Goal: Task Accomplishment & Management: Manage account settings

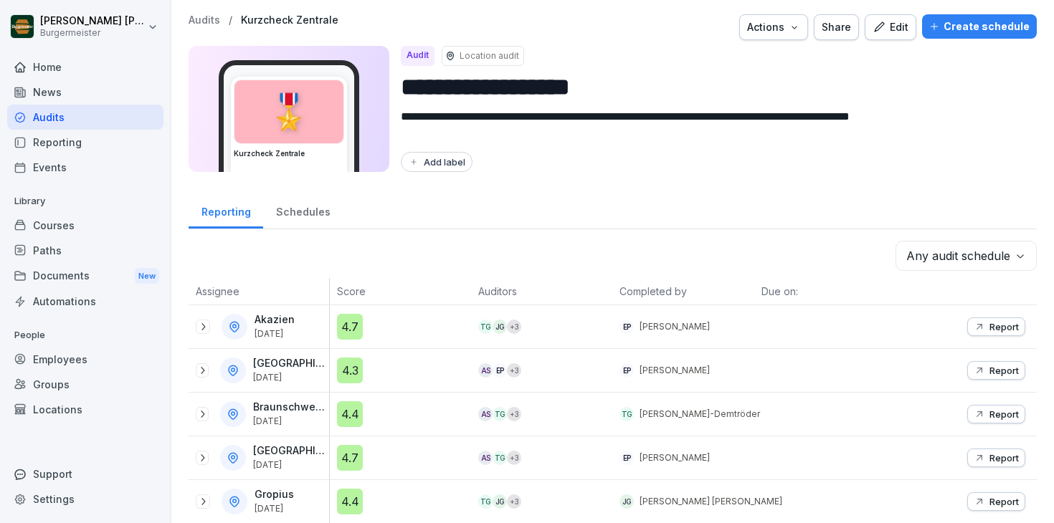
scroll to position [65, 0]
click at [55, 67] on div "Home" at bounding box center [85, 66] width 156 height 25
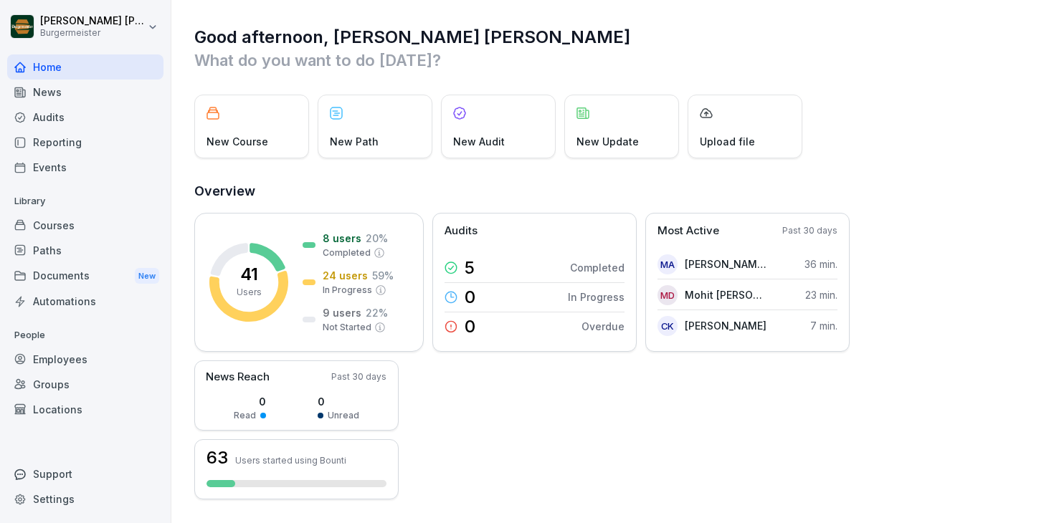
click at [70, 116] on div "Audits" at bounding box center [85, 117] width 156 height 25
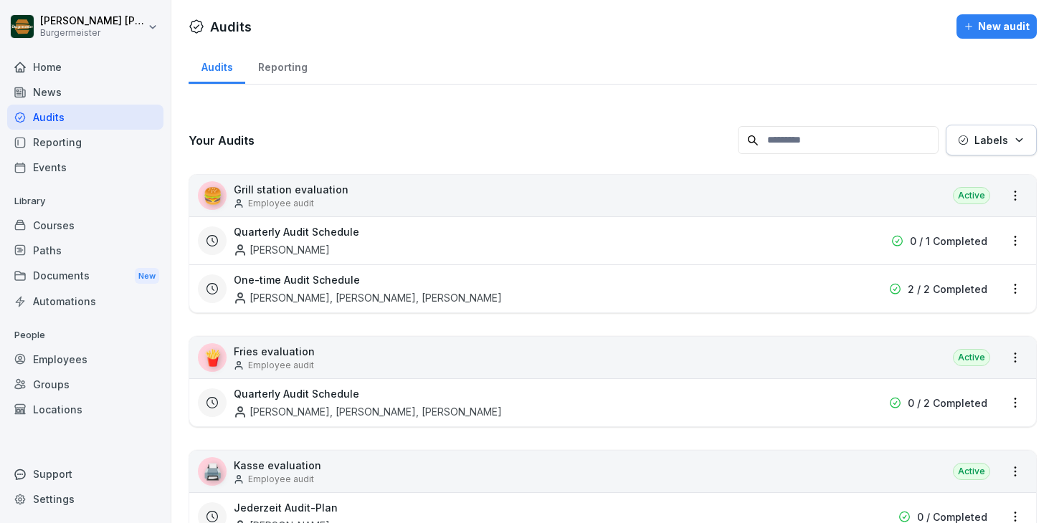
click at [278, 62] on div "Reporting" at bounding box center [282, 65] width 75 height 37
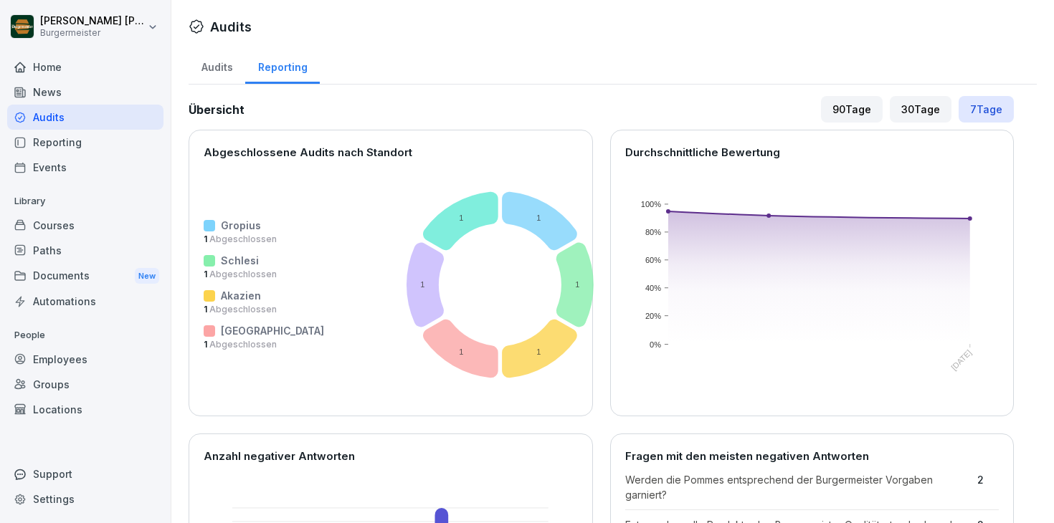
click at [207, 69] on div "Audits" at bounding box center [217, 65] width 57 height 37
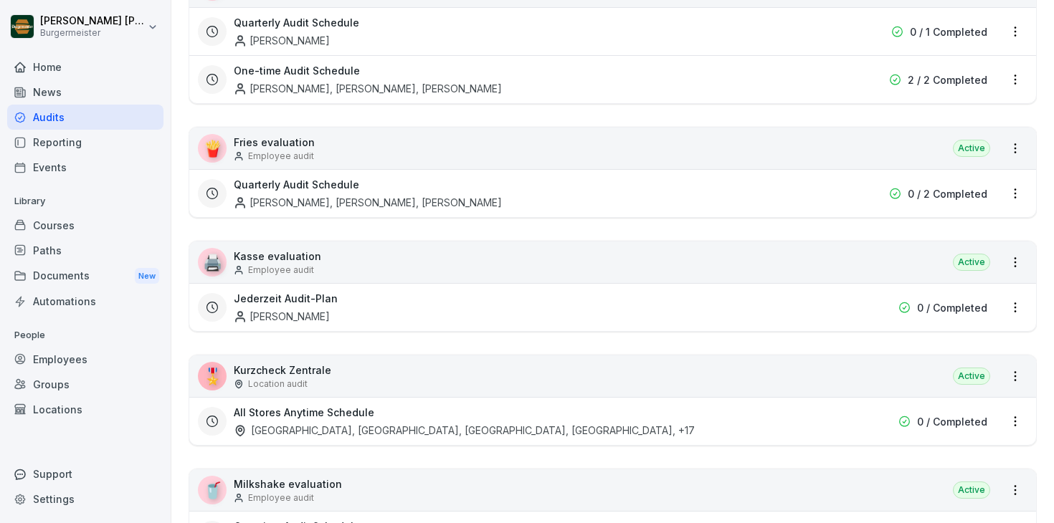
scroll to position [338, 0]
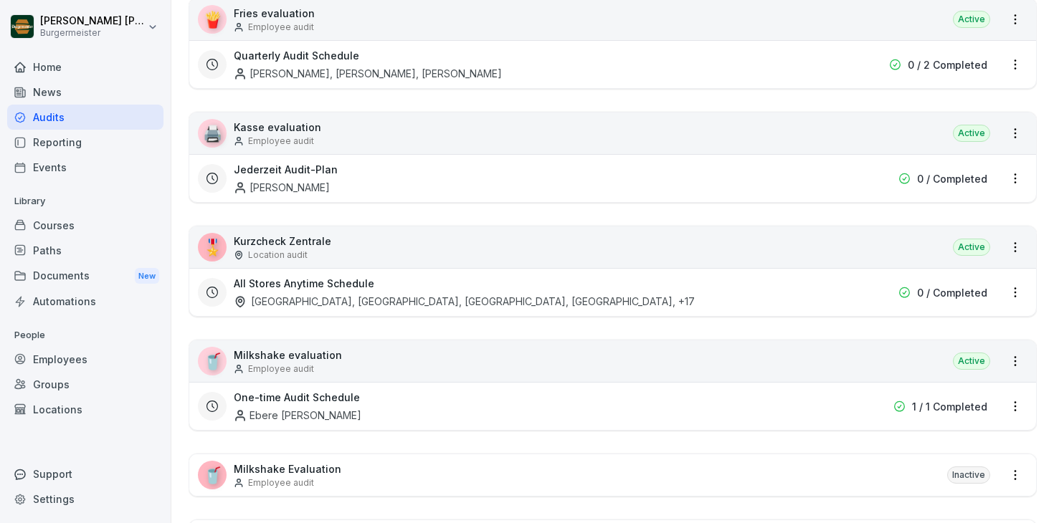
click at [308, 296] on div "Kotti, Hermannplatz, Alexanderplatz, Potsdamer Platz , +17" at bounding box center [464, 301] width 461 height 15
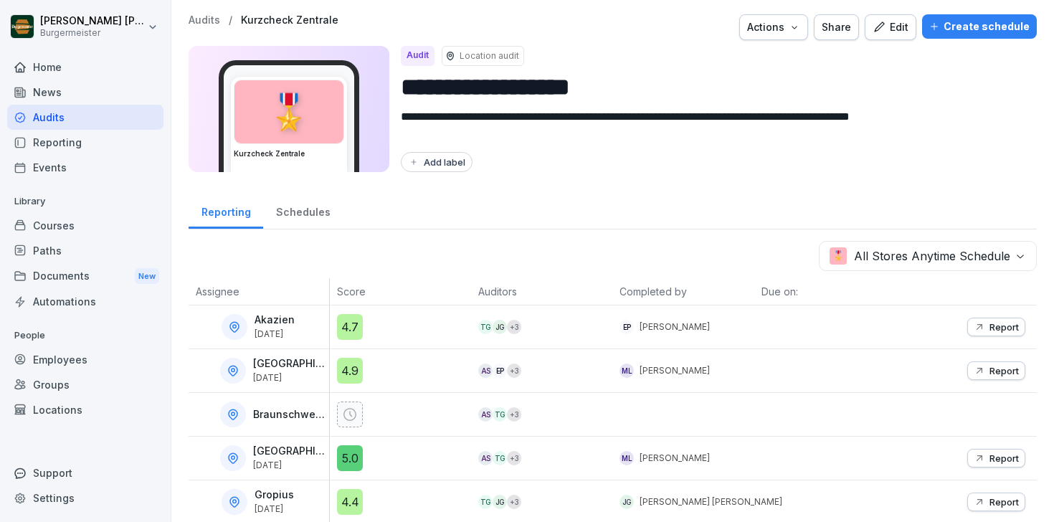
click at [64, 66] on div "Home" at bounding box center [85, 66] width 156 height 25
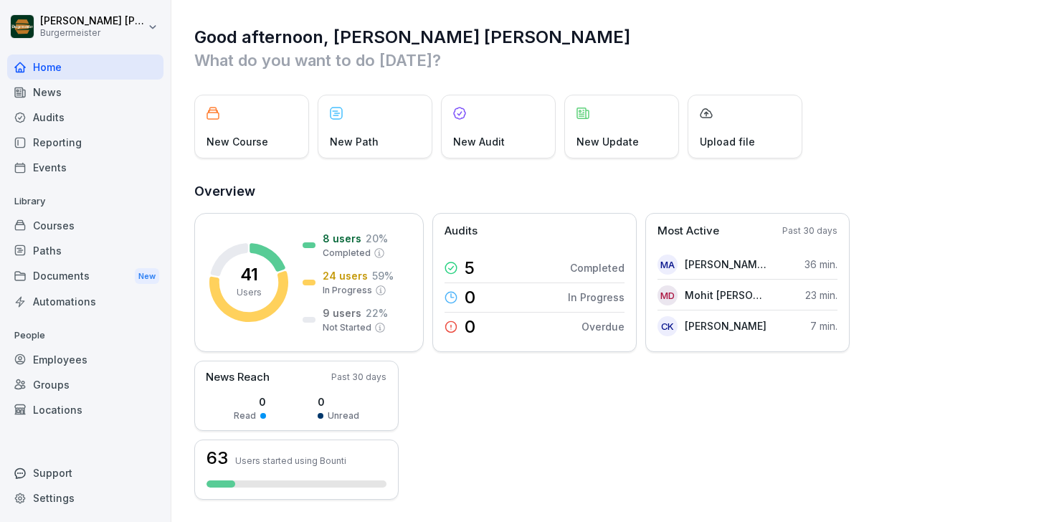
click at [51, 108] on div "Audits" at bounding box center [85, 117] width 156 height 25
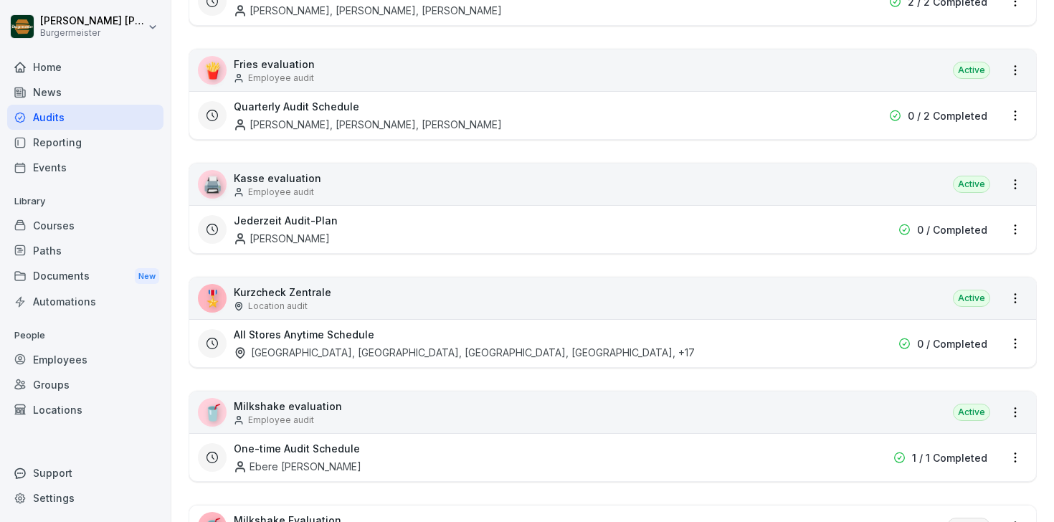
click at [315, 288] on p "Kurzcheck Zentrale" at bounding box center [282, 292] width 97 height 15
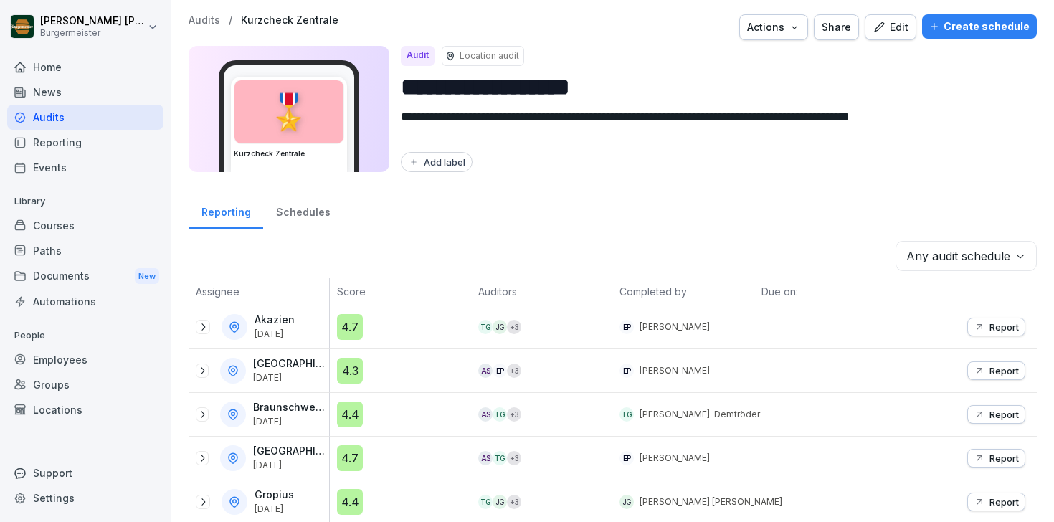
click at [905, 31] on div "Edit" at bounding box center [890, 27] width 36 height 16
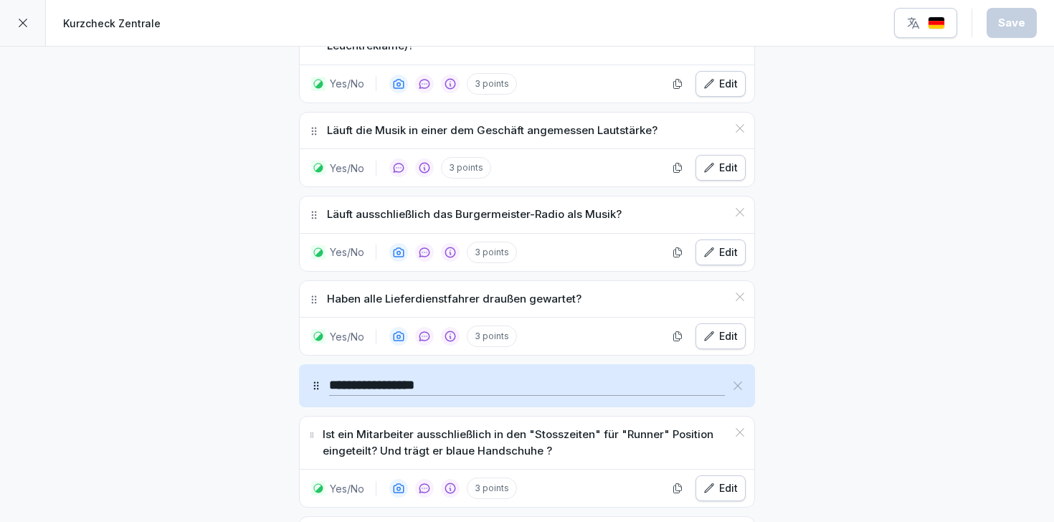
scroll to position [660, 0]
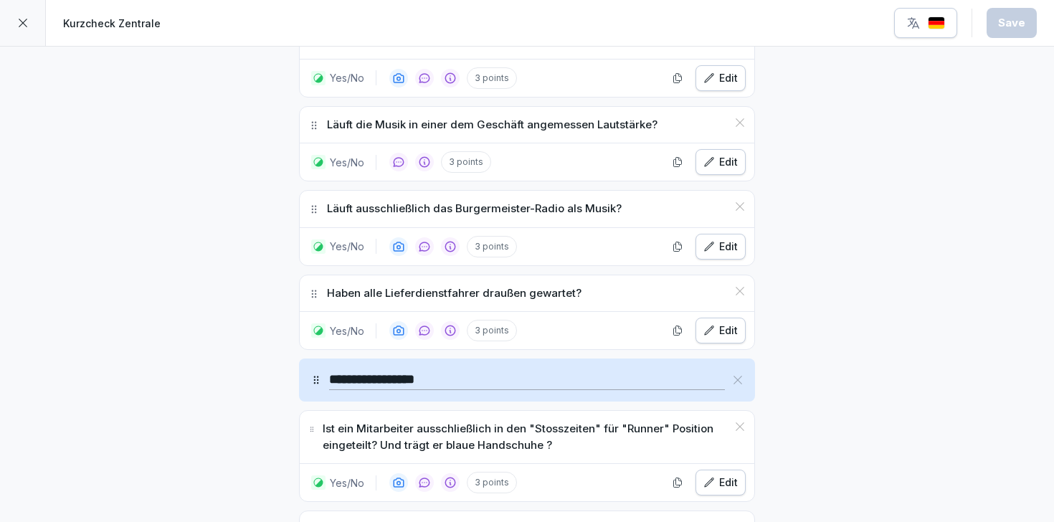
click at [19, 32] on div at bounding box center [23, 23] width 46 height 46
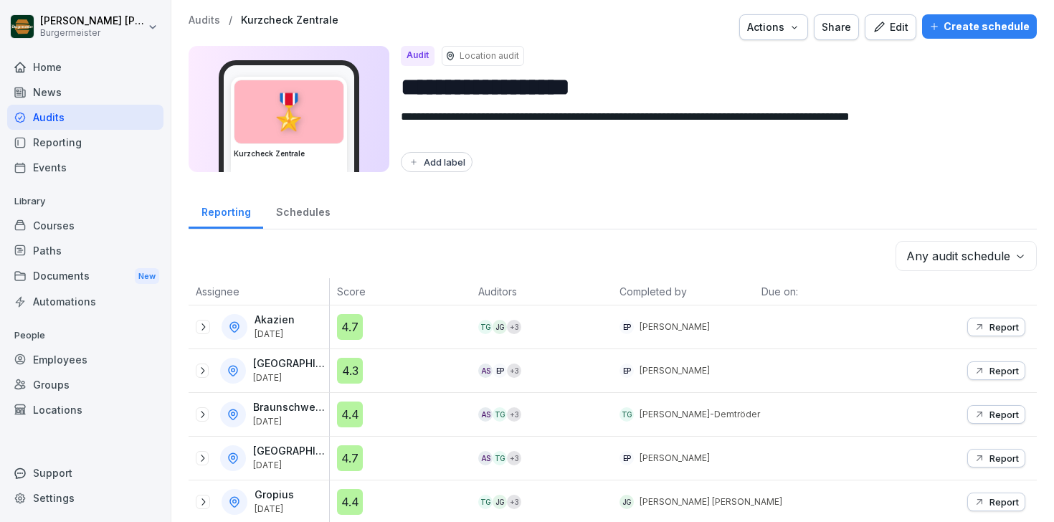
click at [897, 24] on div "Edit" at bounding box center [890, 27] width 36 height 16
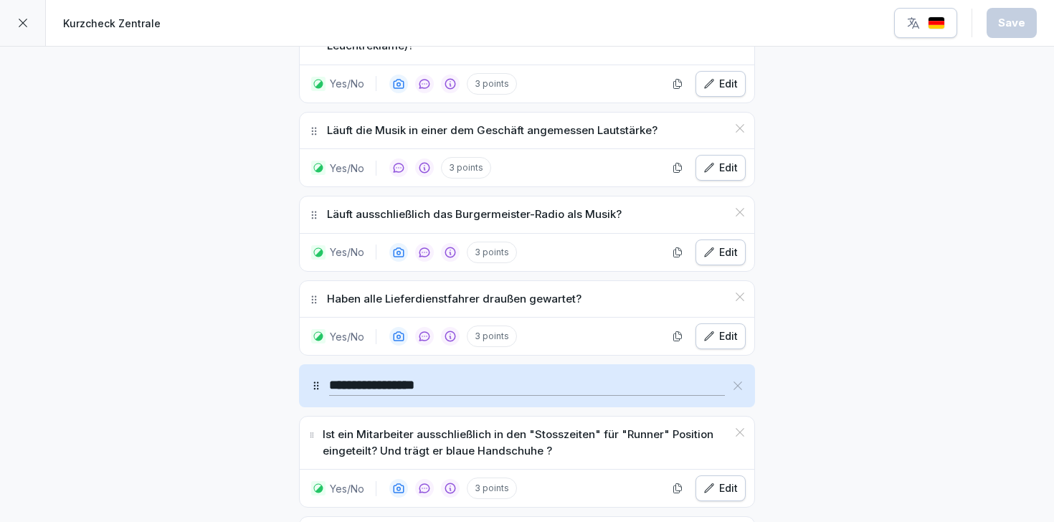
scroll to position [669, 0]
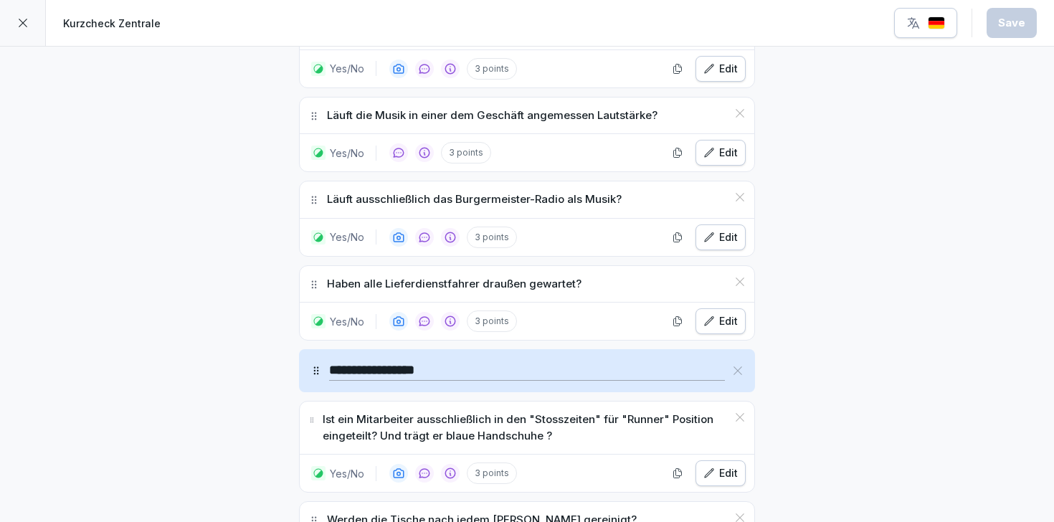
click at [920, 23] on icon "button" at bounding box center [913, 23] width 14 height 14
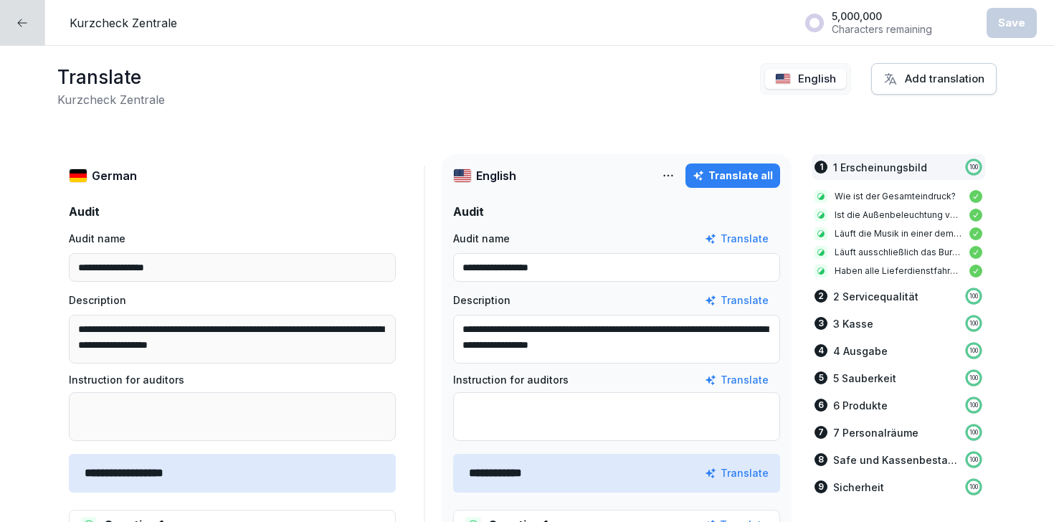
click at [21, 34] on div at bounding box center [22, 22] width 45 height 45
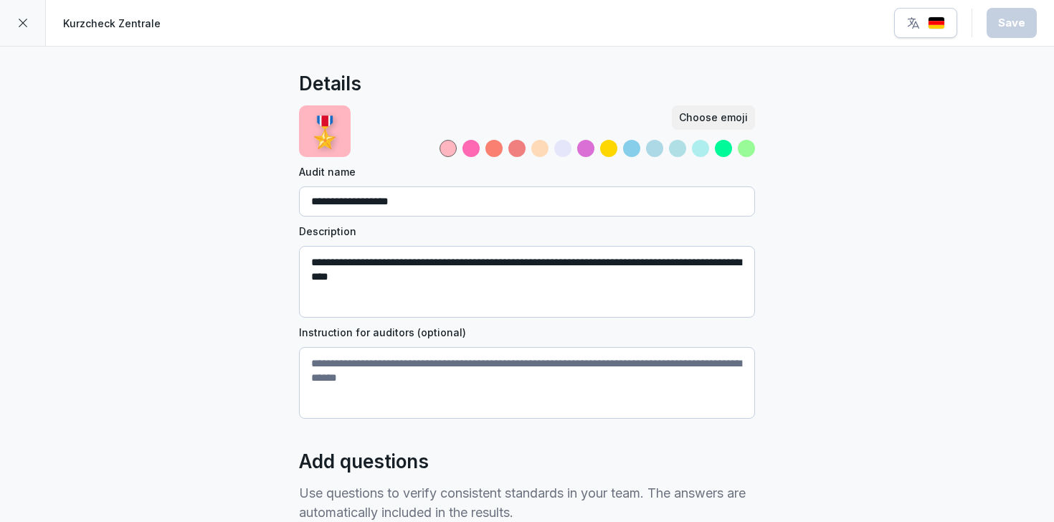
click at [922, 24] on div "button" at bounding box center [925, 23] width 39 height 14
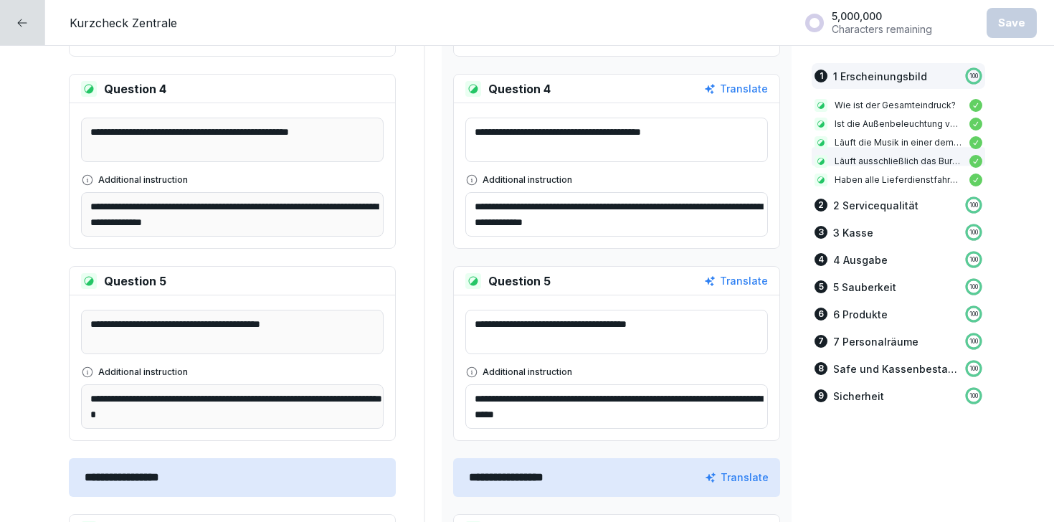
scroll to position [1013, 0]
click at [24, 27] on icon at bounding box center [21, 22] width 11 height 11
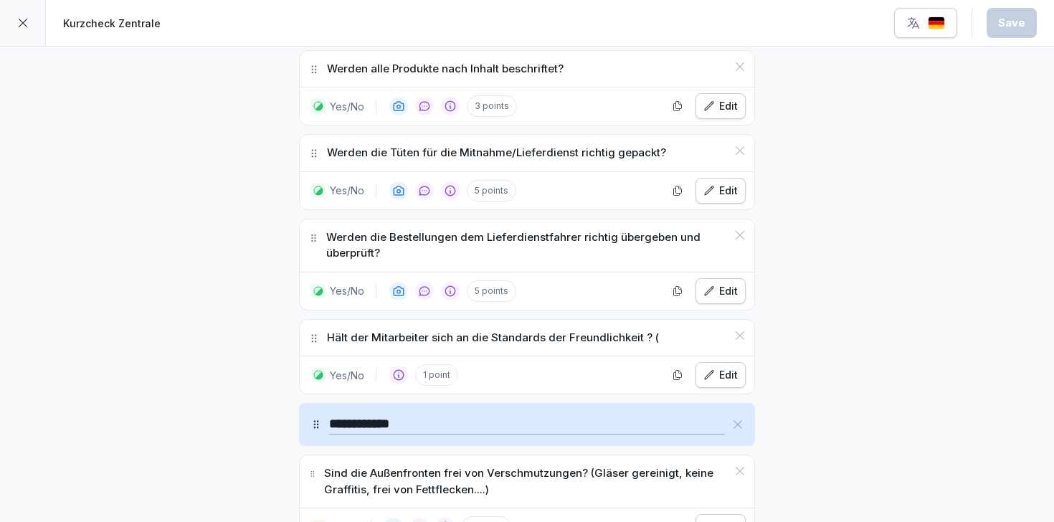
scroll to position [1929, 0]
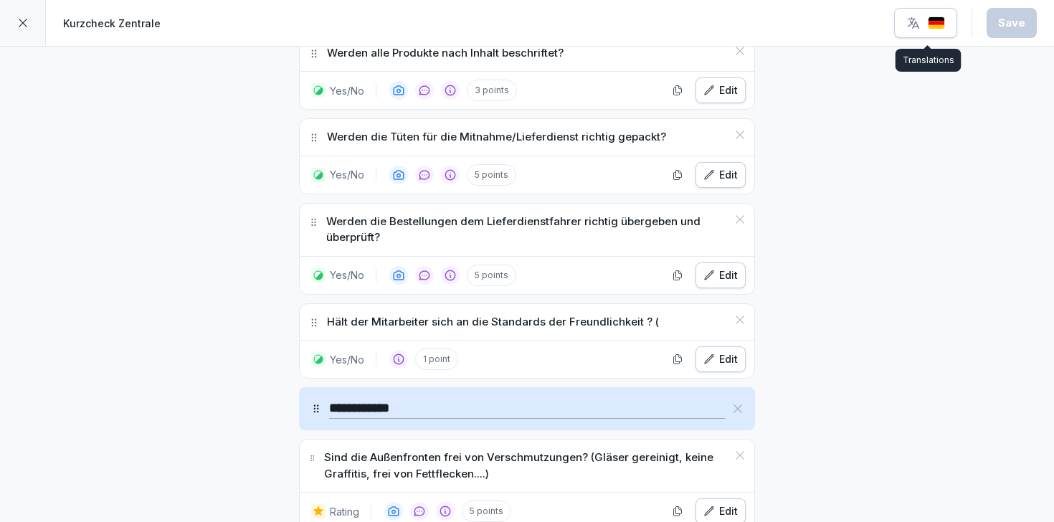
click at [935, 30] on button "button" at bounding box center [925, 23] width 63 height 30
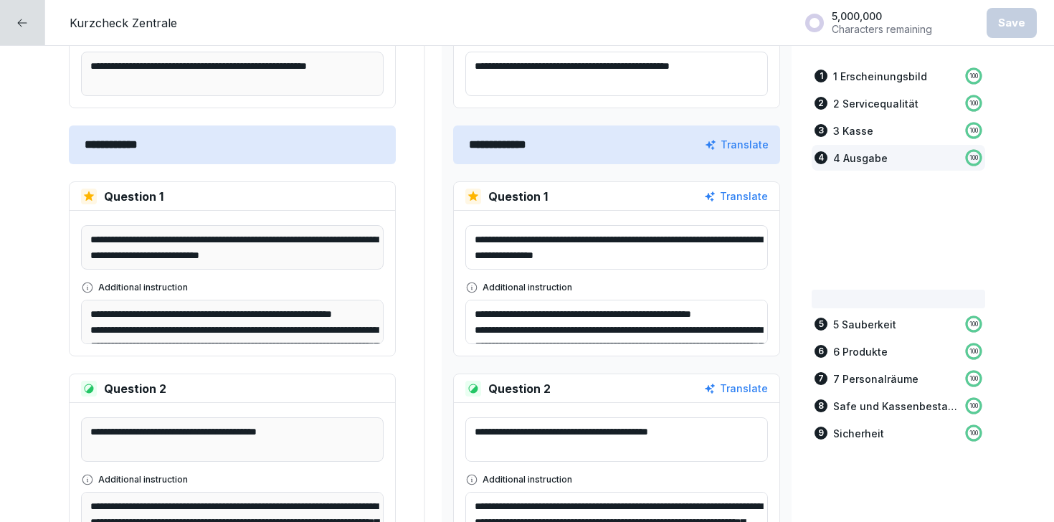
scroll to position [4021, 0]
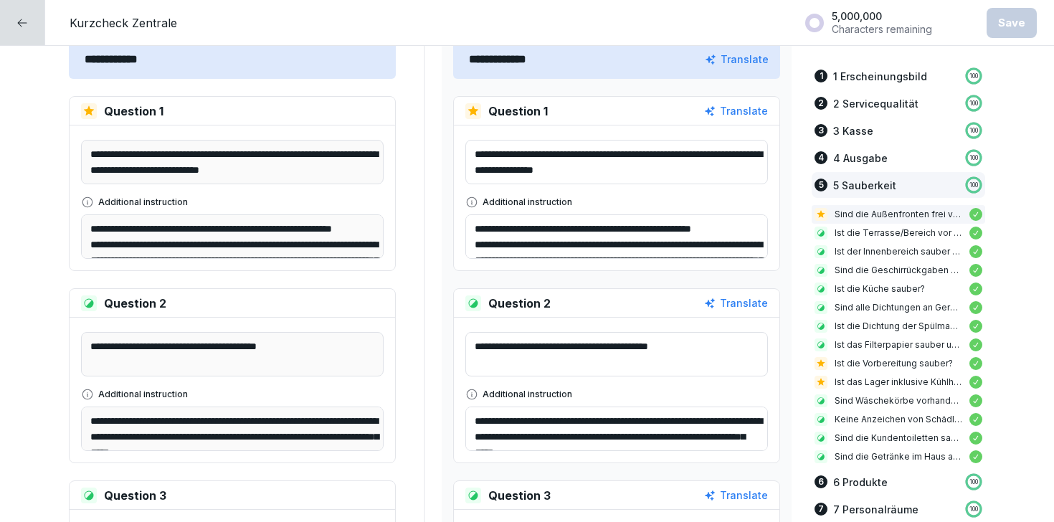
click at [32, 27] on div at bounding box center [22, 22] width 45 height 45
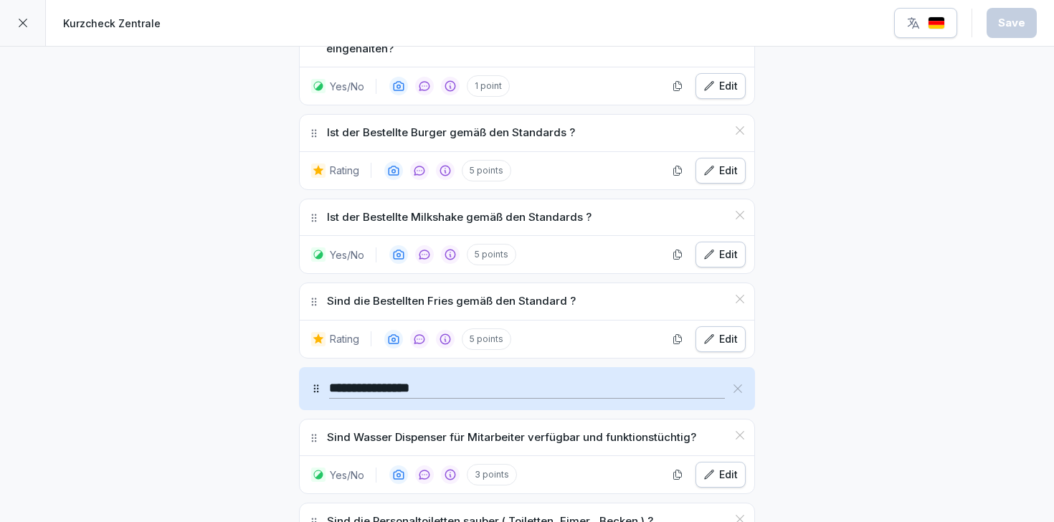
scroll to position [4584, 0]
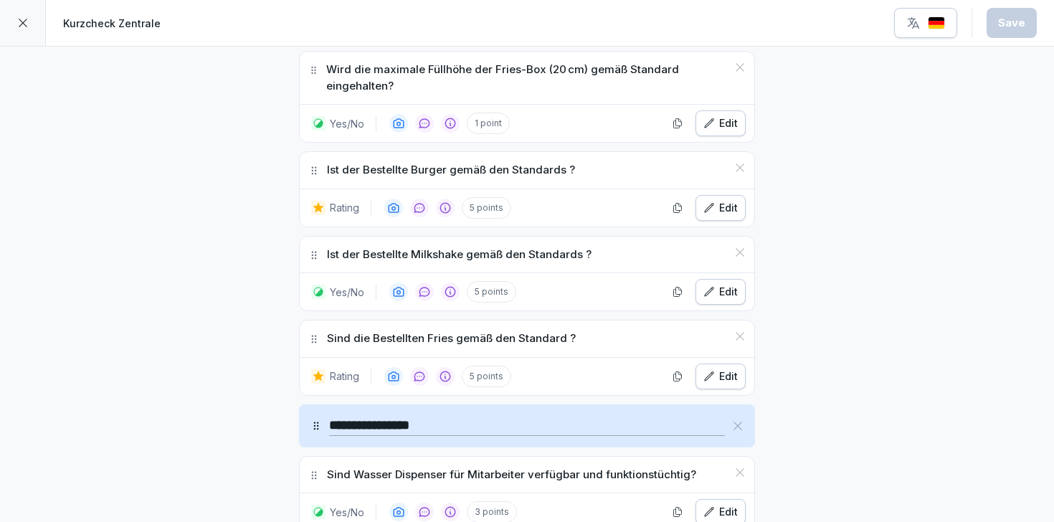
click at [720, 284] on div "Edit" at bounding box center [720, 292] width 34 height 16
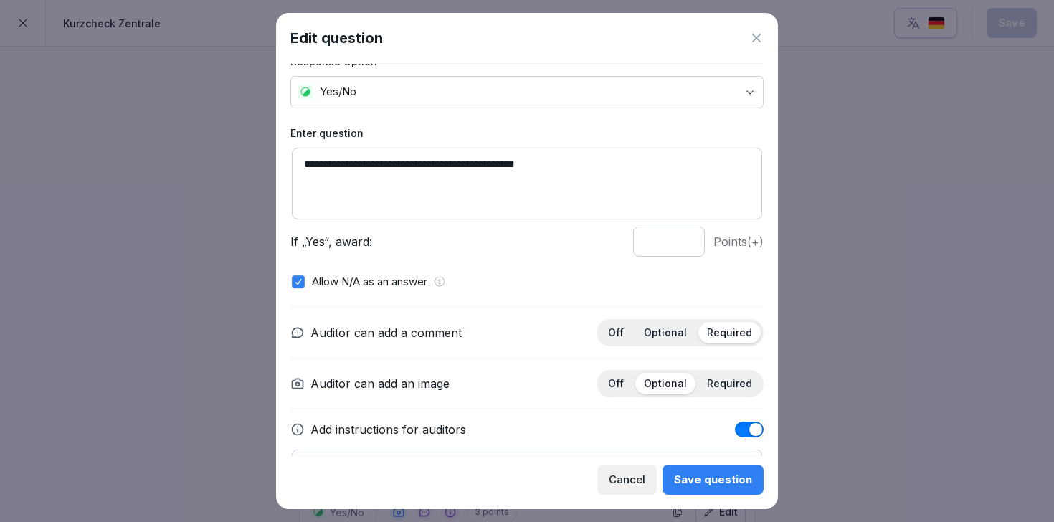
scroll to position [0, 0]
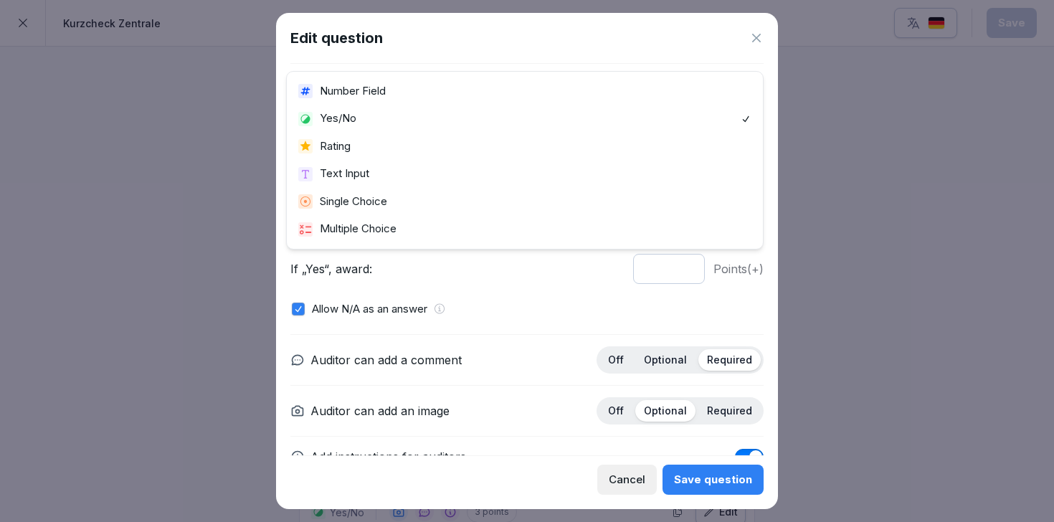
click at [494, 125] on body "**********" at bounding box center [527, 261] width 1054 height 522
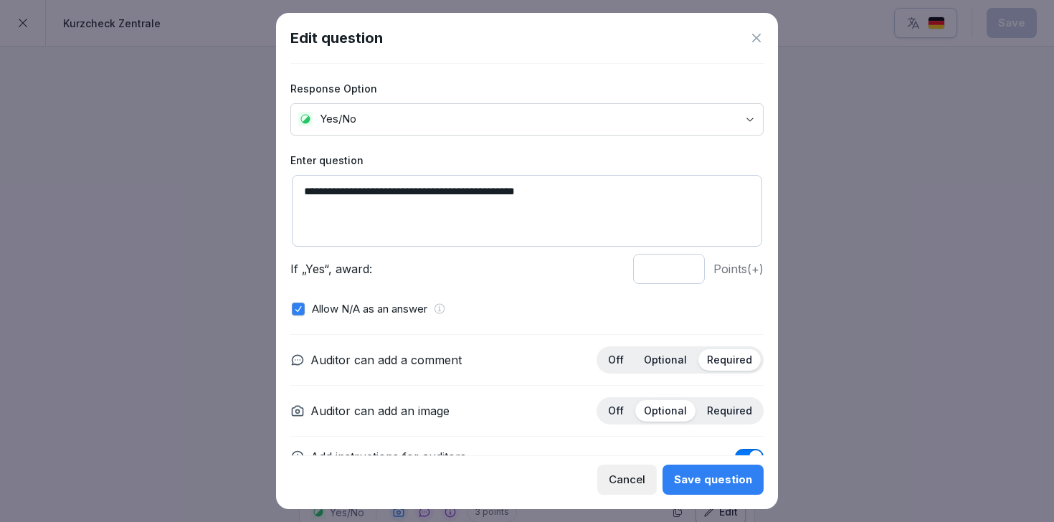
click at [489, 63] on div at bounding box center [526, 63] width 473 height 1
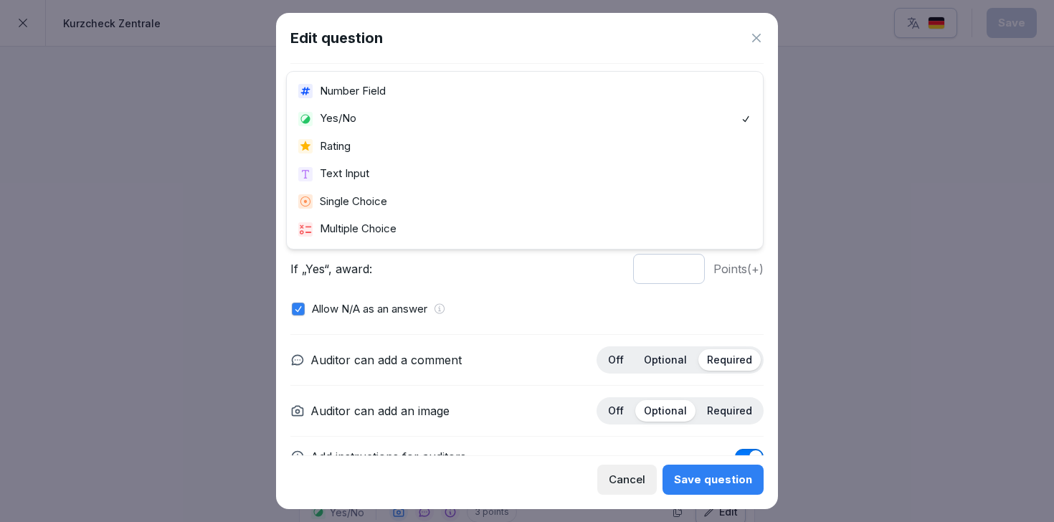
click at [489, 121] on body "**********" at bounding box center [527, 261] width 1054 height 522
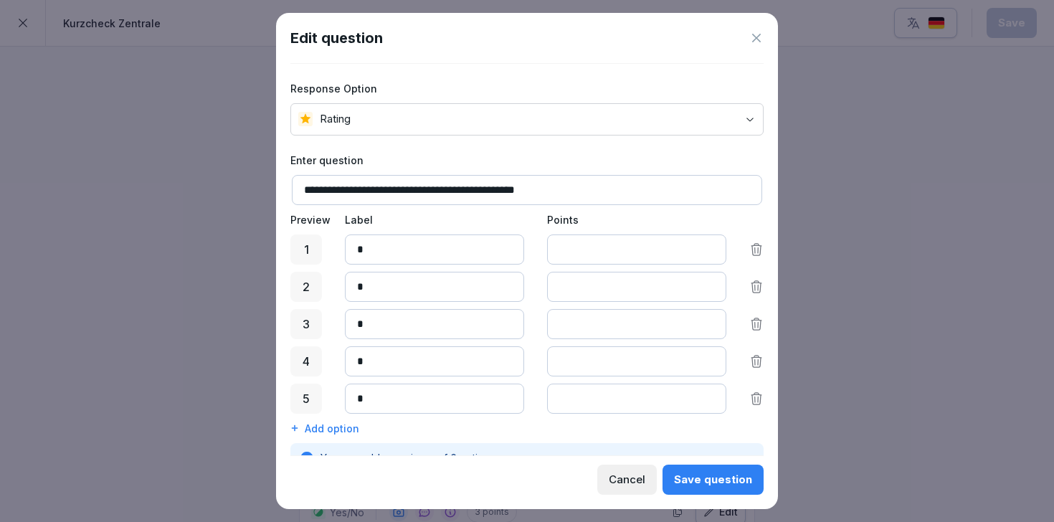
scroll to position [85, 0]
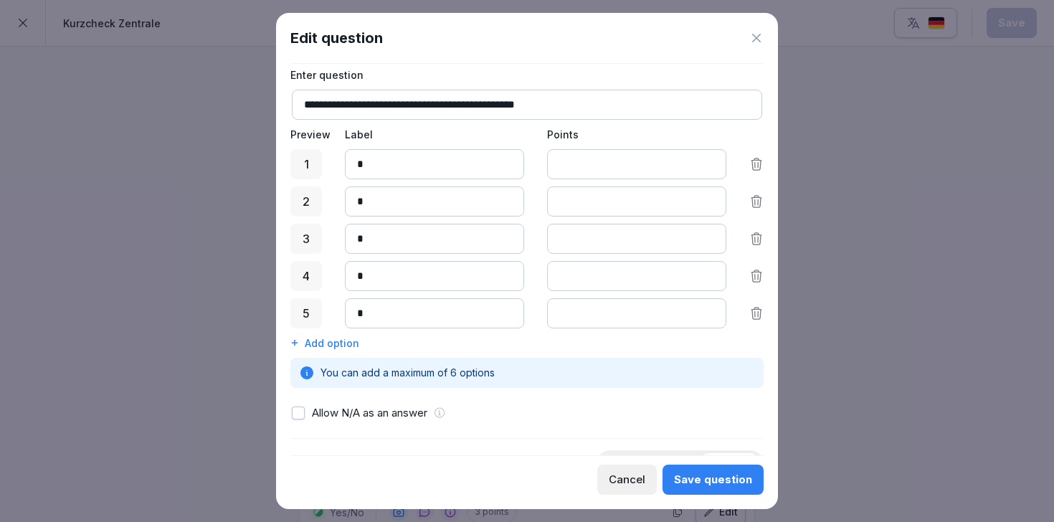
drag, startPoint x: 574, startPoint y: 197, endPoint x: 536, endPoint y: 194, distance: 38.9
click at [536, 194] on div "2 * *" at bounding box center [526, 201] width 473 height 30
type input "*"
drag, startPoint x: 576, startPoint y: 236, endPoint x: 542, endPoint y: 236, distance: 34.4
click at [542, 236] on div "3 * *" at bounding box center [526, 239] width 473 height 30
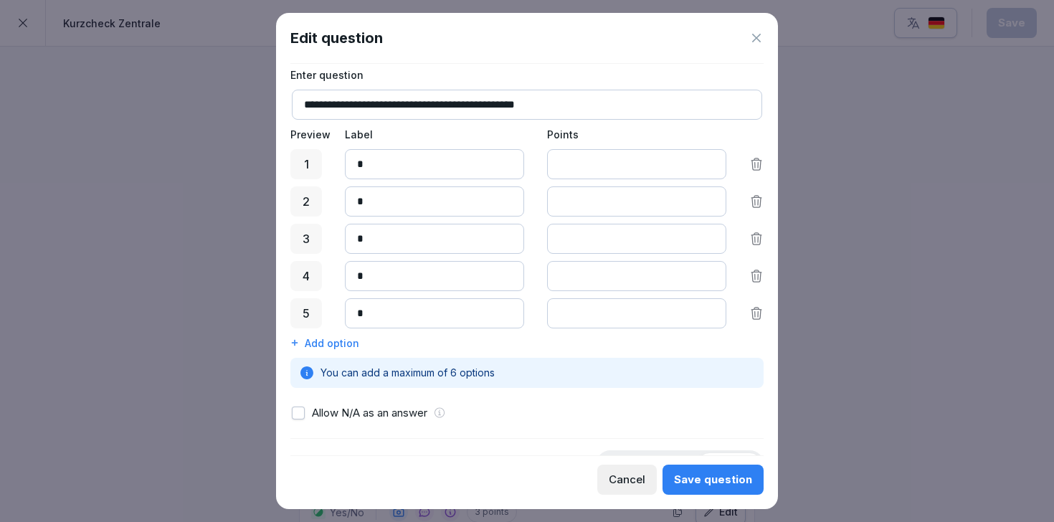
drag, startPoint x: 372, startPoint y: 162, endPoint x: 333, endPoint y: 162, distance: 38.7
click at [333, 162] on div "1 * *" at bounding box center [526, 164] width 473 height 30
type input "*"
drag, startPoint x: 378, startPoint y: 196, endPoint x: 338, endPoint y: 198, distance: 40.2
click at [337, 197] on div "2 * *" at bounding box center [526, 201] width 473 height 30
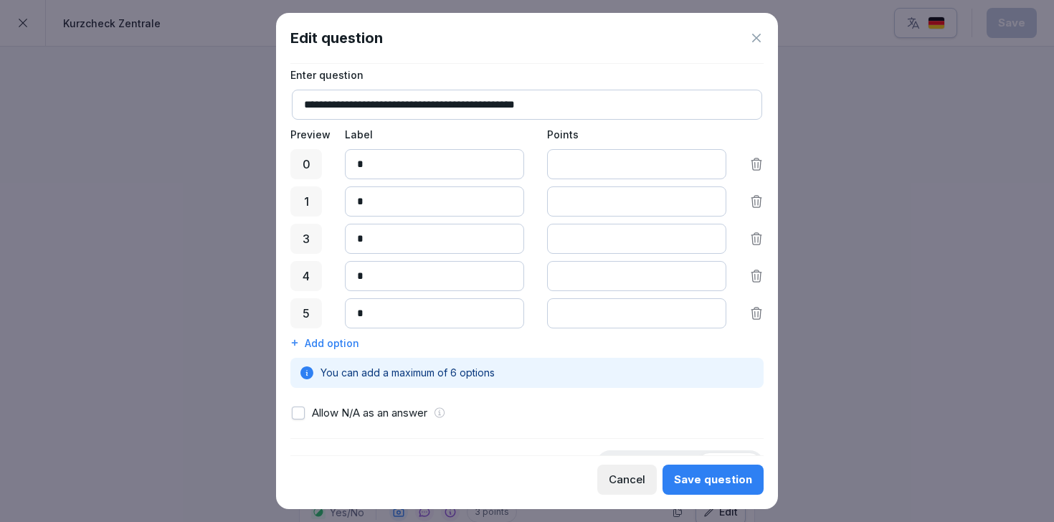
type input "*"
drag, startPoint x: 391, startPoint y: 242, endPoint x: 348, endPoint y: 241, distance: 43.0
click at [348, 241] on input "*" at bounding box center [434, 239] width 179 height 30
type input "*"
drag, startPoint x: 389, startPoint y: 280, endPoint x: 345, endPoint y: 280, distance: 44.4
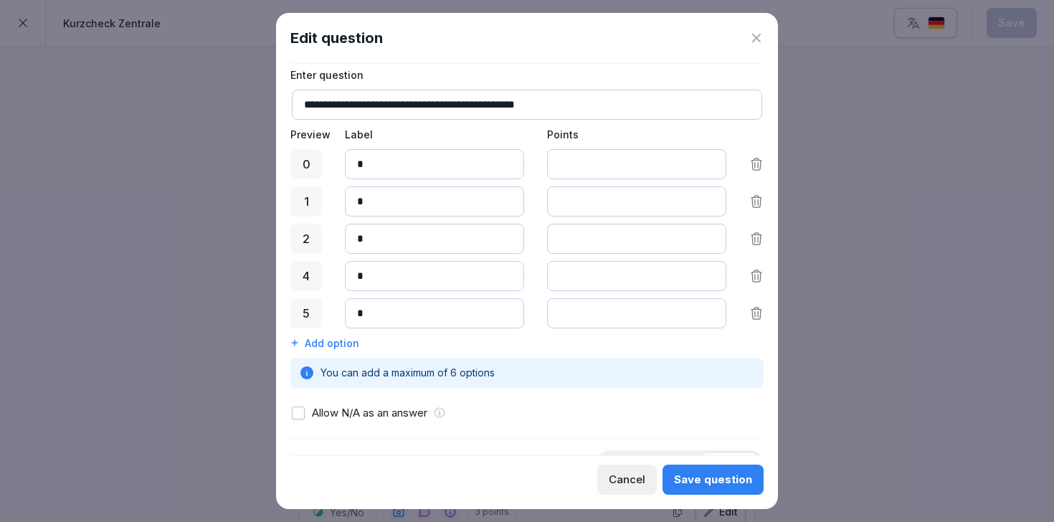
click at [345, 280] on input "*" at bounding box center [434, 276] width 179 height 30
type input "*"
click at [421, 322] on input "*" at bounding box center [434, 313] width 179 height 30
click at [761, 310] on icon at bounding box center [756, 313] width 14 height 14
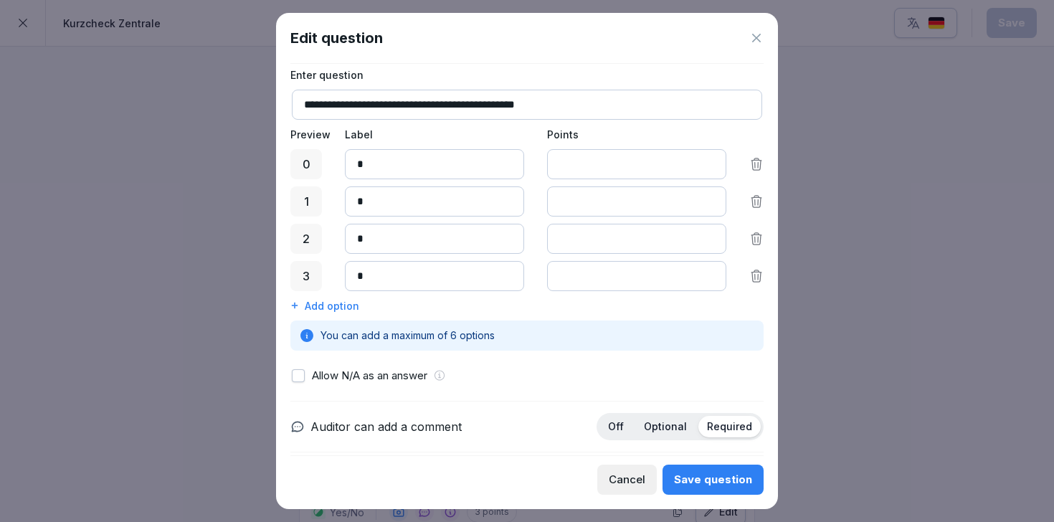
drag, startPoint x: 591, startPoint y: 203, endPoint x: 543, endPoint y: 203, distance: 48.7
click at [543, 203] on div "1 * *" at bounding box center [526, 201] width 473 height 30
type input "*"
drag, startPoint x: 587, startPoint y: 233, endPoint x: 526, endPoint y: 233, distance: 60.9
click at [526, 233] on div "2 * *" at bounding box center [526, 239] width 473 height 30
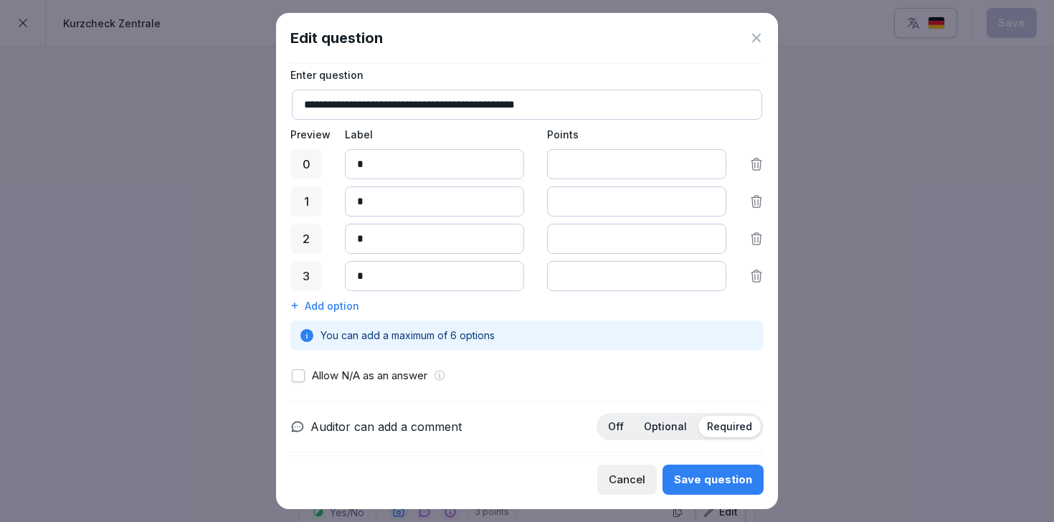
type input "*"
drag, startPoint x: 576, startPoint y: 277, endPoint x: 529, endPoint y: 277, distance: 47.3
click at [529, 277] on div "3 * *" at bounding box center [526, 276] width 473 height 30
type input "*"
click at [537, 301] on div "Add option" at bounding box center [526, 305] width 473 height 15
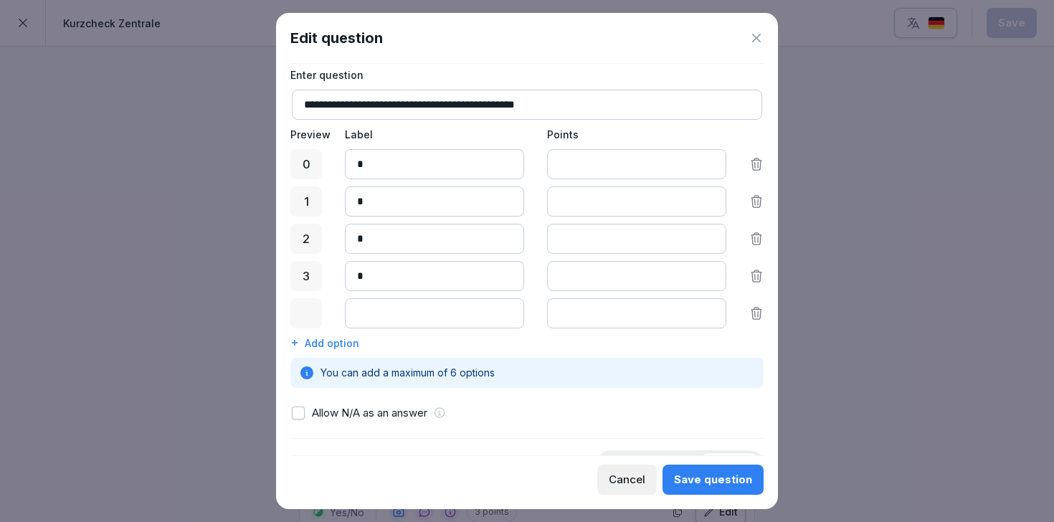
click at [753, 315] on icon at bounding box center [756, 313] width 14 height 14
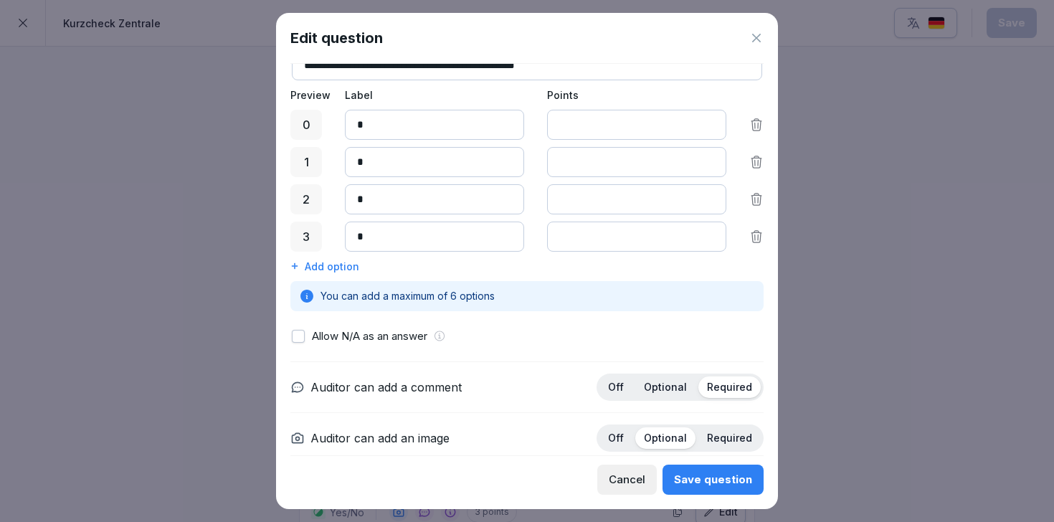
scroll to position [144, 0]
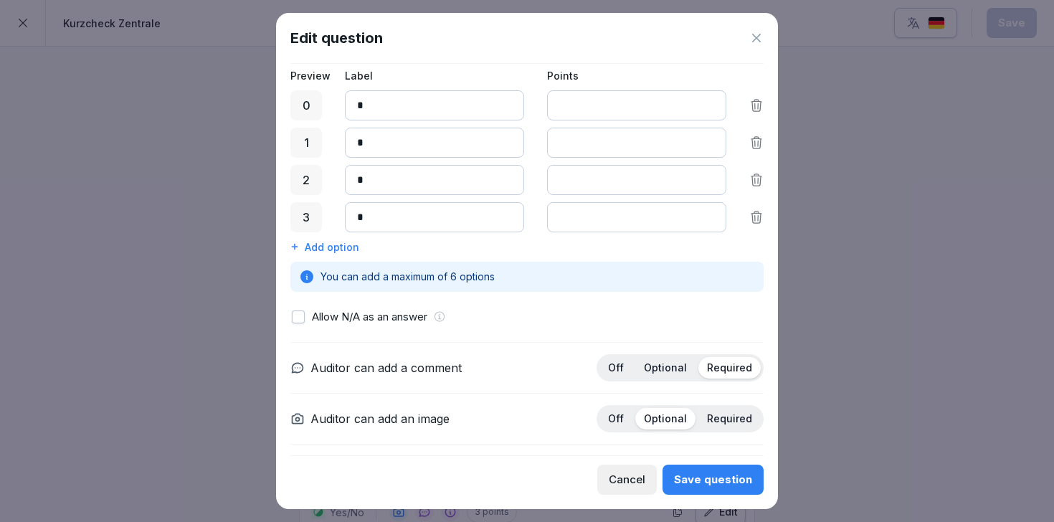
click at [302, 318] on button "button" at bounding box center [298, 316] width 13 height 13
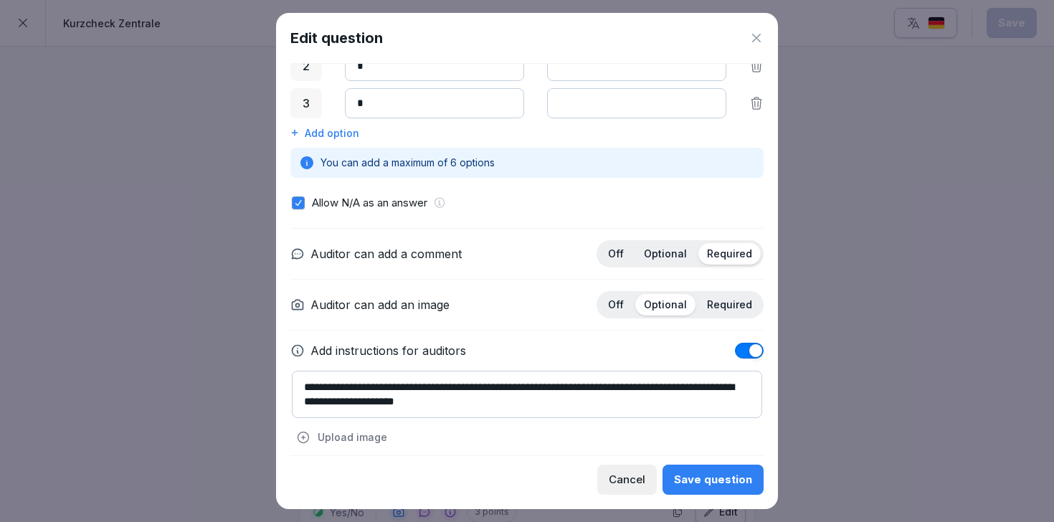
scroll to position [259, 0]
click at [724, 472] on div "Save question" at bounding box center [713, 480] width 78 height 16
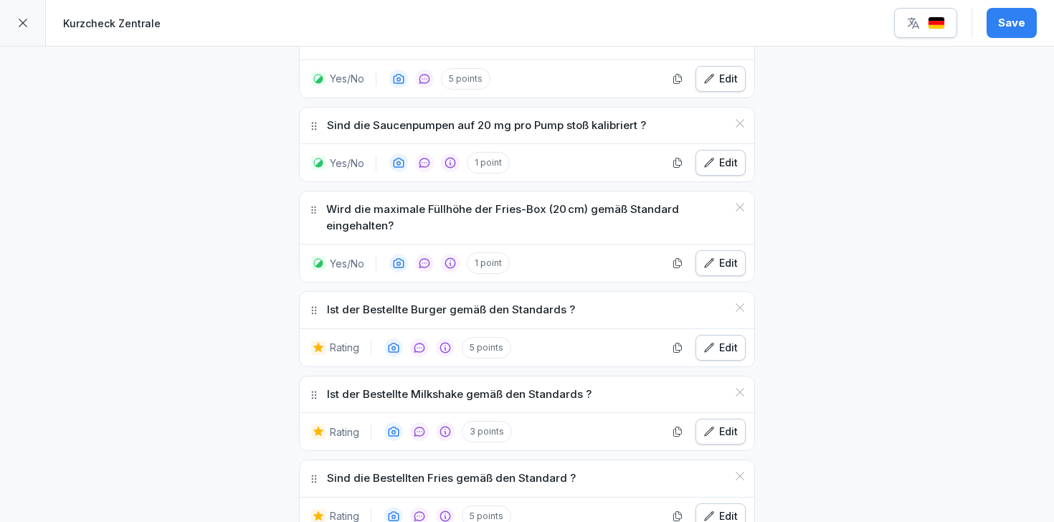
scroll to position [4439, 0]
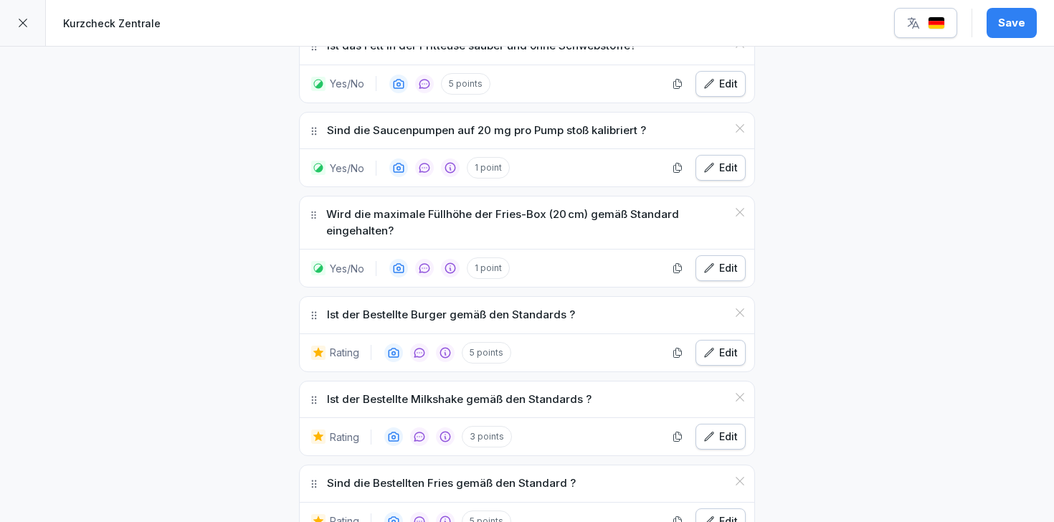
click at [1002, 22] on div "Save" at bounding box center [1011, 23] width 27 height 16
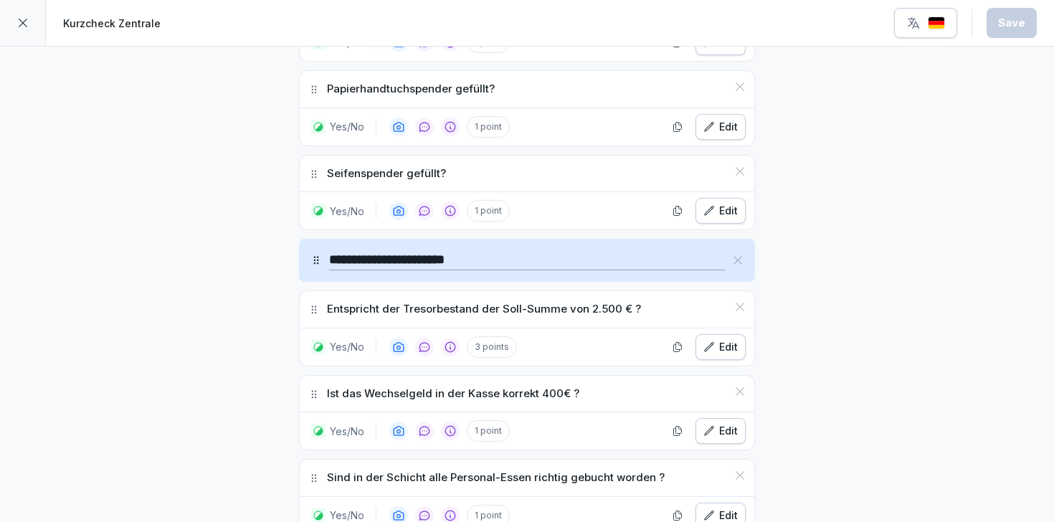
scroll to position [5290, 0]
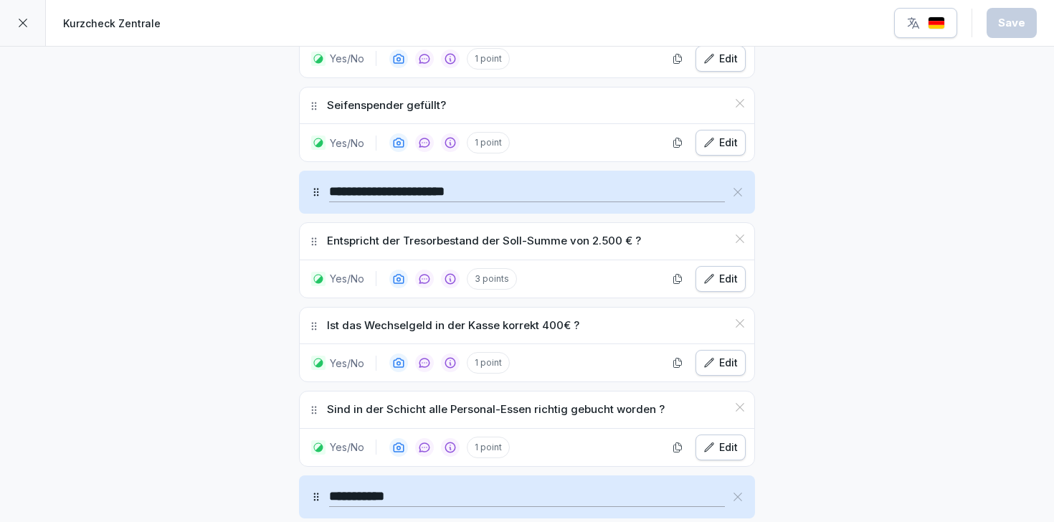
click at [739, 319] on icon at bounding box center [740, 323] width 9 height 9
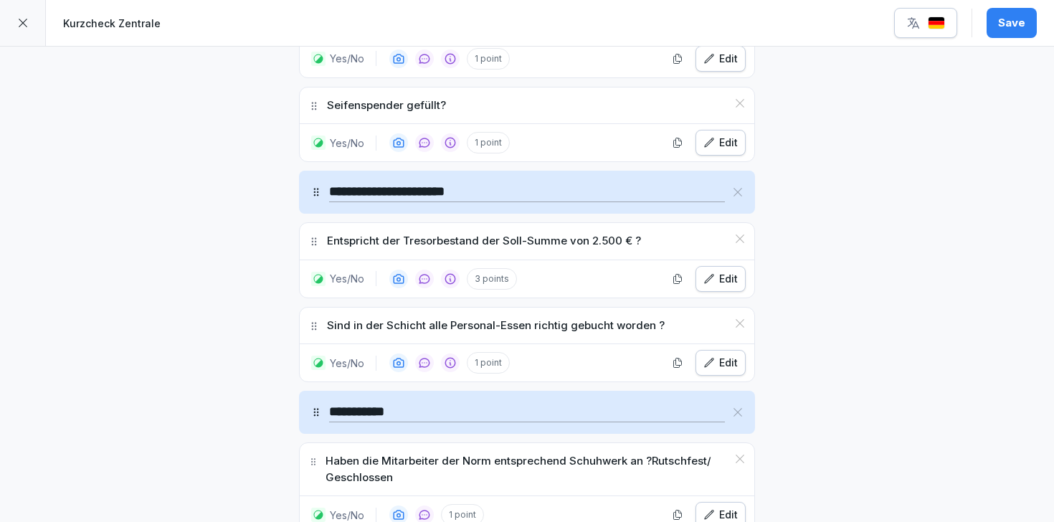
click at [632, 233] on p "Entspricht der Tresorbestand der Soll-Summe von 2.500 € ?" at bounding box center [484, 241] width 314 height 16
drag, startPoint x: 632, startPoint y: 209, endPoint x: 587, endPoint y: 209, distance: 44.4
click at [587, 233] on p "Entspricht der Tresorbestand der Soll-Summe von 2.500 € ?" at bounding box center [484, 241] width 314 height 16
copy p "2.500 €"
click at [630, 233] on p "Entspricht der Tresorbestand der Soll-Summe von 2.500 € ?" at bounding box center [484, 241] width 314 height 16
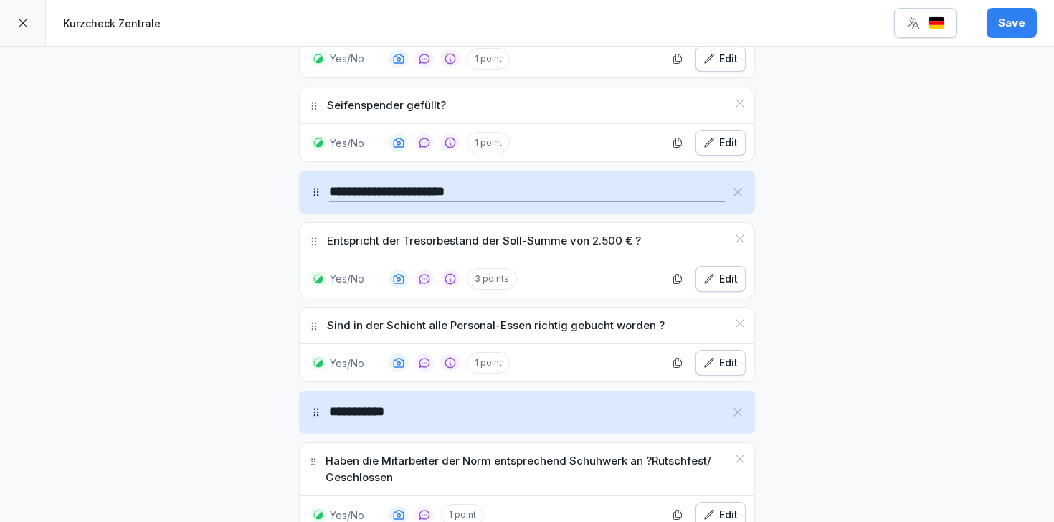
click at [633, 233] on p "Entspricht der Tresorbestand der Soll-Summe von 2.500 € ?" at bounding box center [484, 241] width 314 height 16
drag, startPoint x: 588, startPoint y: 208, endPoint x: 627, endPoint y: 208, distance: 39.4
click at [627, 233] on p "Entspricht der Tresorbestand der Soll-Summe von 2.500 € ?" at bounding box center [484, 241] width 314 height 16
copy p "2.500 €"
click at [634, 233] on p "Entspricht der Tresorbestand der Soll-Summe von 2.500 € ?" at bounding box center [484, 241] width 314 height 16
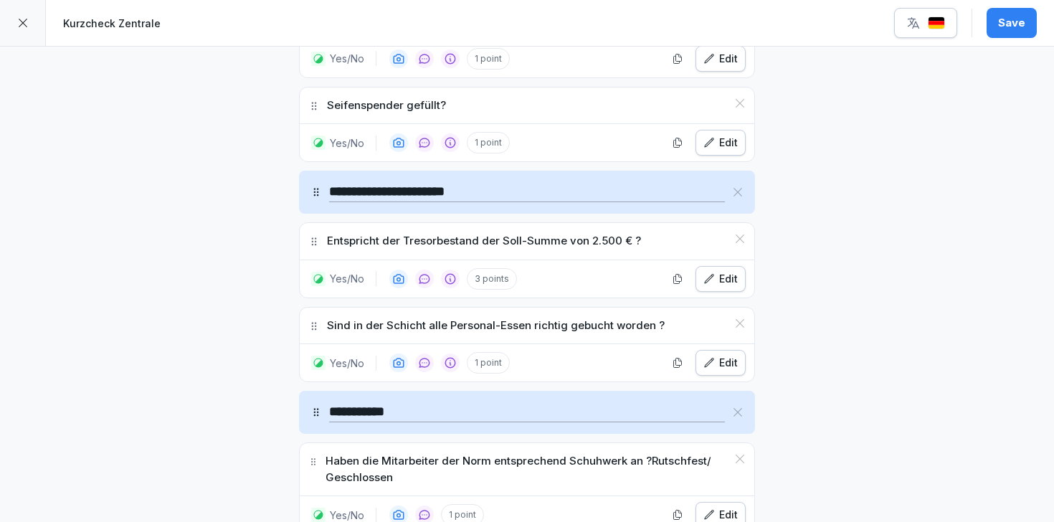
click at [634, 233] on p "Entspricht der Tresorbestand der Soll-Summe von 2.500 € ?" at bounding box center [484, 241] width 314 height 16
click at [630, 233] on p "Entspricht der Tresorbestand der Soll-Summe von 2.500 € ?" at bounding box center [484, 241] width 314 height 16
click at [723, 271] on div "Edit" at bounding box center [720, 279] width 34 height 16
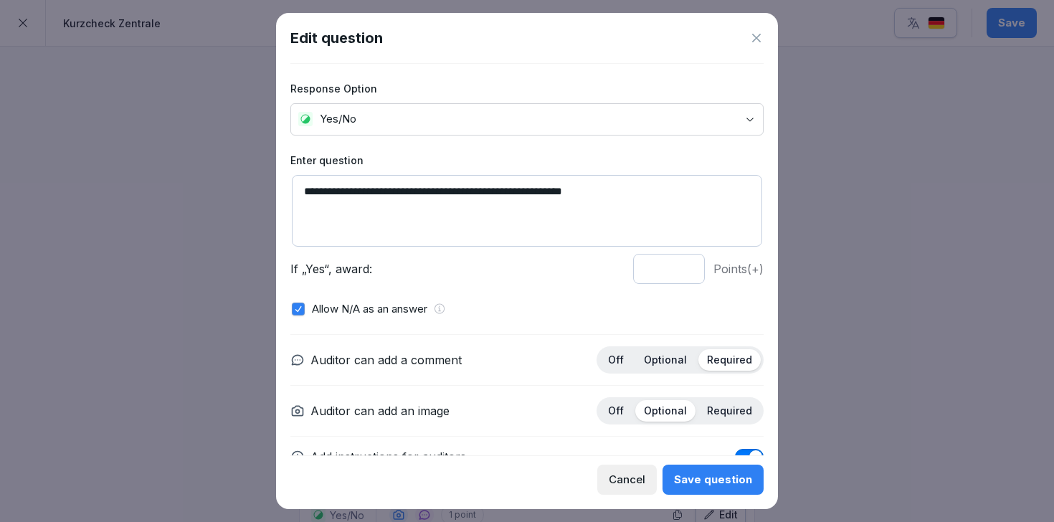
click at [629, 186] on textarea "**********" at bounding box center [527, 211] width 470 height 72
drag, startPoint x: 561, startPoint y: 191, endPoint x: 599, endPoint y: 191, distance: 38.0
click at [599, 191] on textarea "**********" at bounding box center [527, 211] width 470 height 72
click at [604, 189] on textarea "**********" at bounding box center [527, 211] width 470 height 72
paste textarea "*******"
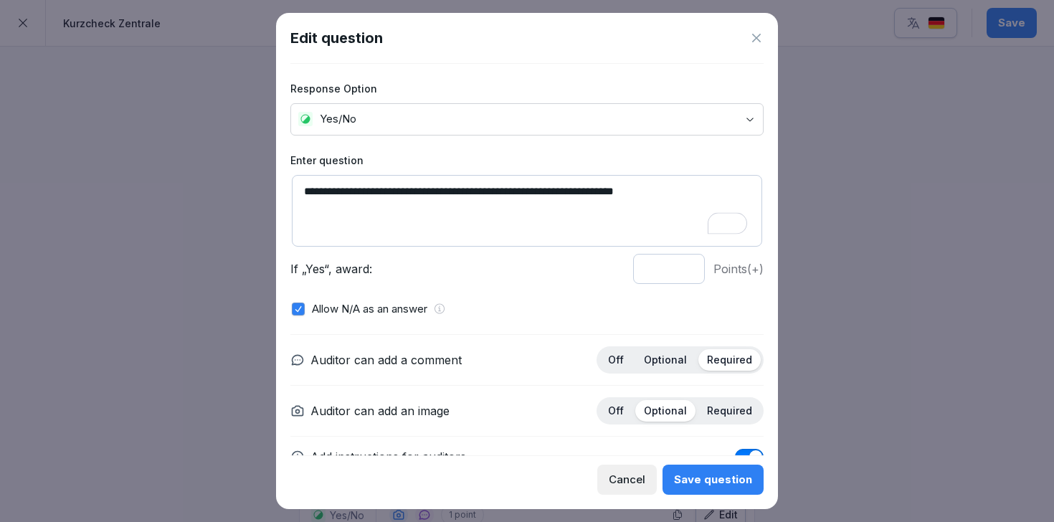
click at [644, 191] on textarea "**********" at bounding box center [527, 211] width 470 height 72
type textarea "**********"
click at [710, 478] on div "Save question" at bounding box center [713, 480] width 78 height 16
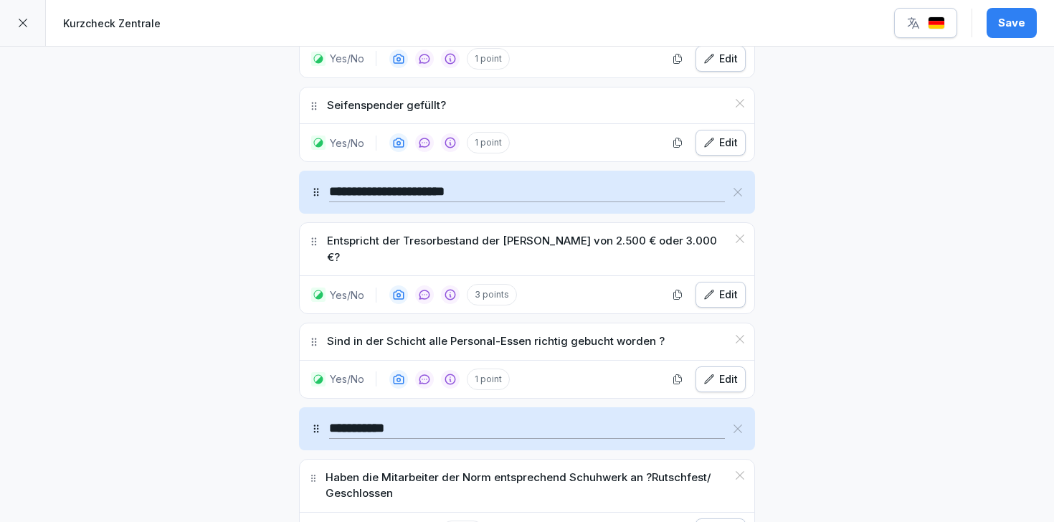
click at [720, 287] on div "Edit" at bounding box center [720, 295] width 34 height 16
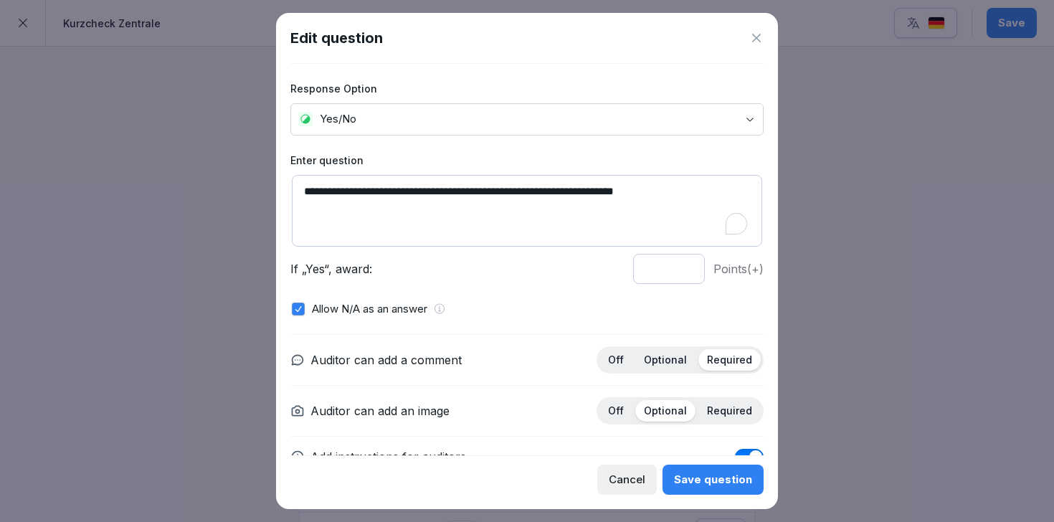
click at [708, 194] on textarea "**********" at bounding box center [527, 211] width 470 height 72
click at [681, 191] on textarea "**********" at bounding box center [527, 211] width 470 height 72
type textarea "**********"
click at [741, 158] on label "Enter question" at bounding box center [526, 160] width 473 height 15
click at [718, 480] on div "Save question" at bounding box center [713, 480] width 78 height 16
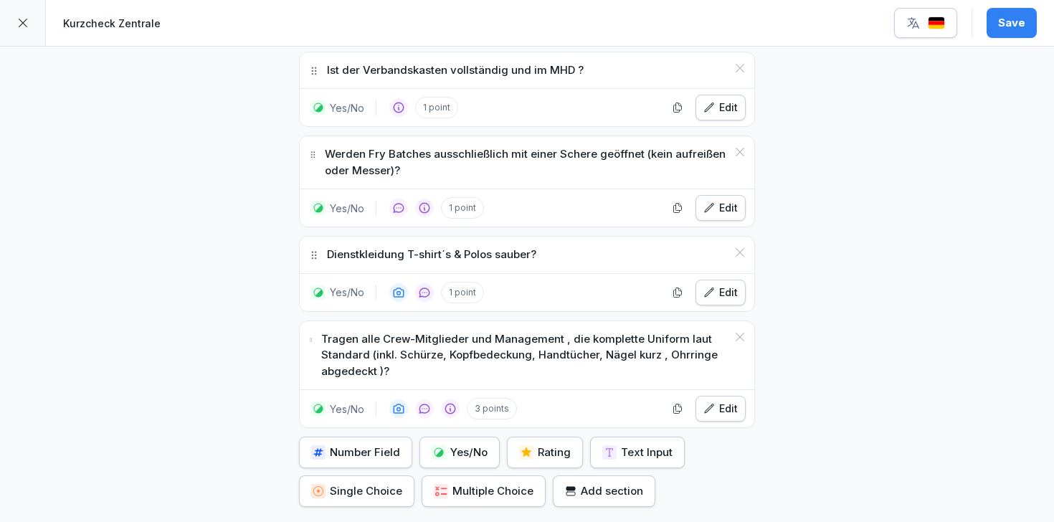
scroll to position [5800, 0]
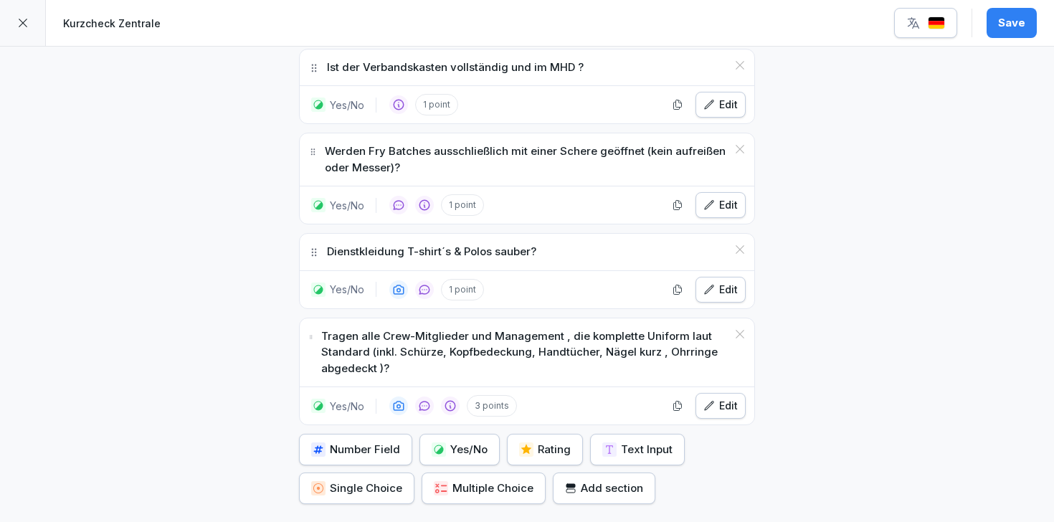
click at [715, 400] on icon "button" at bounding box center [708, 405] width 11 height 11
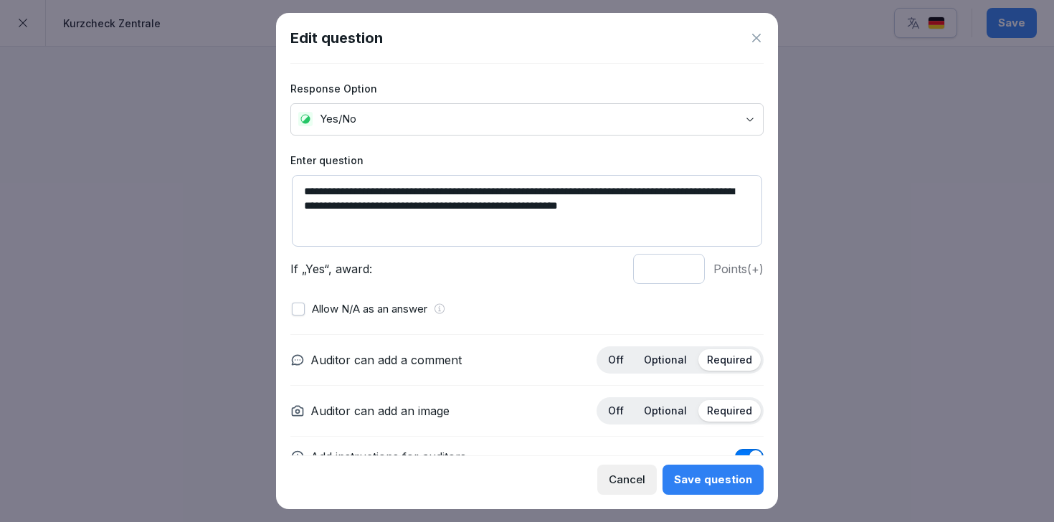
click at [767, 36] on div "**********" at bounding box center [527, 261] width 502 height 496
click at [689, 135] on div "**********" at bounding box center [526, 259] width 473 height 391
click at [685, 132] on body "**********" at bounding box center [527, 261] width 1054 height 522
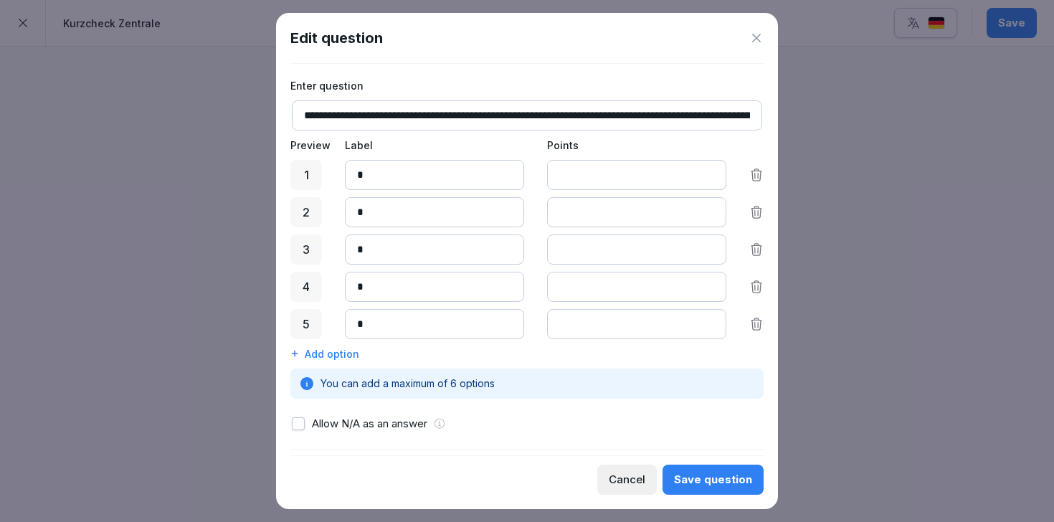
scroll to position [77, 0]
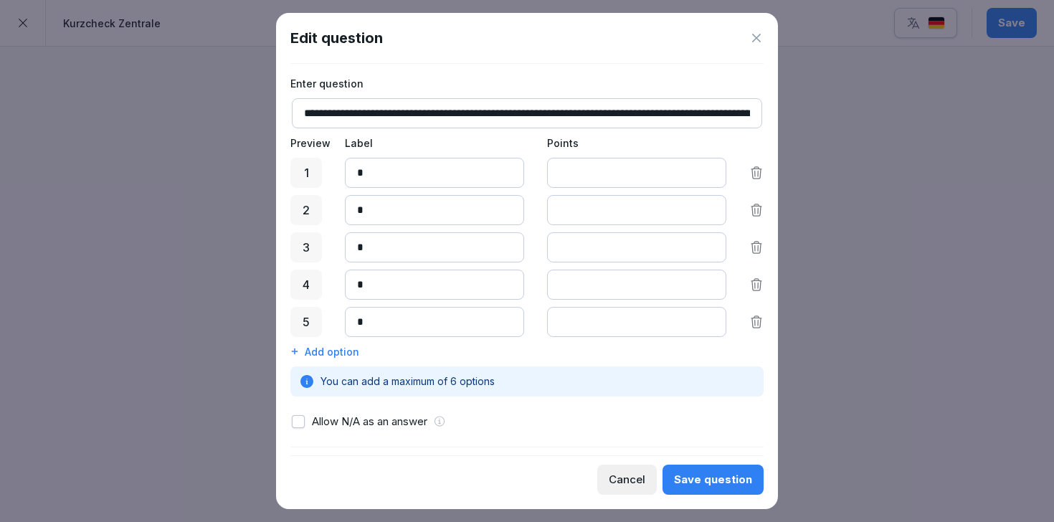
drag, startPoint x: 449, startPoint y: 176, endPoint x: 306, endPoint y: 161, distance: 144.1
click at [306, 161] on div "1 * *" at bounding box center [526, 173] width 473 height 30
click at [330, 169] on div "1 * *" at bounding box center [526, 173] width 473 height 30
drag, startPoint x: 394, startPoint y: 171, endPoint x: 336, endPoint y: 171, distance: 57.4
click at [336, 171] on div "1 * *" at bounding box center [526, 173] width 473 height 30
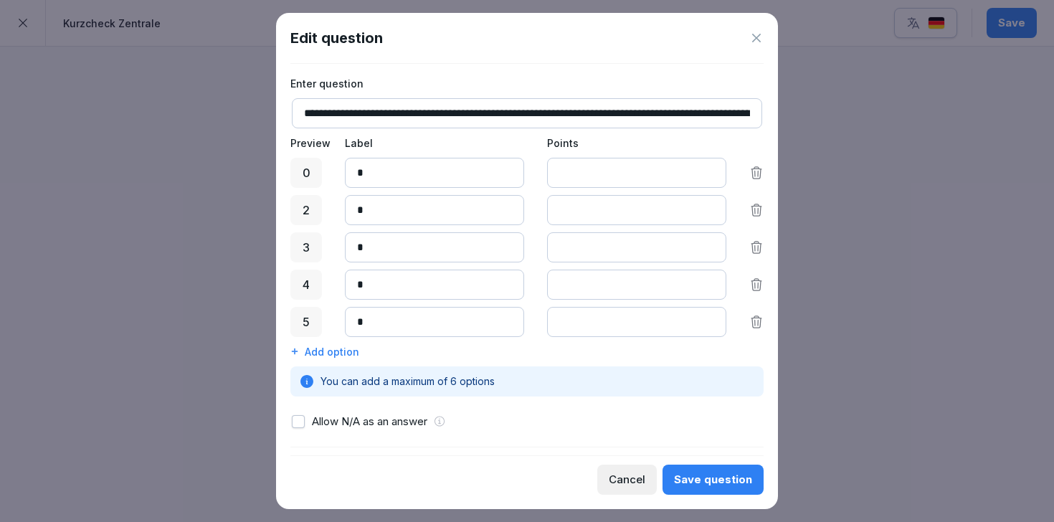
type input "*"
drag, startPoint x: 402, startPoint y: 211, endPoint x: 335, endPoint y: 211, distance: 67.4
click at [335, 211] on div "2 * *" at bounding box center [526, 210] width 473 height 30
type input "*"
drag, startPoint x: 371, startPoint y: 247, endPoint x: 325, endPoint y: 246, distance: 45.9
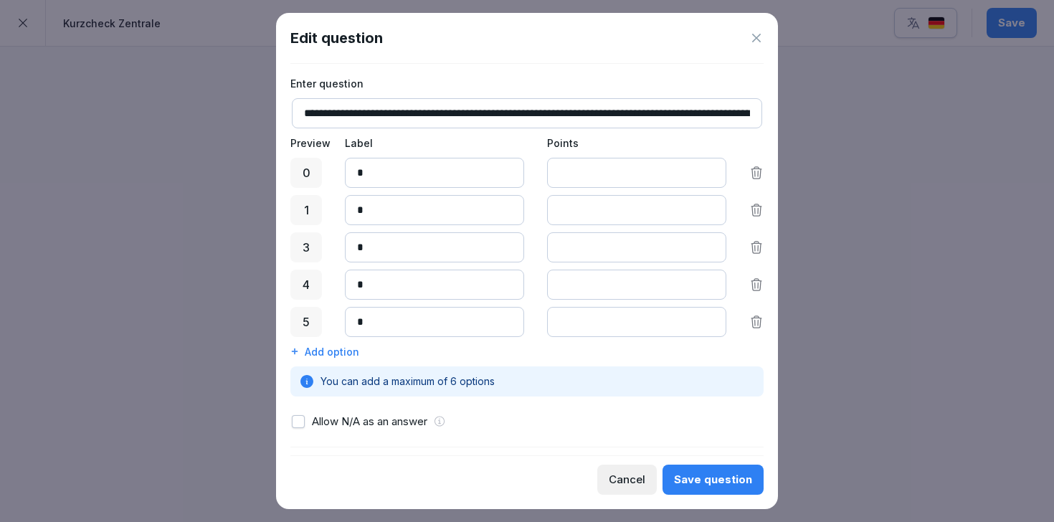
click at [325, 246] on div "3 * *" at bounding box center [526, 247] width 473 height 30
type input "*"
drag, startPoint x: 374, startPoint y: 293, endPoint x: 328, endPoint y: 284, distance: 46.8
click at [328, 284] on div "4 * *" at bounding box center [526, 285] width 473 height 30
type input "*"
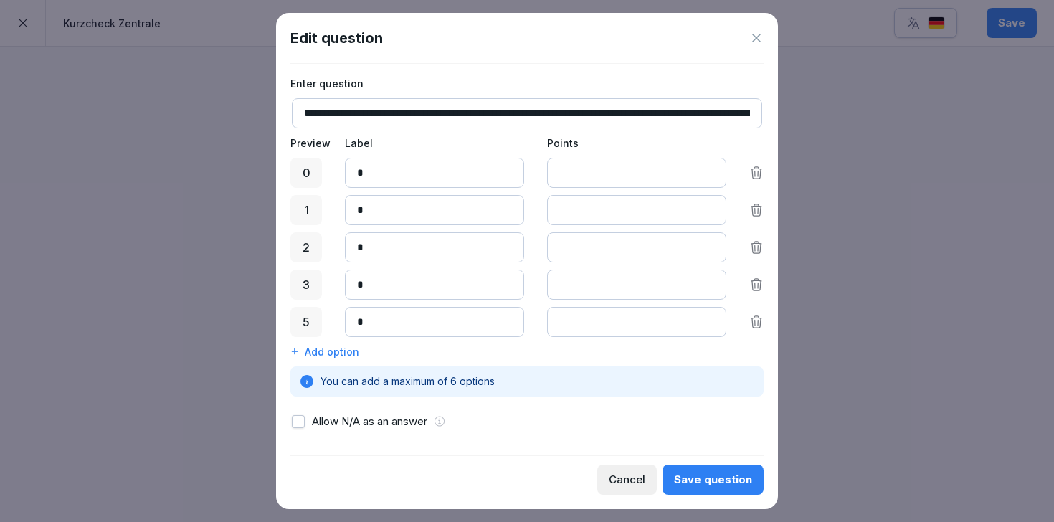
drag, startPoint x: 591, startPoint y: 286, endPoint x: 548, endPoint y: 285, distance: 43.0
click at [548, 285] on input "*" at bounding box center [636, 285] width 179 height 30
type input "*"
drag, startPoint x: 583, startPoint y: 249, endPoint x: 536, endPoint y: 246, distance: 46.7
click at [536, 246] on div "2 * *" at bounding box center [526, 247] width 473 height 30
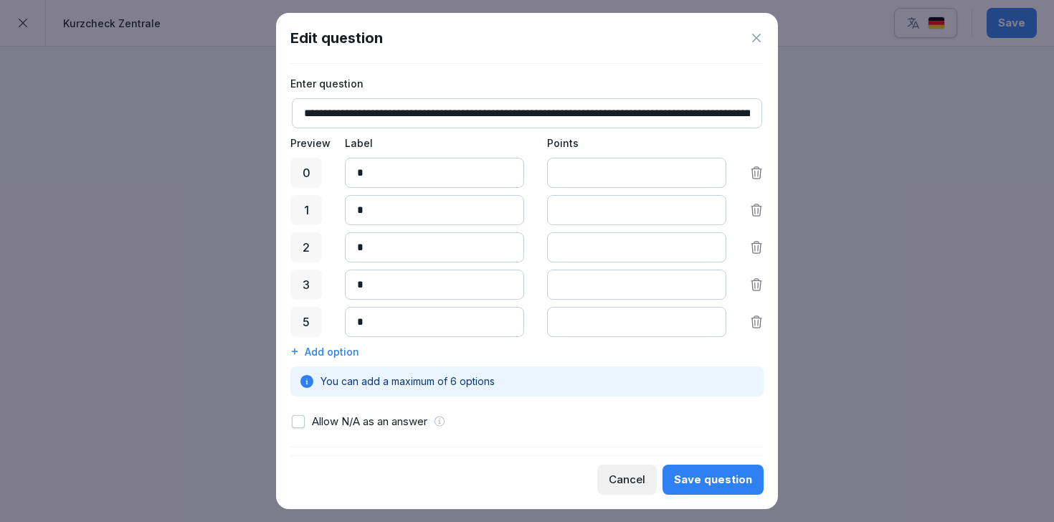
type input "*"
drag, startPoint x: 609, startPoint y: 211, endPoint x: 541, endPoint y: 211, distance: 67.4
click at [541, 211] on div "1 * *" at bounding box center [526, 210] width 473 height 30
type input "*"
click at [535, 202] on div "1 * *" at bounding box center [526, 210] width 473 height 30
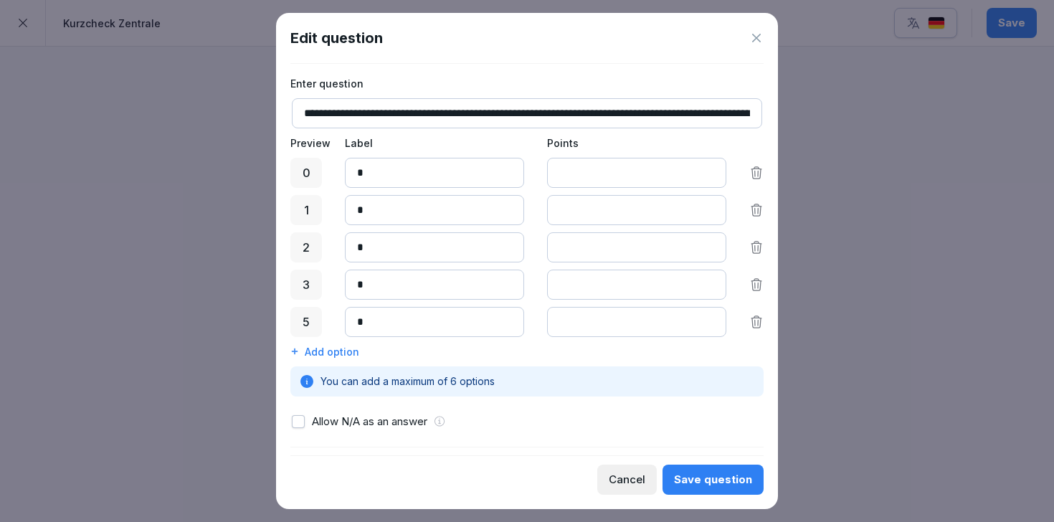
click at [754, 318] on icon at bounding box center [756, 321] width 10 height 11
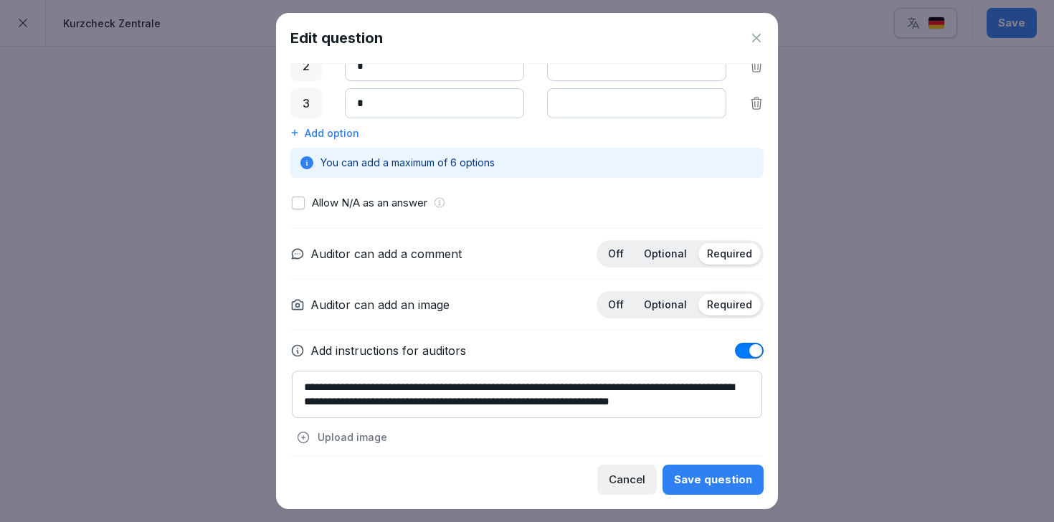
scroll to position [269, 0]
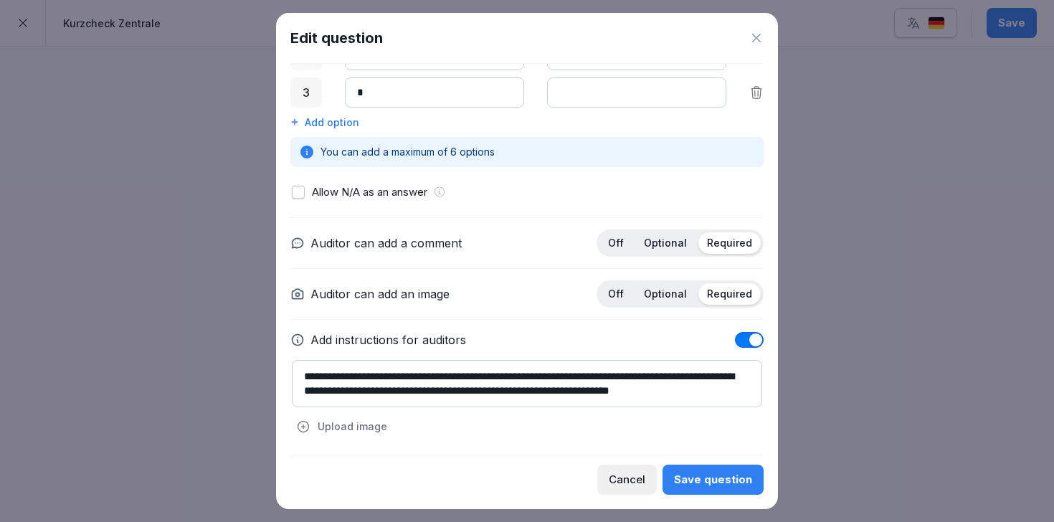
click at [667, 291] on p "Optional" at bounding box center [665, 293] width 43 height 13
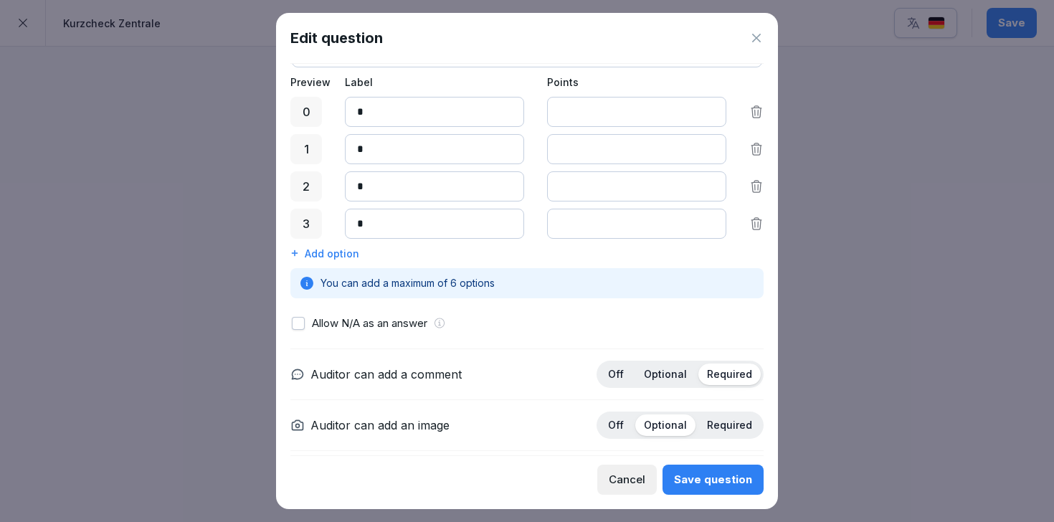
scroll to position [139, 0]
click at [716, 419] on p "Required" at bounding box center [729, 423] width 45 height 13
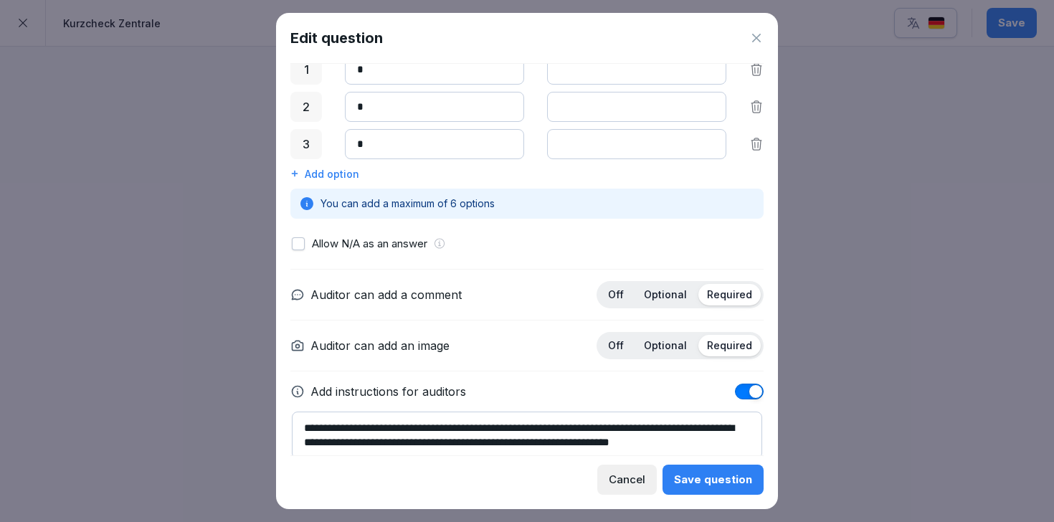
scroll to position [244, 0]
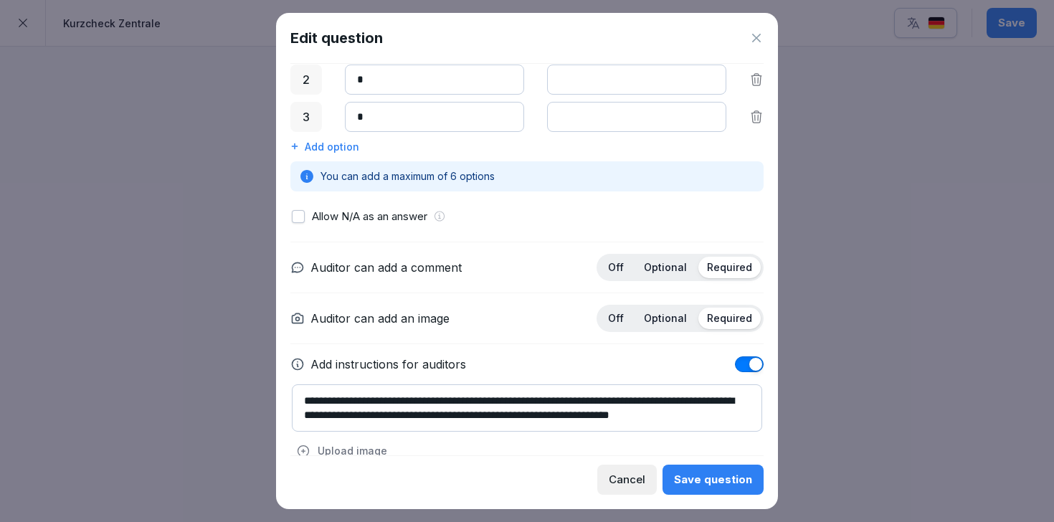
click at [714, 474] on div "Save question" at bounding box center [713, 480] width 78 height 16
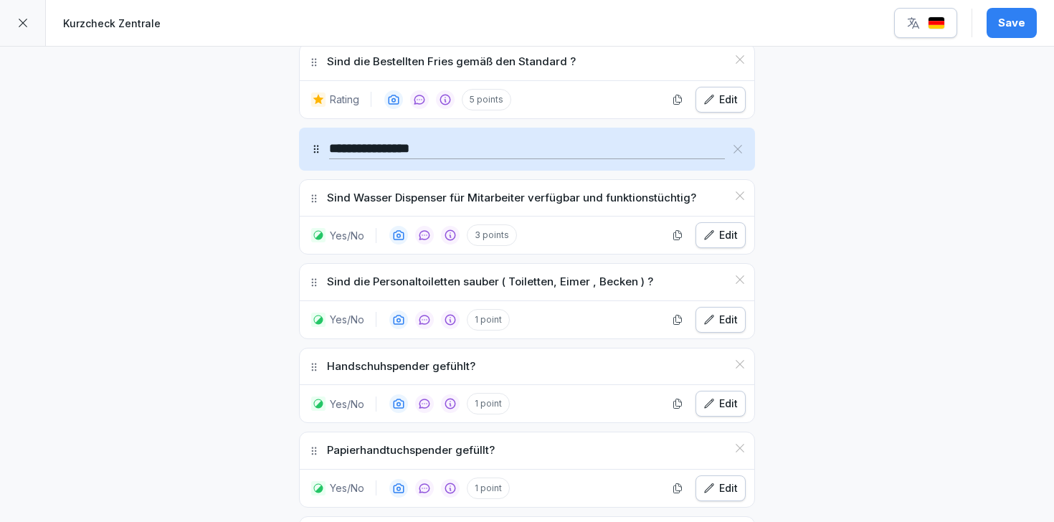
scroll to position [4886, 0]
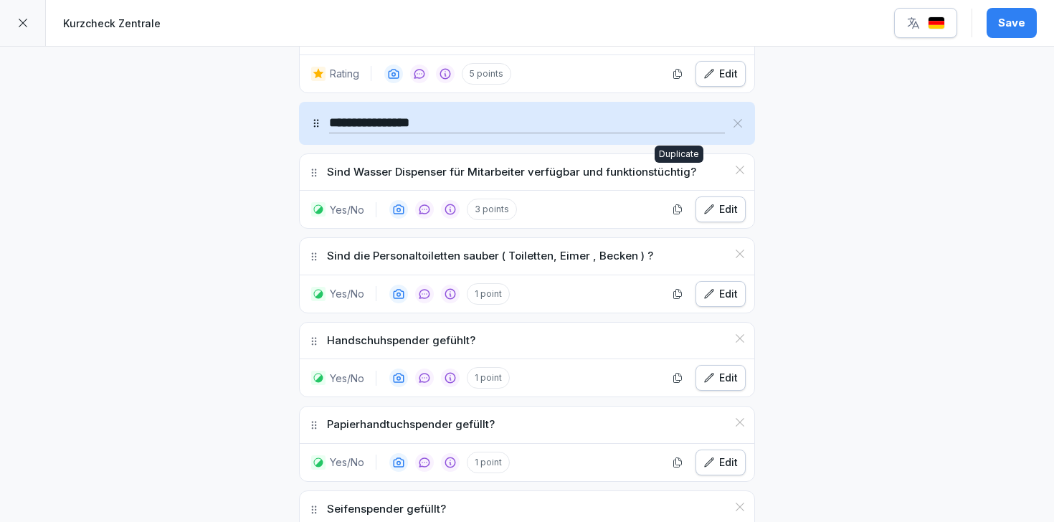
click at [719, 201] on div "Edit" at bounding box center [720, 209] width 34 height 16
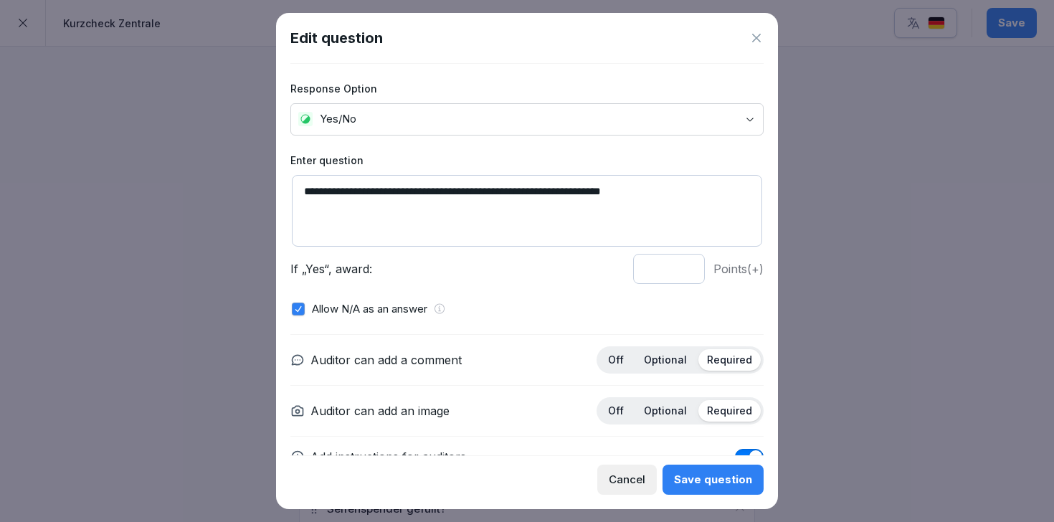
click at [678, 409] on p "Optional" at bounding box center [665, 410] width 43 height 13
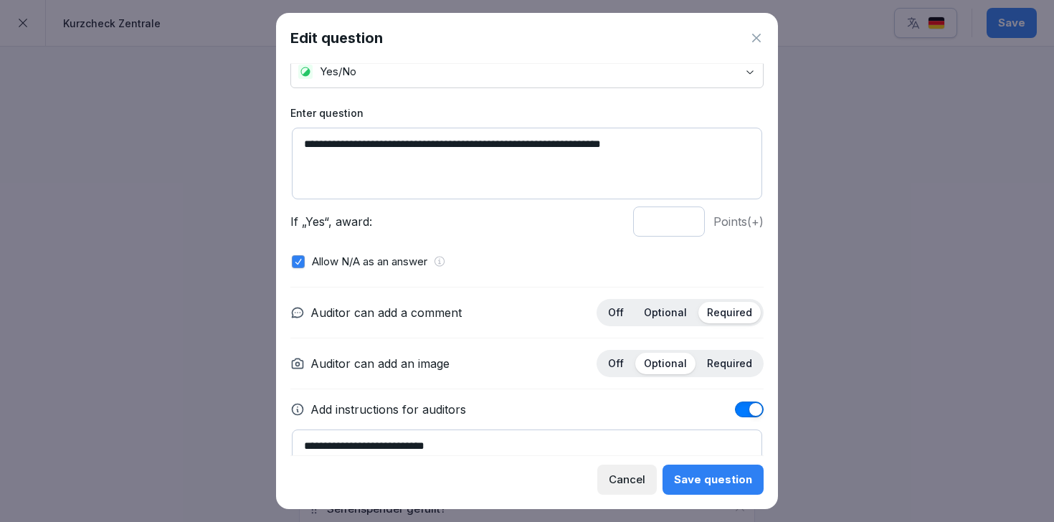
click at [669, 310] on p "Optional" at bounding box center [665, 312] width 43 height 13
click at [720, 478] on div "Save question" at bounding box center [713, 480] width 78 height 16
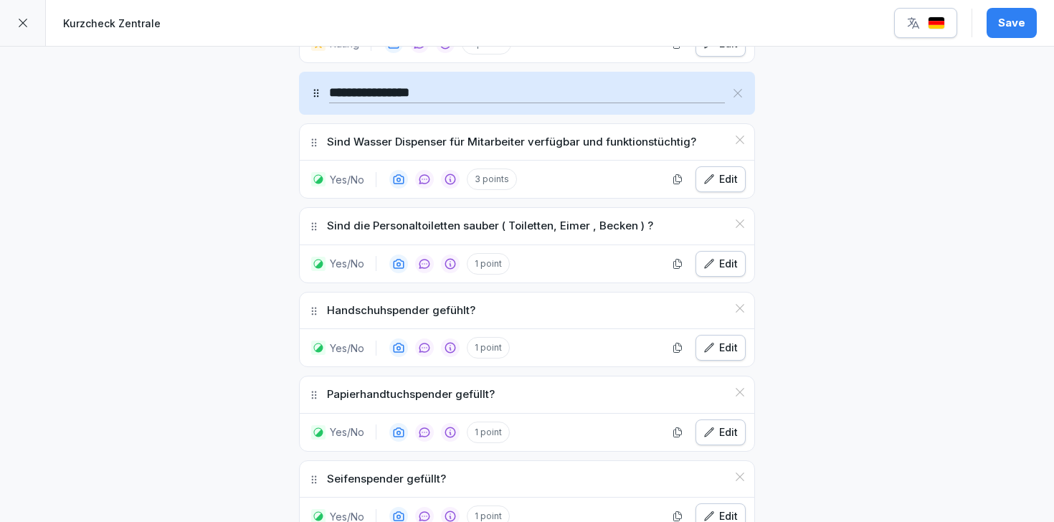
scroll to position [4926, 0]
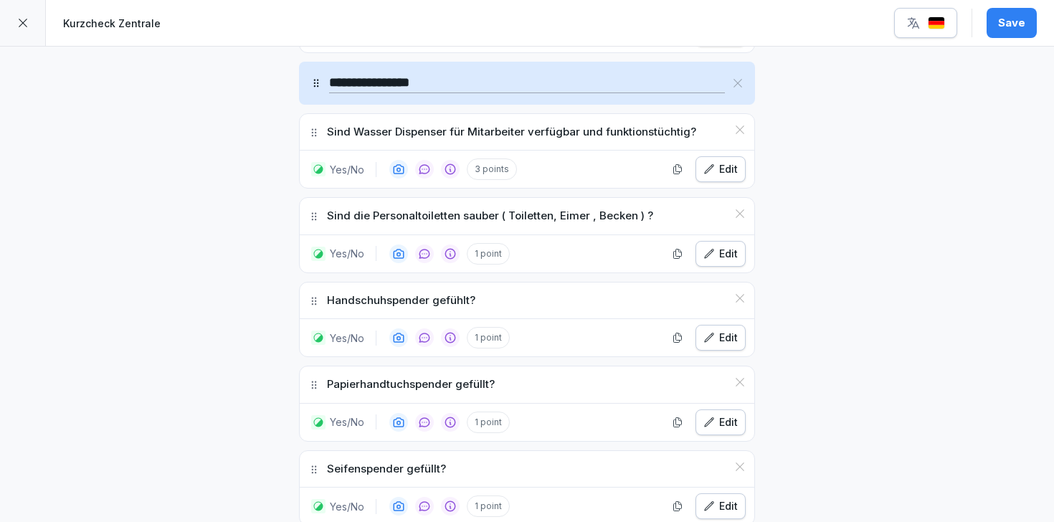
click at [713, 248] on icon "button" at bounding box center [708, 253] width 11 height 11
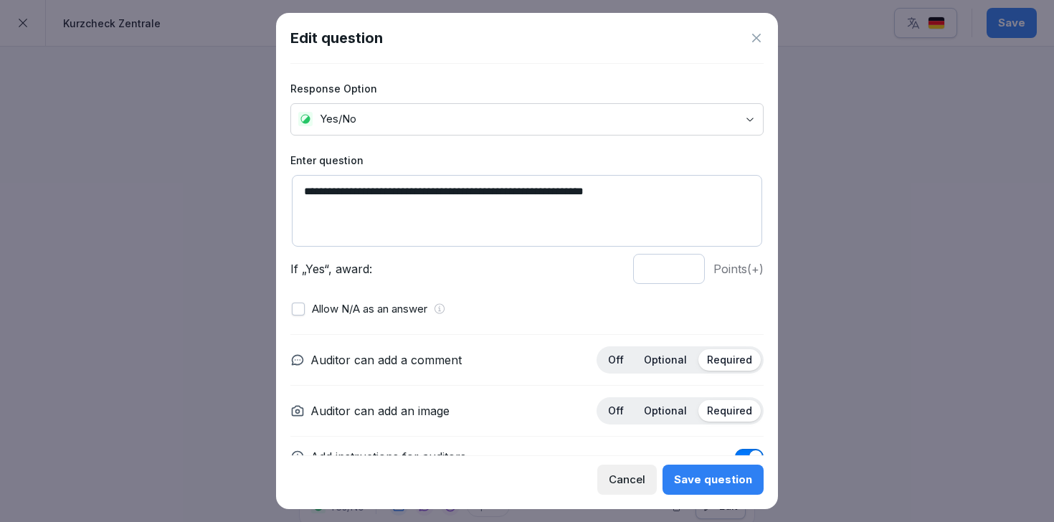
click at [685, 263] on input "*" at bounding box center [669, 269] width 72 height 30
type input "*"
click at [685, 263] on input "*" at bounding box center [669, 269] width 72 height 30
click at [715, 480] on div "Save question" at bounding box center [713, 480] width 78 height 16
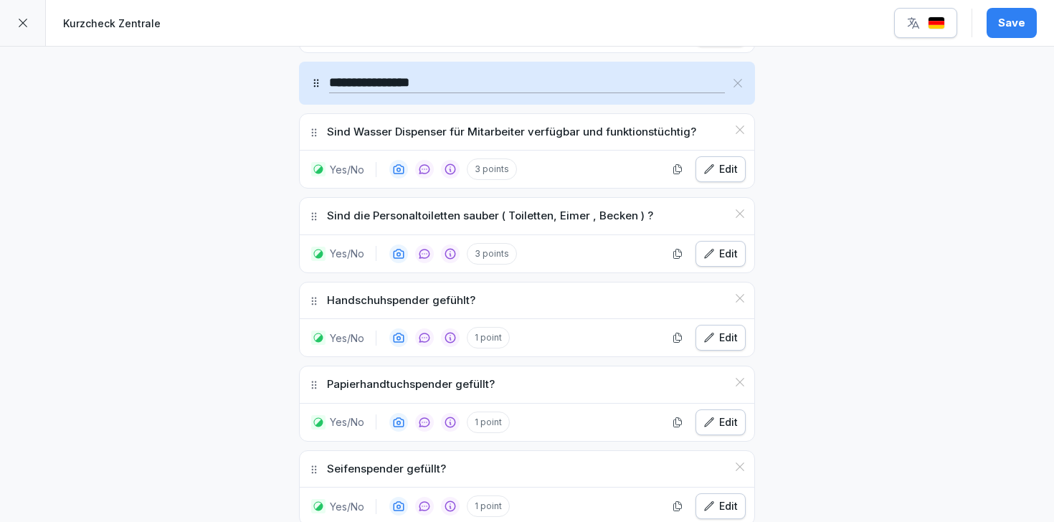
click at [719, 161] on div "Edit" at bounding box center [720, 169] width 34 height 16
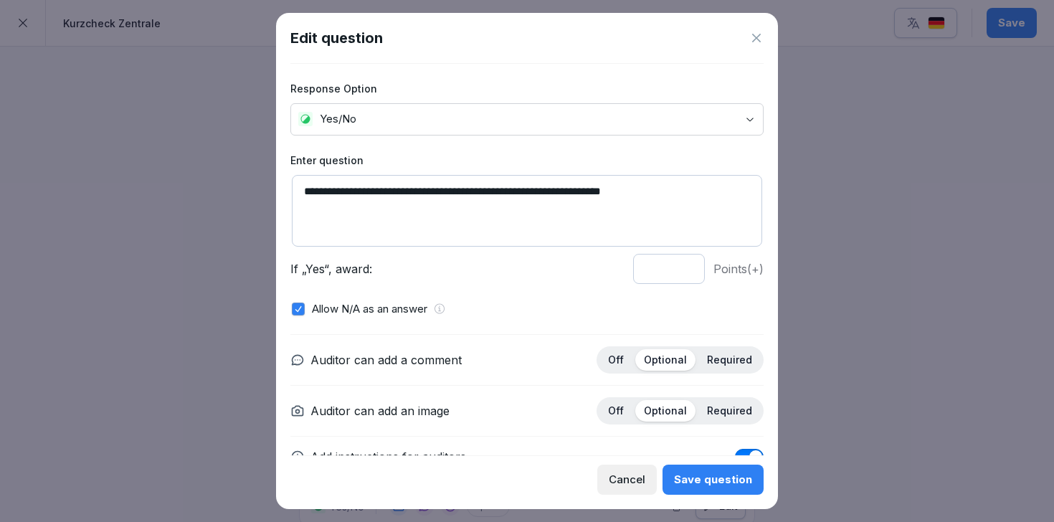
click at [686, 272] on input "*" at bounding box center [669, 269] width 72 height 30
type input "*"
click at [686, 272] on input "*" at bounding box center [669, 269] width 72 height 30
click at [696, 477] on div "Save question" at bounding box center [713, 480] width 78 height 16
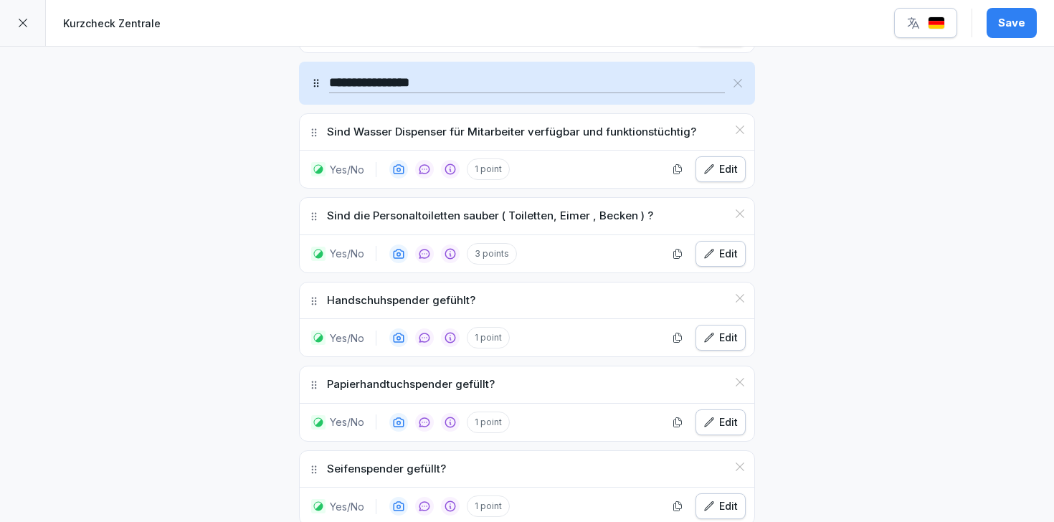
click at [722, 246] on div "Edit" at bounding box center [720, 254] width 34 height 16
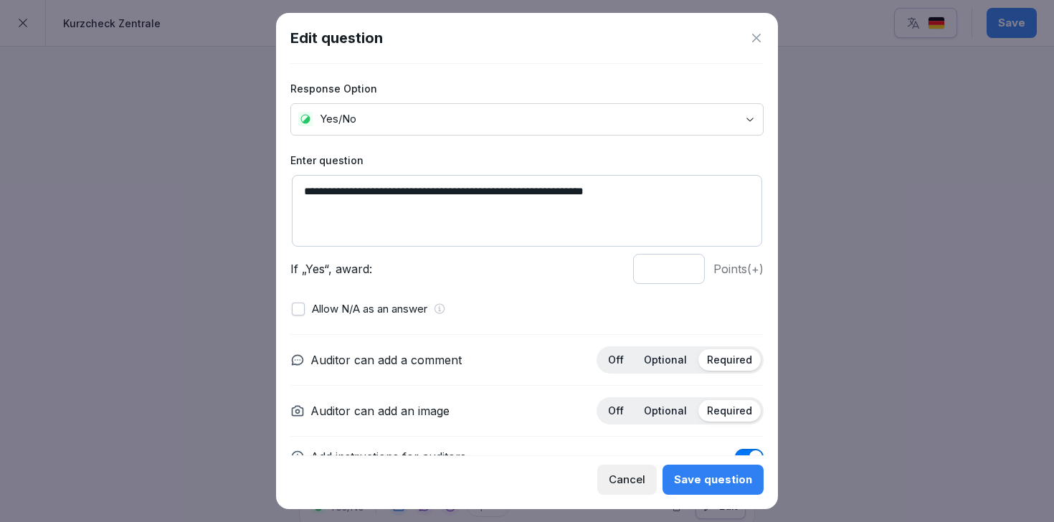
click at [721, 118] on body "**********" at bounding box center [527, 261] width 1054 height 522
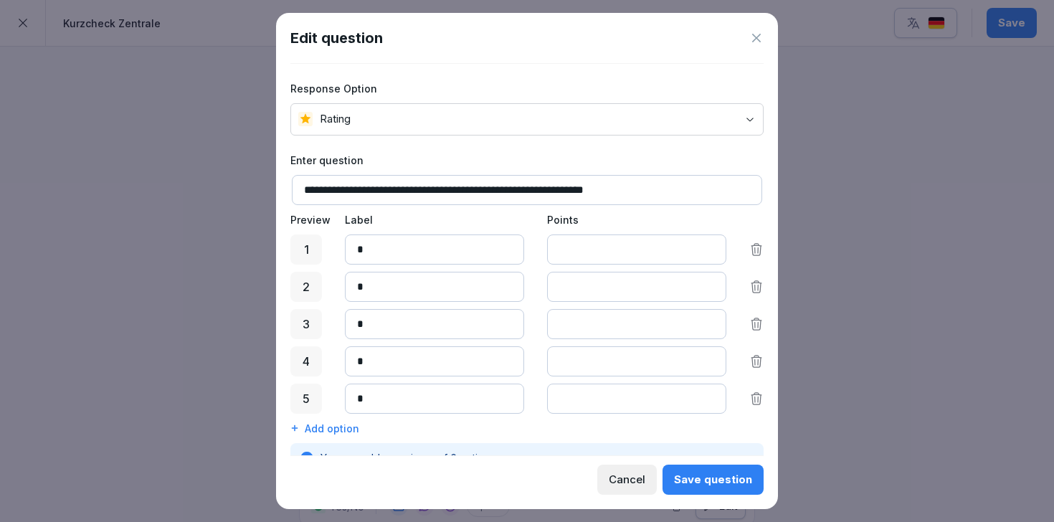
click at [465, 257] on input "*" at bounding box center [434, 249] width 179 height 30
type input "*"
click at [466, 290] on input "*" at bounding box center [434, 287] width 179 height 30
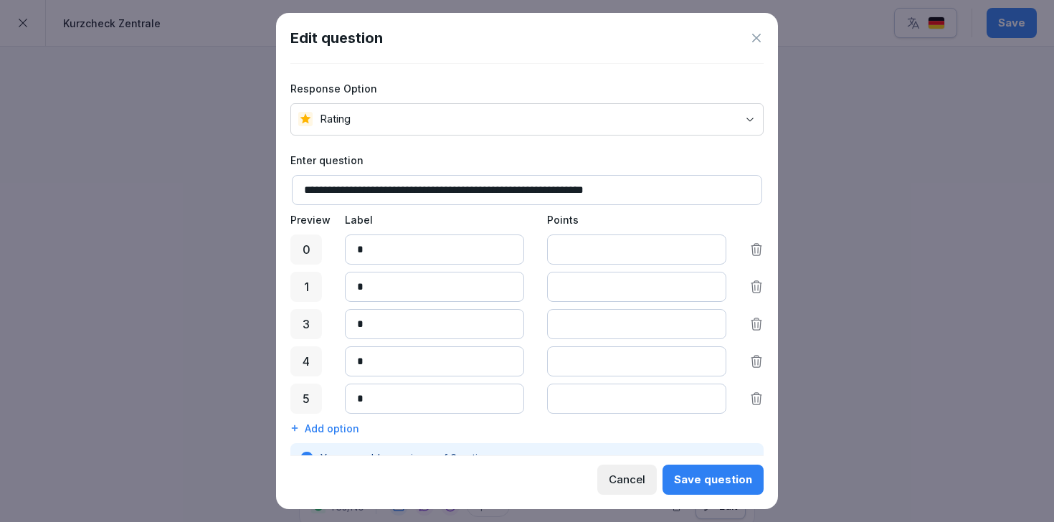
type input "*"
click at [467, 317] on input "*" at bounding box center [434, 324] width 179 height 30
type input "*"
click at [455, 358] on input "*" at bounding box center [434, 361] width 179 height 30
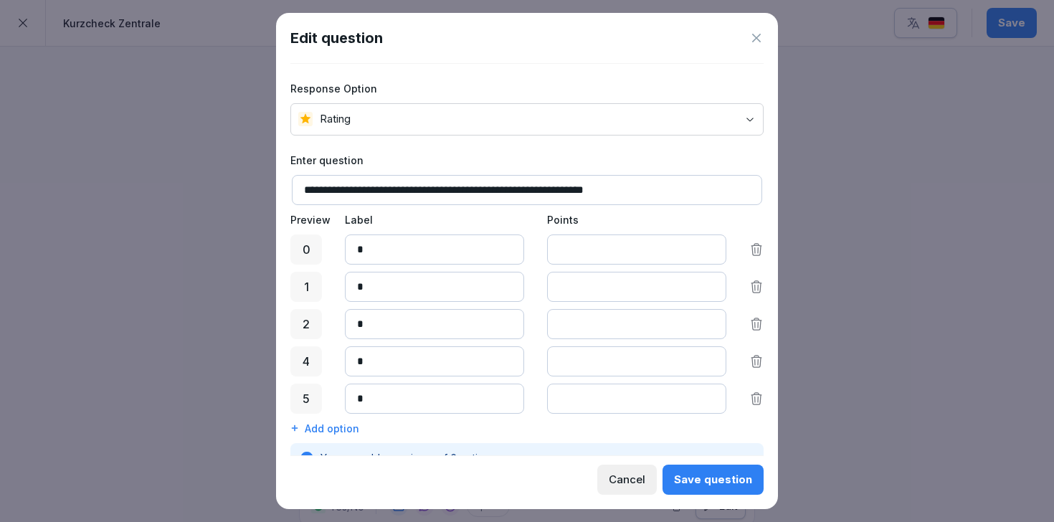
click at [455, 358] on input "*" at bounding box center [434, 361] width 179 height 30
type input "*"
click at [745, 396] on div "5 * *" at bounding box center [526, 399] width 473 height 30
click at [757, 396] on icon at bounding box center [756, 398] width 14 height 14
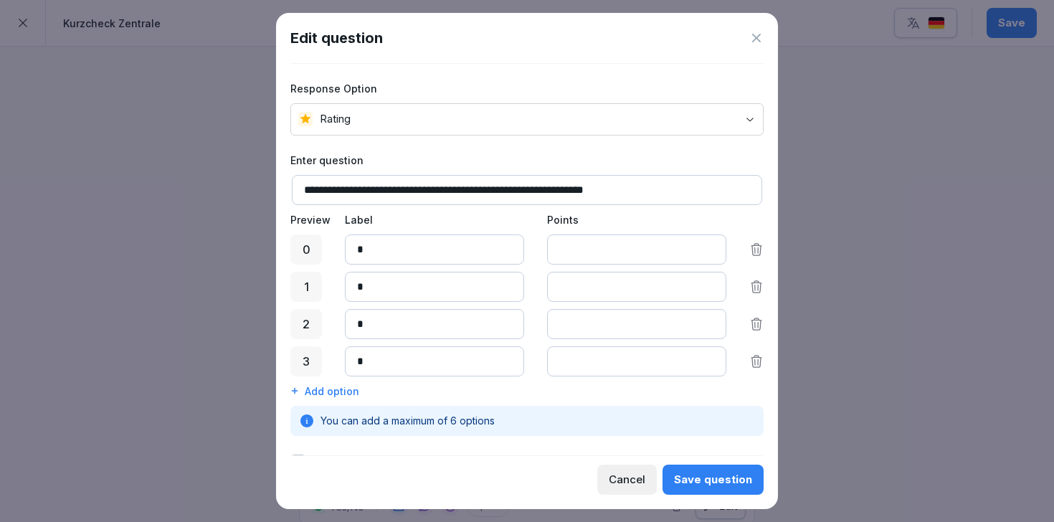
click at [635, 363] on input "*" at bounding box center [636, 361] width 179 height 30
type input "*"
click at [711, 357] on input "*" at bounding box center [636, 361] width 179 height 30
click at [710, 329] on input "*" at bounding box center [636, 324] width 179 height 30
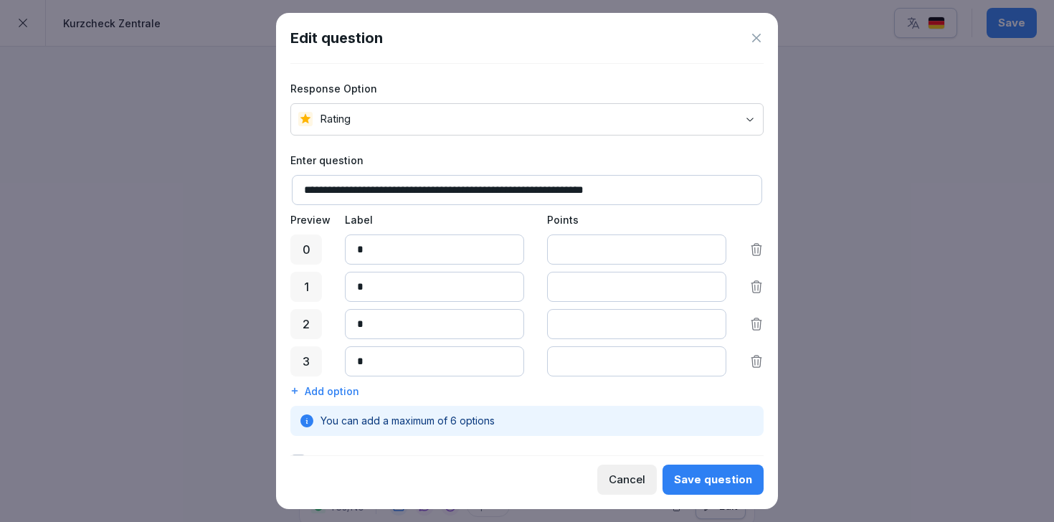
click at [709, 319] on input "*" at bounding box center [636, 324] width 179 height 30
type input "*"
click at [709, 319] on input "*" at bounding box center [636, 324] width 179 height 30
click at [708, 281] on input "*" at bounding box center [636, 287] width 179 height 30
click at [697, 214] on p "Points" at bounding box center [636, 219] width 179 height 15
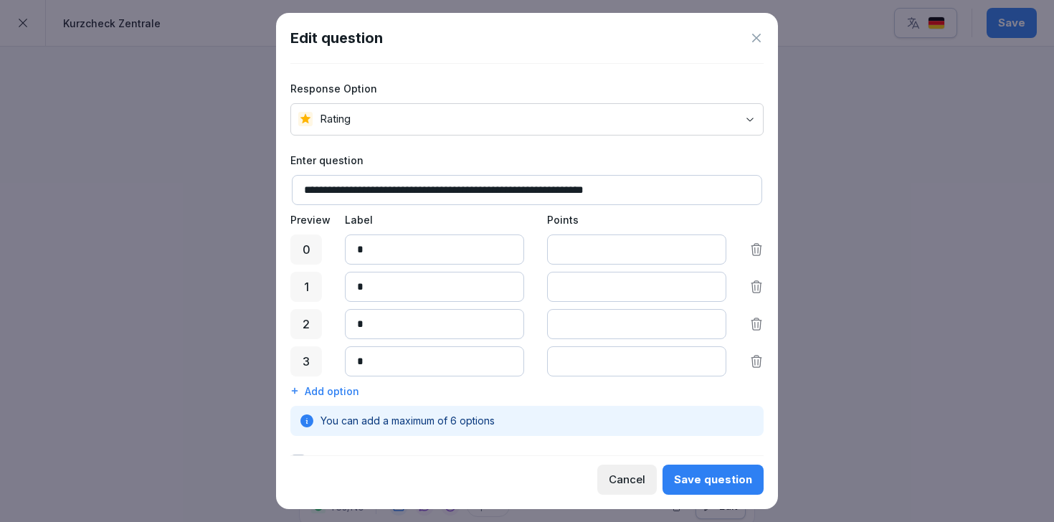
type input "*"
click at [707, 292] on input "*" at bounding box center [636, 287] width 179 height 30
click at [714, 224] on p "Points" at bounding box center [636, 219] width 179 height 15
click at [635, 120] on body "**********" at bounding box center [527, 261] width 1054 height 522
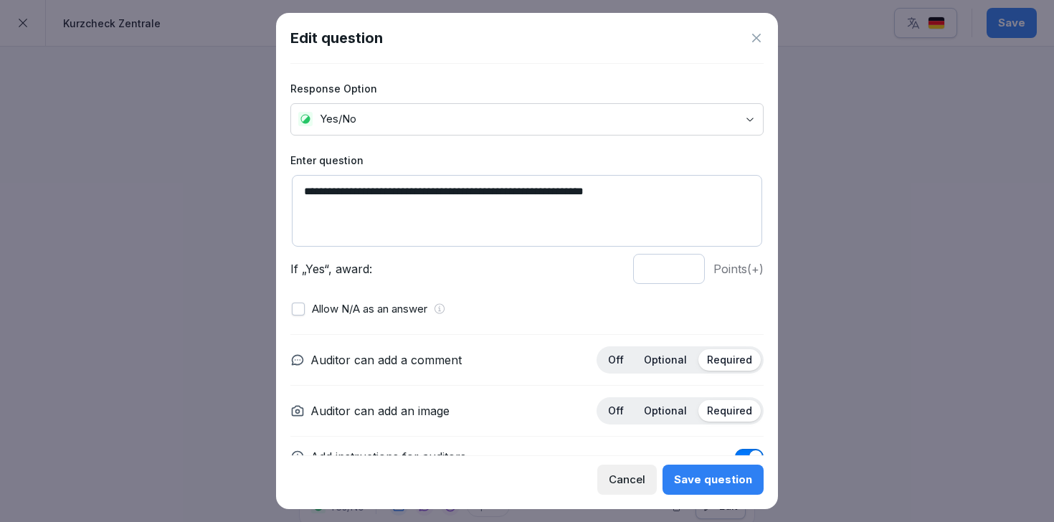
click at [684, 264] on input "*" at bounding box center [669, 269] width 72 height 30
type input "*"
click at [684, 264] on input "*" at bounding box center [669, 269] width 72 height 30
click at [703, 484] on div "Save question" at bounding box center [713, 480] width 78 height 16
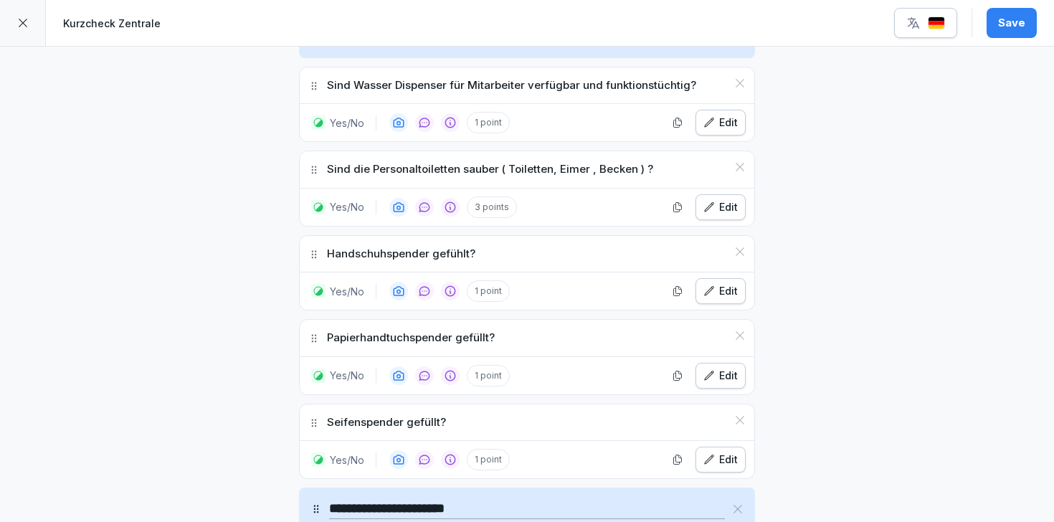
scroll to position [4974, 0]
click at [720, 451] on div "Edit" at bounding box center [720, 459] width 34 height 16
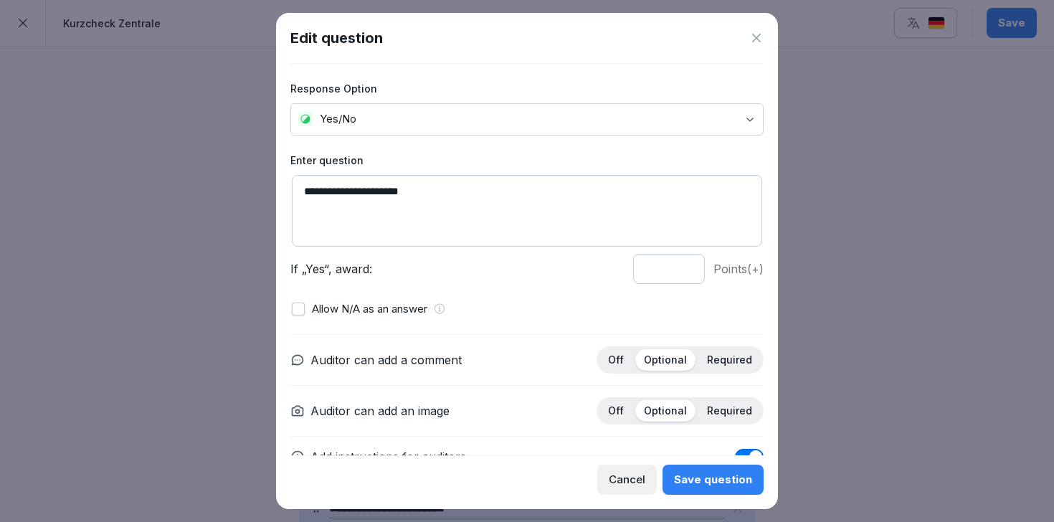
click at [643, 475] on div "Cancel" at bounding box center [627, 480] width 37 height 16
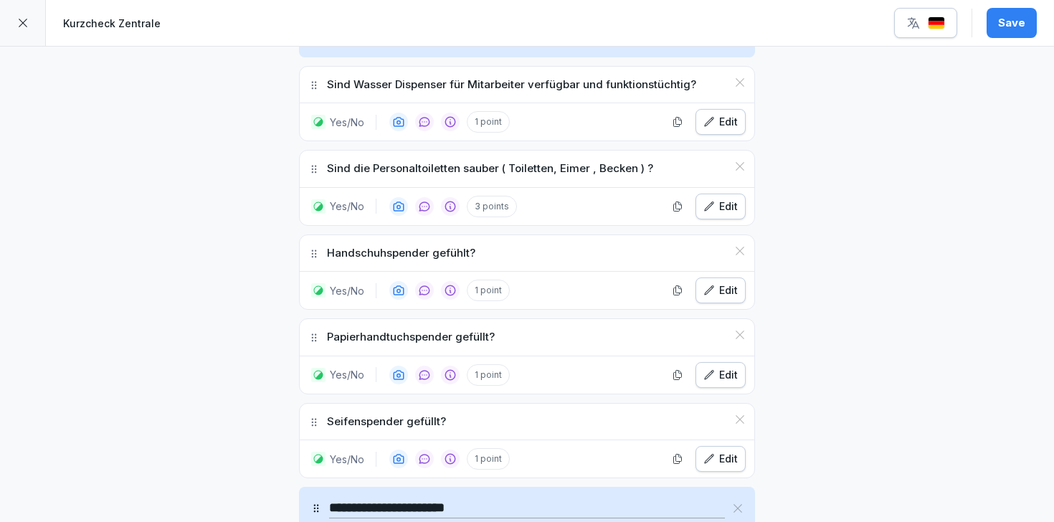
click at [719, 367] on div "Edit" at bounding box center [720, 375] width 34 height 16
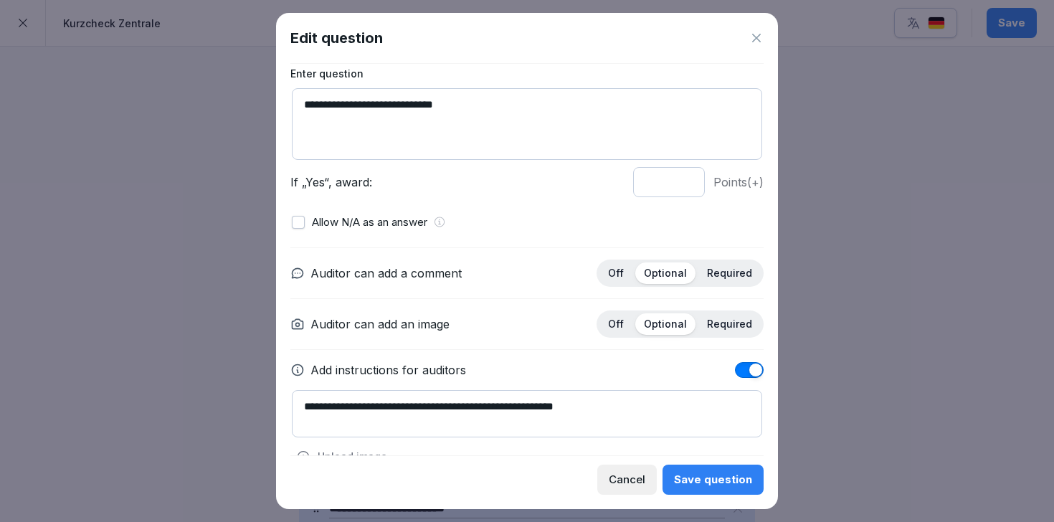
scroll to position [117, 0]
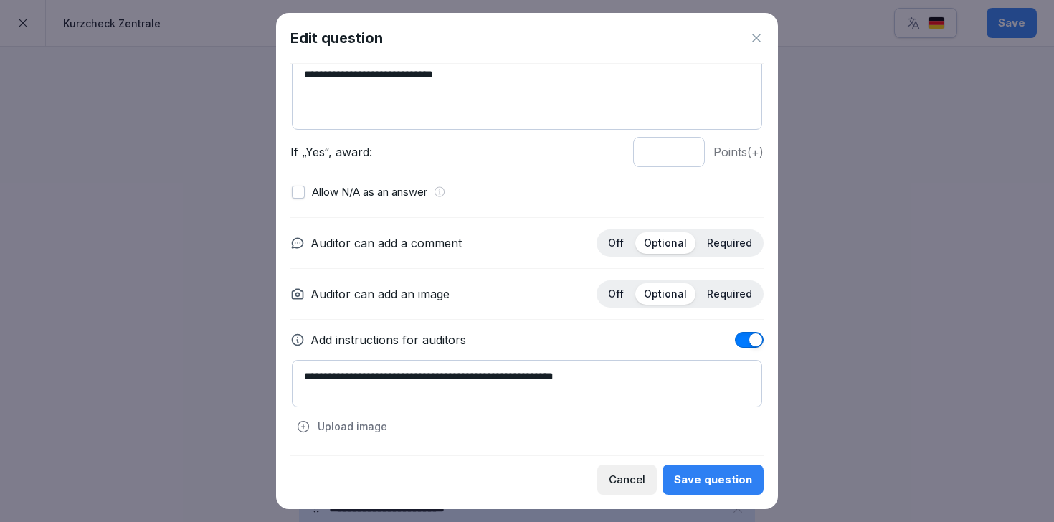
click at [758, 42] on icon at bounding box center [756, 38] width 14 height 14
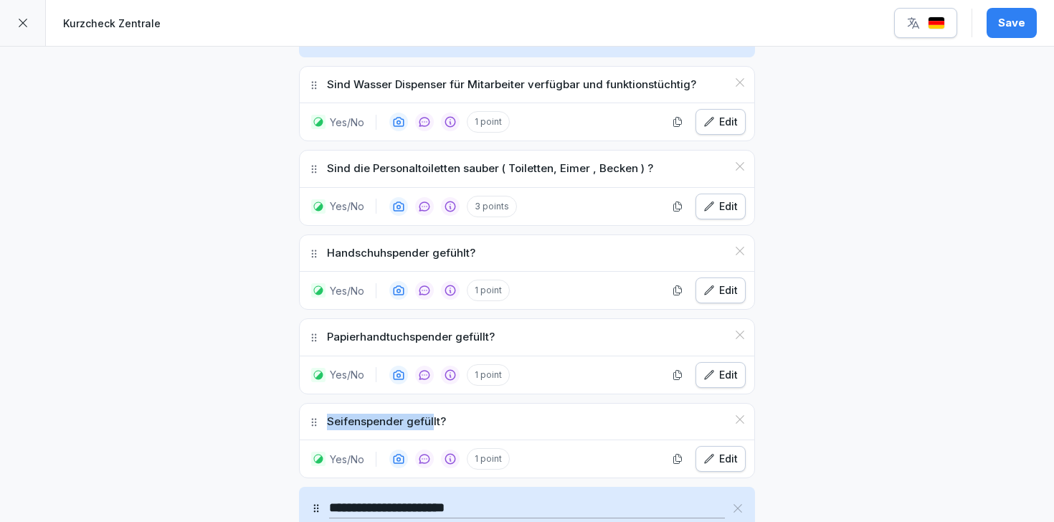
drag, startPoint x: 323, startPoint y: 387, endPoint x: 432, endPoint y: 393, distance: 108.4
click at [432, 404] on div "Seifenspender gefüllt?" at bounding box center [527, 422] width 455 height 37
click at [439, 414] on p "Seifenspender gefüllt?" at bounding box center [386, 422] width 119 height 16
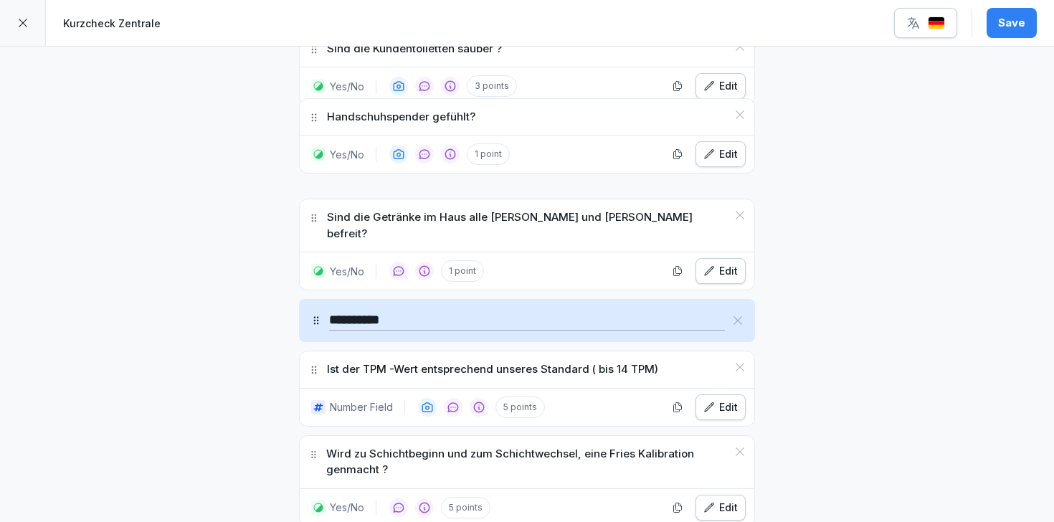
scroll to position [3417, 0]
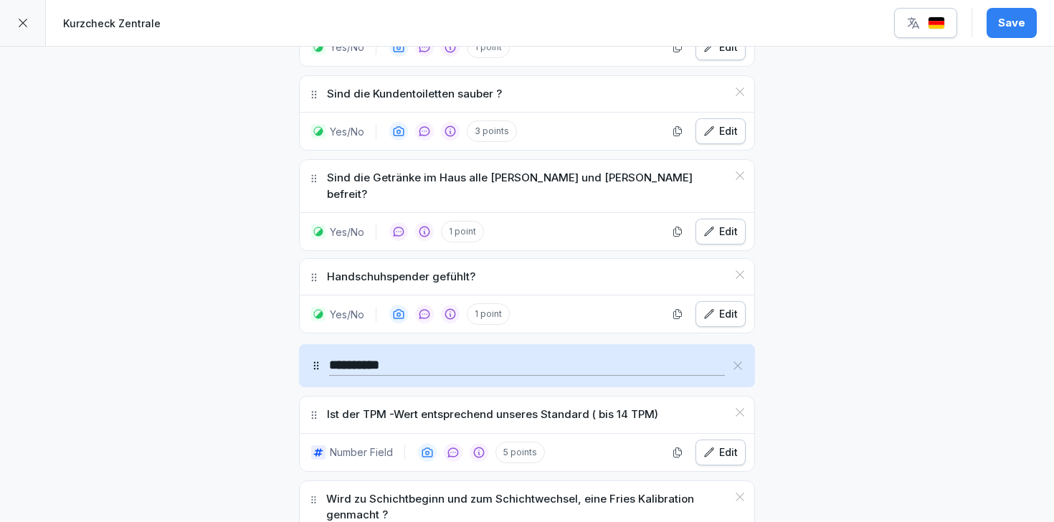
drag, startPoint x: 313, startPoint y: 390, endPoint x: 328, endPoint y: 245, distance: 145.5
click at [328, 259] on div "Handschuhspender gefühlt?" at bounding box center [527, 277] width 455 height 37
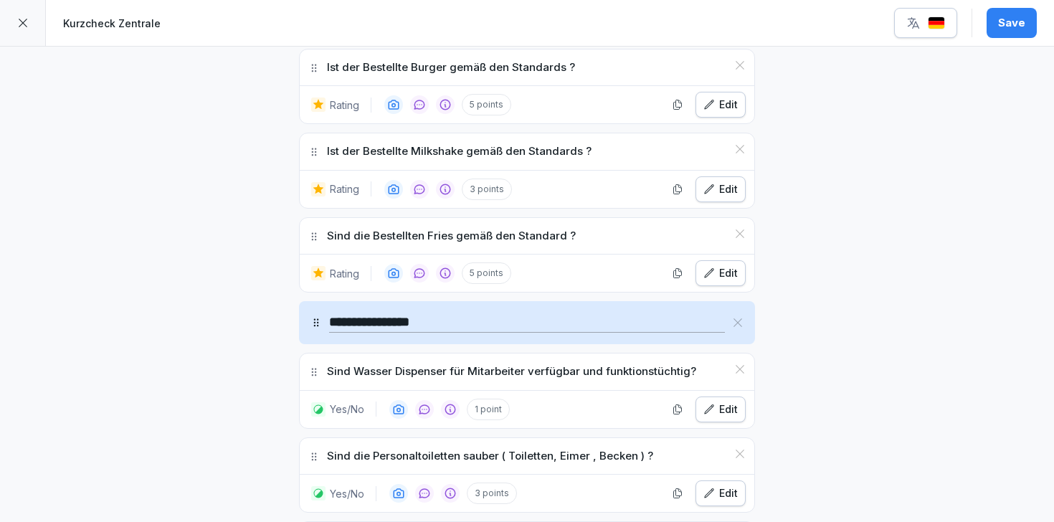
scroll to position [4797, 0]
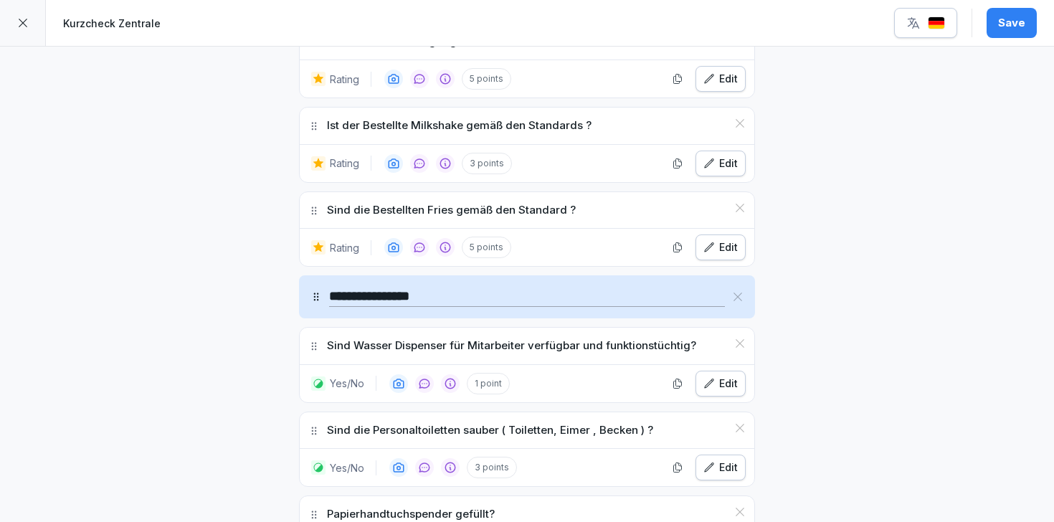
click at [315, 341] on icon at bounding box center [313, 346] width 11 height 11
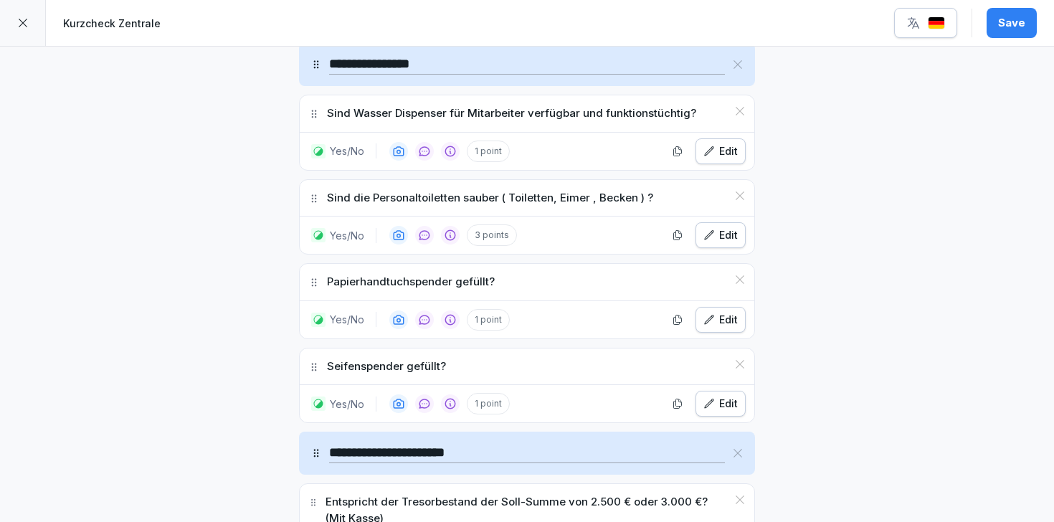
scroll to position [5048, 0]
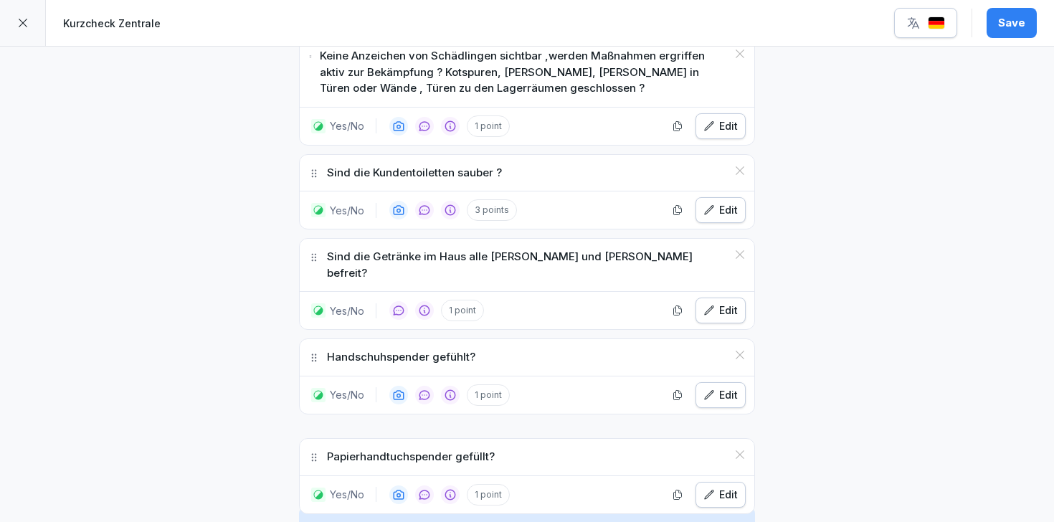
drag, startPoint x: 313, startPoint y: 232, endPoint x: 316, endPoint y: 434, distance: 201.5
click at [316, 452] on icon at bounding box center [313, 457] width 11 height 11
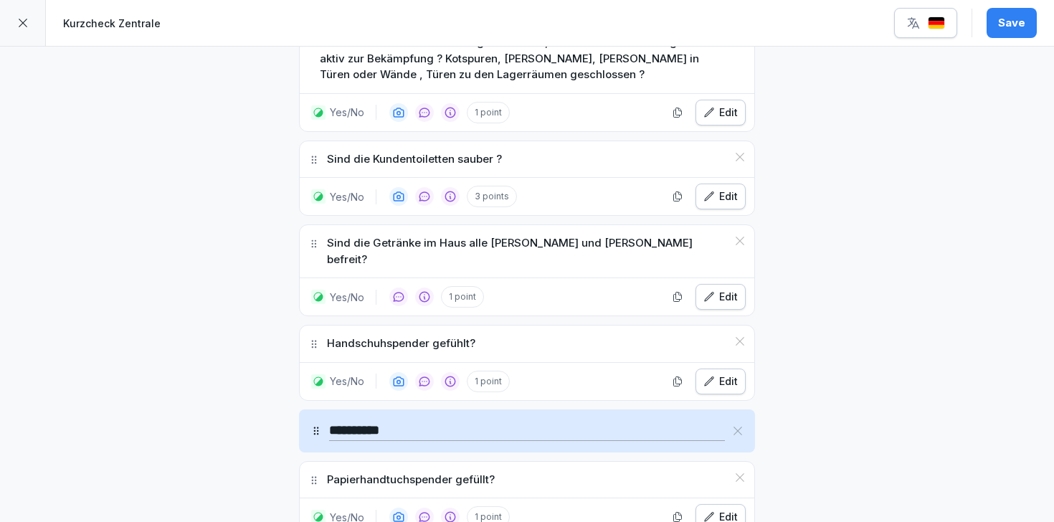
click at [316, 462] on div "Papierhandtuchspender gefüllt?" at bounding box center [527, 480] width 455 height 37
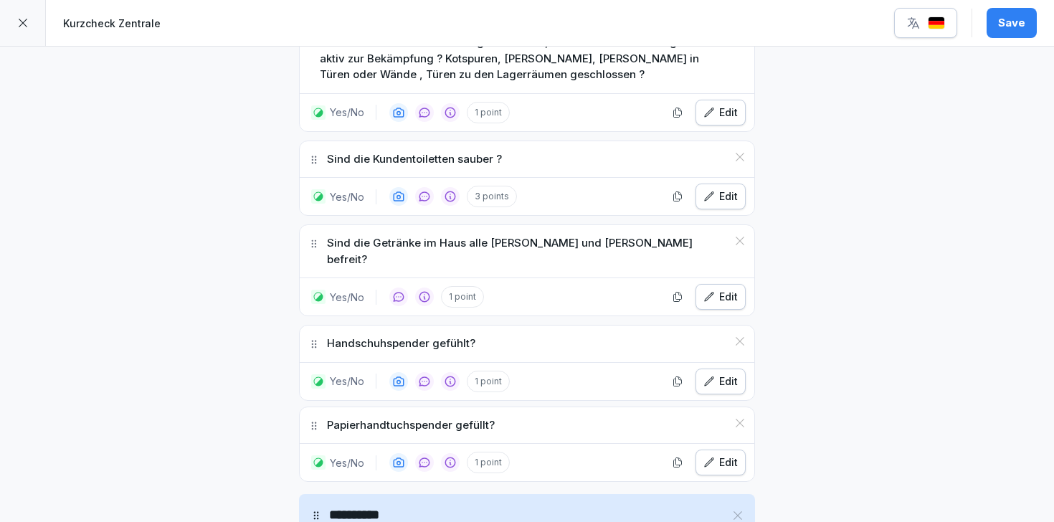
drag, startPoint x: 312, startPoint y: 448, endPoint x: 316, endPoint y: 393, distance: 55.4
click at [316, 420] on icon at bounding box center [313, 425] width 11 height 11
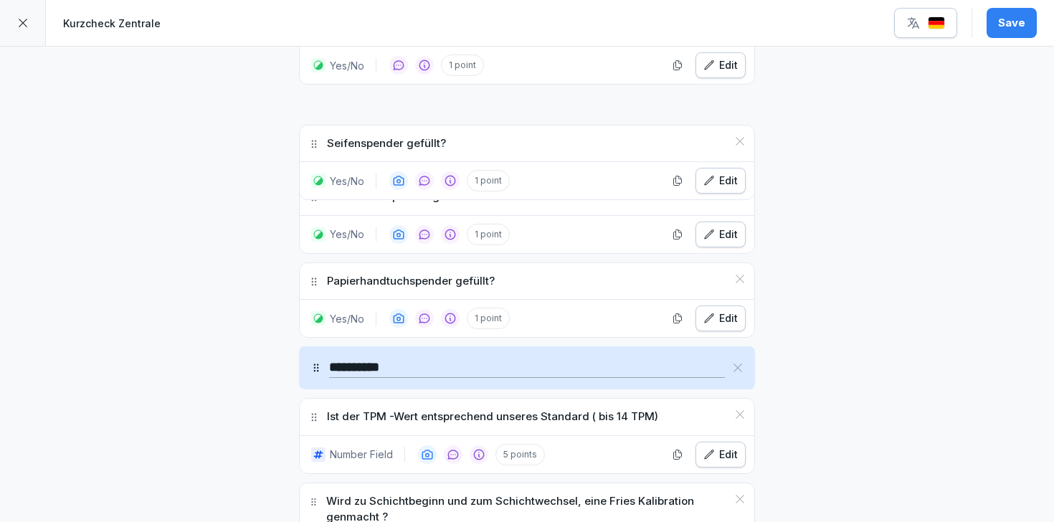
scroll to position [3545, 0]
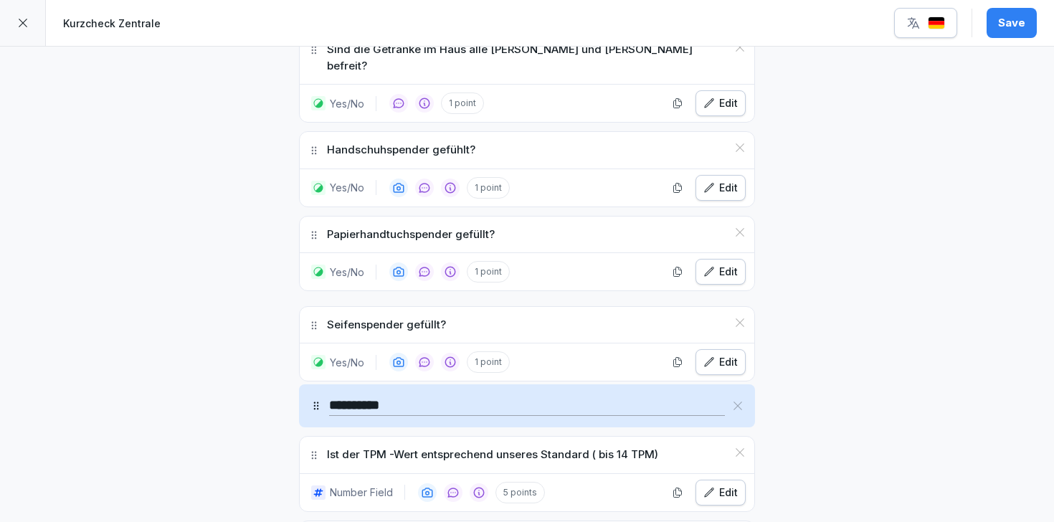
drag, startPoint x: 313, startPoint y: 338, endPoint x: 315, endPoint y: 290, distance: 48.1
click at [315, 320] on icon at bounding box center [313, 325] width 11 height 11
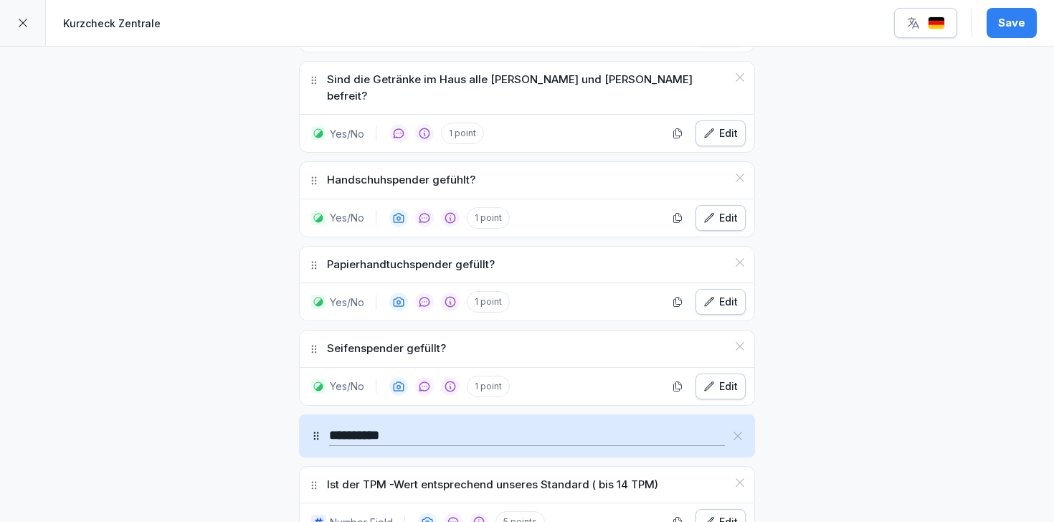
scroll to position [3589, 0]
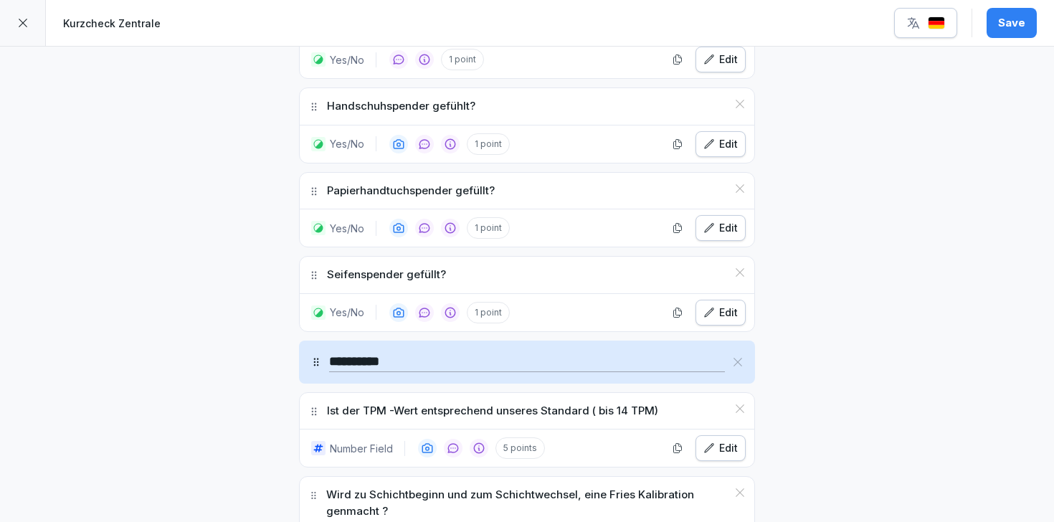
click at [1018, 21] on div "Save" at bounding box center [1011, 23] width 27 height 16
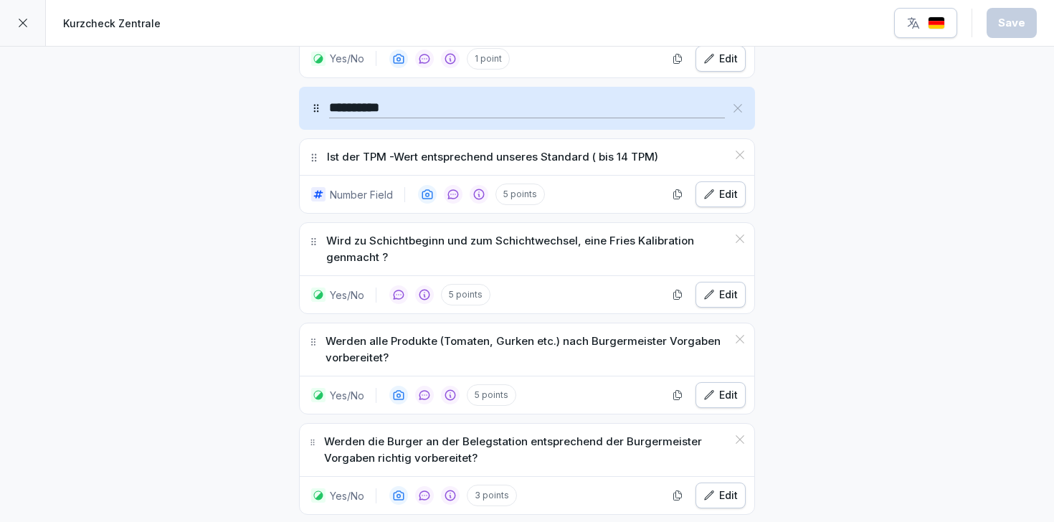
scroll to position [3843, 0]
click at [712, 181] on button "Edit" at bounding box center [720, 194] width 50 height 26
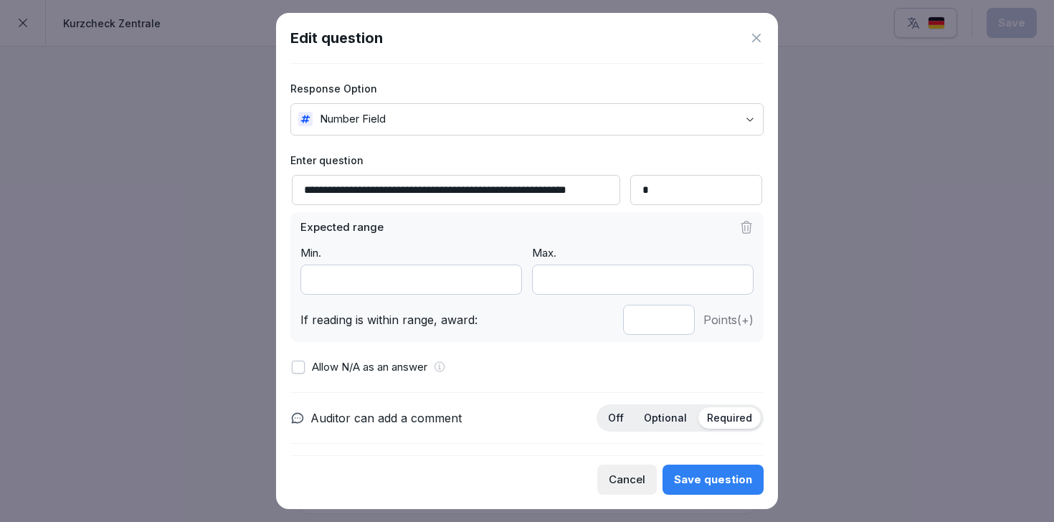
click at [606, 232] on div "Expected range" at bounding box center [526, 227] width 453 height 16
drag, startPoint x: 573, startPoint y: 192, endPoint x: 629, endPoint y: 191, distance: 56.7
click at [629, 191] on div "**********" at bounding box center [526, 190] width 473 height 30
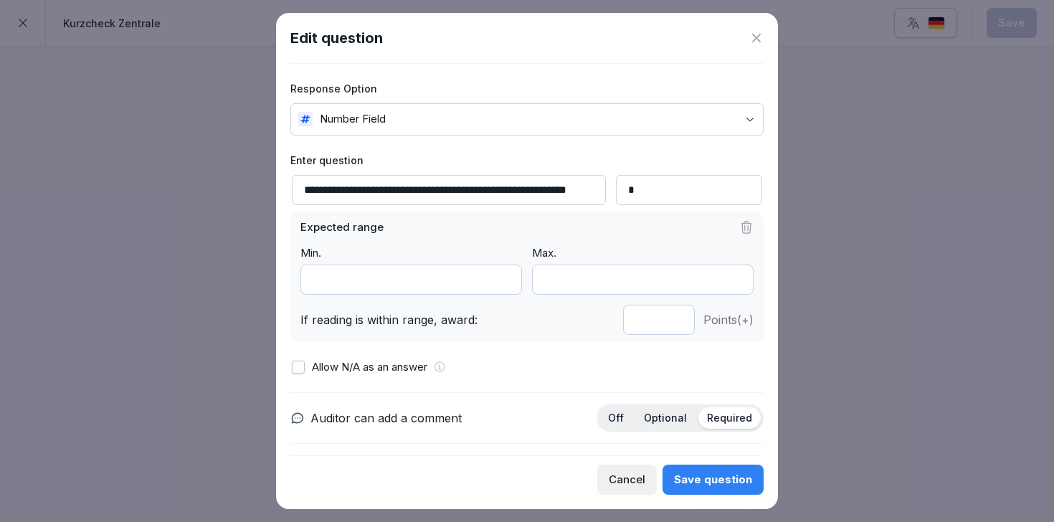
click at [624, 238] on div "Expected range Min. * Max. * If reading is within range, award: * Points (+)" at bounding box center [526, 277] width 473 height 130
click at [680, 194] on input "*" at bounding box center [689, 190] width 147 height 30
click at [737, 273] on input "*" at bounding box center [643, 280] width 222 height 30
click at [737, 273] on input "**" at bounding box center [643, 280] width 222 height 30
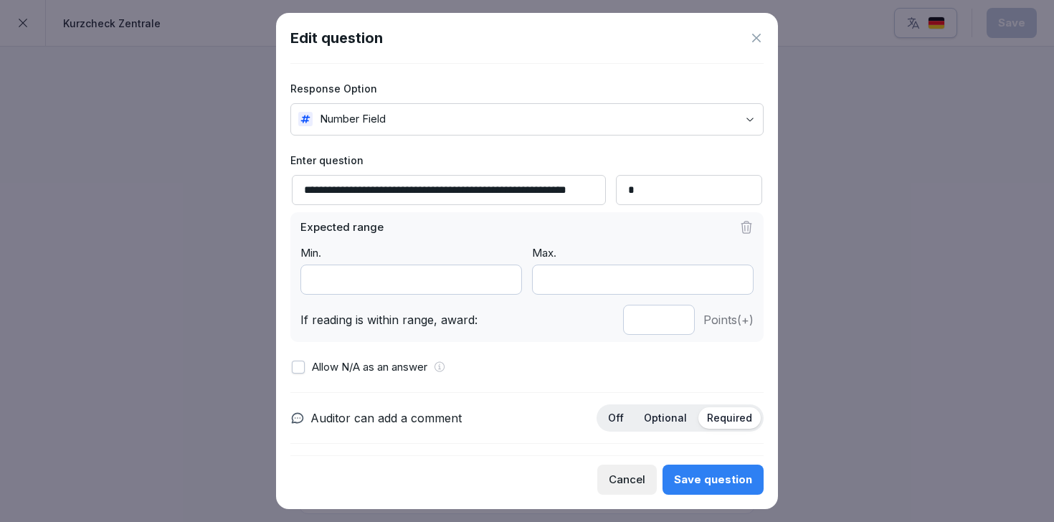
click at [737, 273] on input "**" at bounding box center [643, 280] width 222 height 30
type input "**"
click at [737, 273] on input "**" at bounding box center [643, 280] width 222 height 30
click at [675, 236] on div "Expected range Min. * Max. ** If reading is within range, award: * Points (+)" at bounding box center [526, 277] width 473 height 130
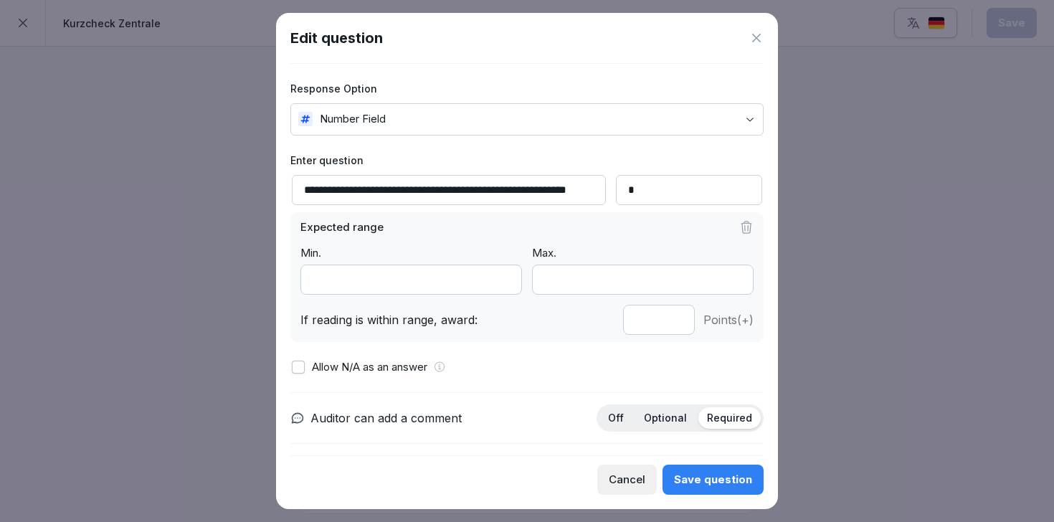
scroll to position [0, 36]
drag, startPoint x: 563, startPoint y: 187, endPoint x: 640, endPoint y: 186, distance: 76.7
click at [640, 186] on div "**********" at bounding box center [526, 190] width 473 height 30
click at [504, 283] on input "*" at bounding box center [411, 280] width 222 height 30
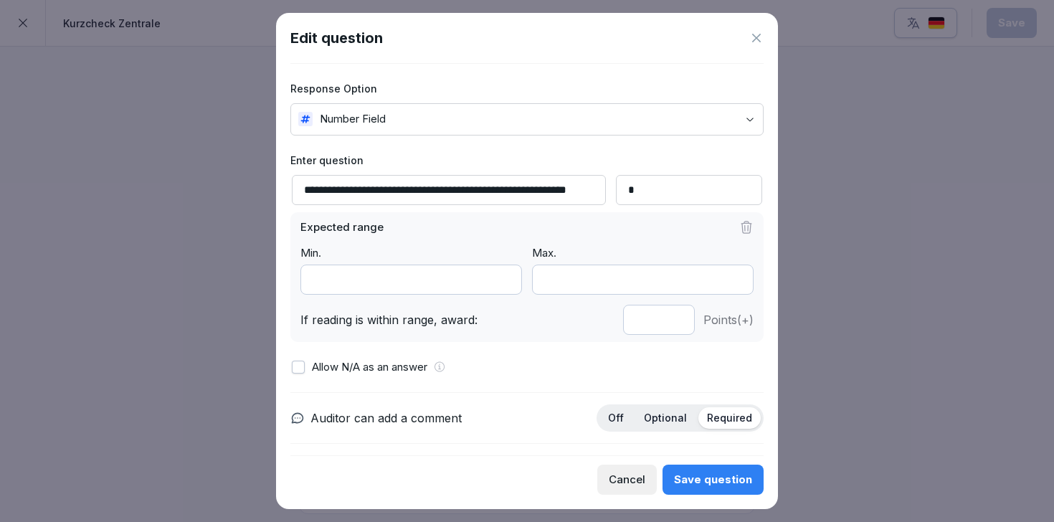
click at [504, 283] on input "*" at bounding box center [411, 280] width 222 height 30
type input "*"
click at [509, 282] on input "*" at bounding box center [411, 280] width 222 height 30
click at [544, 319] on p "If reading is within range, award:" at bounding box center [457, 319] width 314 height 17
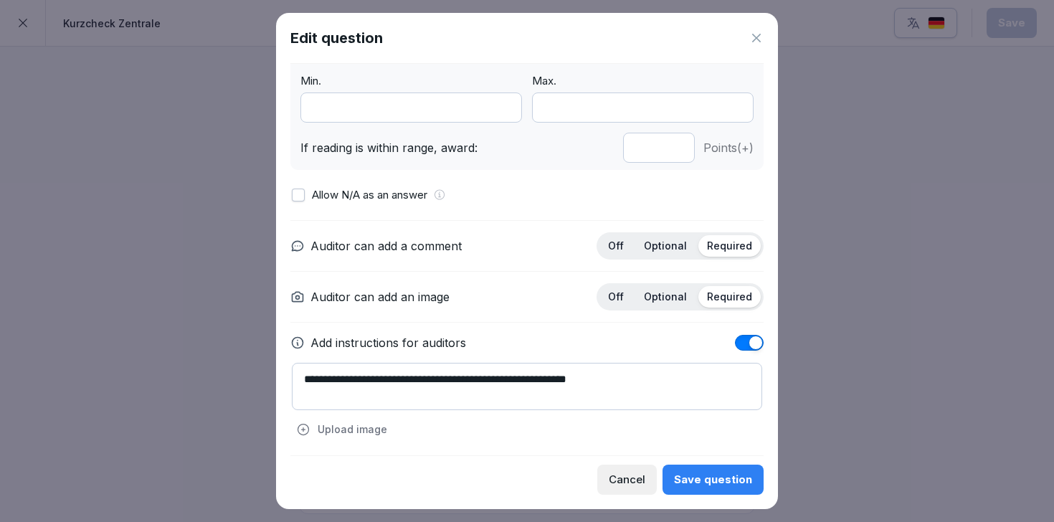
scroll to position [175, 0]
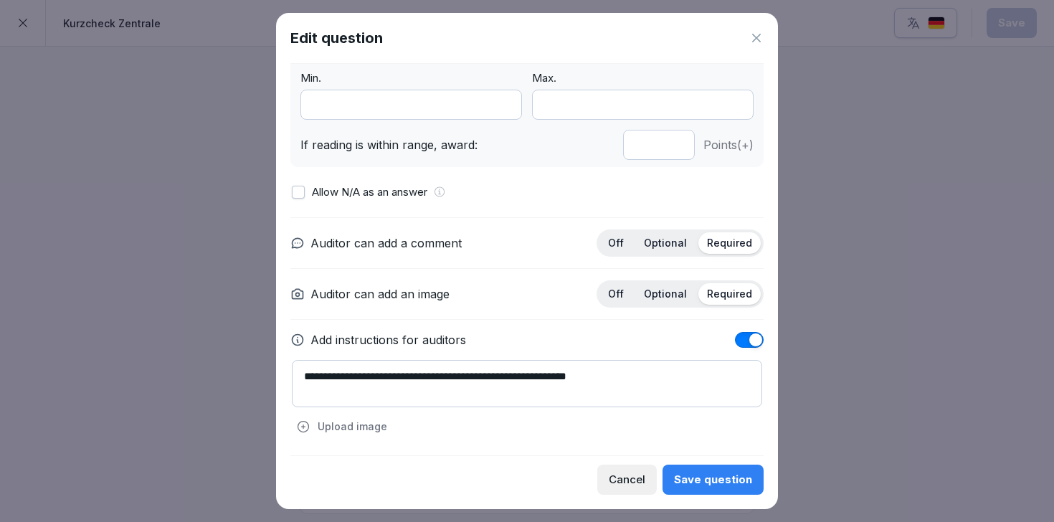
click at [677, 292] on p "Optional" at bounding box center [665, 293] width 43 height 13
click at [707, 485] on div "Save question" at bounding box center [713, 480] width 78 height 16
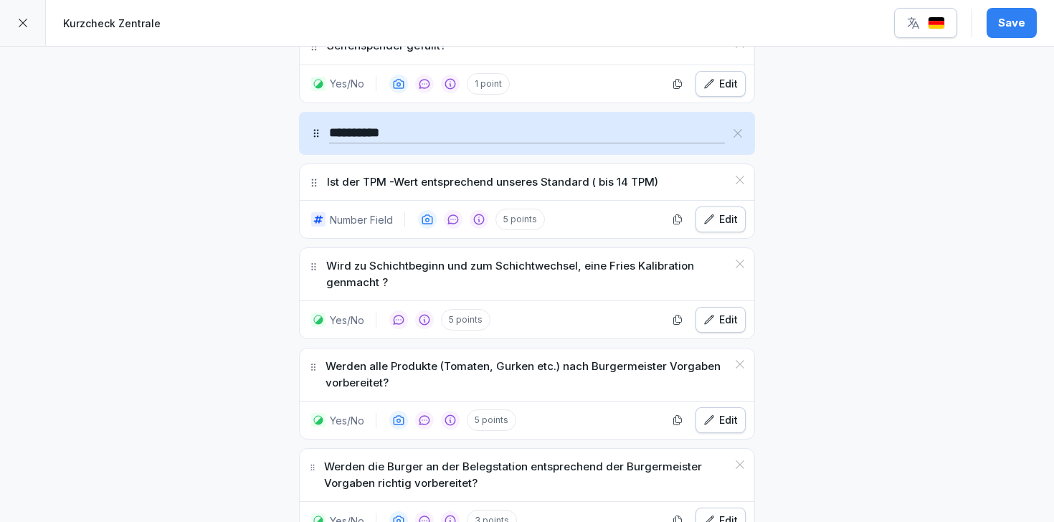
scroll to position [3873, 0]
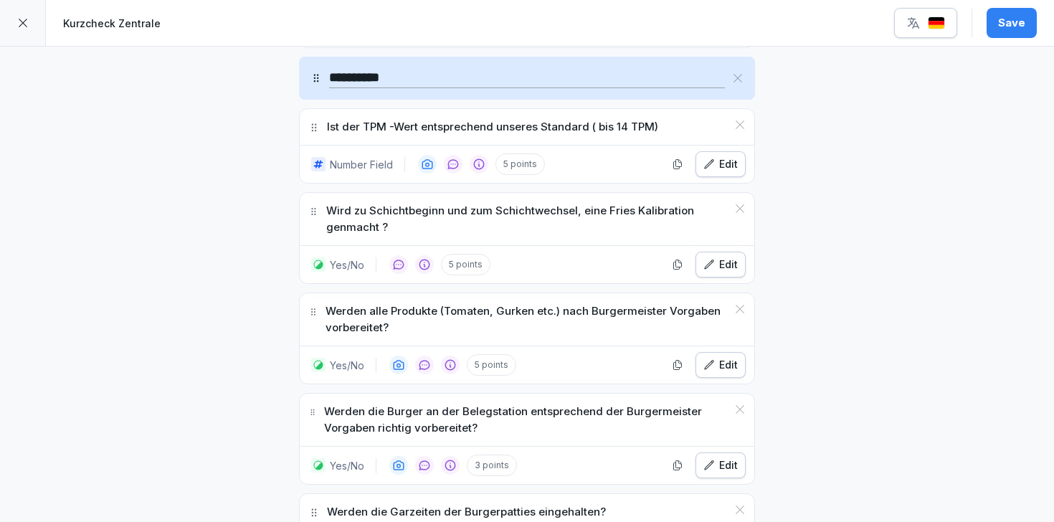
click at [721, 257] on div "Edit" at bounding box center [720, 265] width 34 height 16
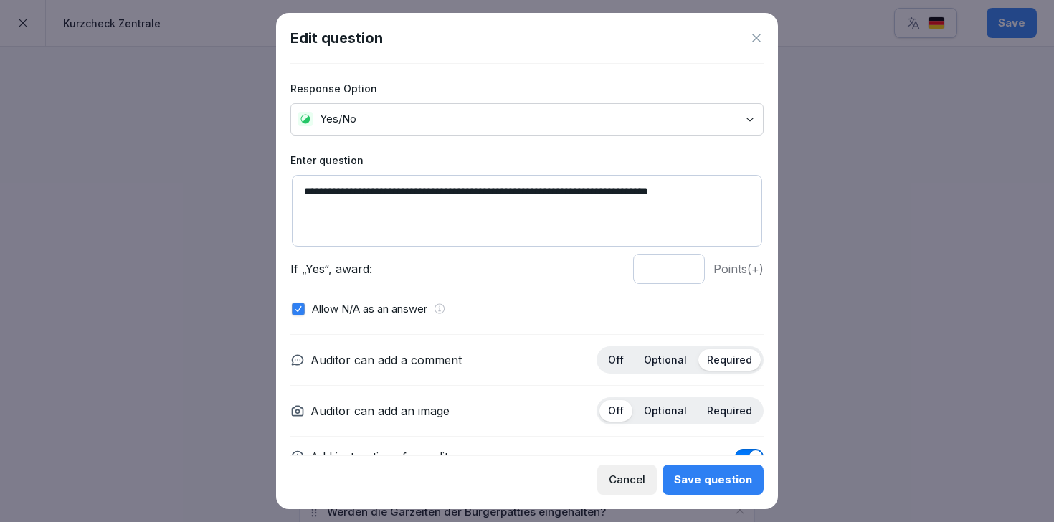
click at [752, 34] on icon at bounding box center [756, 38] width 14 height 14
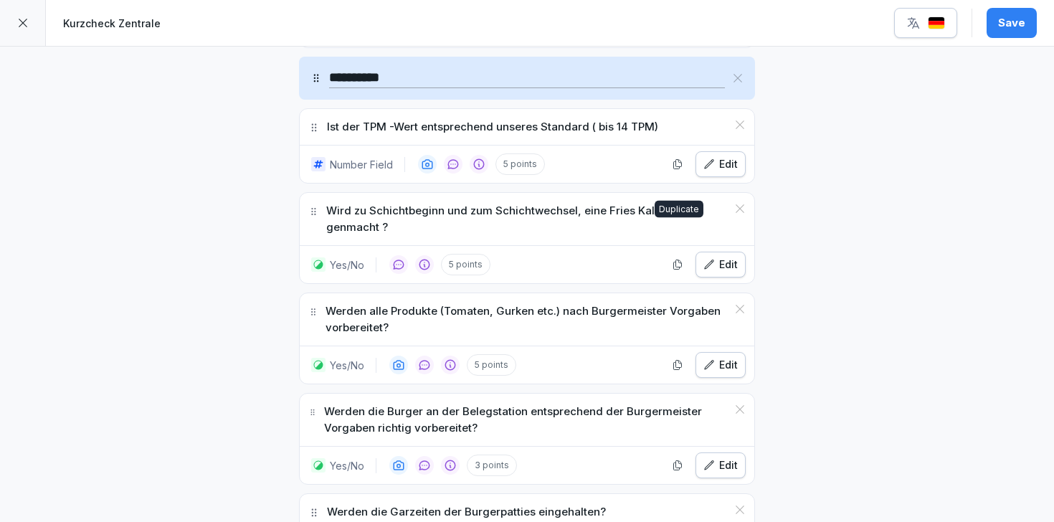
click at [723, 257] on div "Edit" at bounding box center [720, 265] width 34 height 16
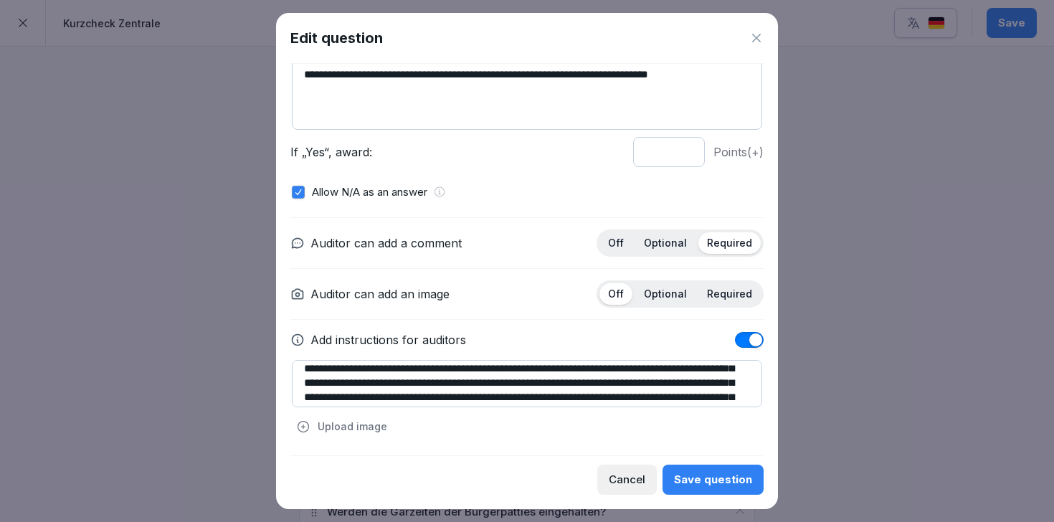
scroll to position [36, 0]
click at [699, 481] on div "Save question" at bounding box center [713, 480] width 78 height 16
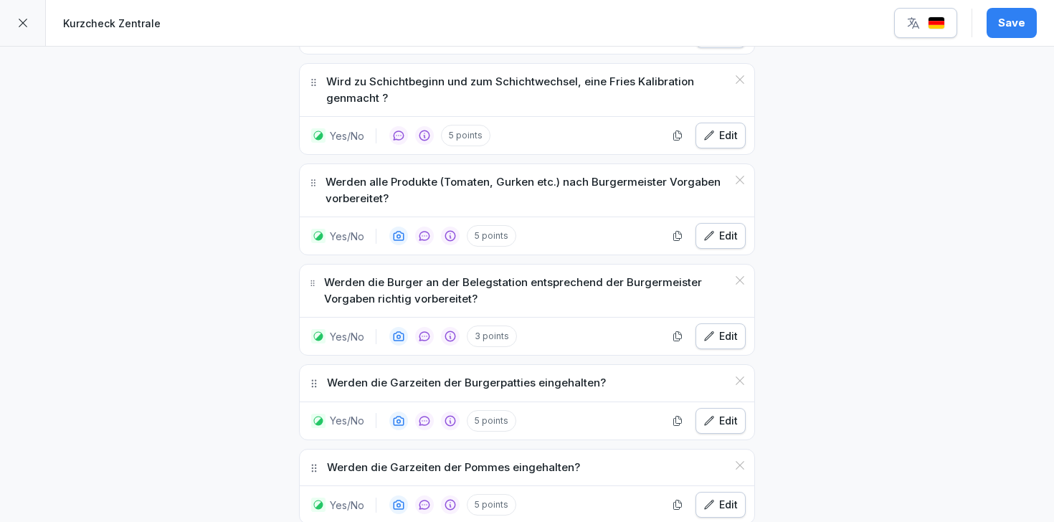
scroll to position [4043, 0]
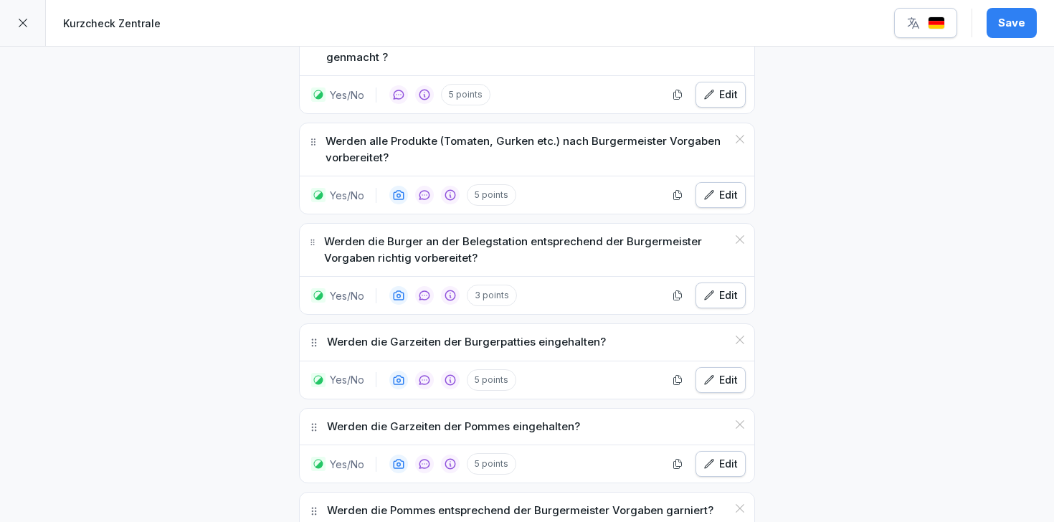
click at [728, 287] on div "Edit" at bounding box center [720, 295] width 34 height 16
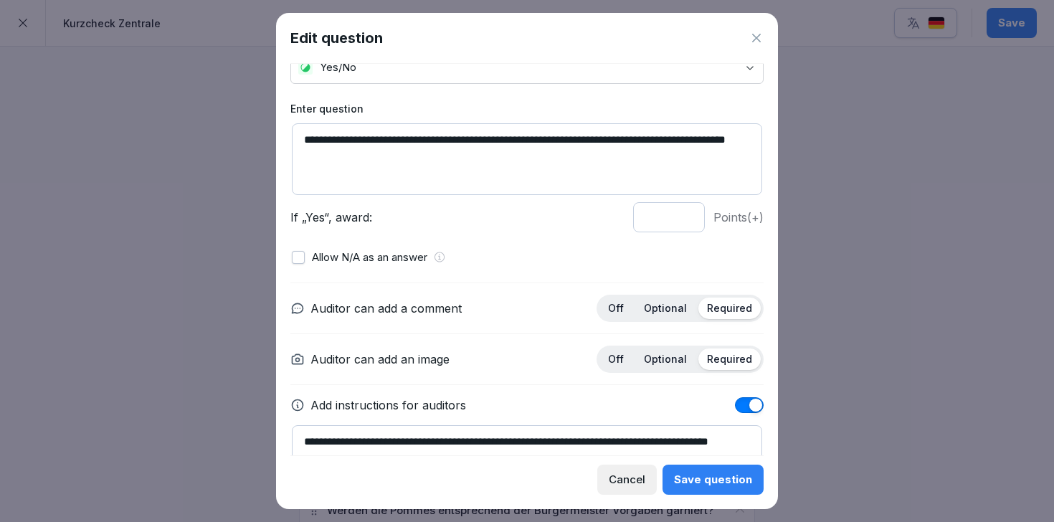
scroll to position [0, 0]
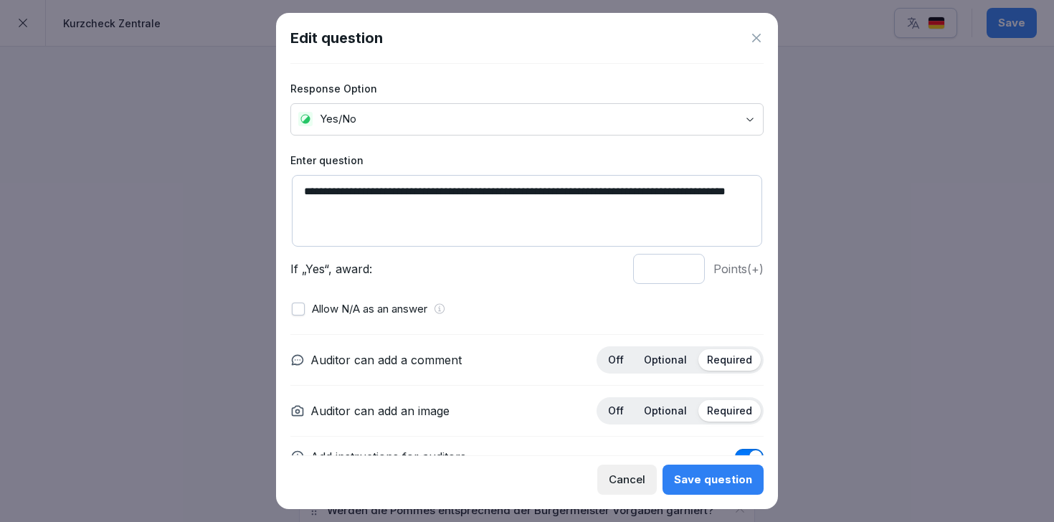
click at [759, 29] on div "Edit question" at bounding box center [526, 38] width 473 height 22
click at [757, 37] on icon at bounding box center [756, 38] width 9 height 9
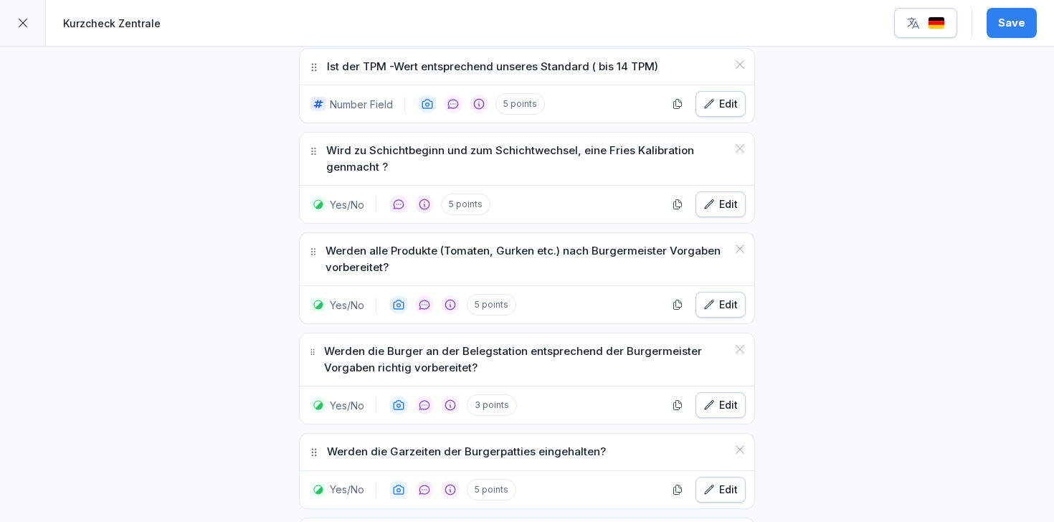
scroll to position [3939, 0]
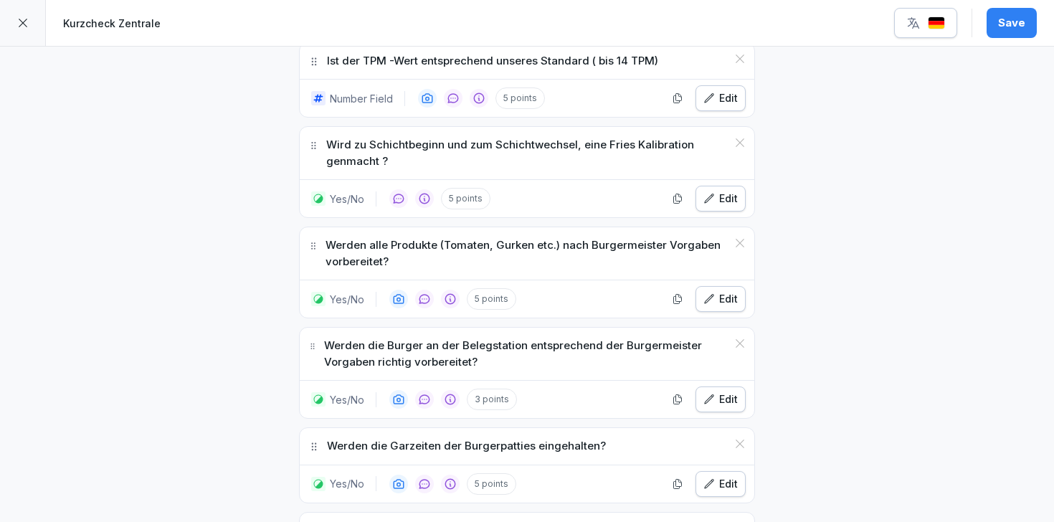
click at [707, 478] on icon "button" at bounding box center [708, 483] width 11 height 11
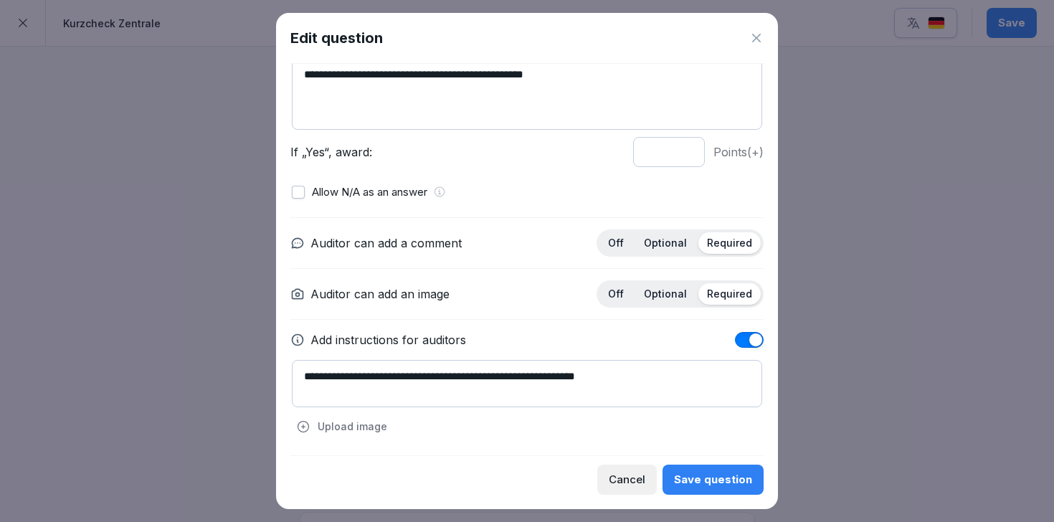
scroll to position [117, 0]
drag, startPoint x: 645, startPoint y: 384, endPoint x: 278, endPoint y: 224, distance: 400.4
click at [278, 224] on div "**********" at bounding box center [527, 261] width 502 height 496
click at [674, 299] on p "Optional" at bounding box center [665, 293] width 43 height 13
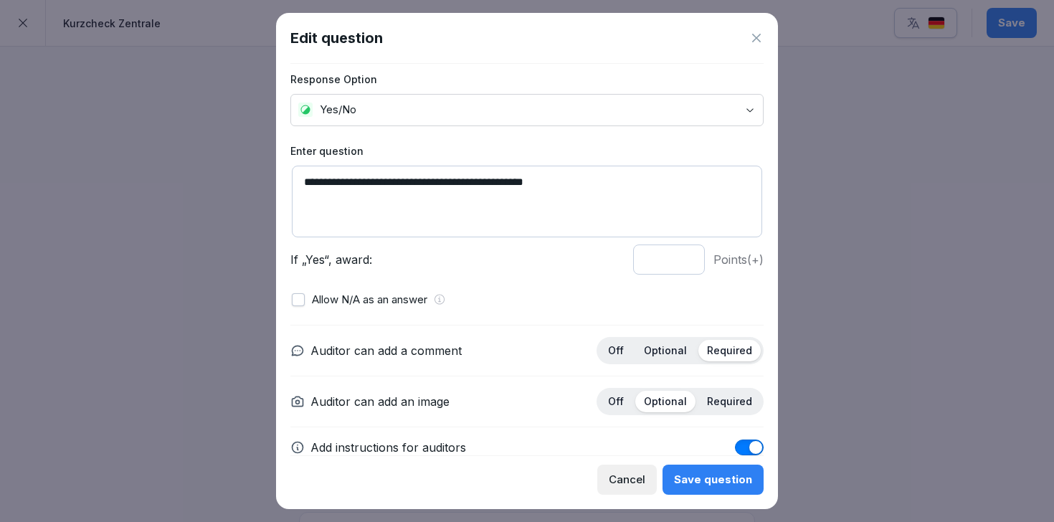
scroll to position [0, 0]
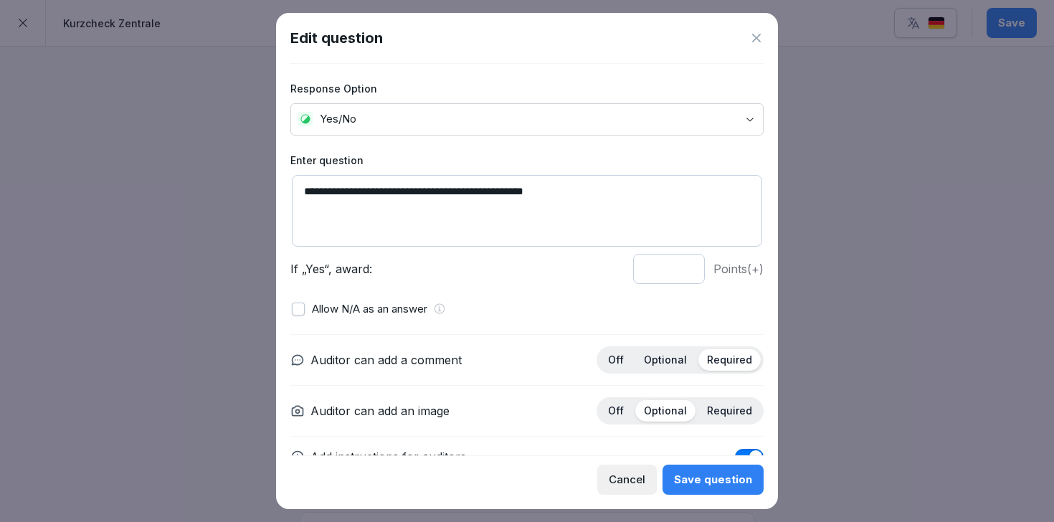
click at [629, 196] on textarea "**********" at bounding box center [527, 211] width 470 height 72
type textarea "**********"
click at [594, 163] on label "Enter question" at bounding box center [526, 160] width 473 height 15
drag, startPoint x: 581, startPoint y: 189, endPoint x: 601, endPoint y: 191, distance: 19.4
click at [601, 191] on textarea "**********" at bounding box center [527, 211] width 470 height 72
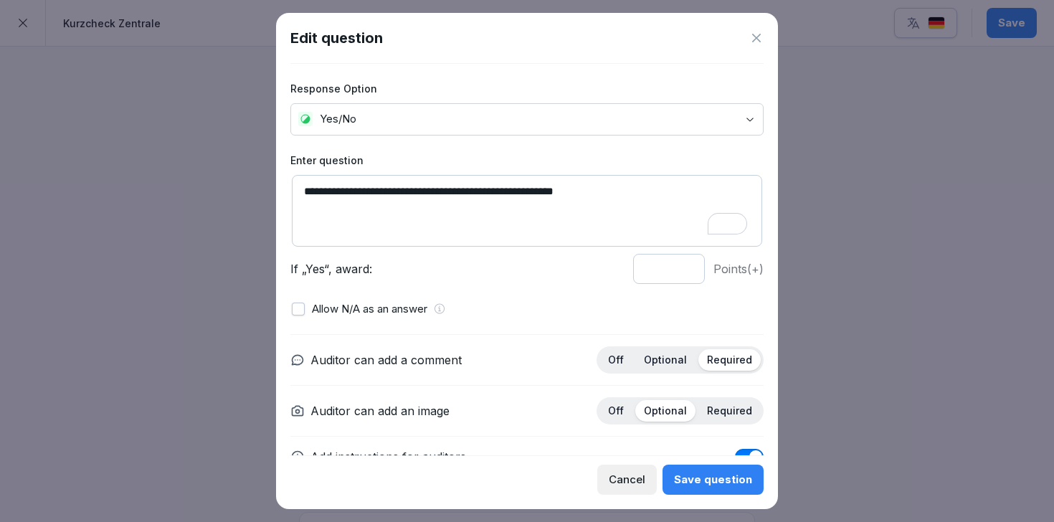
click at [585, 267] on p "If „Yes“, award:" at bounding box center [457, 268] width 334 height 17
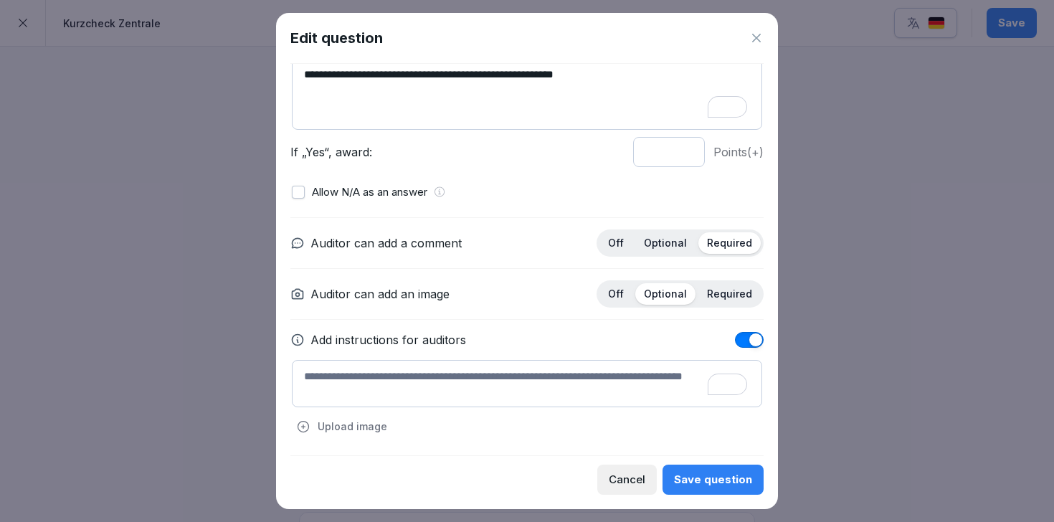
click at [707, 482] on div "Save question" at bounding box center [713, 480] width 78 height 16
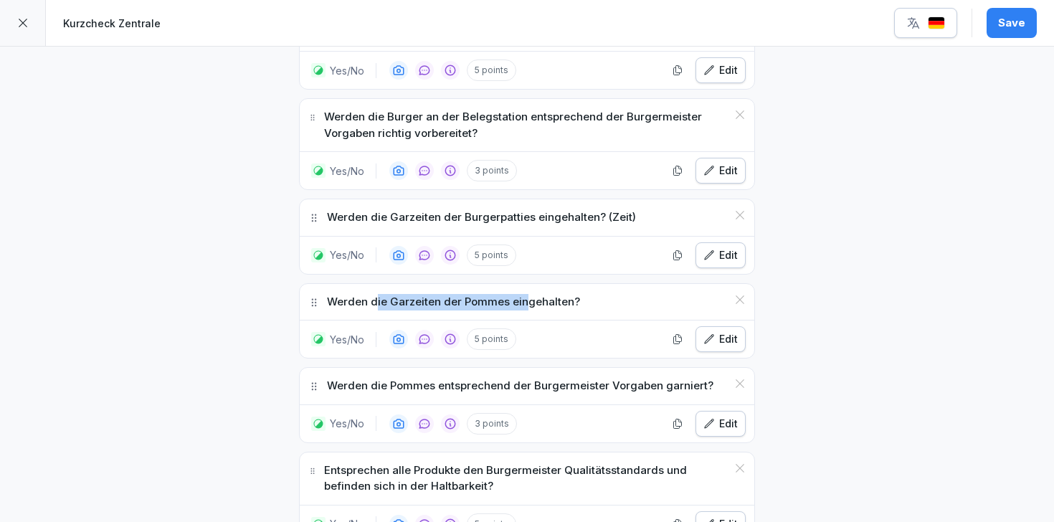
drag, startPoint x: 374, startPoint y: 264, endPoint x: 520, endPoint y: 263, distance: 146.2
click at [521, 294] on p "Werden die Garzeiten der Pommes eingehalten?" at bounding box center [453, 302] width 253 height 16
click at [520, 294] on p "Werden die Garzeiten der Pommes eingehalten?" at bounding box center [453, 302] width 253 height 16
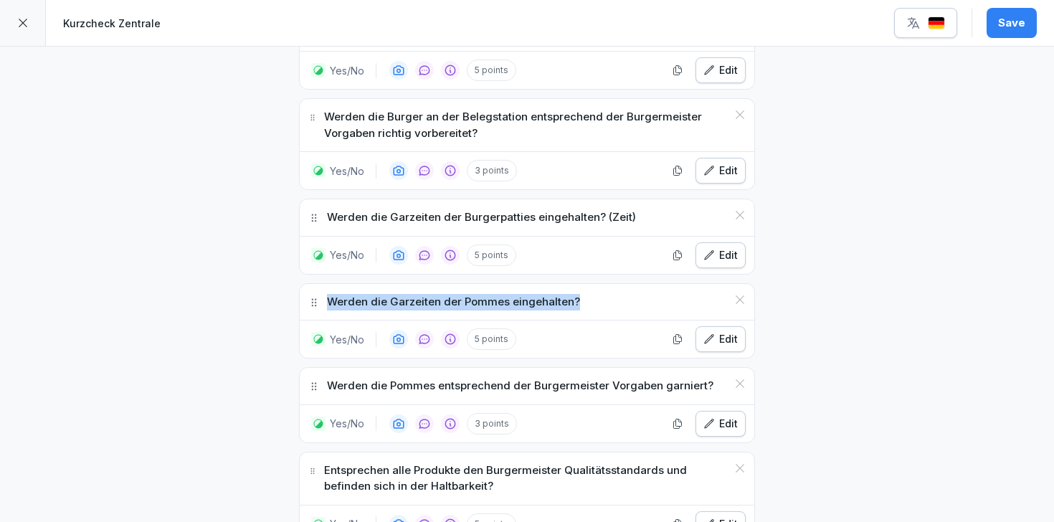
click at [520, 294] on p "Werden die Garzeiten der Pommes eingehalten?" at bounding box center [453, 302] width 253 height 16
click at [724, 331] on div "Edit" at bounding box center [720, 339] width 34 height 16
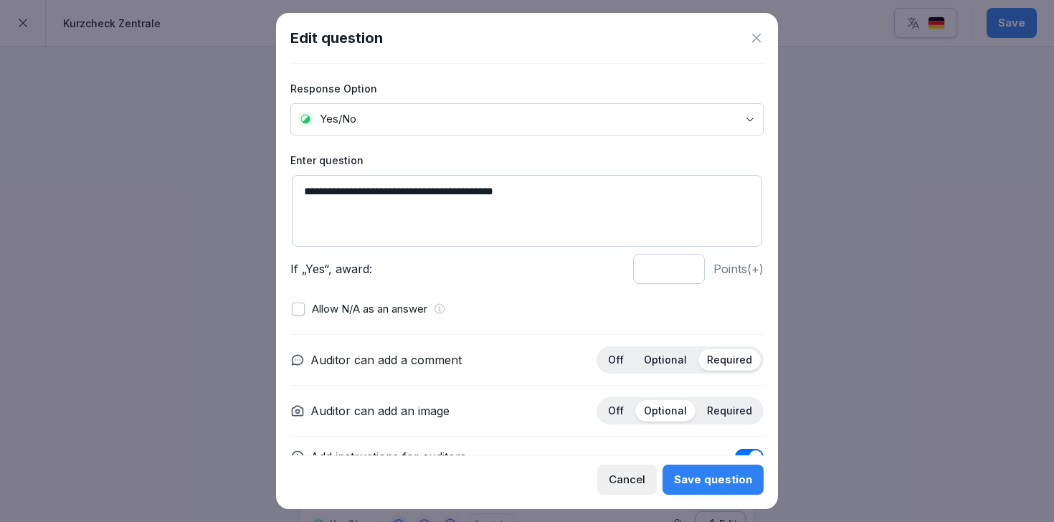
click at [615, 478] on div "Cancel" at bounding box center [627, 480] width 37 height 16
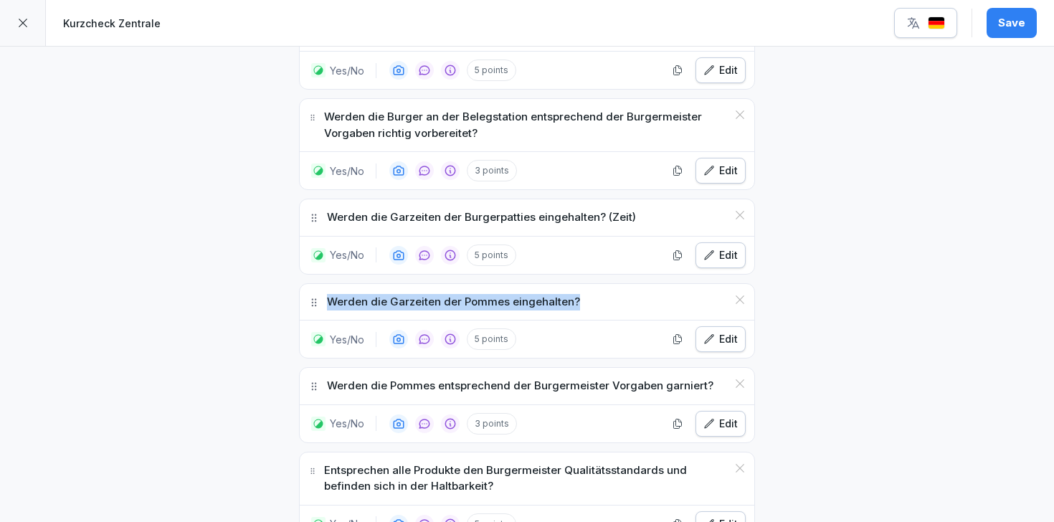
click at [739, 294] on icon at bounding box center [739, 299] width 11 height 11
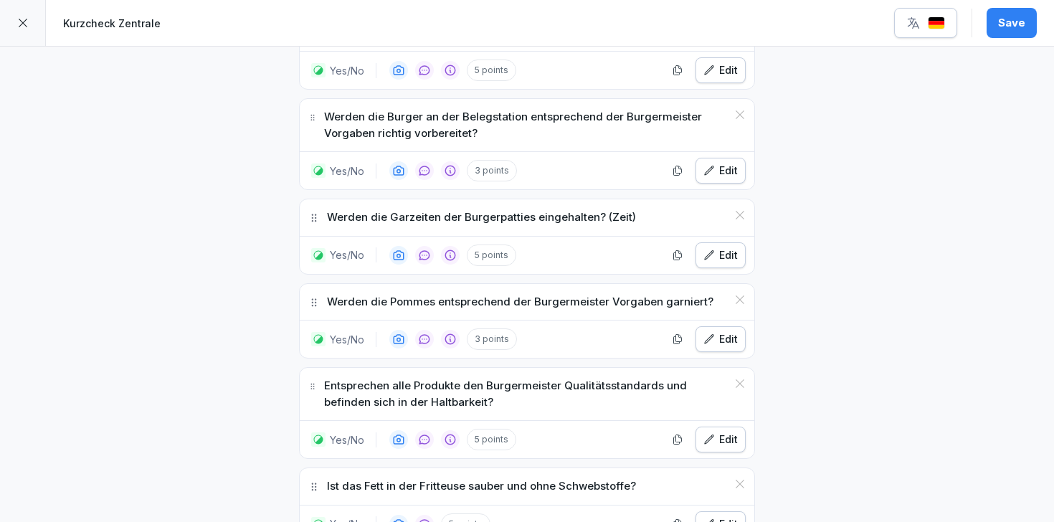
click at [728, 331] on div "Edit" at bounding box center [720, 339] width 34 height 16
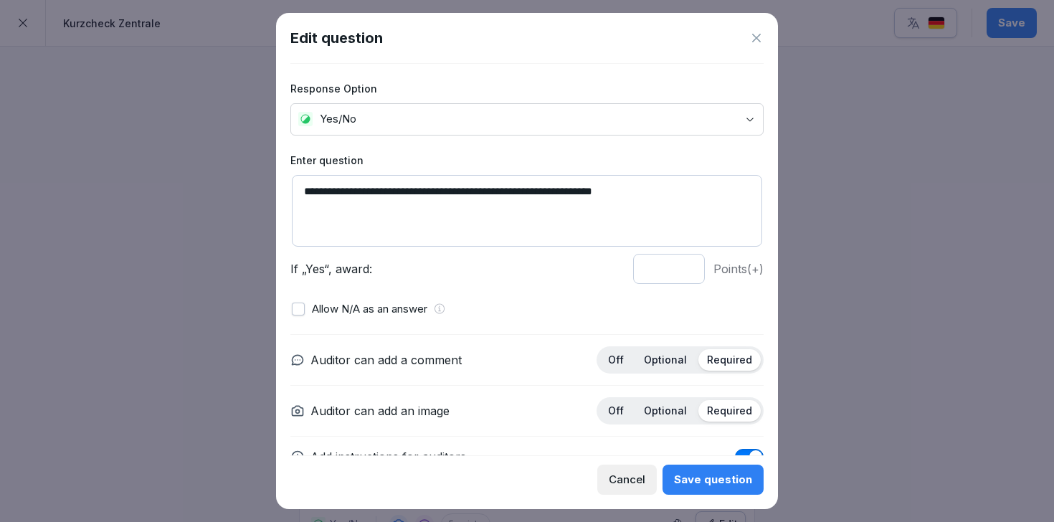
scroll to position [117, 0]
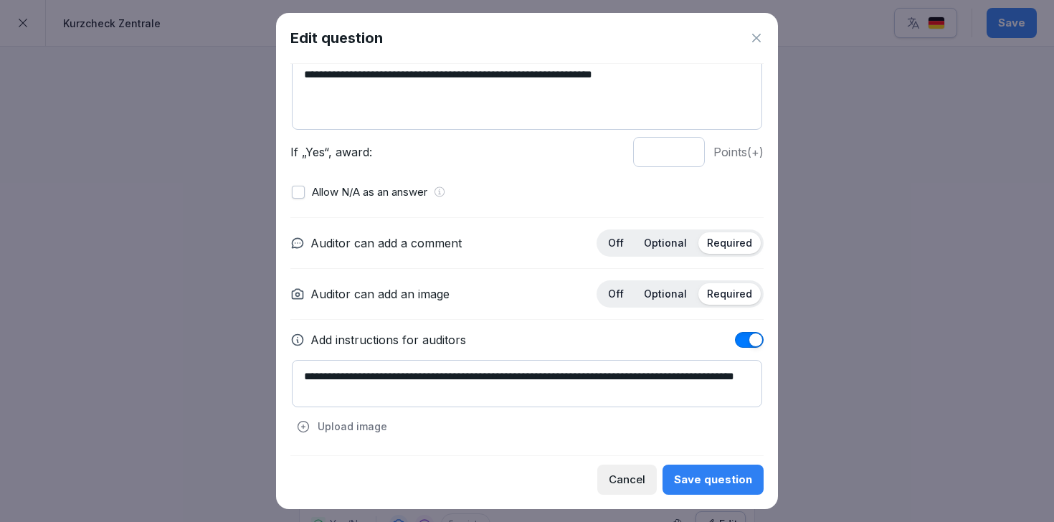
click at [674, 298] on p "Optional" at bounding box center [665, 293] width 43 height 13
drag, startPoint x: 313, startPoint y: 391, endPoint x: 414, endPoint y: 390, distance: 100.4
click at [414, 390] on textarea "**********" at bounding box center [527, 383] width 470 height 47
drag, startPoint x: 312, startPoint y: 390, endPoint x: 383, endPoint y: 394, distance: 71.1
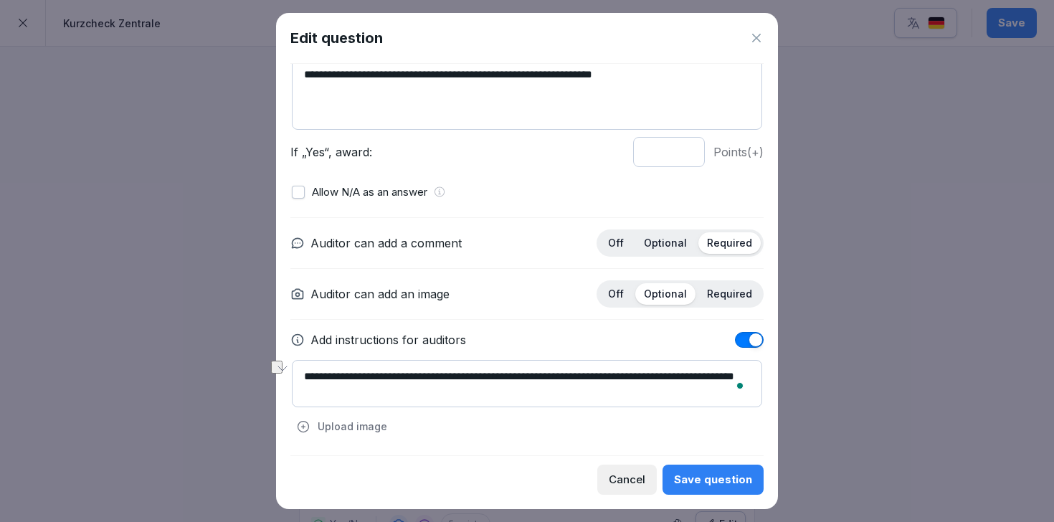
click at [383, 394] on textarea "**********" at bounding box center [527, 383] width 470 height 47
click at [432, 391] on textarea "**********" at bounding box center [527, 383] width 470 height 47
click at [371, 392] on textarea "**********" at bounding box center [527, 383] width 470 height 47
click at [532, 423] on div "**********" at bounding box center [527, 399] width 470 height 78
click at [371, 384] on textarea "**********" at bounding box center [527, 383] width 470 height 47
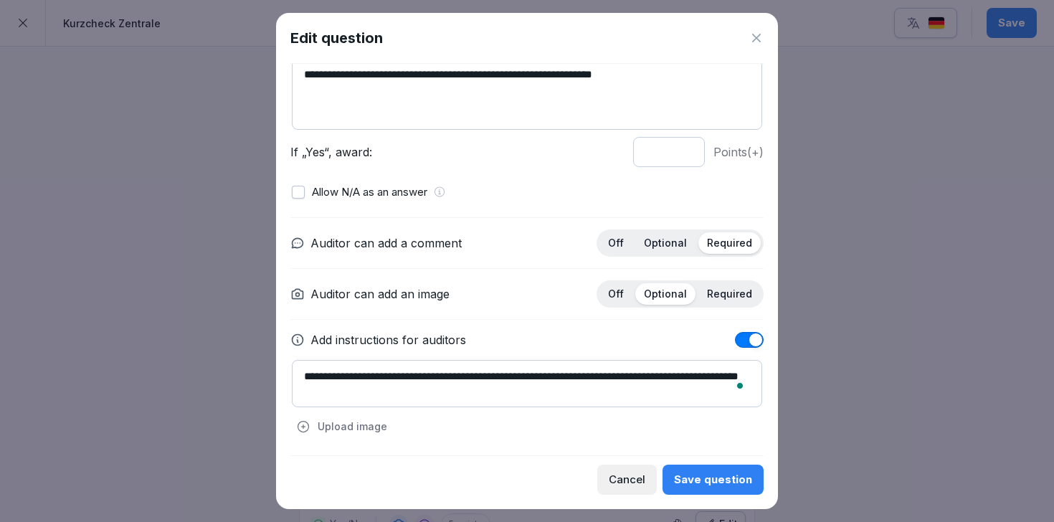
click at [371, 384] on textarea "**********" at bounding box center [527, 383] width 470 height 47
click at [369, 391] on textarea "**********" at bounding box center [527, 383] width 470 height 47
type textarea "**********"
click at [717, 480] on div "Save question" at bounding box center [713, 480] width 78 height 16
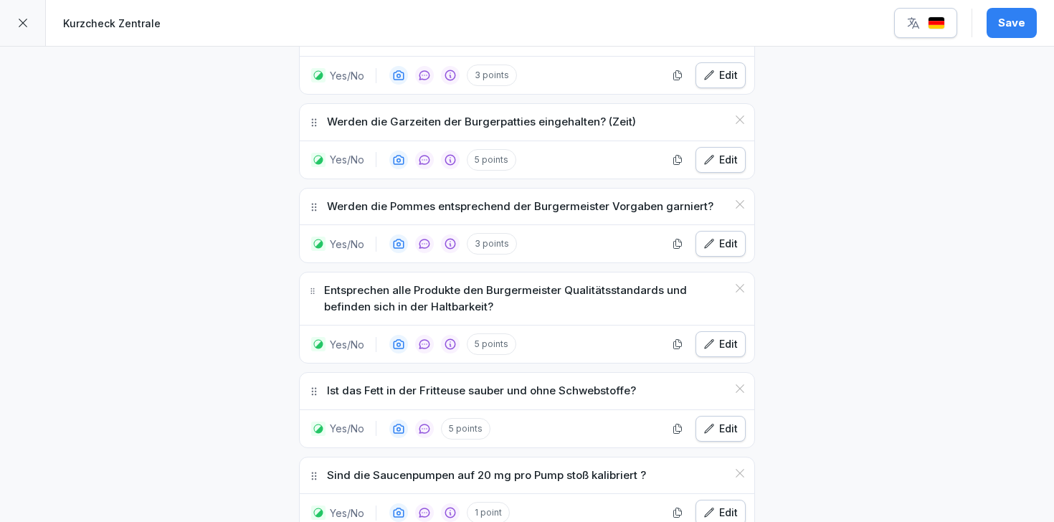
scroll to position [4288, 0]
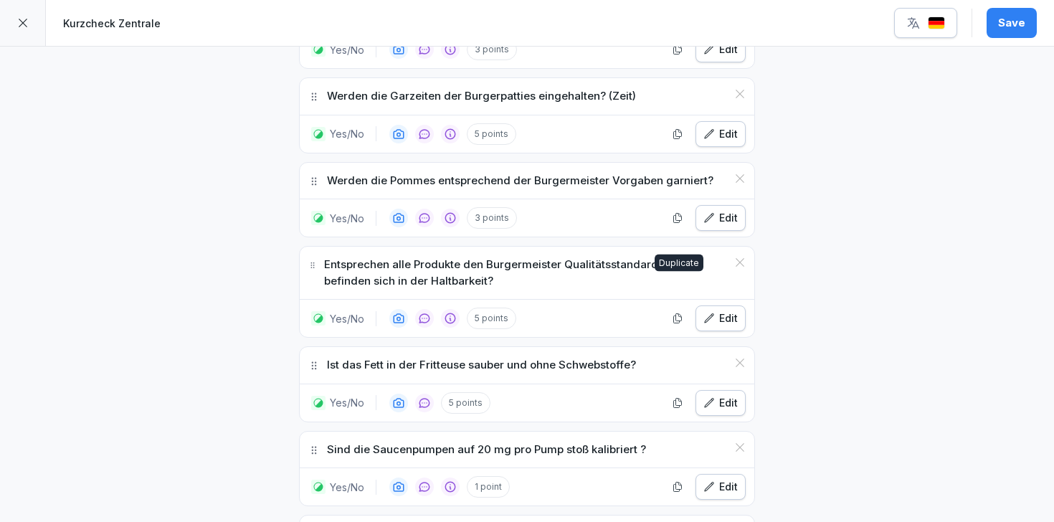
click at [731, 310] on div "Edit" at bounding box center [720, 318] width 34 height 16
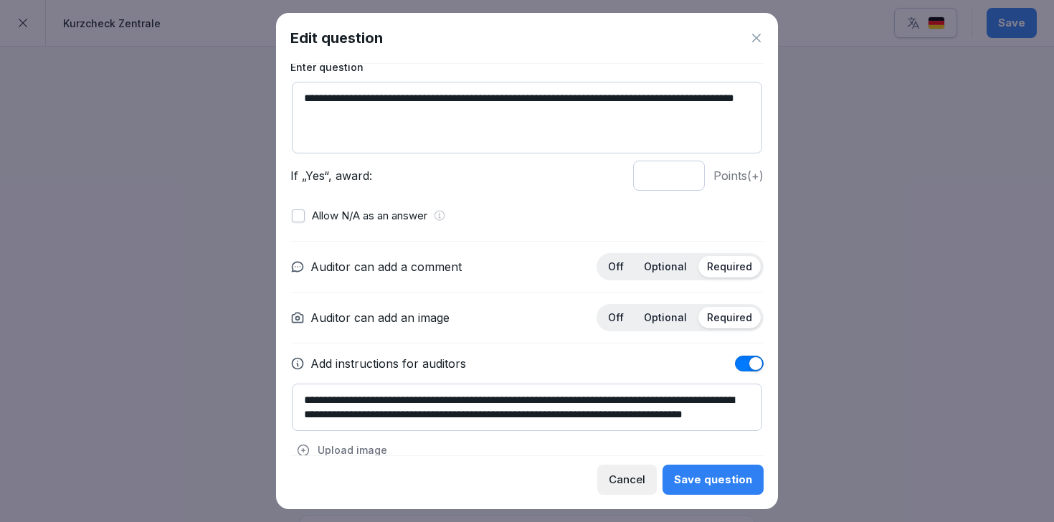
scroll to position [117, 0]
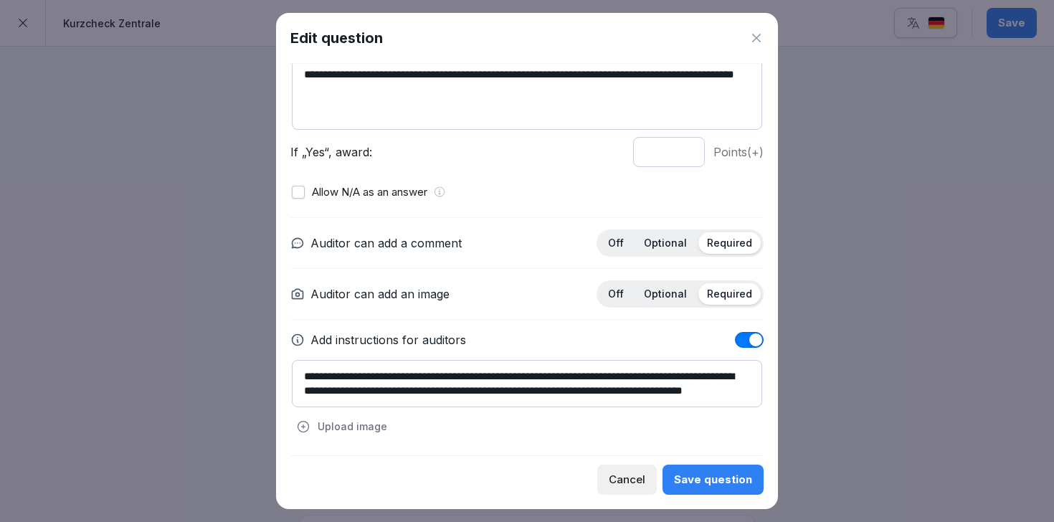
click at [676, 294] on p "Optional" at bounding box center [665, 293] width 43 height 13
click at [719, 477] on div "Save question" at bounding box center [713, 480] width 78 height 16
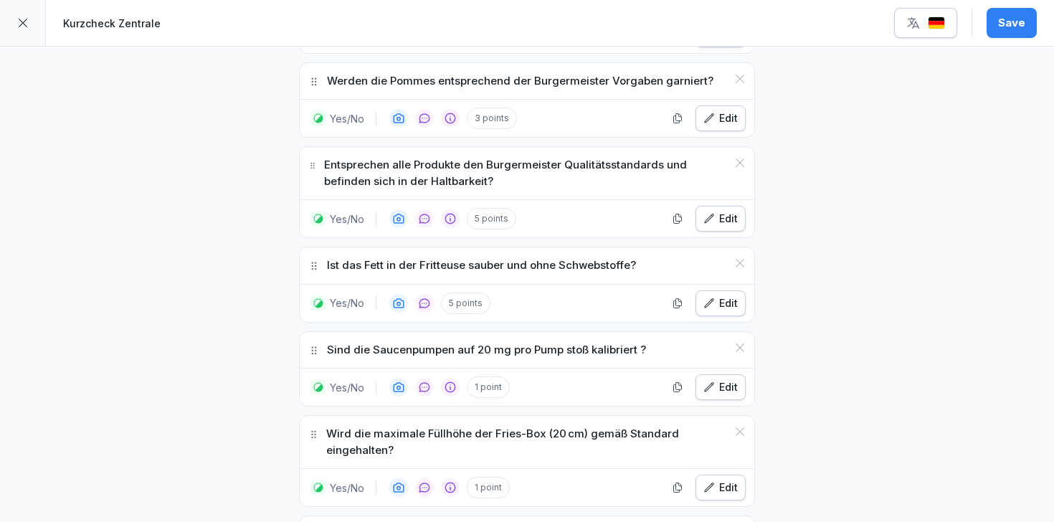
scroll to position [4388, 0]
click at [704, 295] on div "Edit" at bounding box center [720, 303] width 34 height 16
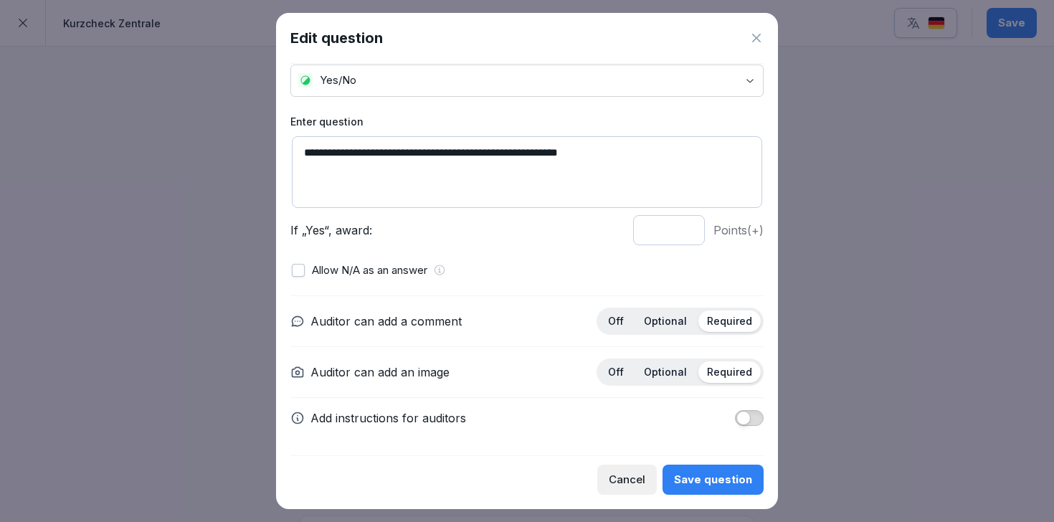
scroll to position [0, 0]
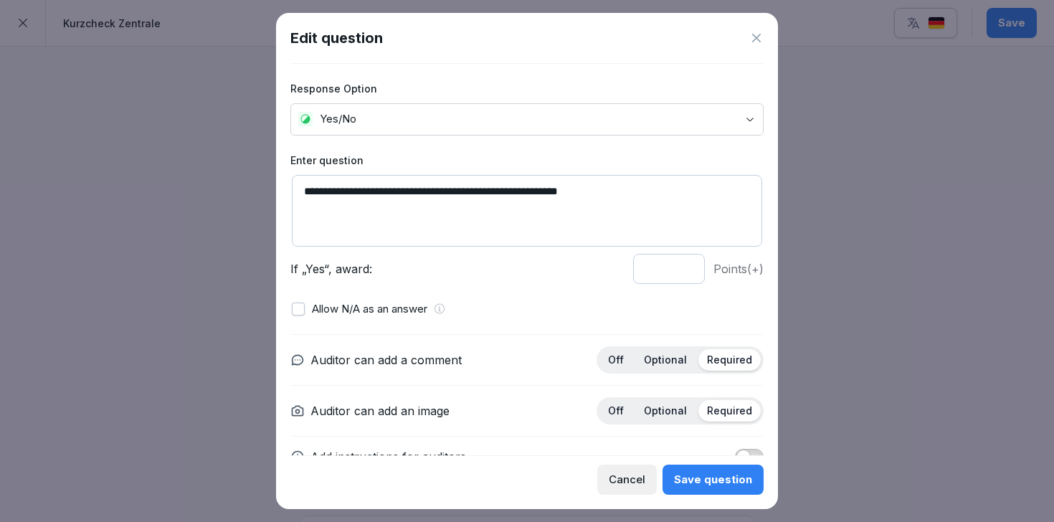
click at [662, 406] on p "Optional" at bounding box center [665, 410] width 43 height 13
click at [701, 478] on div "Save question" at bounding box center [713, 480] width 78 height 16
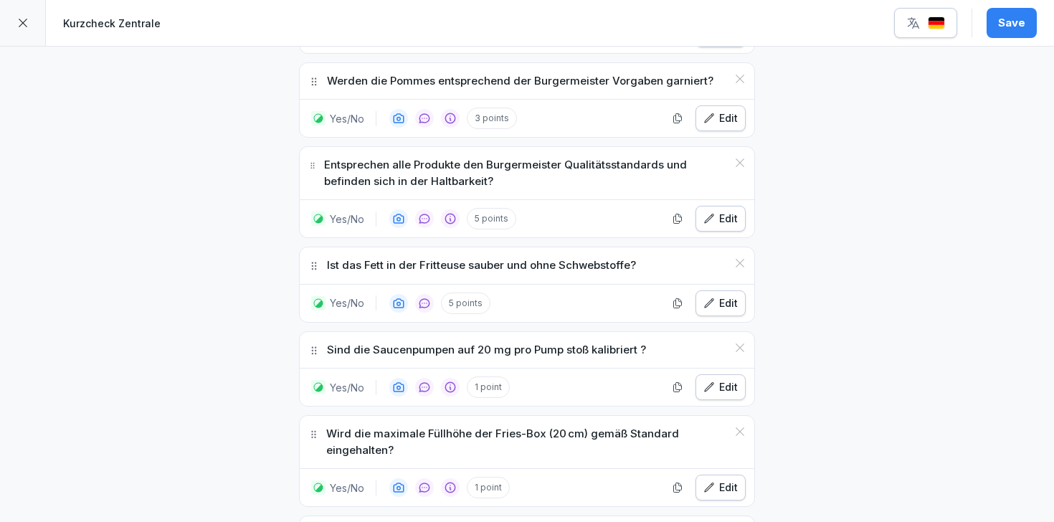
click at [723, 295] on div "Edit" at bounding box center [720, 303] width 34 height 16
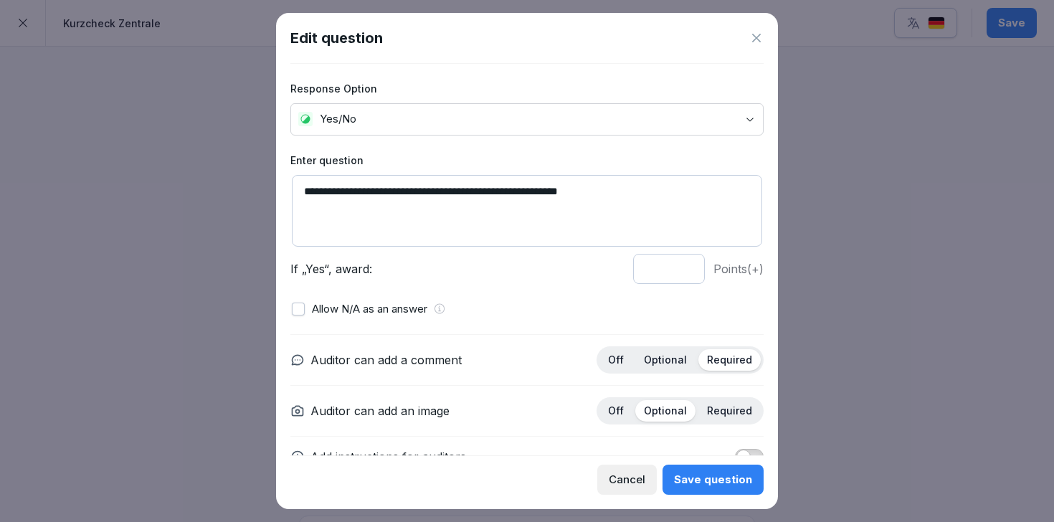
click at [668, 337] on div "Auditor can add a comment Off Optional Required Auditor can add an image Off Op…" at bounding box center [526, 405] width 473 height 143
click at [666, 358] on p "Optional" at bounding box center [665, 359] width 43 height 13
click at [699, 480] on div "Save question" at bounding box center [713, 480] width 78 height 16
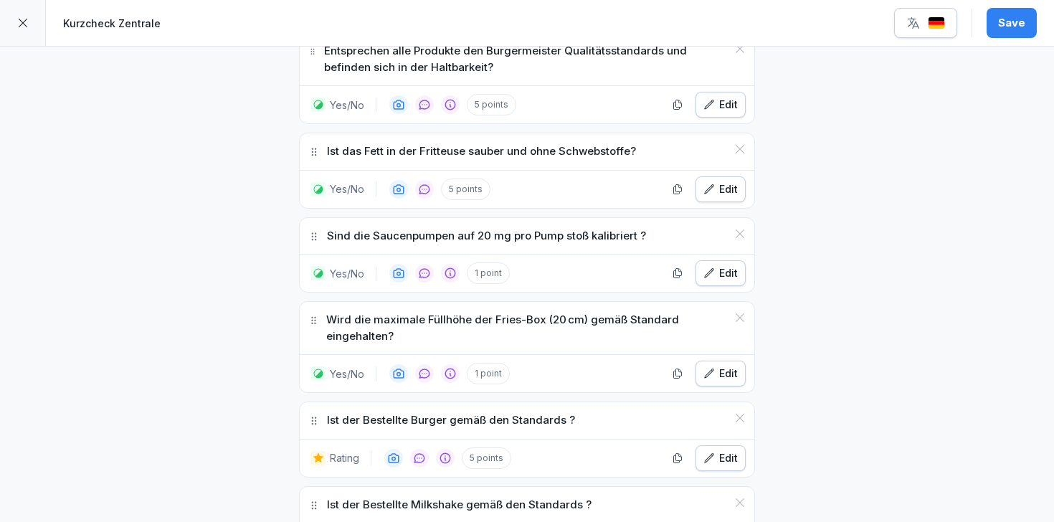
scroll to position [4510, 0]
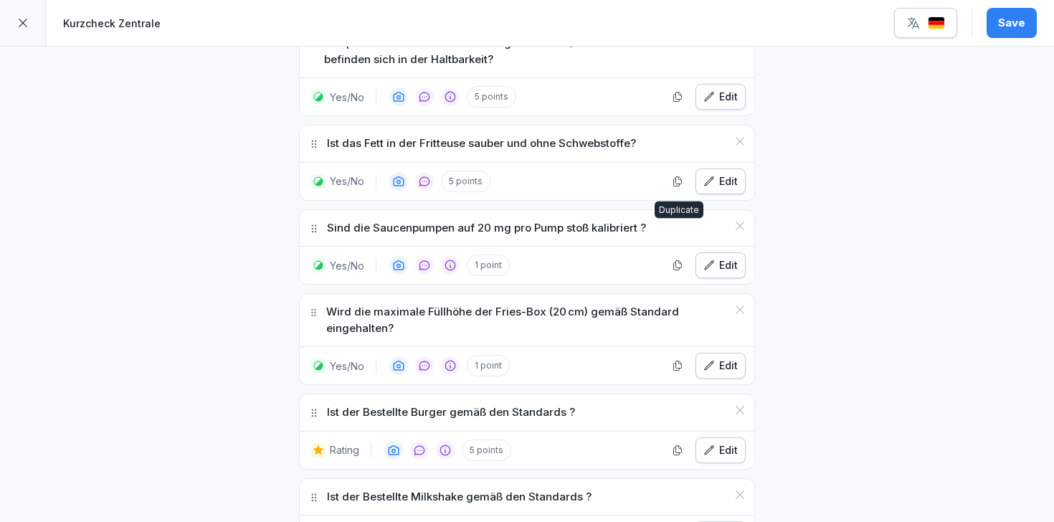
click at [702, 252] on button "Edit" at bounding box center [720, 265] width 50 height 26
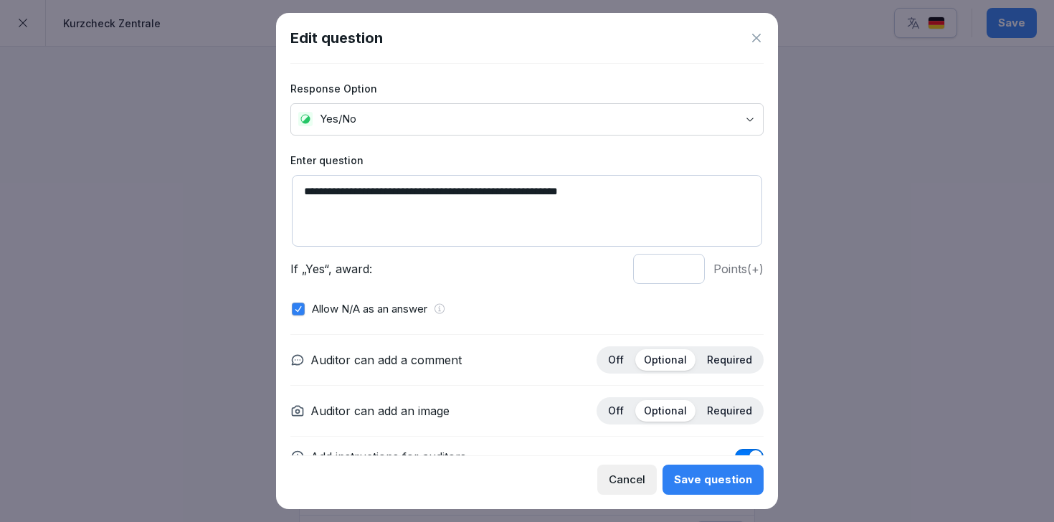
click at [649, 475] on button "Cancel" at bounding box center [627, 480] width 60 height 30
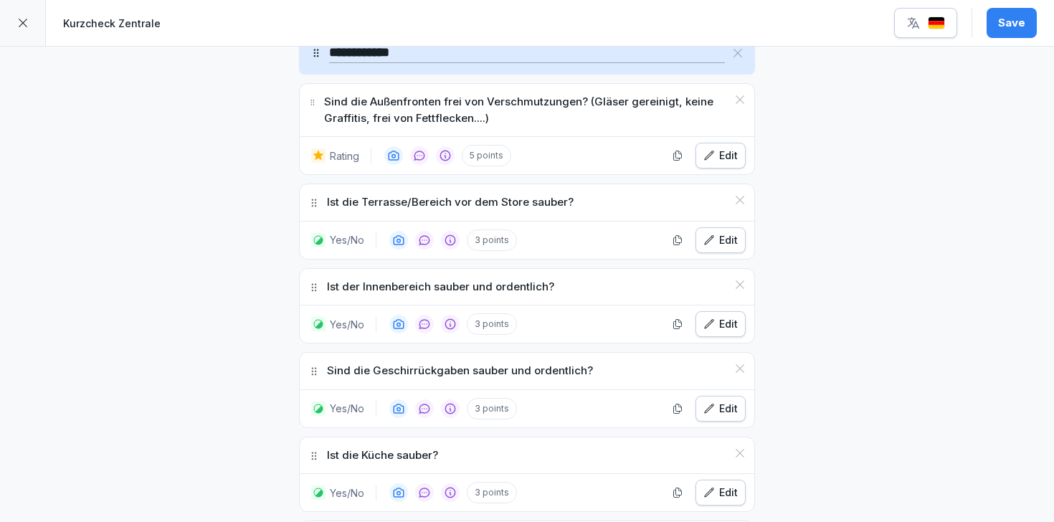
scroll to position [2286, 0]
click at [713, 148] on icon "button" at bounding box center [708, 153] width 11 height 11
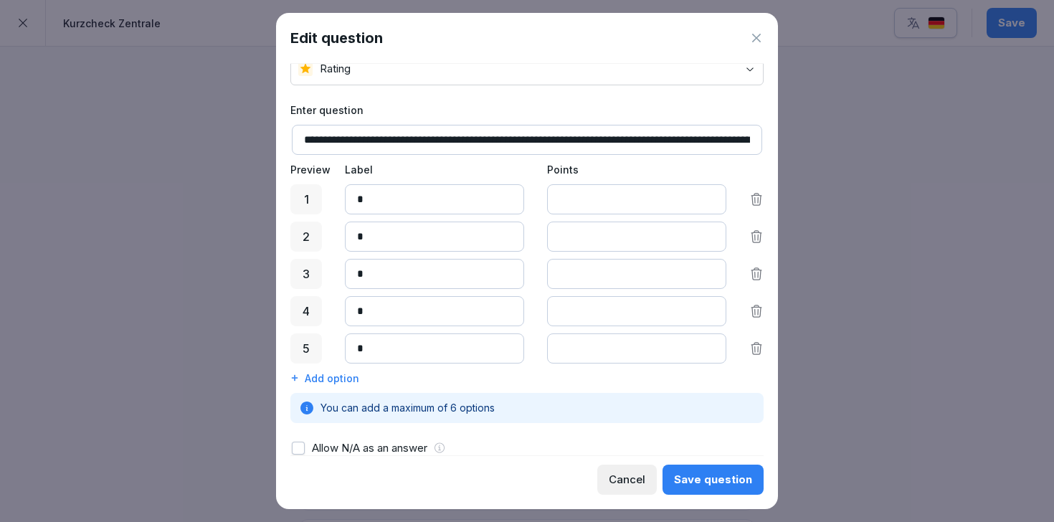
scroll to position [0, 0]
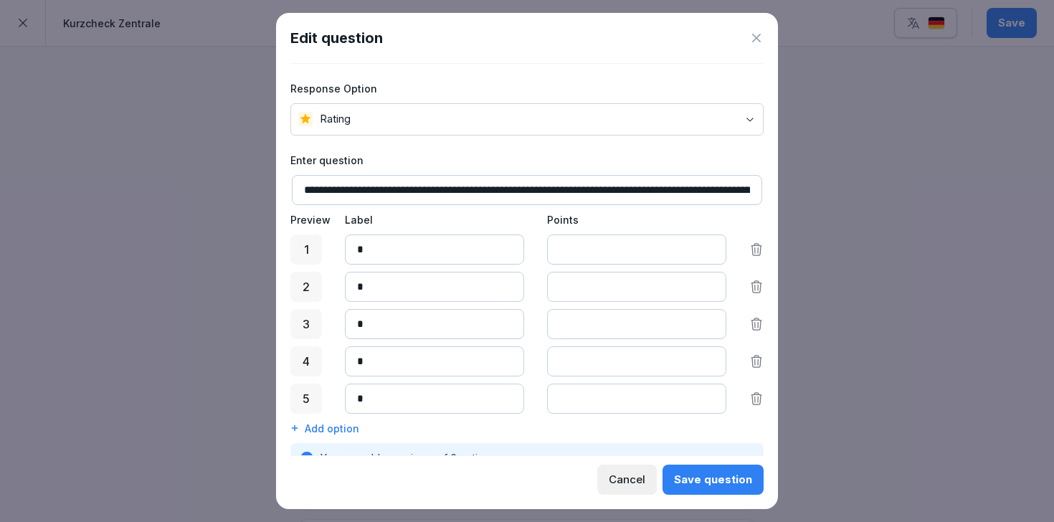
click at [650, 118] on body "**********" at bounding box center [527, 261] width 1054 height 522
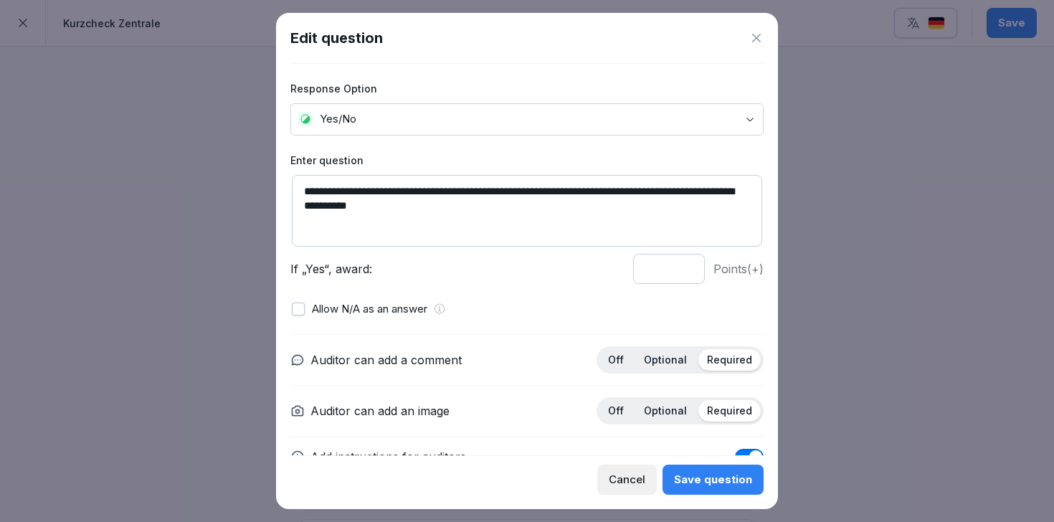
click at [685, 267] on input "*" at bounding box center [669, 269] width 72 height 30
type input "*"
click at [685, 267] on input "*" at bounding box center [669, 269] width 72 height 30
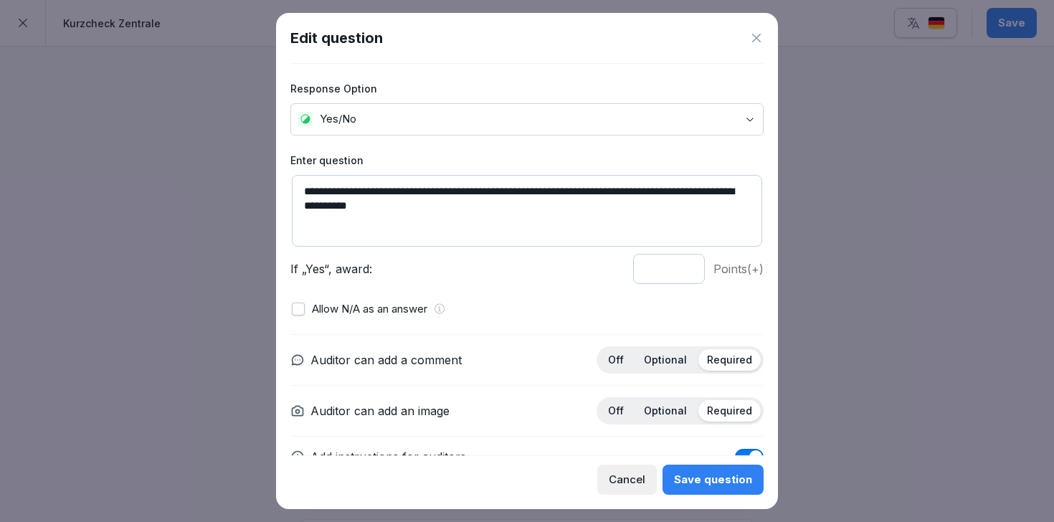
click at [579, 275] on p "If „Yes“, award:" at bounding box center [457, 268] width 334 height 17
click at [675, 414] on p "Optional" at bounding box center [665, 410] width 43 height 13
click at [674, 358] on p "Optional" at bounding box center [665, 359] width 43 height 13
click at [708, 487] on div "Save question" at bounding box center [713, 480] width 78 height 16
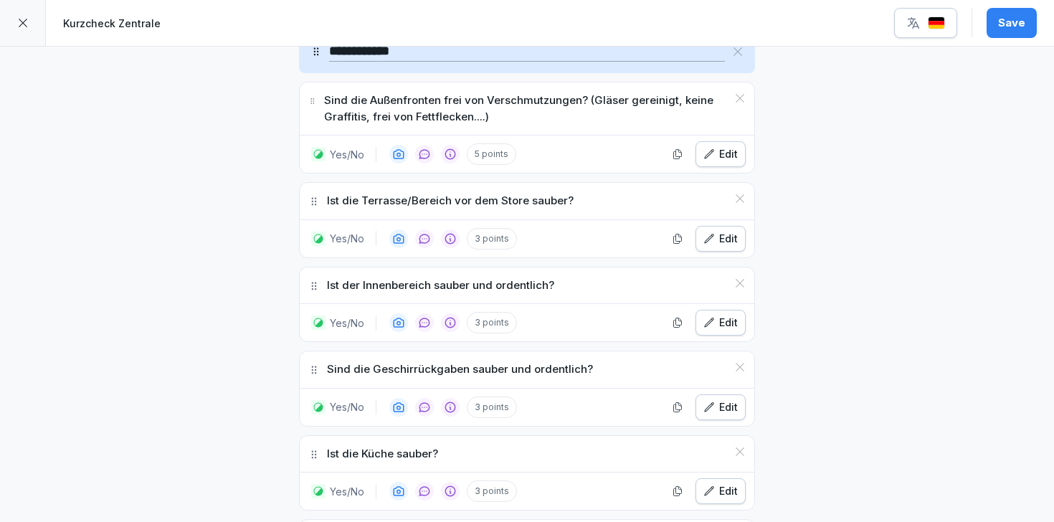
click at [727, 231] on div "Edit" at bounding box center [720, 239] width 34 height 16
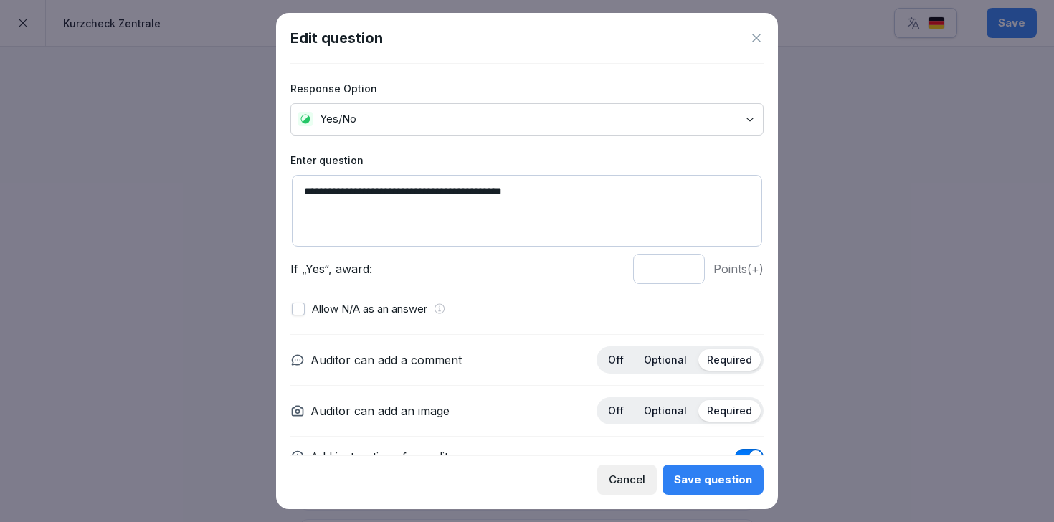
click at [521, 124] on body "**********" at bounding box center [527, 261] width 1054 height 522
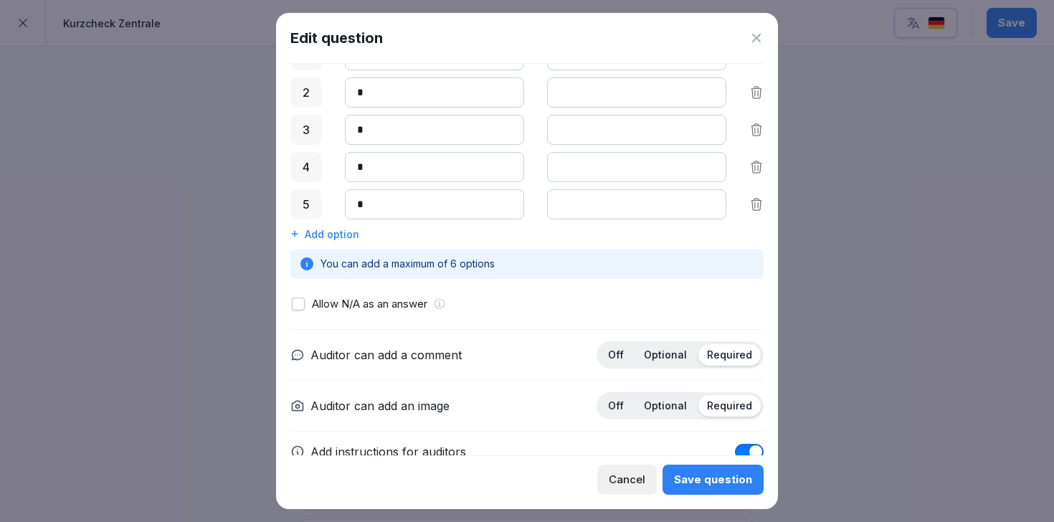
scroll to position [241, 0]
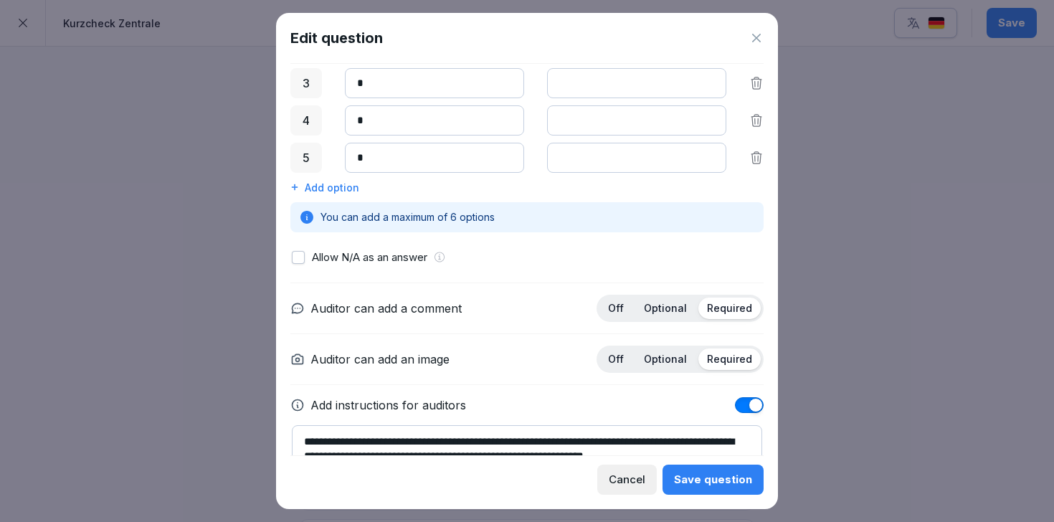
click at [661, 310] on p "Optional" at bounding box center [665, 308] width 43 height 13
click at [667, 363] on p "Optional" at bounding box center [665, 359] width 43 height 13
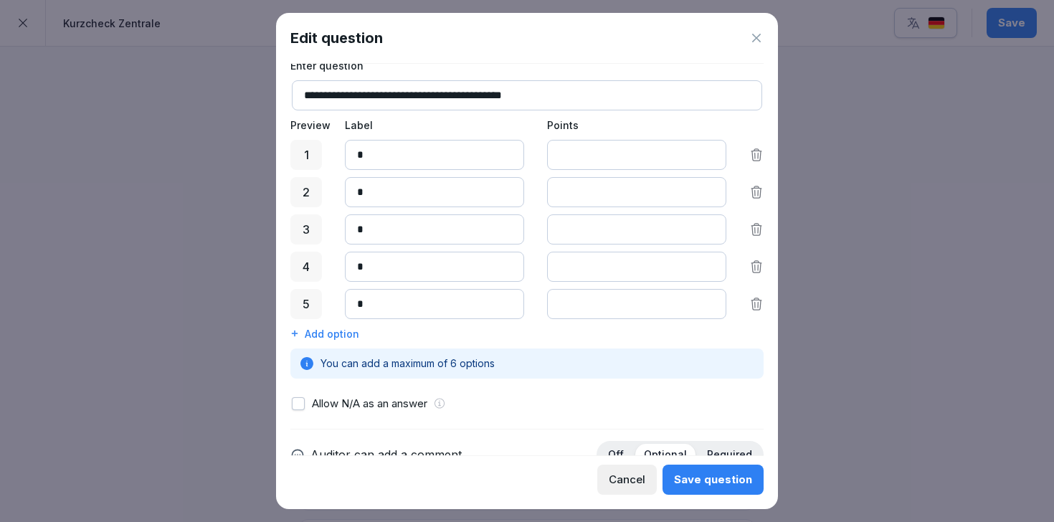
scroll to position [85, 0]
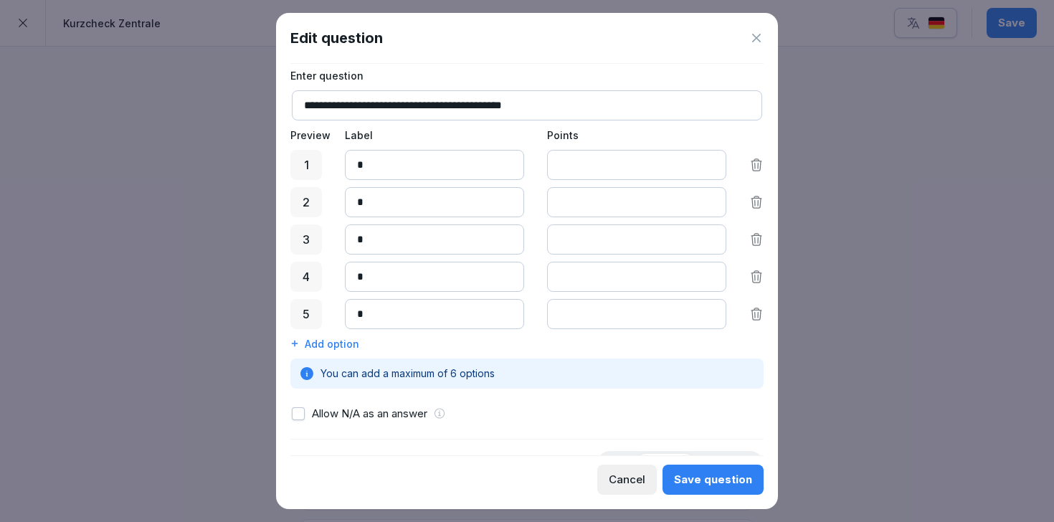
click at [708, 311] on input "*" at bounding box center [636, 314] width 179 height 30
type input "*"
click at [708, 311] on input "*" at bounding box center [636, 314] width 179 height 30
type input "*"
click at [710, 272] on input "*" at bounding box center [636, 277] width 179 height 30
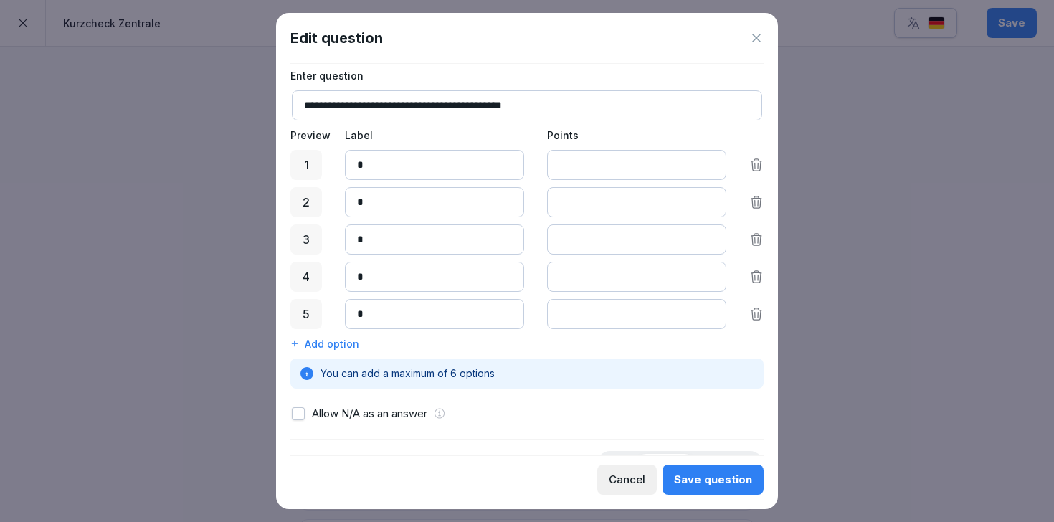
click at [695, 477] on div "Save question" at bounding box center [713, 480] width 78 height 16
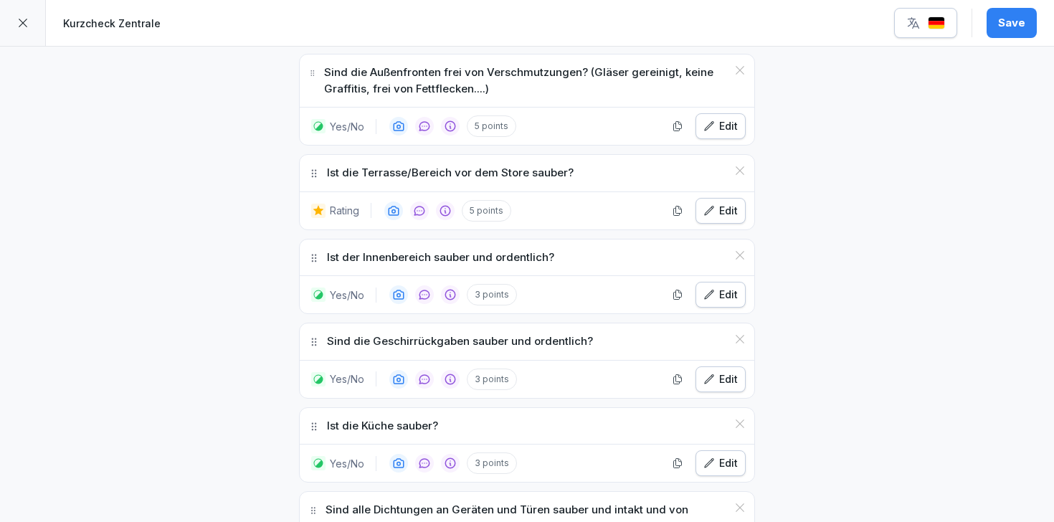
scroll to position [2313, 0]
click at [706, 206] on icon "button" at bounding box center [708, 211] width 11 height 11
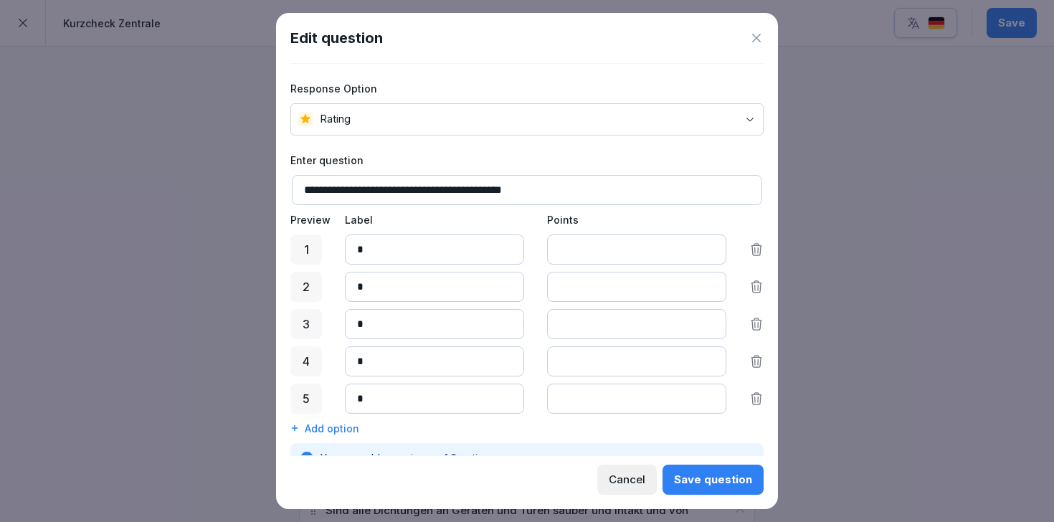
drag, startPoint x: 389, startPoint y: 249, endPoint x: 359, endPoint y: 249, distance: 29.4
click at [359, 249] on input "*" at bounding box center [434, 249] width 179 height 30
click at [330, 424] on div "Add option" at bounding box center [526, 428] width 473 height 15
click at [401, 434] on input at bounding box center [434, 436] width 179 height 30
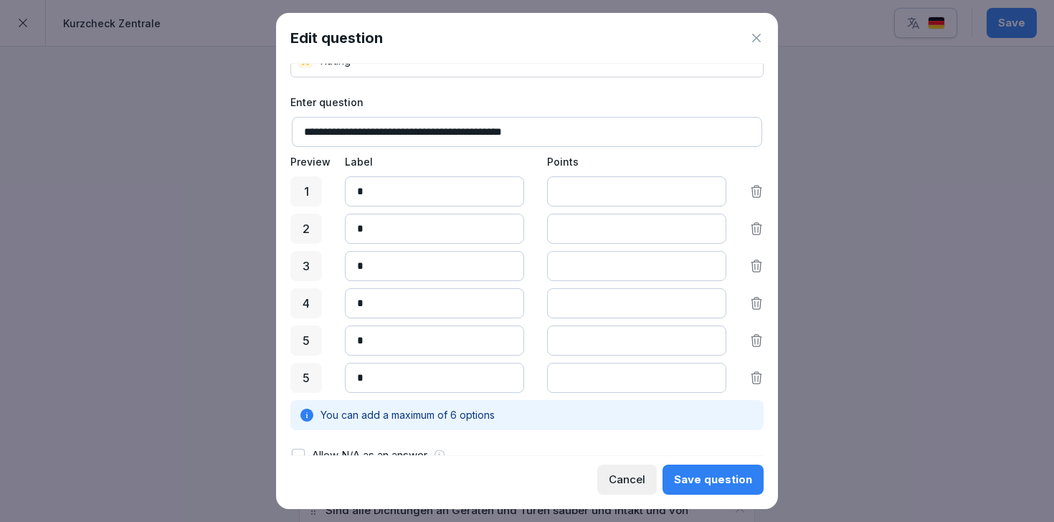
type input "*"
click at [442, 335] on input "*" at bounding box center [434, 340] width 179 height 30
type input "*"
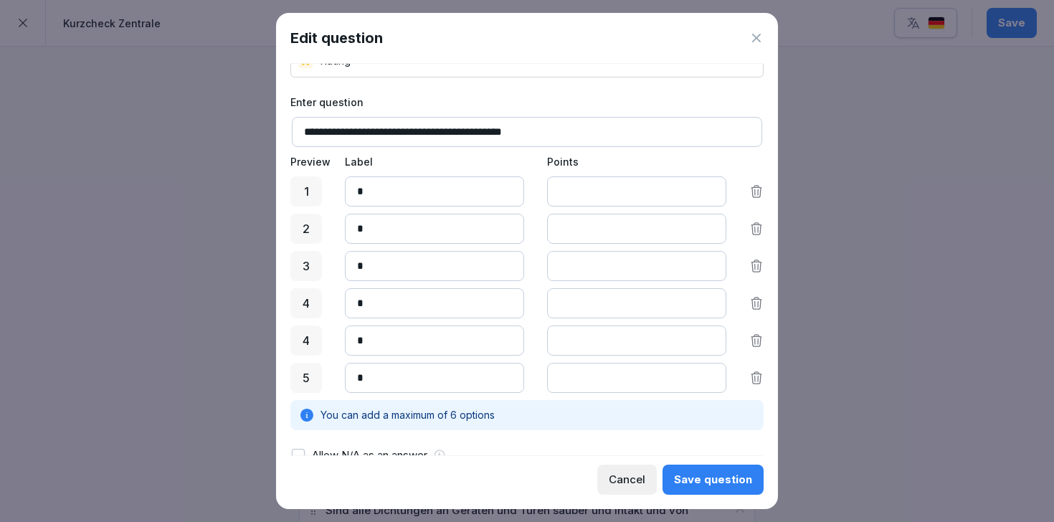
click at [399, 304] on input "*" at bounding box center [434, 303] width 179 height 30
type input "*"
click at [398, 265] on input "*" at bounding box center [434, 266] width 179 height 30
type input "*"
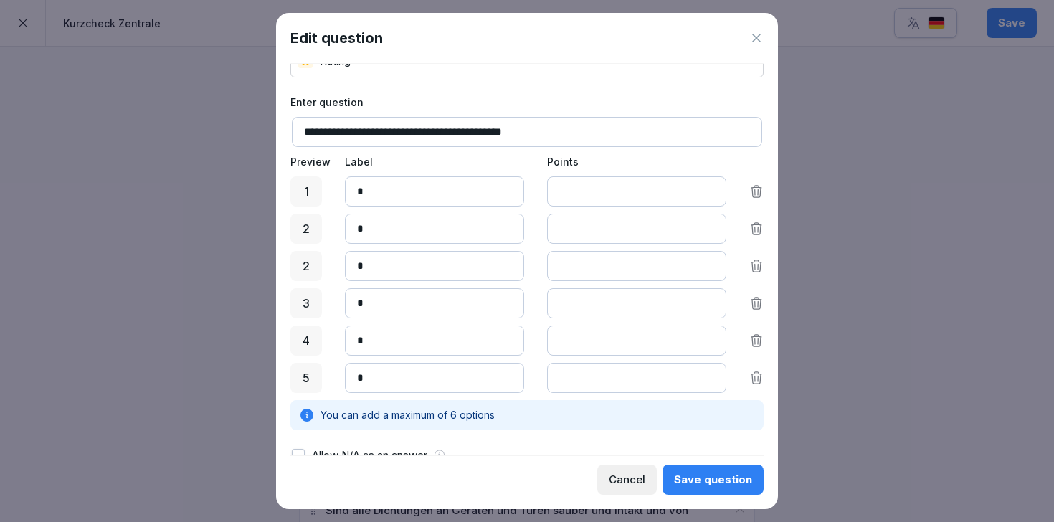
click at [397, 225] on input "*" at bounding box center [434, 229] width 179 height 30
type input "*"
click at [426, 184] on input "*" at bounding box center [434, 191] width 179 height 30
type input "*"
click at [579, 232] on input "*" at bounding box center [636, 229] width 179 height 30
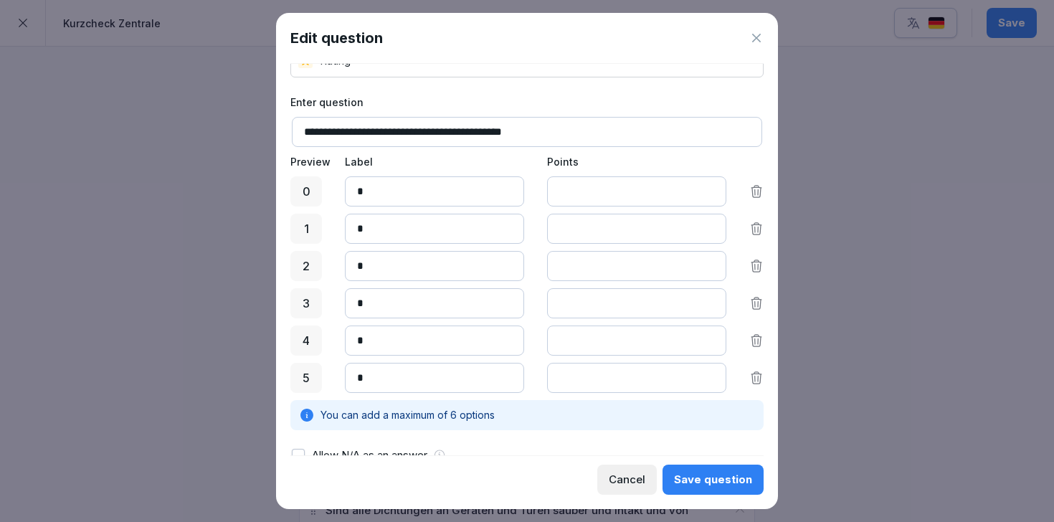
click at [584, 270] on input "*" at bounding box center [636, 266] width 179 height 30
click at [710, 262] on input "*" at bounding box center [636, 266] width 179 height 30
click at [710, 269] on input "*" at bounding box center [636, 266] width 179 height 30
type input "*"
click at [710, 269] on input "*" at bounding box center [636, 266] width 179 height 30
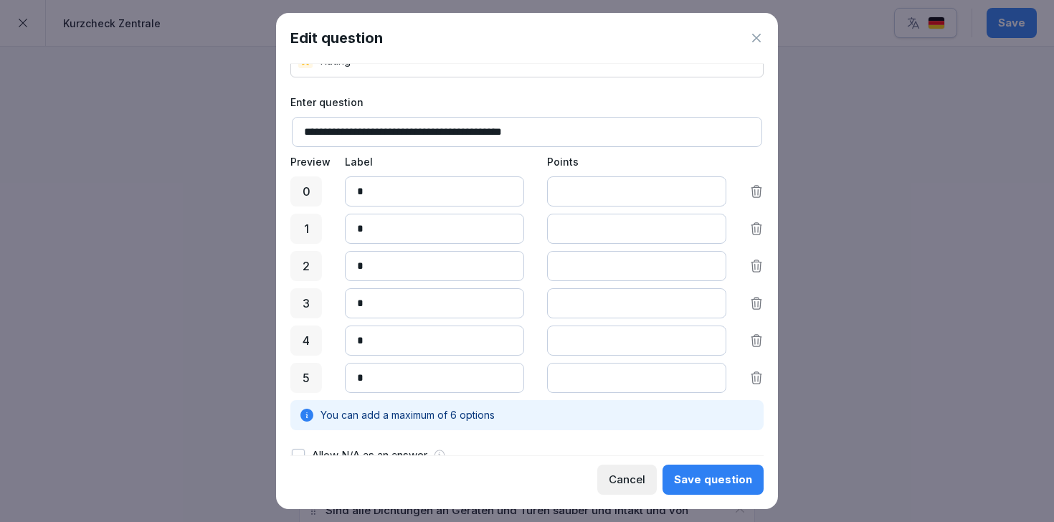
click at [709, 300] on input "*" at bounding box center [636, 303] width 179 height 30
click at [712, 310] on input "*" at bounding box center [636, 303] width 179 height 30
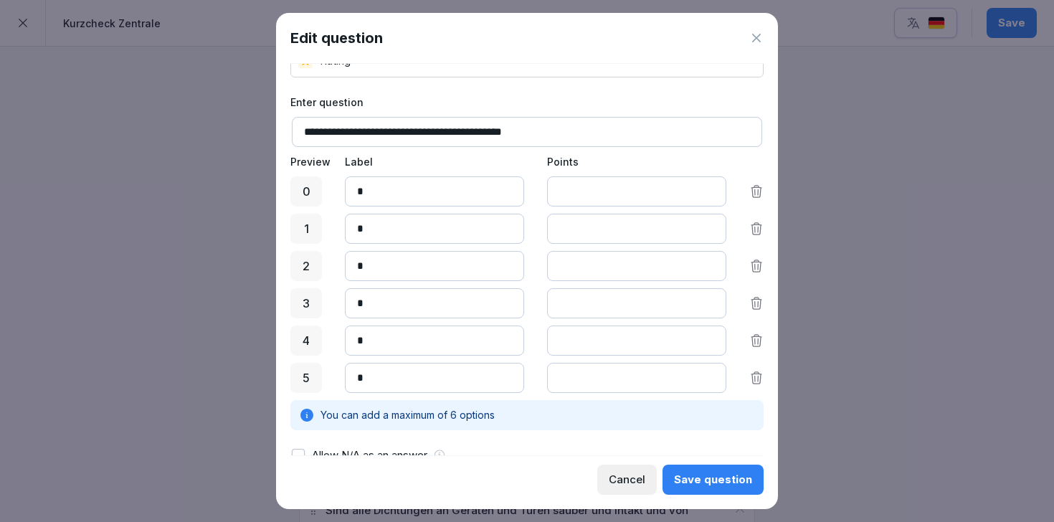
type input "*"
click at [712, 310] on input "*" at bounding box center [636, 303] width 179 height 30
click at [710, 337] on input "*" at bounding box center [636, 340] width 179 height 30
click at [706, 346] on input "*" at bounding box center [636, 340] width 179 height 30
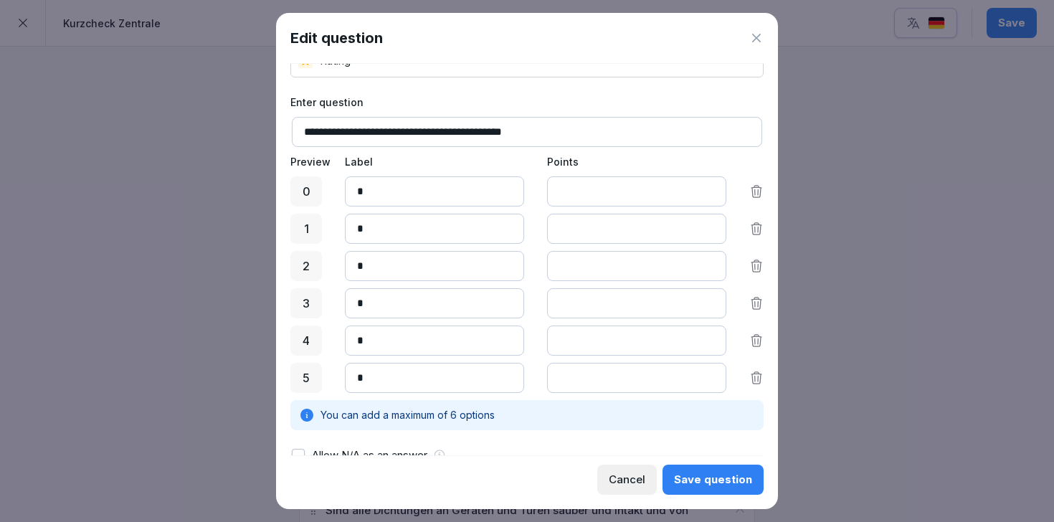
click at [706, 346] on input "*" at bounding box center [636, 340] width 179 height 30
type input "*"
click at [706, 346] on input "*" at bounding box center [636, 340] width 179 height 30
click at [710, 374] on input "*" at bounding box center [636, 378] width 179 height 30
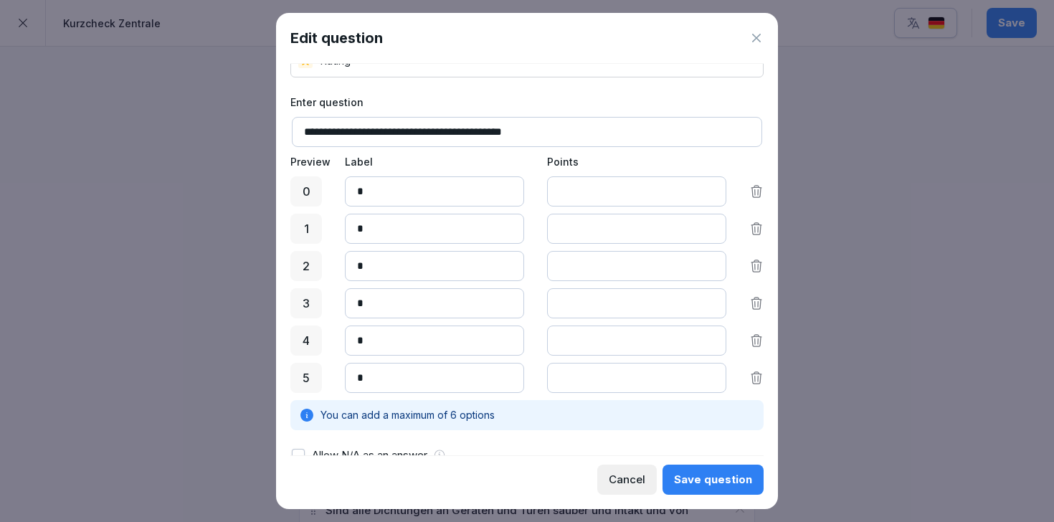
click at [710, 374] on input "*" at bounding box center [636, 378] width 179 height 30
type input "*"
click at [710, 374] on input "*" at bounding box center [636, 378] width 179 height 30
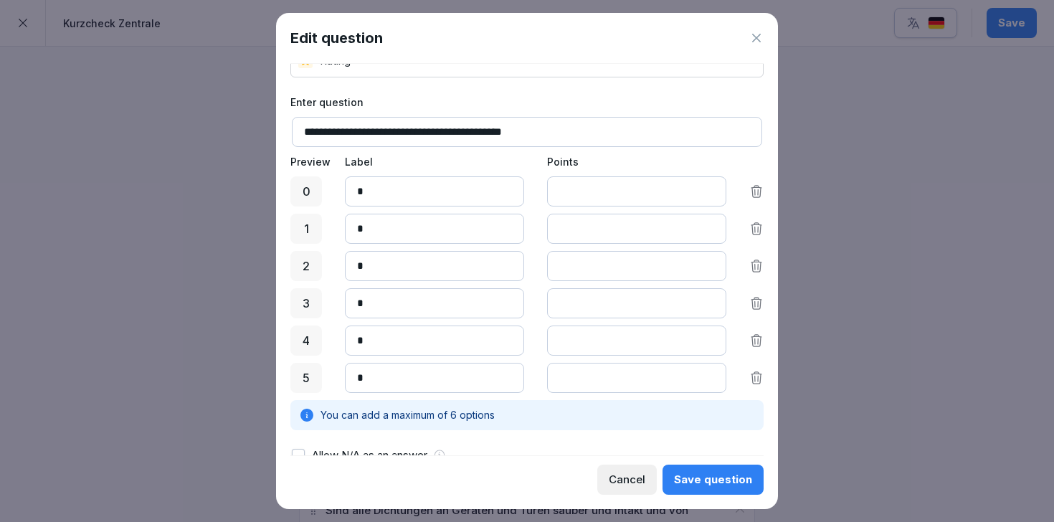
type input "*"
click at [709, 263] on input "*" at bounding box center [636, 266] width 179 height 30
type input "*"
click at [710, 298] on input "*" at bounding box center [636, 303] width 179 height 30
type input "*"
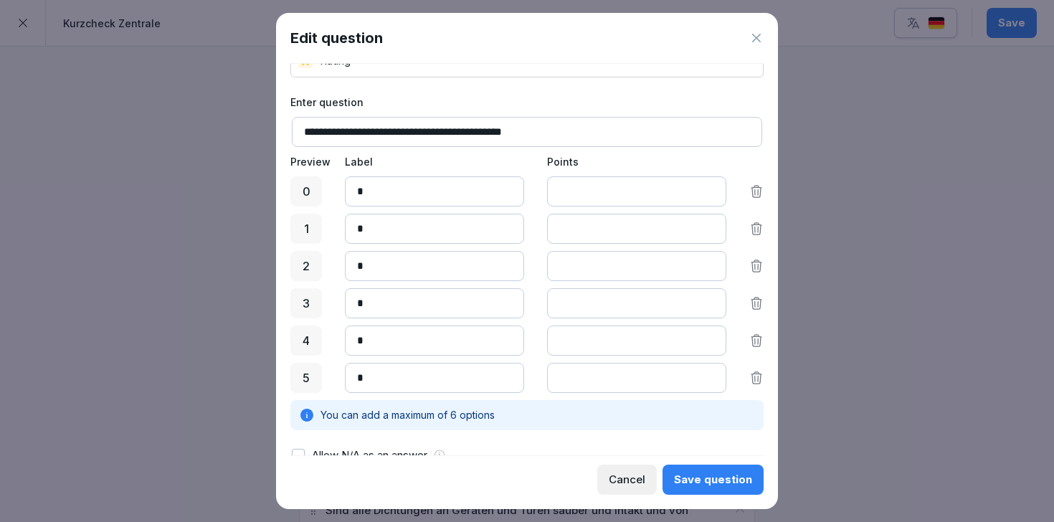
click at [710, 224] on input "*" at bounding box center [636, 229] width 179 height 30
click at [714, 411] on div "You can add a maximum of 6 options" at bounding box center [526, 415] width 473 height 30
click at [710, 482] on div "Save question" at bounding box center [713, 480] width 78 height 16
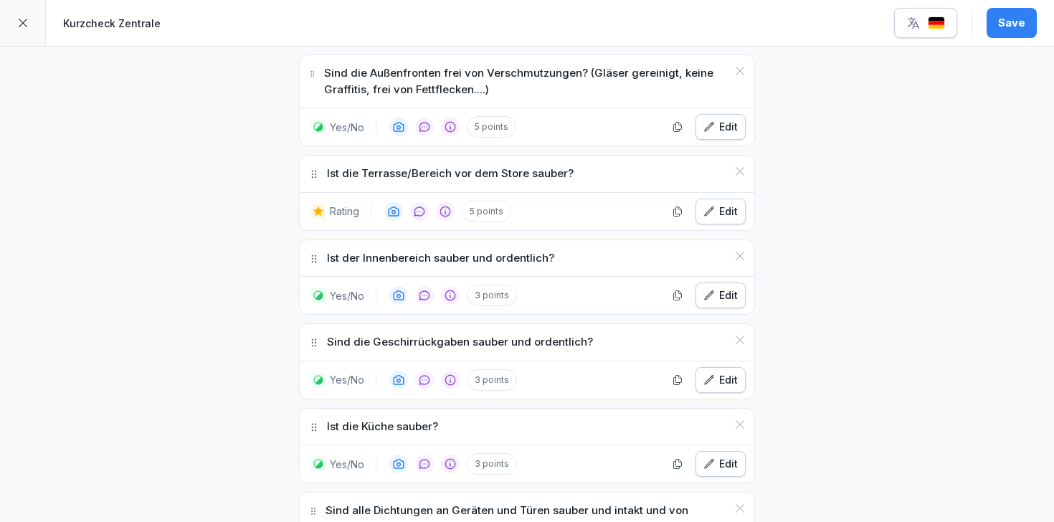
click at [718, 287] on div "Edit" at bounding box center [720, 295] width 34 height 16
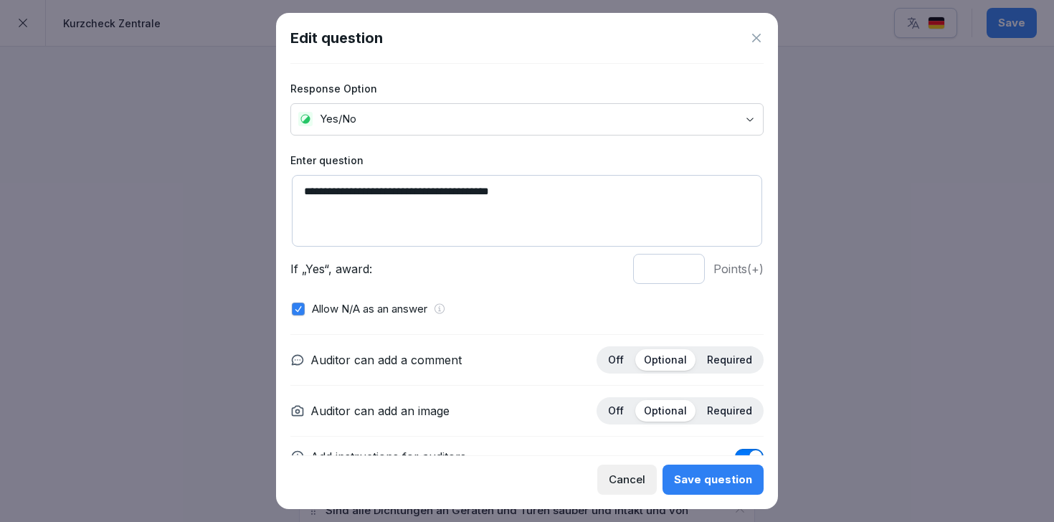
click at [687, 263] on input "*" at bounding box center [669, 269] width 72 height 30
type input "*"
click at [687, 263] on input "*" at bounding box center [669, 269] width 72 height 30
click at [720, 488] on button "Save question" at bounding box center [712, 480] width 101 height 30
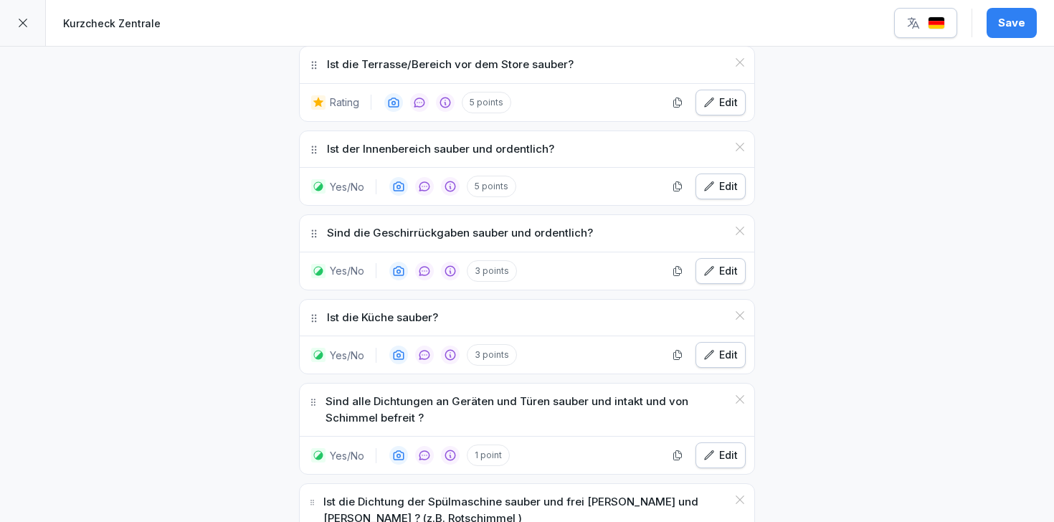
scroll to position [2423, 0]
click at [728, 262] on div "Edit" at bounding box center [720, 270] width 34 height 16
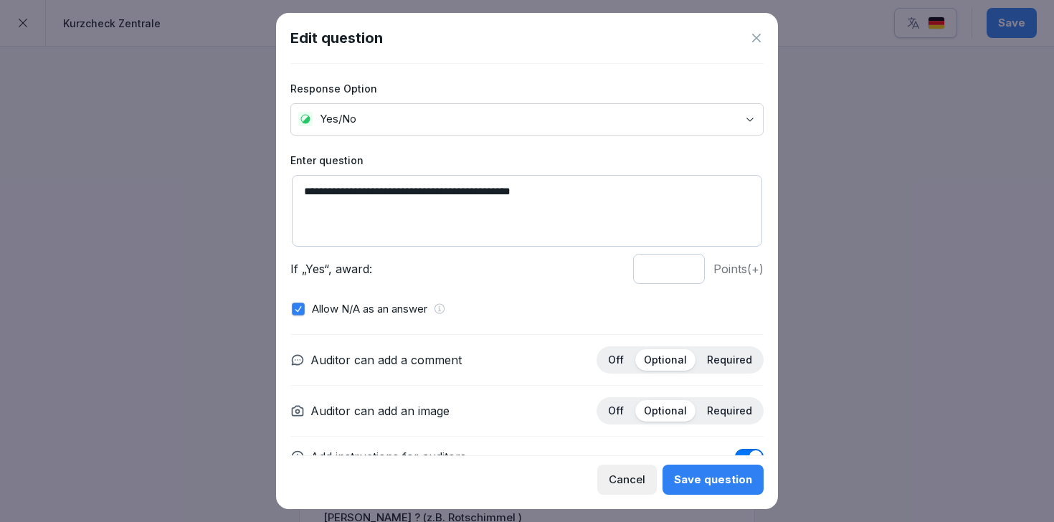
click at [636, 479] on div "Cancel" at bounding box center [627, 480] width 37 height 16
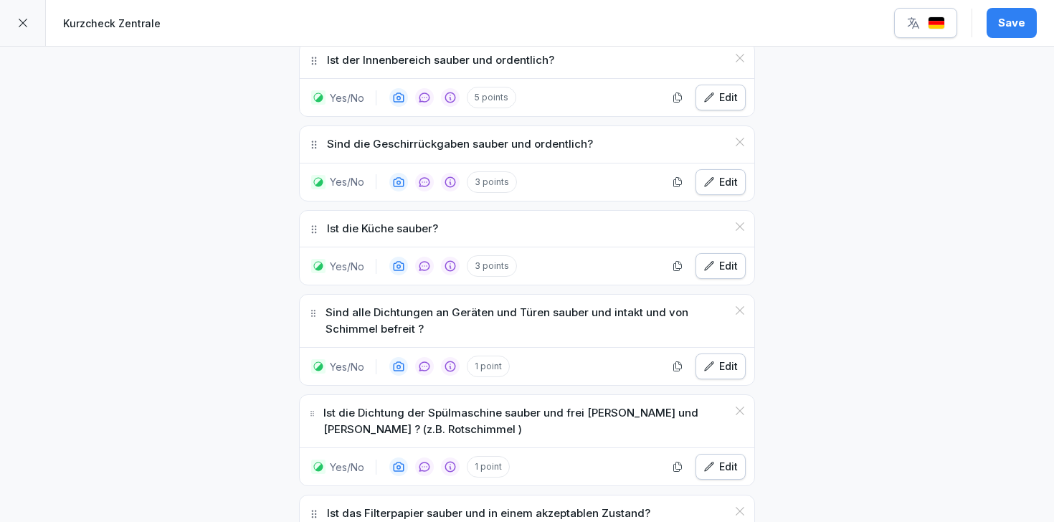
scroll to position [2513, 0]
click at [721, 257] on div "Edit" at bounding box center [720, 265] width 34 height 16
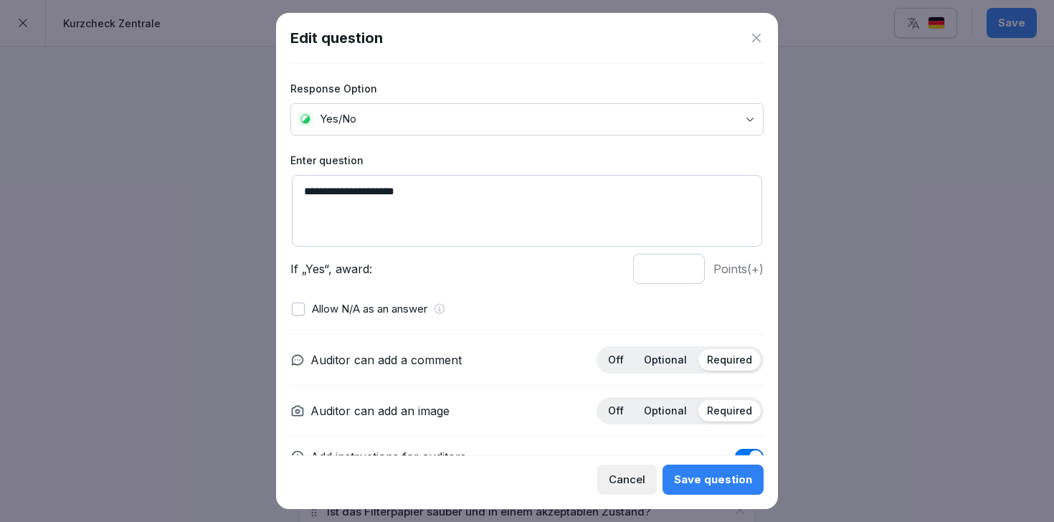
click at [687, 262] on input "*" at bounding box center [669, 269] width 72 height 30
type input "*"
click at [687, 262] on input "*" at bounding box center [669, 269] width 72 height 30
click at [707, 477] on div "Save question" at bounding box center [713, 480] width 78 height 16
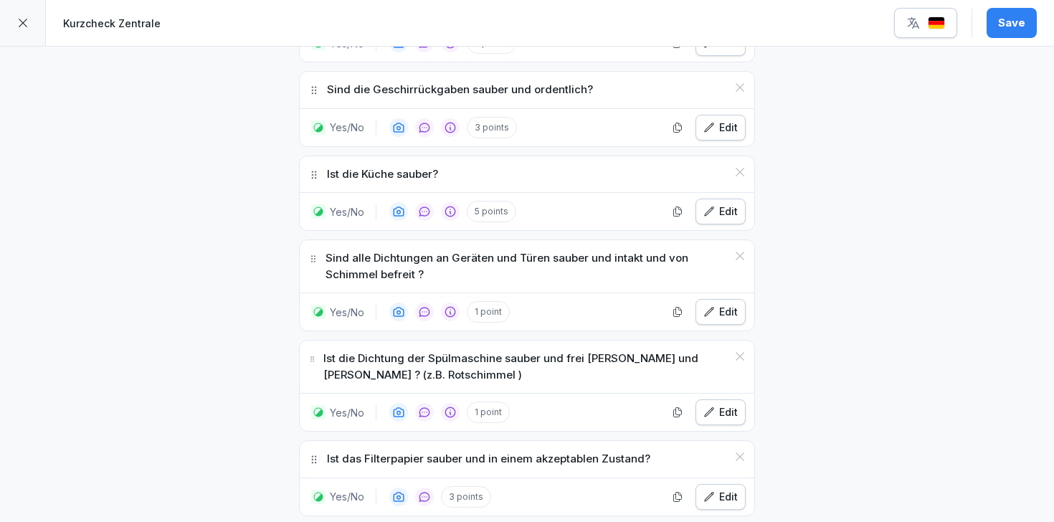
scroll to position [2585, 0]
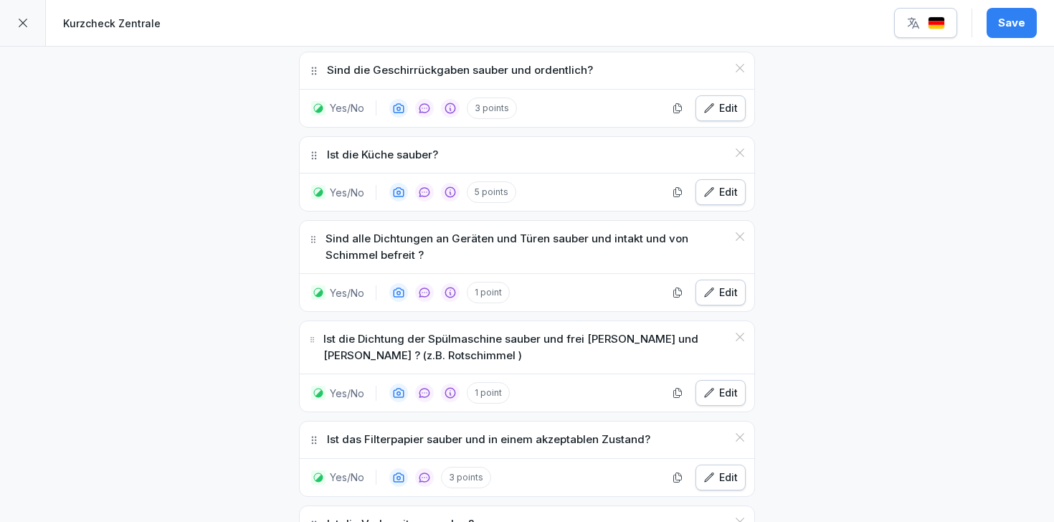
click at [718, 285] on div "Edit" at bounding box center [720, 293] width 34 height 16
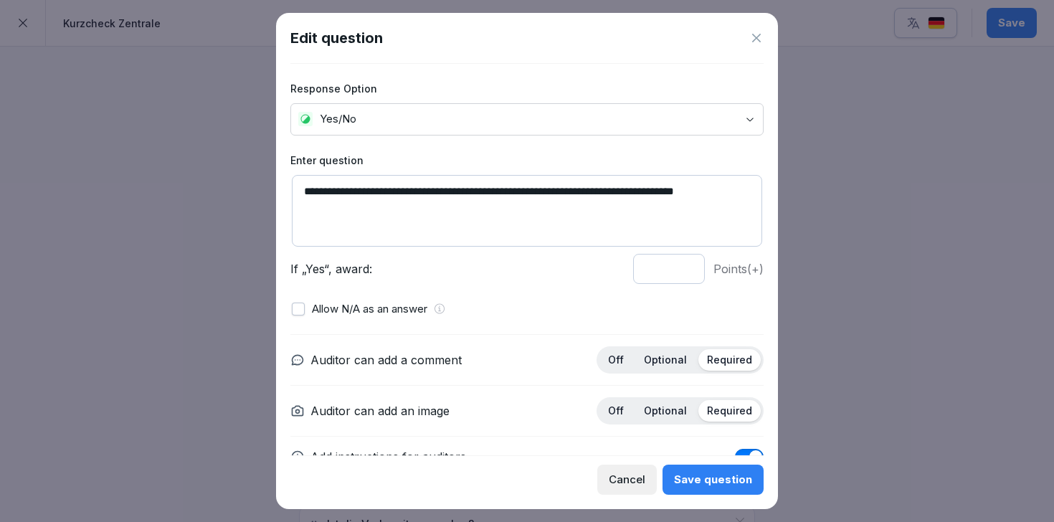
click at [665, 418] on div "Optional" at bounding box center [665, 411] width 60 height 22
click at [662, 358] on p "Optional" at bounding box center [665, 359] width 43 height 13
click at [695, 477] on div "Save question" at bounding box center [713, 480] width 78 height 16
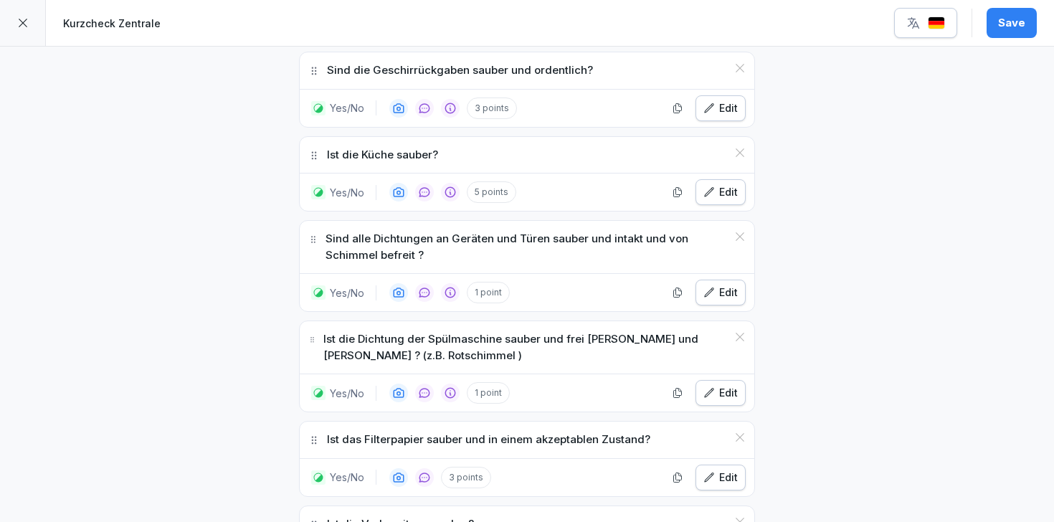
click at [720, 285] on div "Edit" at bounding box center [720, 293] width 34 height 16
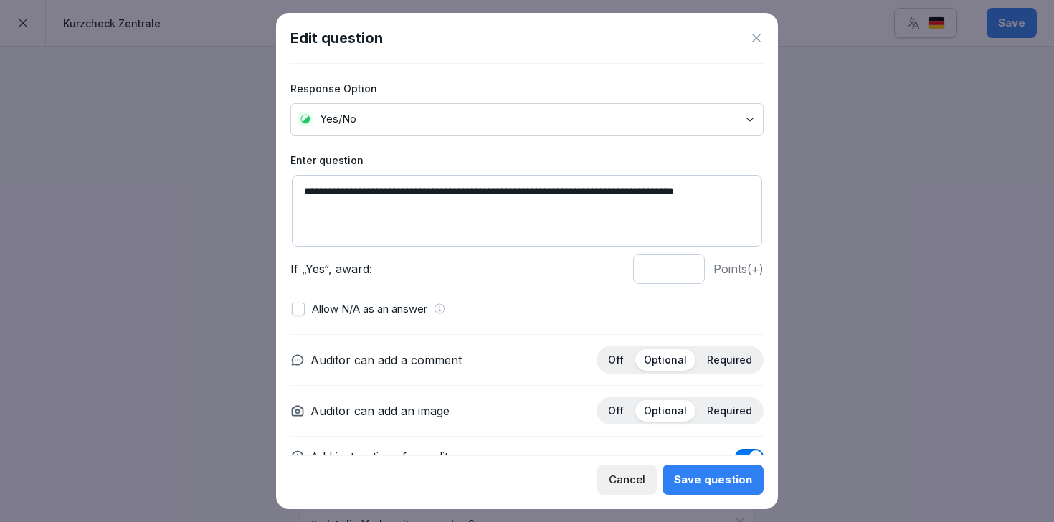
click at [760, 37] on icon at bounding box center [756, 38] width 14 height 14
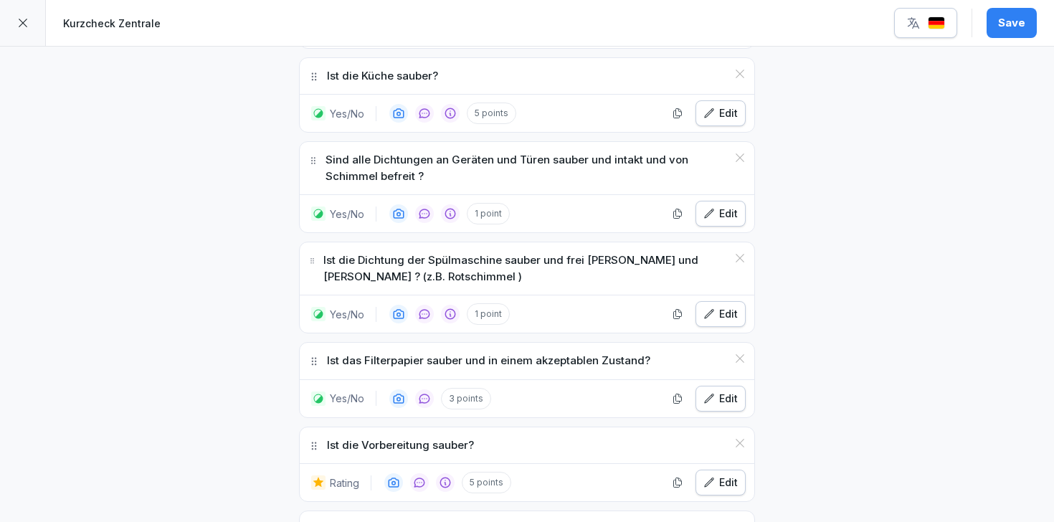
scroll to position [2665, 0]
click at [528, 352] on p "Ist das Filterpapier sauber und in einem akzeptablen Zustand?" at bounding box center [488, 360] width 323 height 16
click at [718, 390] on div "Edit" at bounding box center [720, 398] width 34 height 16
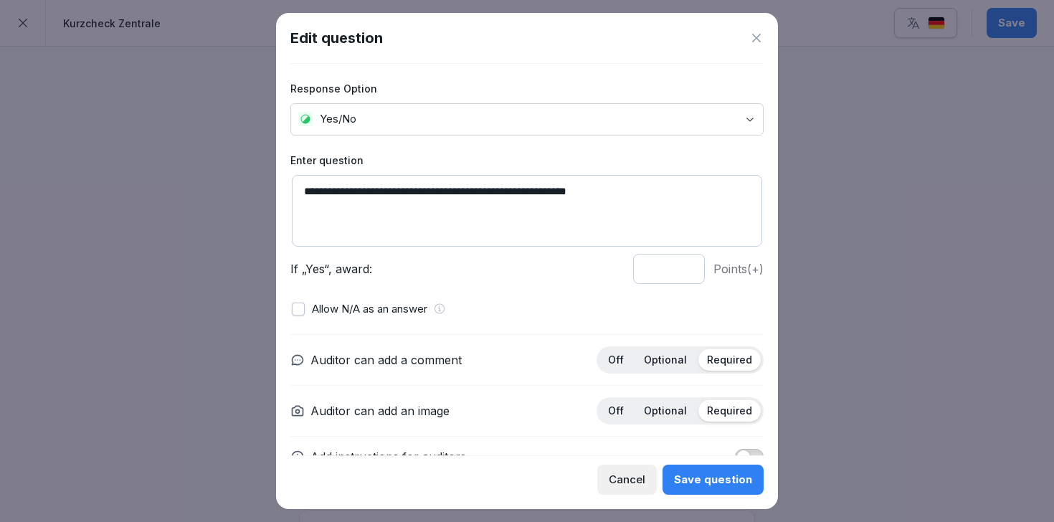
click at [733, 316] on div "Allow N/A as an answer" at bounding box center [527, 309] width 470 height 16
click at [658, 421] on div "Optional" at bounding box center [665, 411] width 60 height 22
click at [671, 357] on p "Optional" at bounding box center [665, 359] width 43 height 13
click at [719, 485] on div "Save question" at bounding box center [713, 480] width 78 height 16
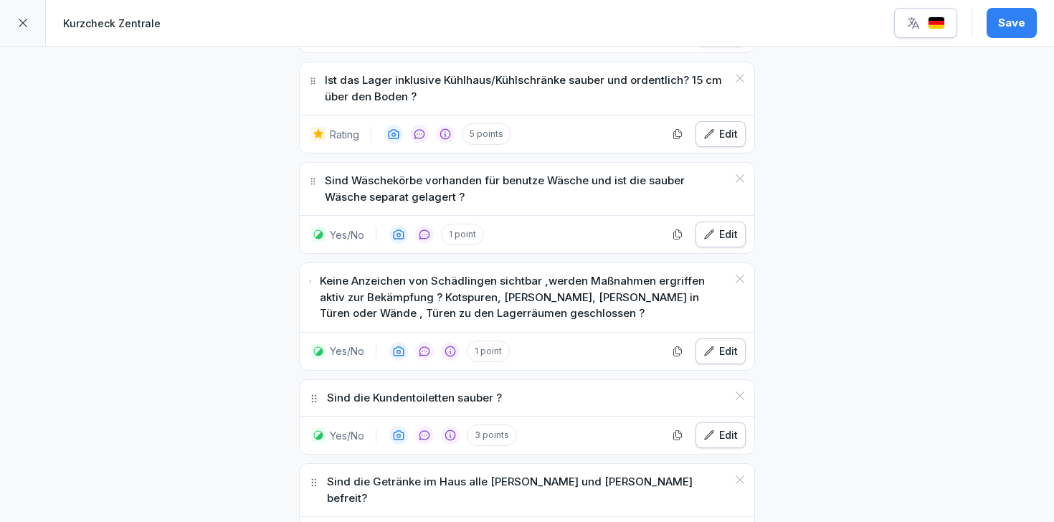
scroll to position [3111, 0]
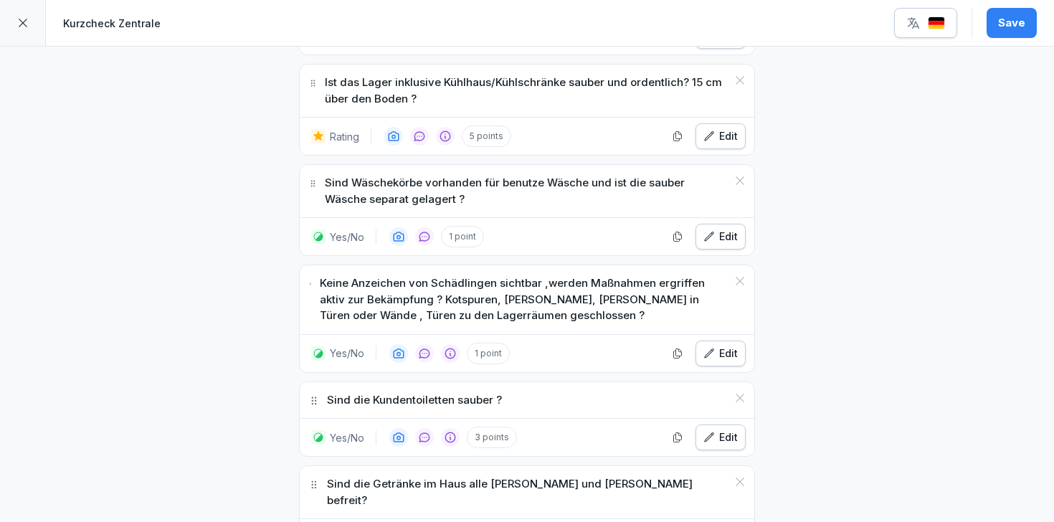
click at [424, 175] on p "Sind Wäschekörbe vorhanden für benutze Wäsche und ist die sauber Wäsche separat…" at bounding box center [526, 191] width 402 height 32
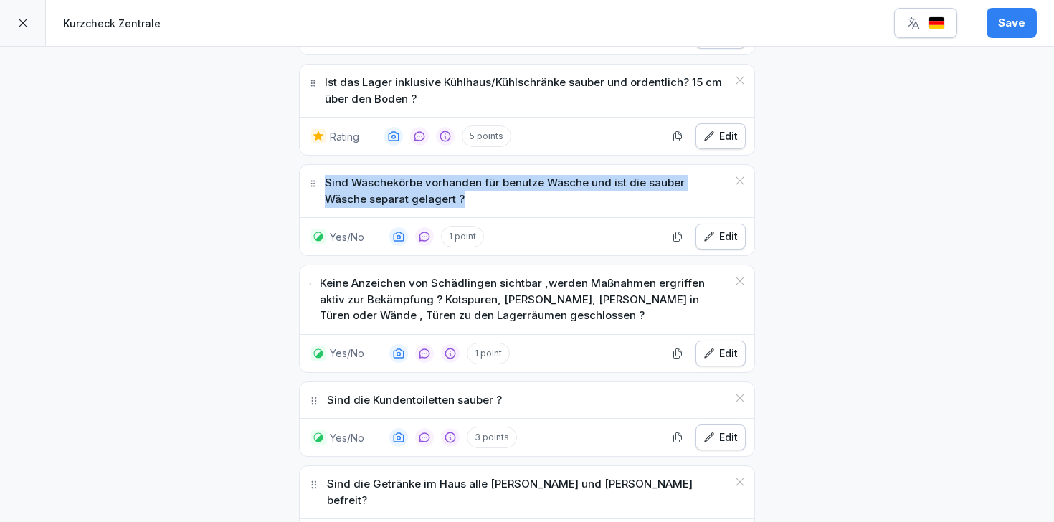
click at [424, 175] on p "Sind Wäschekörbe vorhanden für benutze Wäsche und ist die sauber Wäsche separat…" at bounding box center [526, 191] width 402 height 32
click at [728, 229] on div "Edit" at bounding box center [720, 237] width 34 height 16
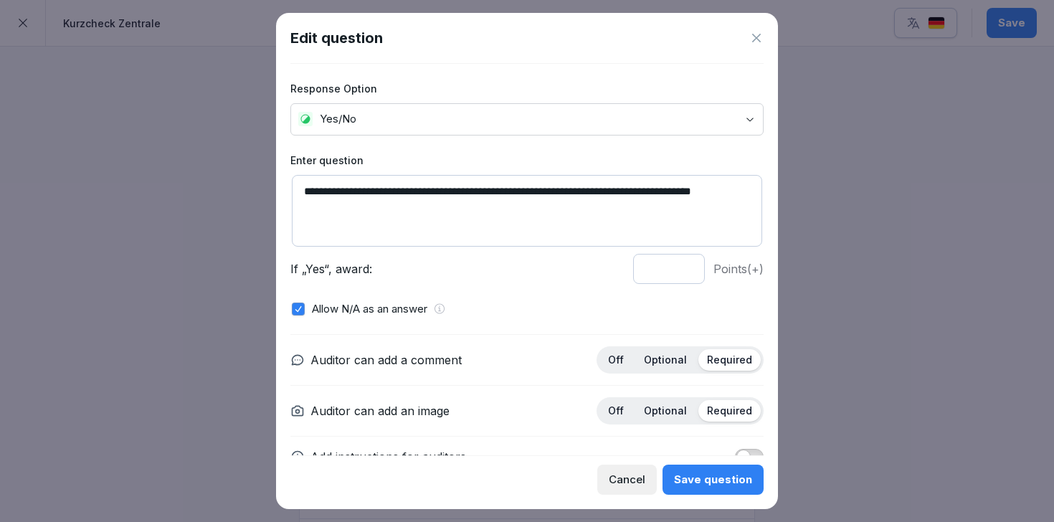
click at [680, 366] on div "Optional" at bounding box center [665, 360] width 60 height 22
click at [680, 413] on p "Optional" at bounding box center [665, 410] width 43 height 13
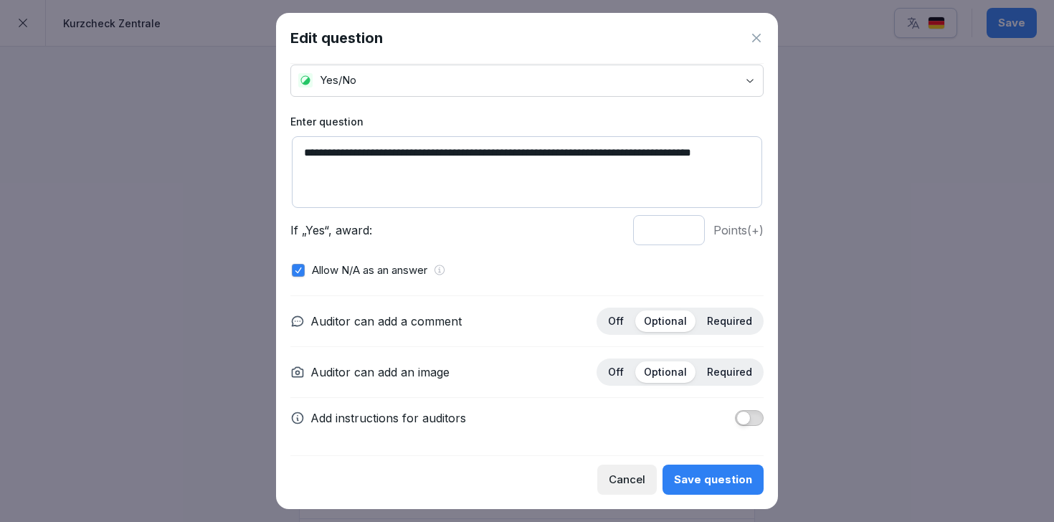
scroll to position [0, 0]
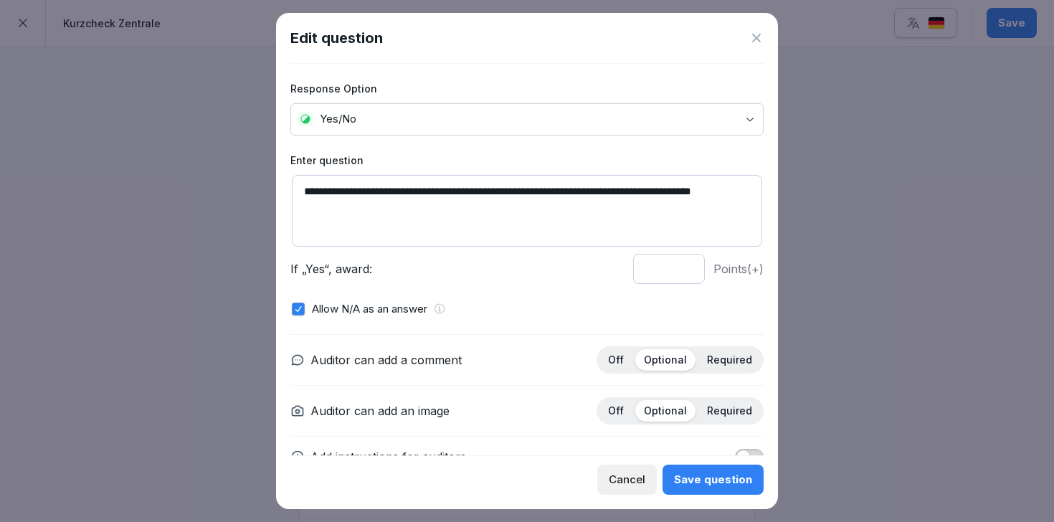
click at [731, 482] on div "Save question" at bounding box center [713, 480] width 78 height 16
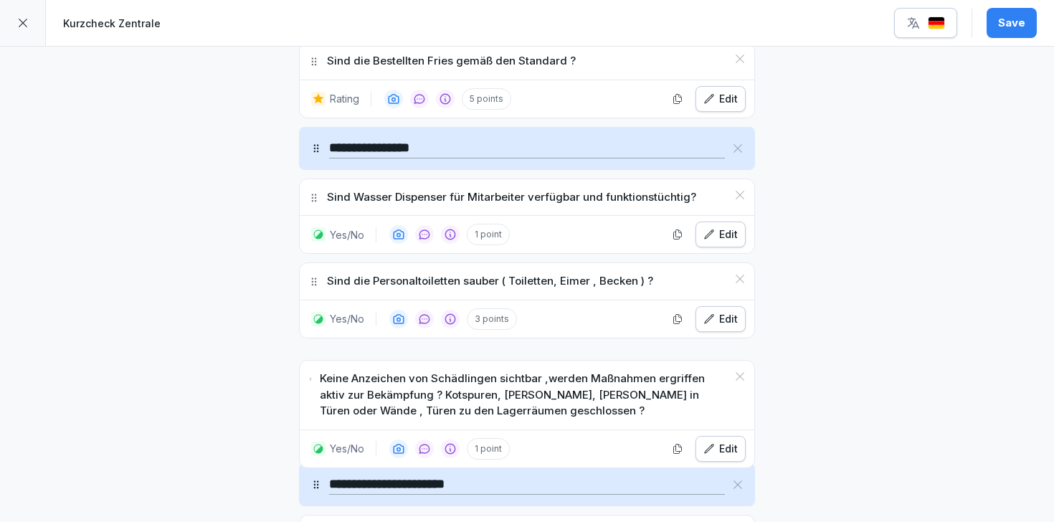
scroll to position [4917, 0]
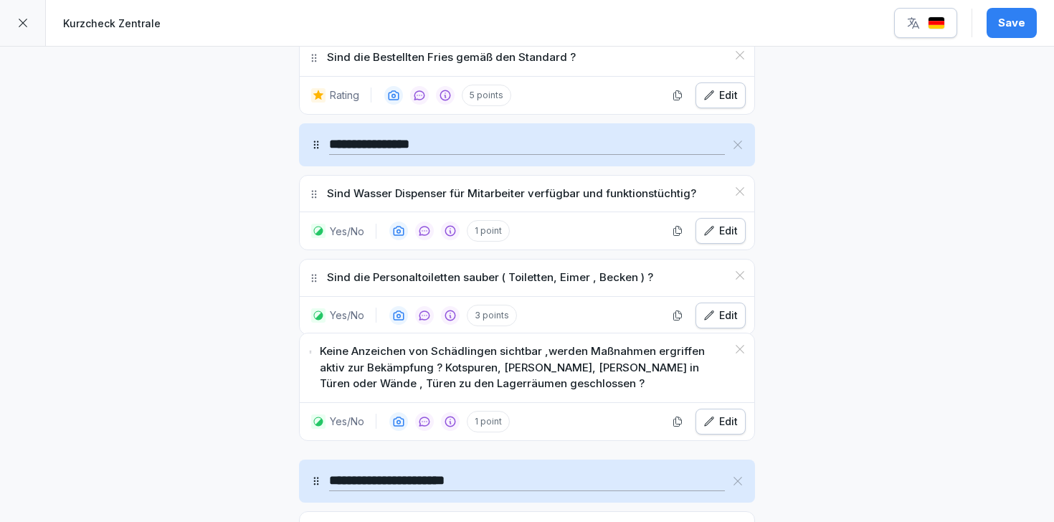
drag, startPoint x: 310, startPoint y: 266, endPoint x: 306, endPoint y: 332, distance: 66.1
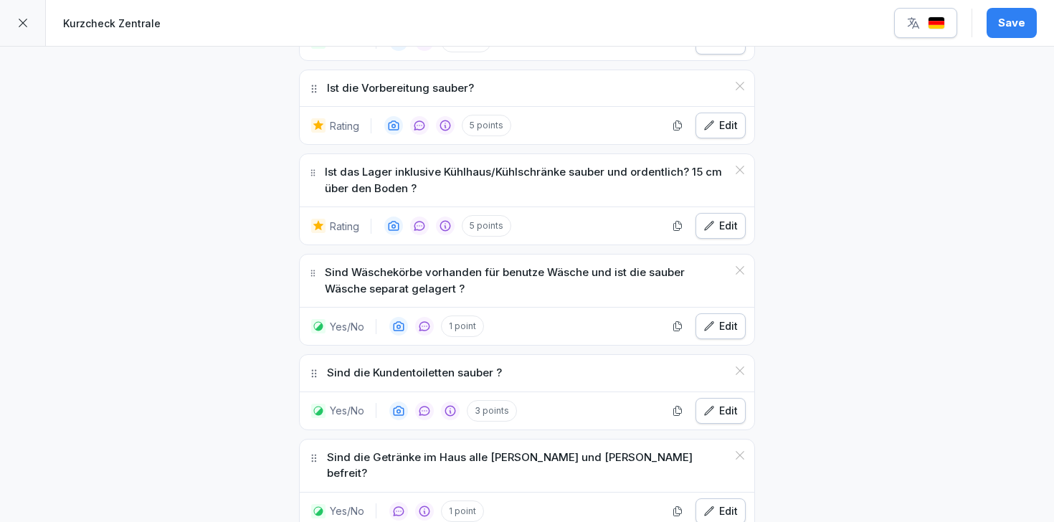
scroll to position [3025, 0]
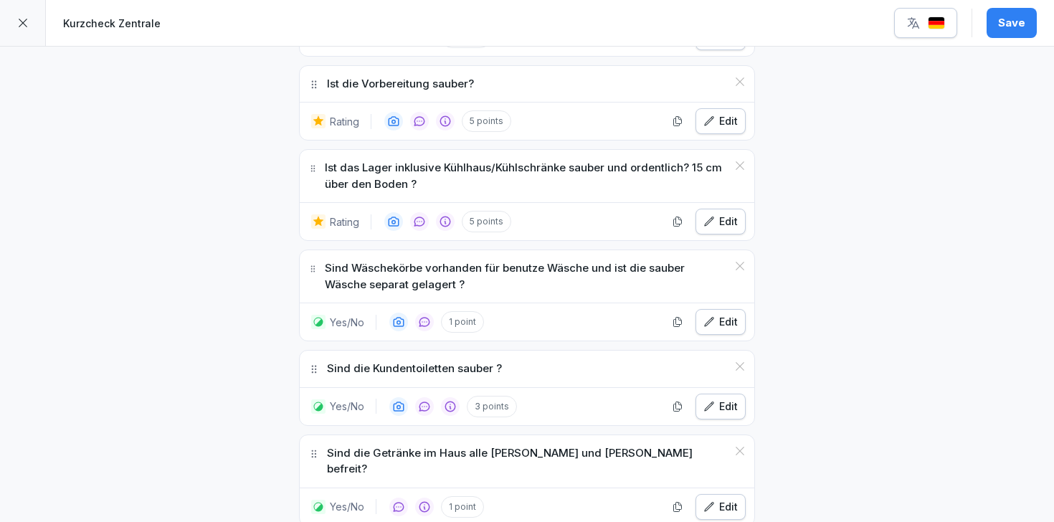
click at [1008, 29] on div "Save" at bounding box center [1011, 23] width 27 height 16
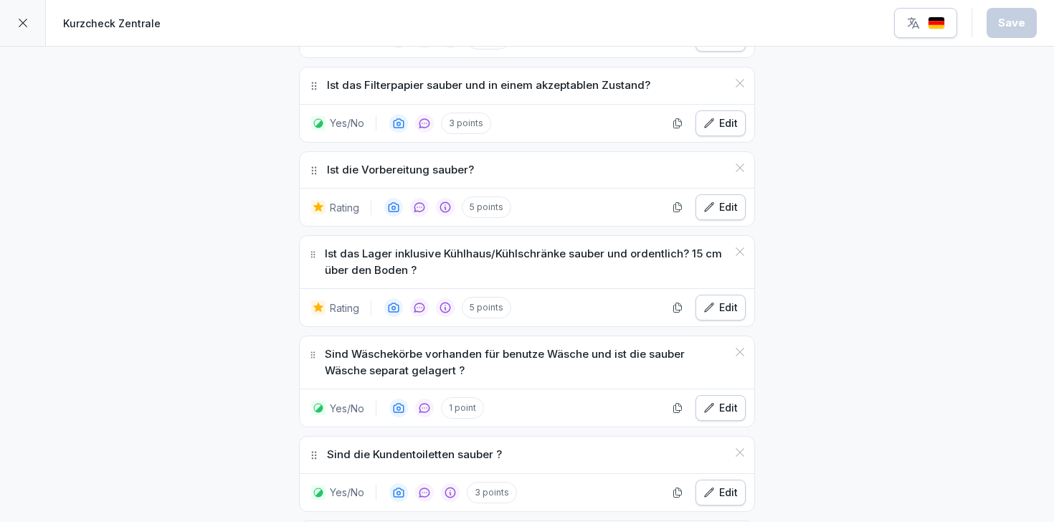
scroll to position [3050, 0]
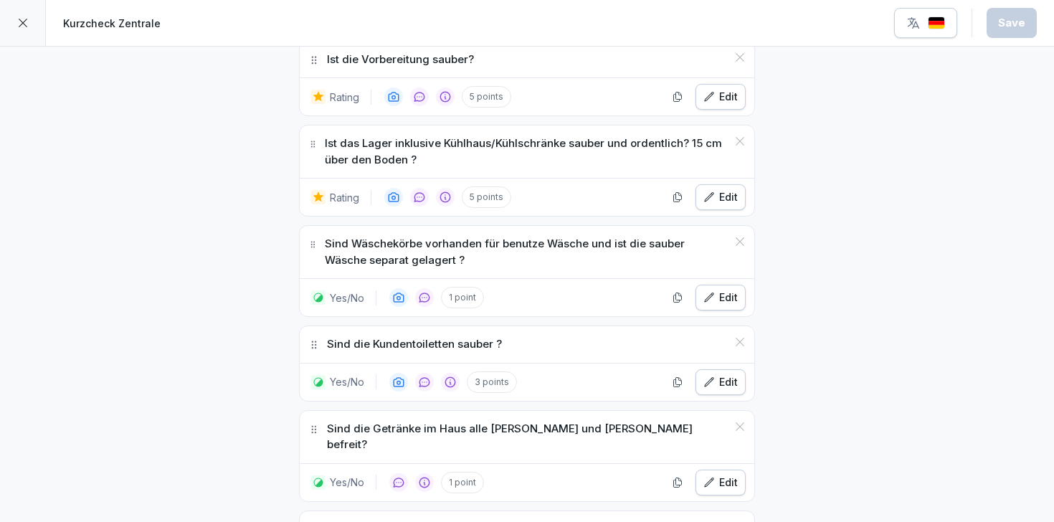
click at [515, 236] on p "Sind Wäschekörbe vorhanden für benutze Wäsche und ist die sauber Wäsche separat…" at bounding box center [526, 252] width 402 height 32
click at [566, 236] on p "Sind Wäschekörbe vorhanden für benutze Wäsche und ist die sauber Wäsche separat…" at bounding box center [526, 252] width 402 height 32
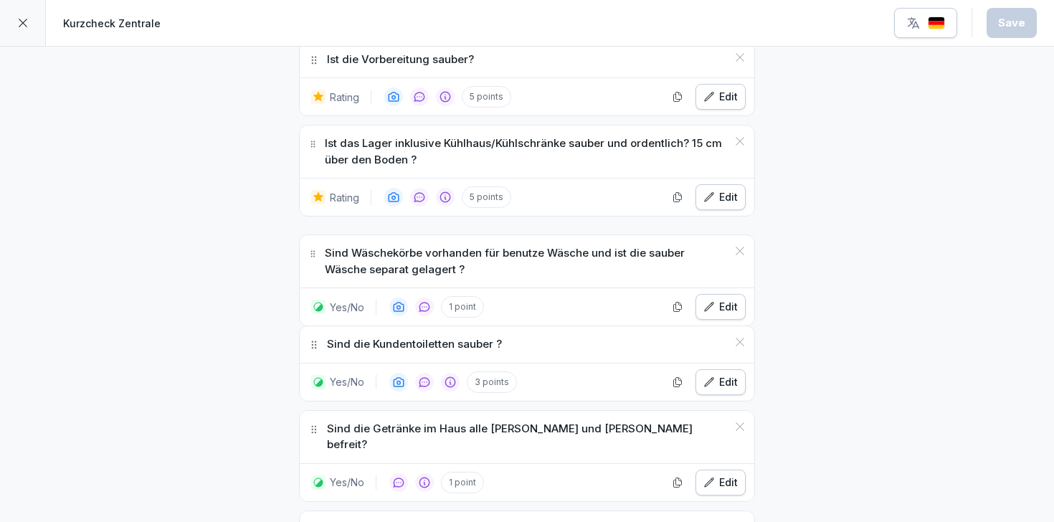
drag, startPoint x: 314, startPoint y: 233, endPoint x: 314, endPoint y: 242, distance: 9.3
click at [314, 248] on icon at bounding box center [312, 253] width 9 height 11
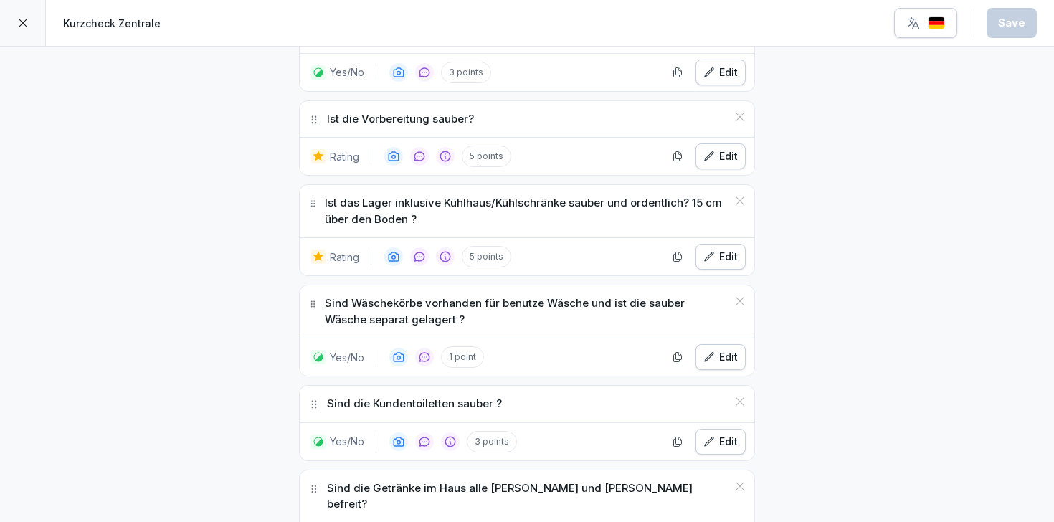
scroll to position [2992, 0]
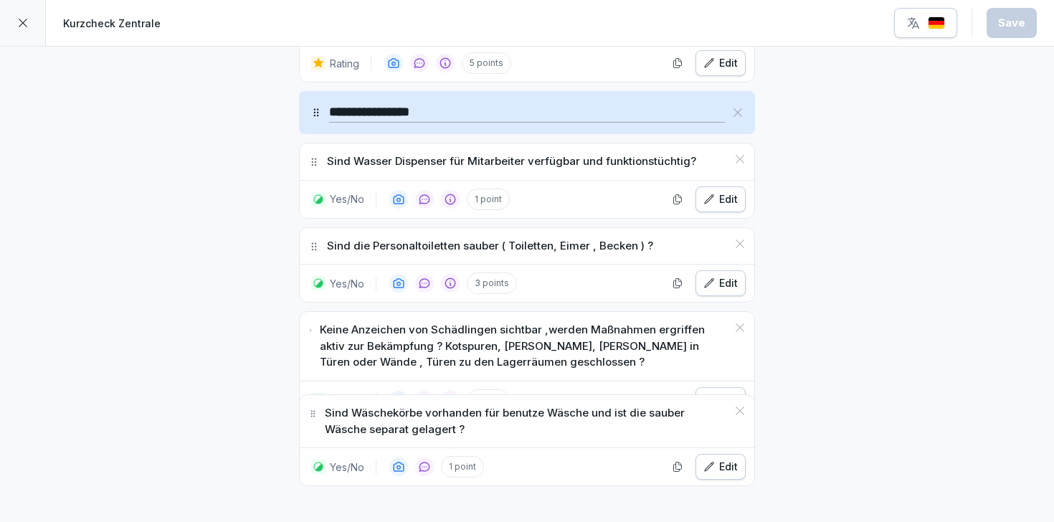
drag, startPoint x: 311, startPoint y: 283, endPoint x: 325, endPoint y: 396, distance: 113.5
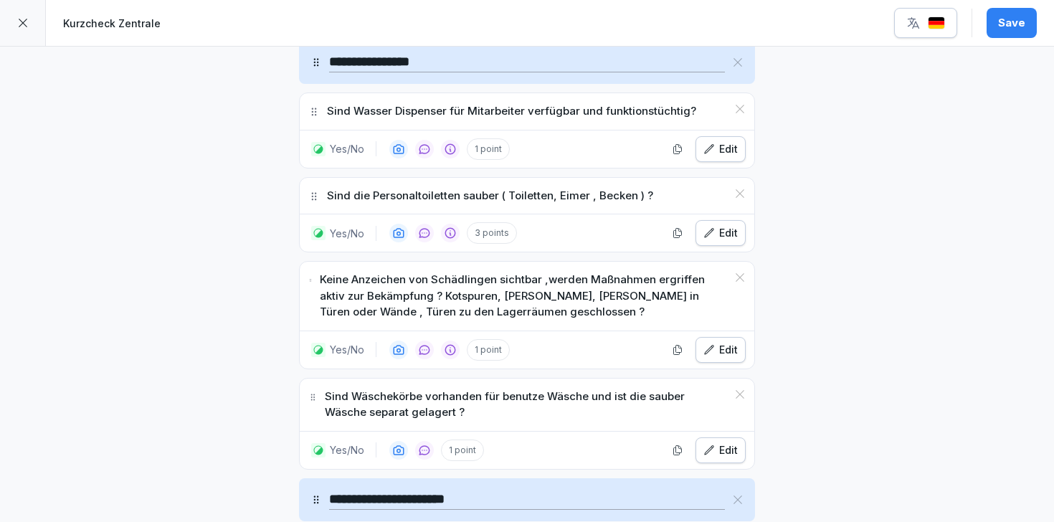
scroll to position [4899, 0]
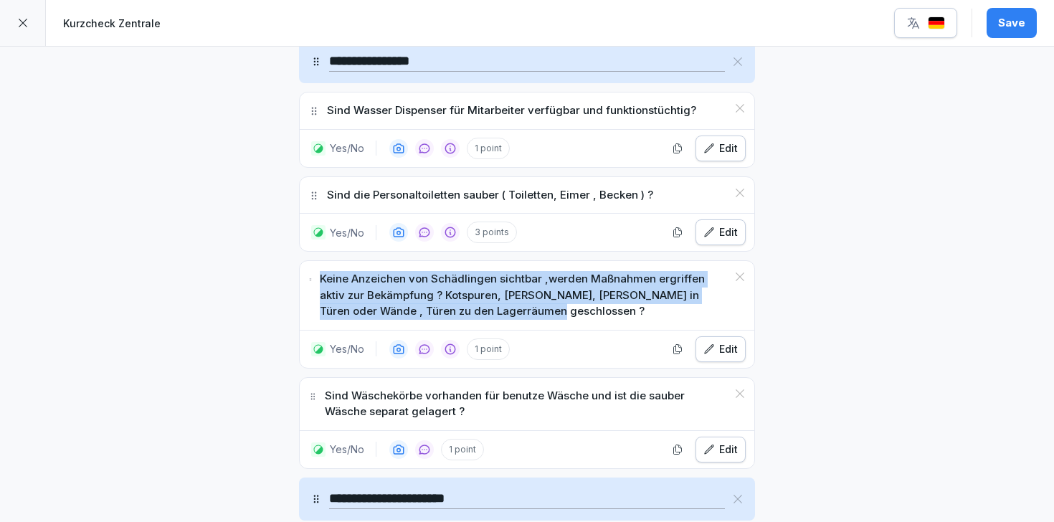
drag, startPoint x: 501, startPoint y: 280, endPoint x: 314, endPoint y: 242, distance: 191.1
click at [313, 261] on div "Keine Anzeichen von Schädlingen sichtbar ,werden Maßnahmen ergriffen aktiv zur …" at bounding box center [527, 295] width 455 height 69
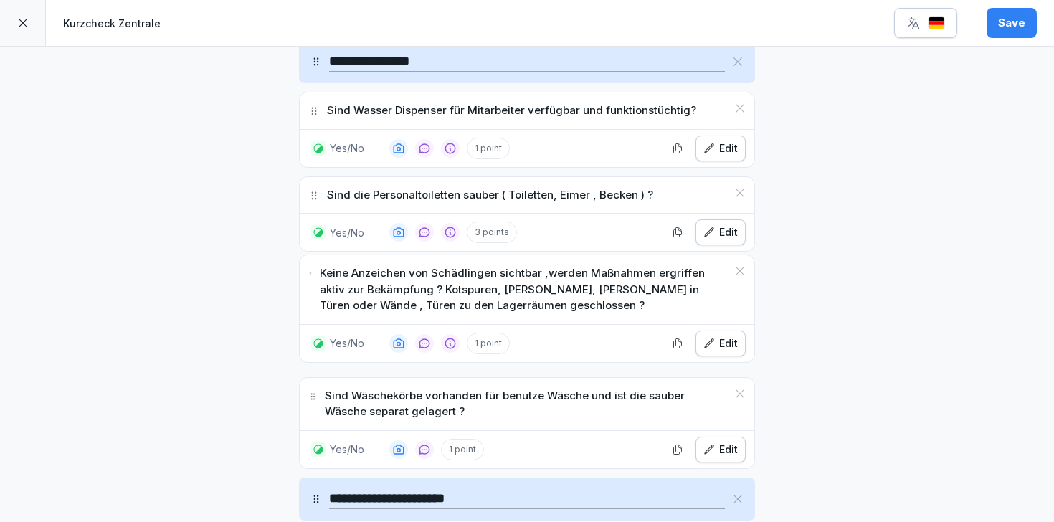
click at [311, 268] on icon at bounding box center [310, 273] width 4 height 11
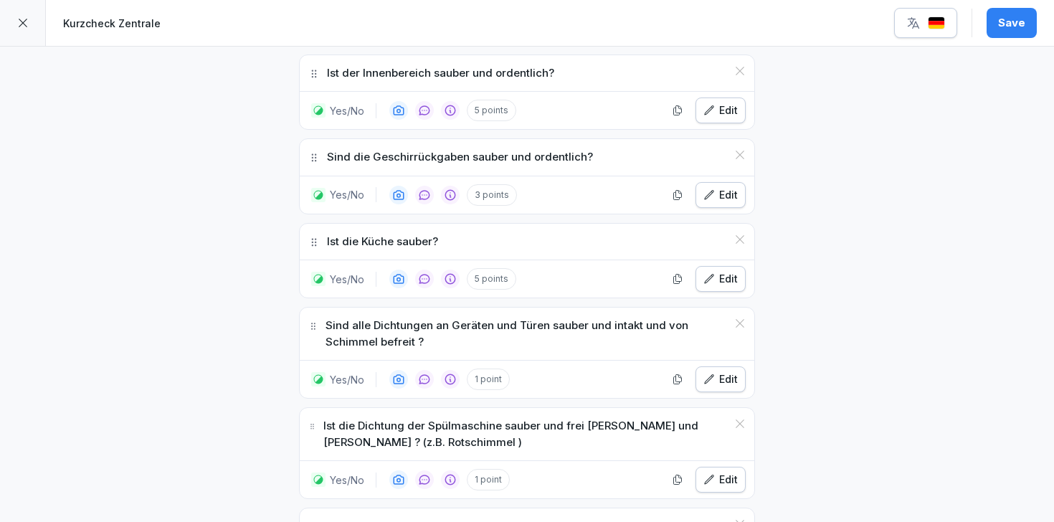
scroll to position [2516, 0]
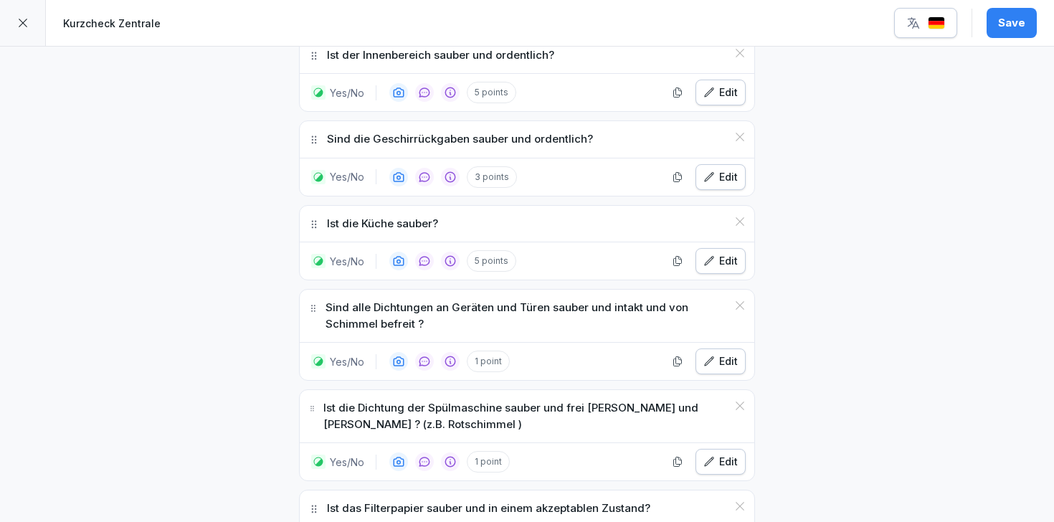
click at [1004, 27] on div "Save" at bounding box center [1011, 23] width 27 height 16
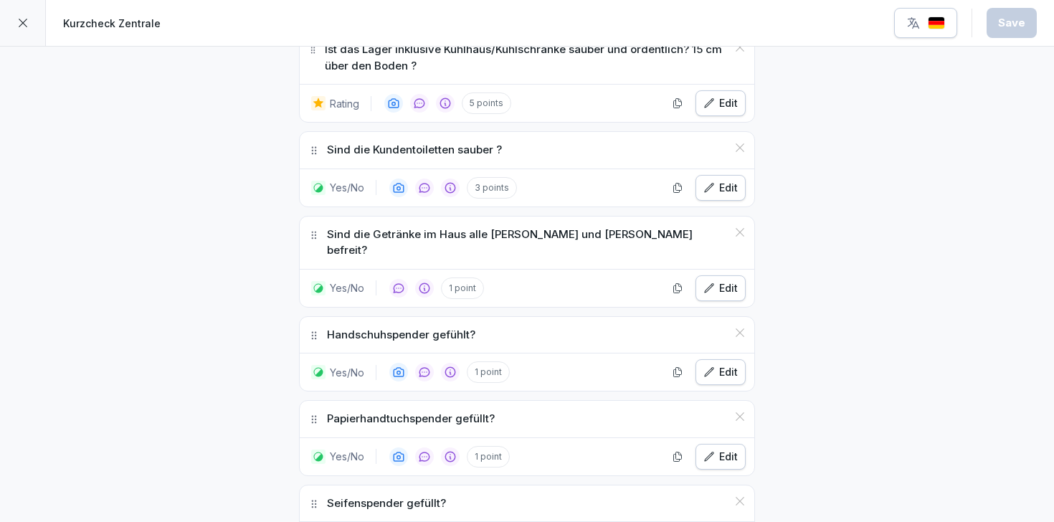
scroll to position [3142, 0]
click at [719, 181] on div "Edit" at bounding box center [720, 189] width 34 height 16
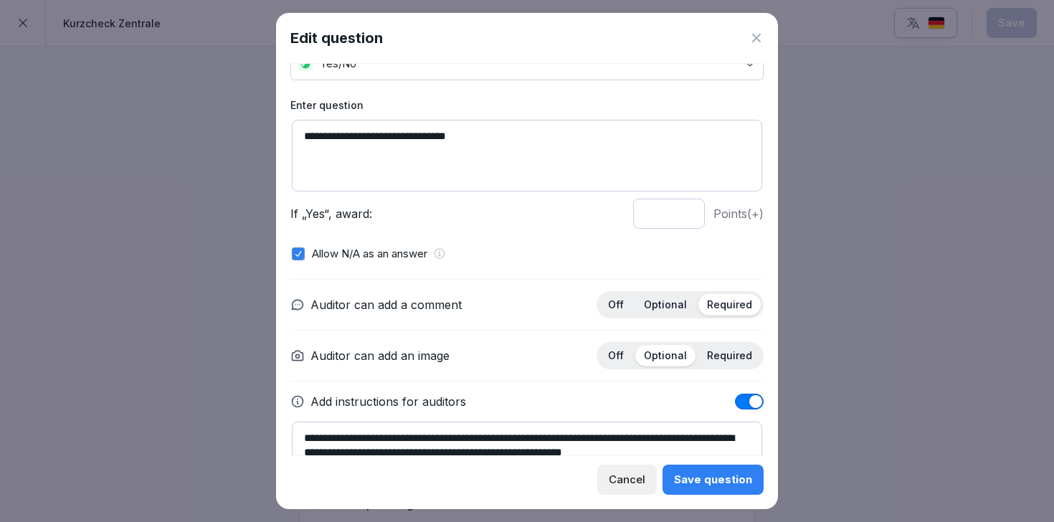
scroll to position [73, 0]
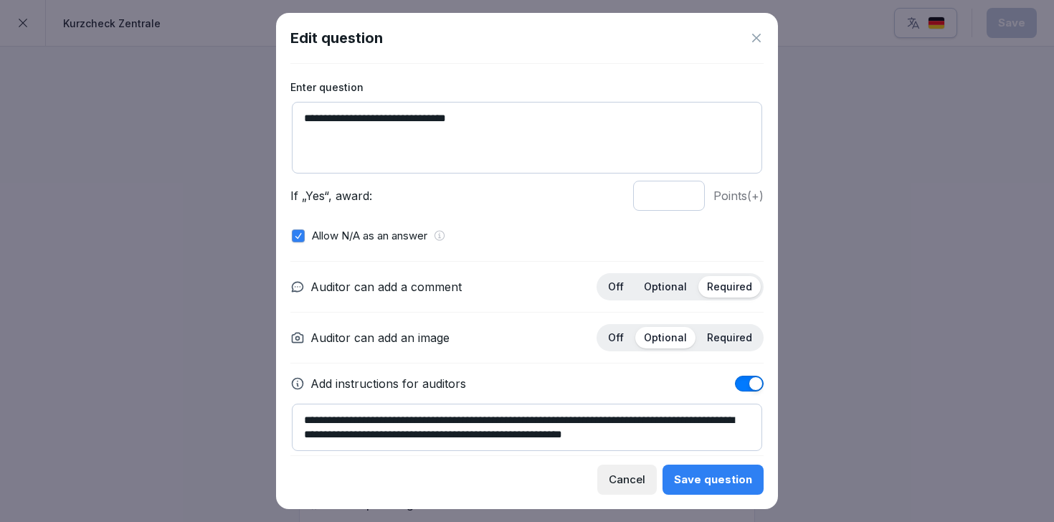
click at [753, 37] on icon at bounding box center [756, 38] width 14 height 14
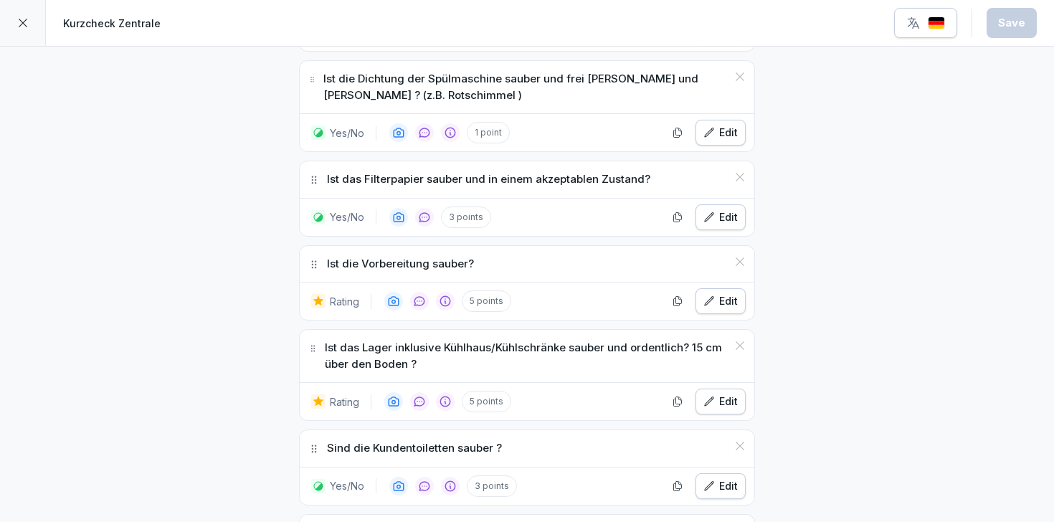
scroll to position [2830, 0]
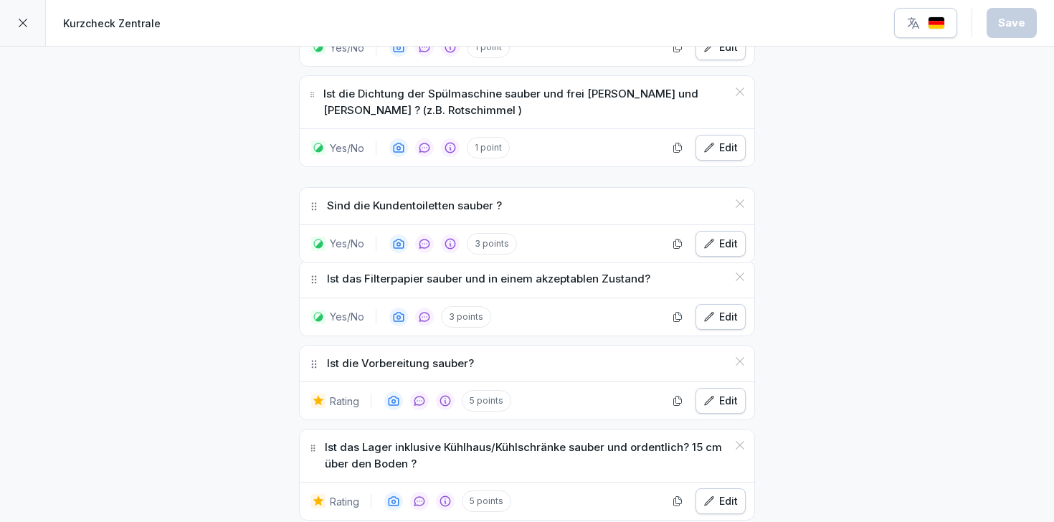
drag, startPoint x: 313, startPoint y: 452, endPoint x: 320, endPoint y: 194, distance: 257.5
click at [320, 194] on div "Sind die Kundentoiletten sauber ?" at bounding box center [527, 206] width 455 height 37
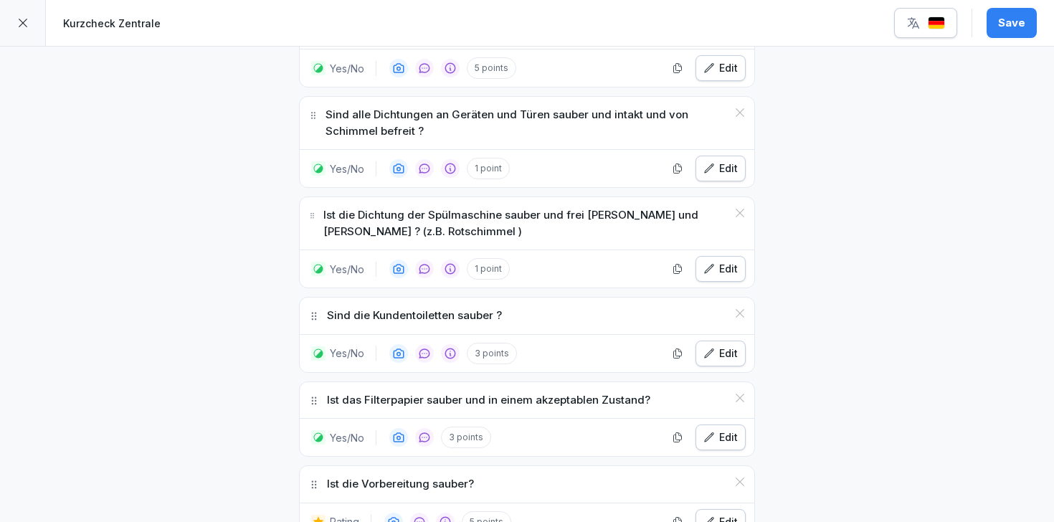
scroll to position [2656, 0]
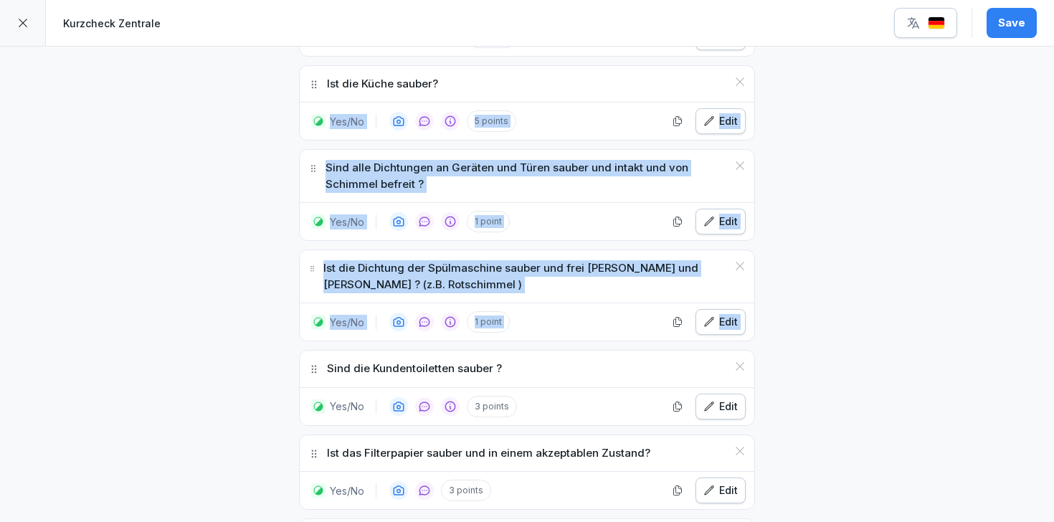
drag, startPoint x: 312, startPoint y: 364, endPoint x: 325, endPoint y: 118, distance: 246.3
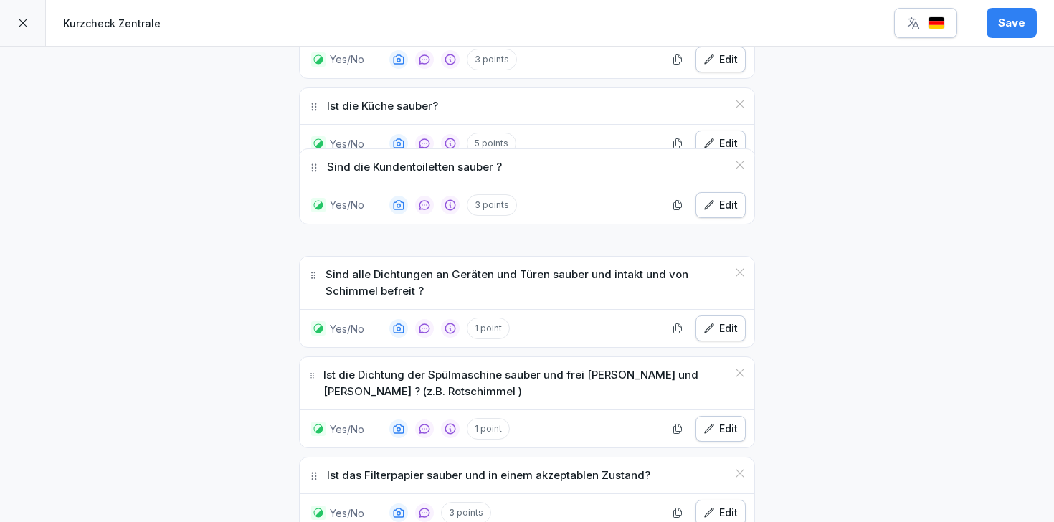
drag, startPoint x: 313, startPoint y: 351, endPoint x: 316, endPoint y: 131, distance: 220.1
click at [316, 162] on icon at bounding box center [313, 167] width 11 height 11
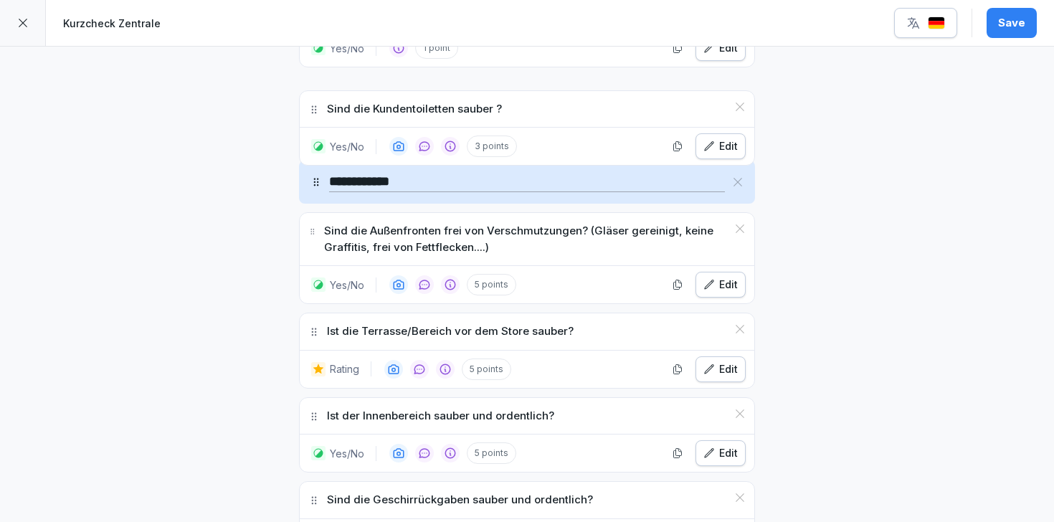
scroll to position [2207, 0]
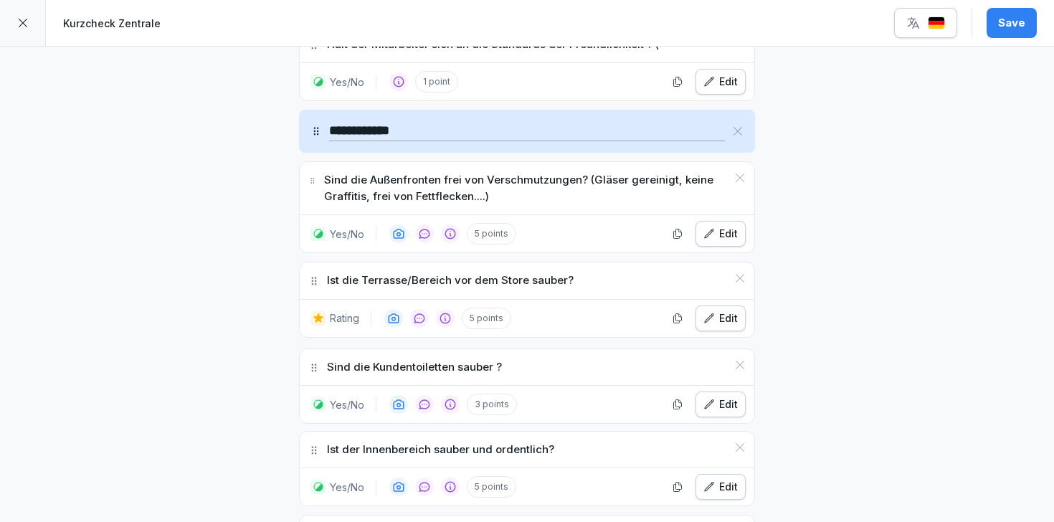
drag, startPoint x: 313, startPoint y: 289, endPoint x: 316, endPoint y: 350, distance: 61.0
click at [316, 362] on icon at bounding box center [313, 367] width 11 height 11
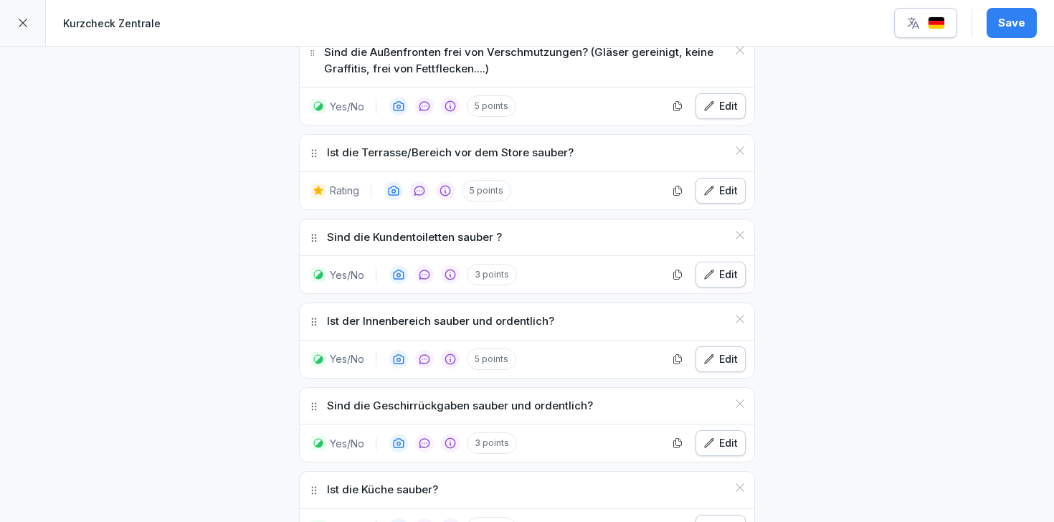
scroll to position [2341, 0]
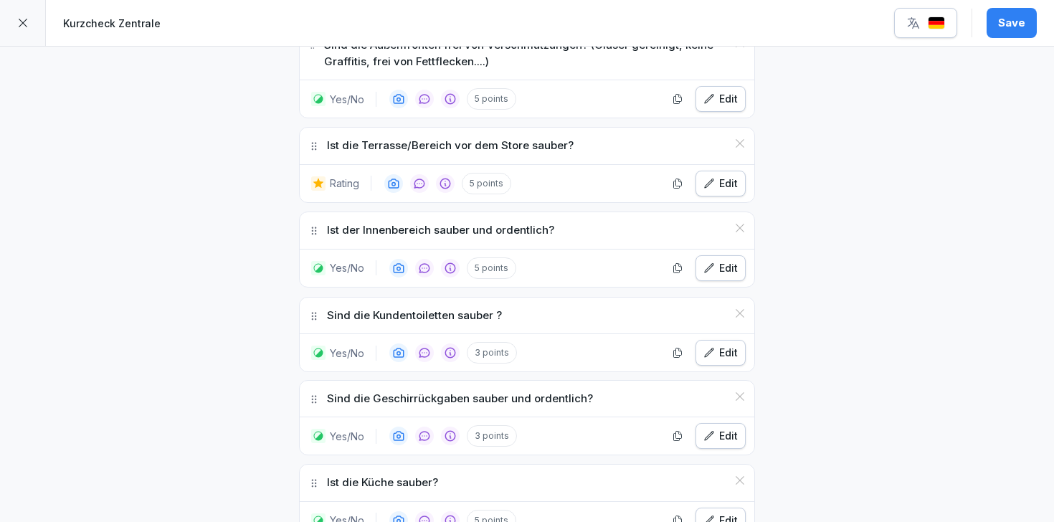
drag, startPoint x: 315, startPoint y: 213, endPoint x: 325, endPoint y: 298, distance: 86.0
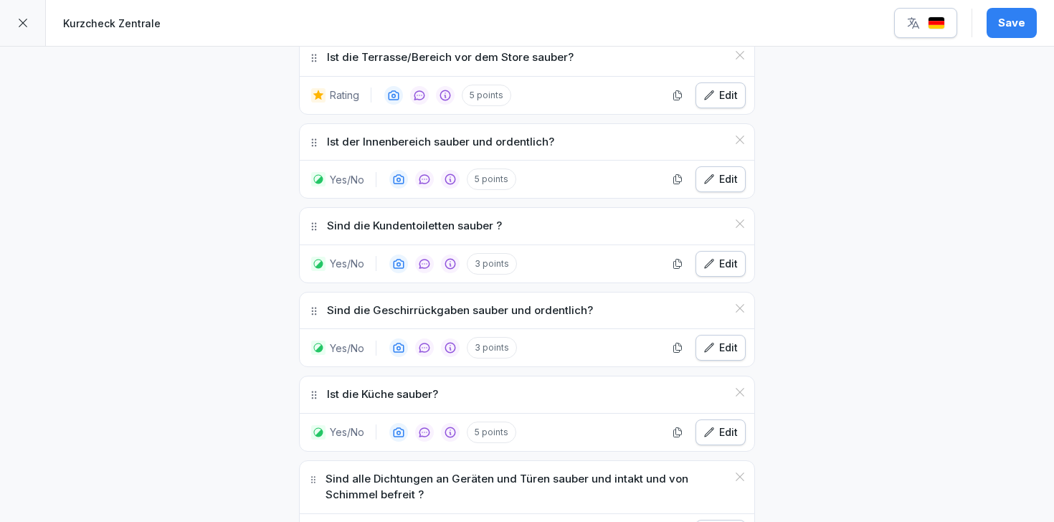
click at [1009, 11] on button "Save" at bounding box center [1011, 23] width 50 height 30
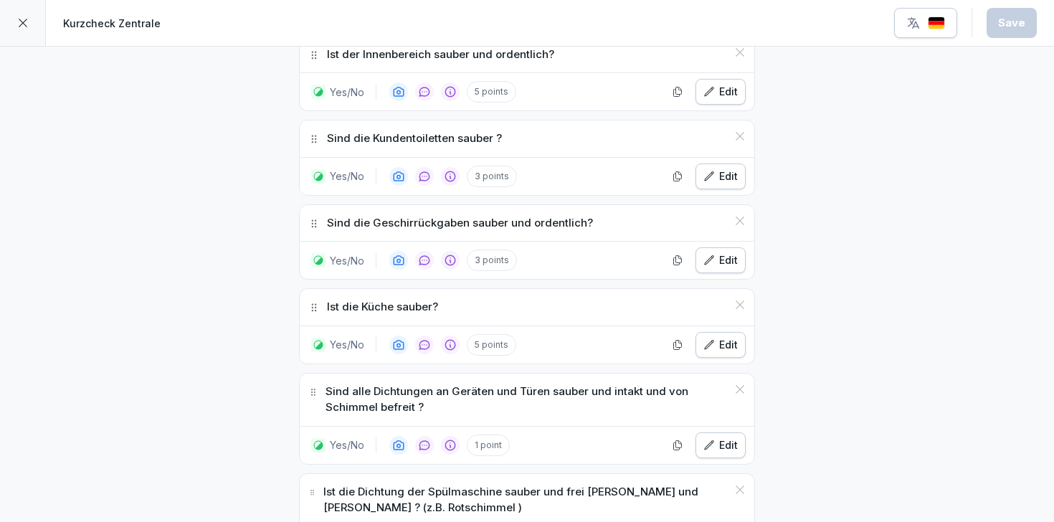
scroll to position [2491, 0]
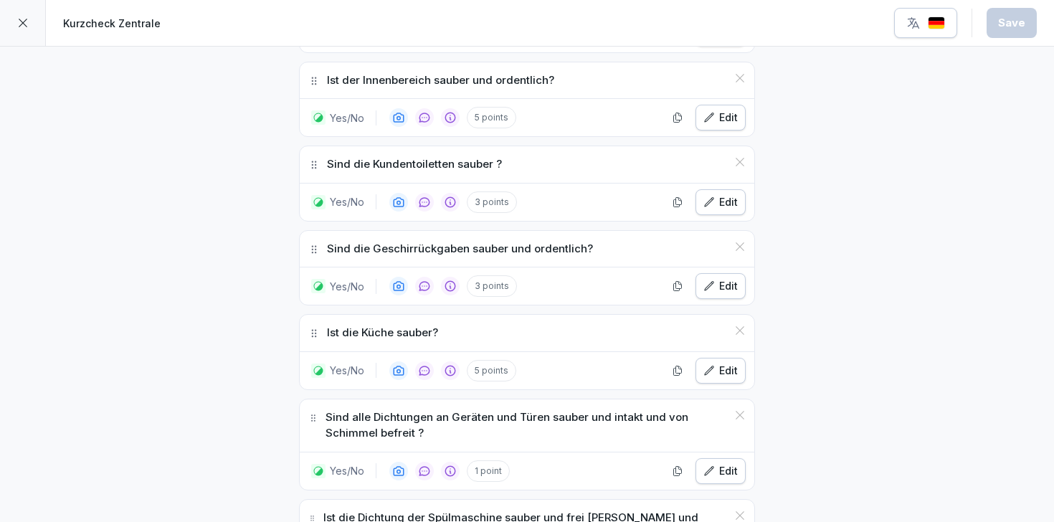
click at [736, 194] on div "Edit" at bounding box center [720, 202] width 34 height 16
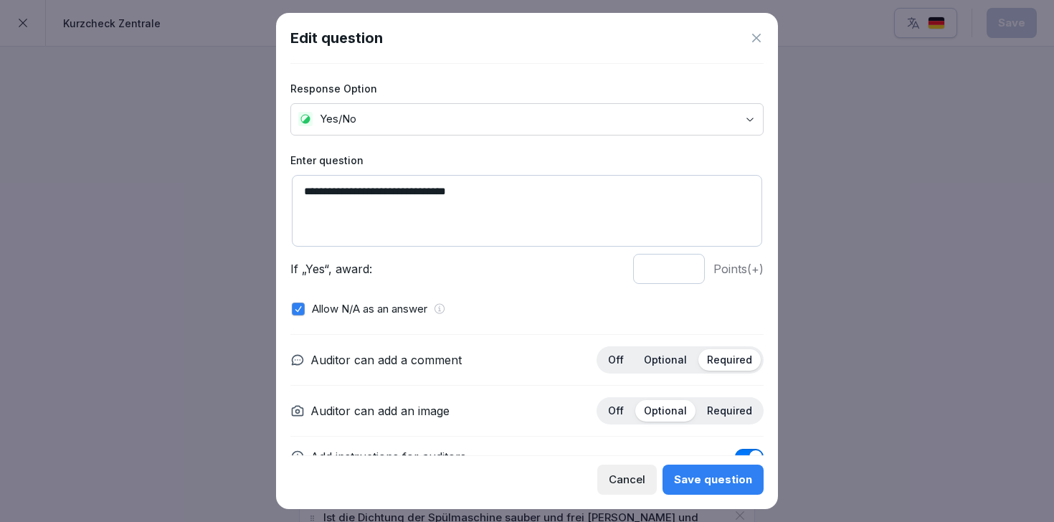
click at [752, 32] on icon at bounding box center [756, 38] width 14 height 14
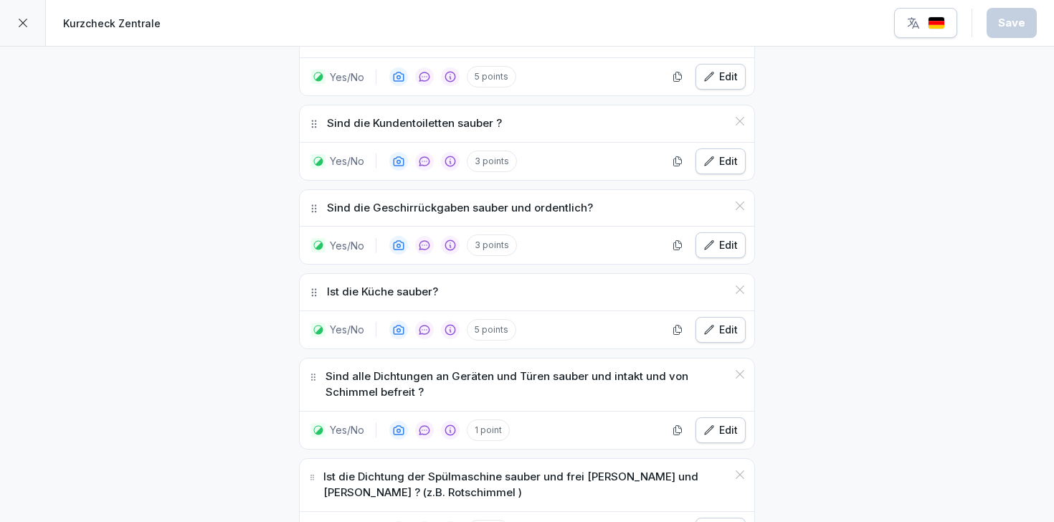
scroll to position [2531, 0]
click at [723, 154] on div "Edit" at bounding box center [720, 162] width 34 height 16
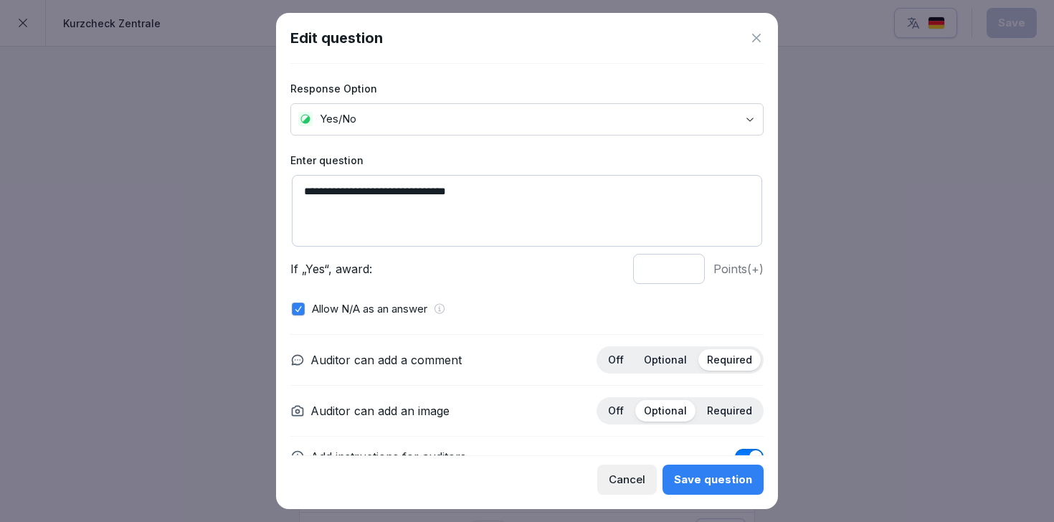
click at [677, 360] on p "Optional" at bounding box center [665, 359] width 43 height 13
click at [717, 480] on div "Save question" at bounding box center [713, 480] width 78 height 16
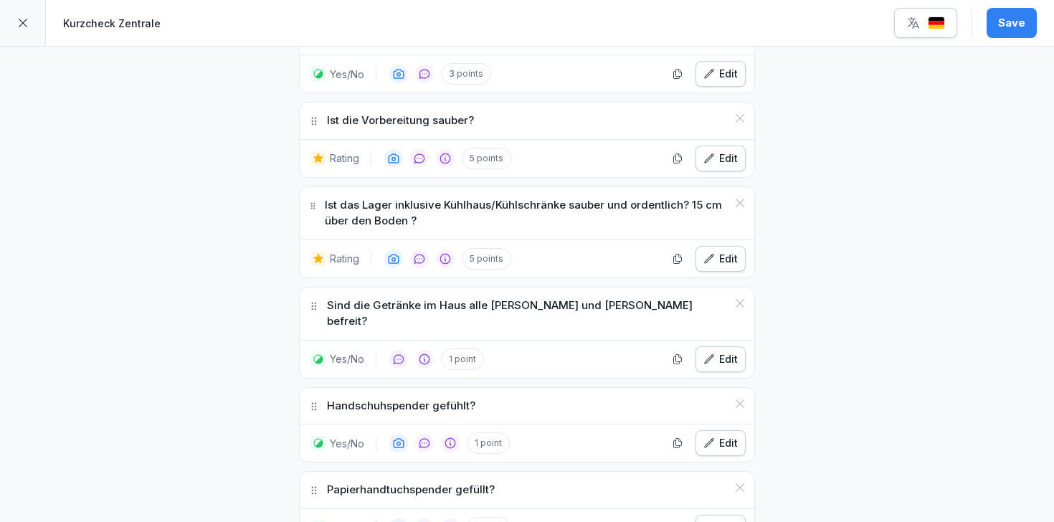
scroll to position [3068, 0]
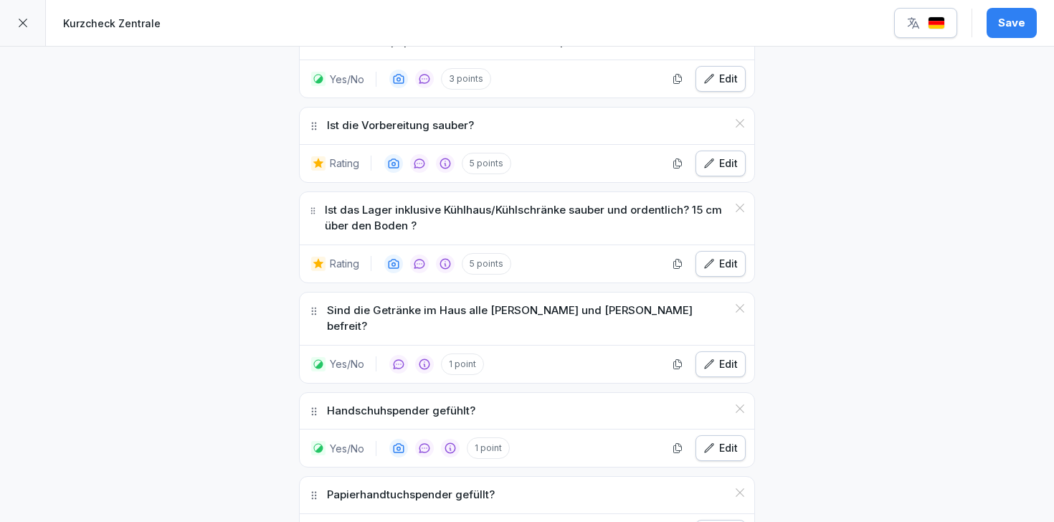
click at [565, 303] on p "Sind die Getränke im Haus alle [PERSON_NAME] und [PERSON_NAME] befreit?" at bounding box center [527, 319] width 400 height 32
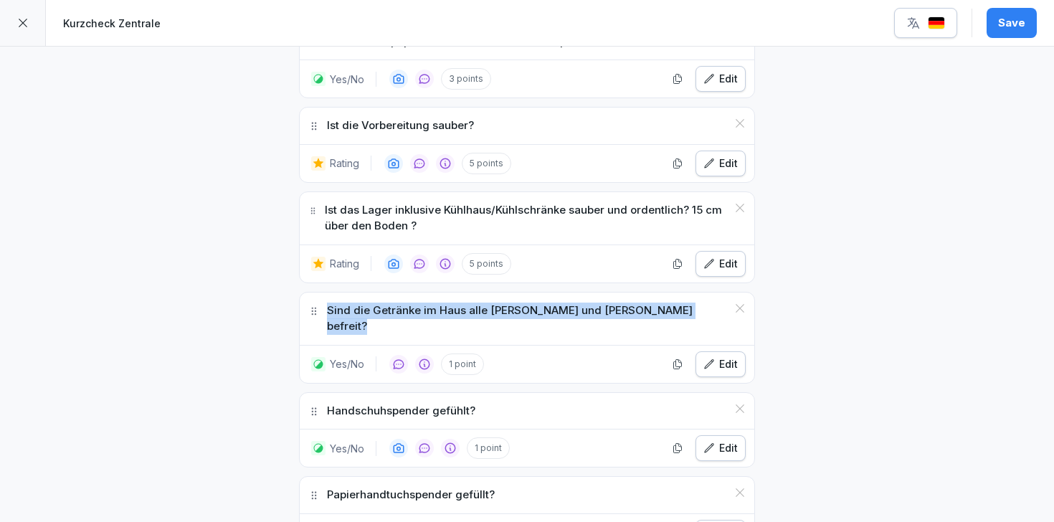
click at [565, 303] on p "Sind die Getränke im Haus alle [PERSON_NAME] und [PERSON_NAME] befreit?" at bounding box center [527, 319] width 400 height 32
click at [470, 303] on p "Sind die Getränke im Haus alle [PERSON_NAME] und [PERSON_NAME] befreit?" at bounding box center [527, 319] width 400 height 32
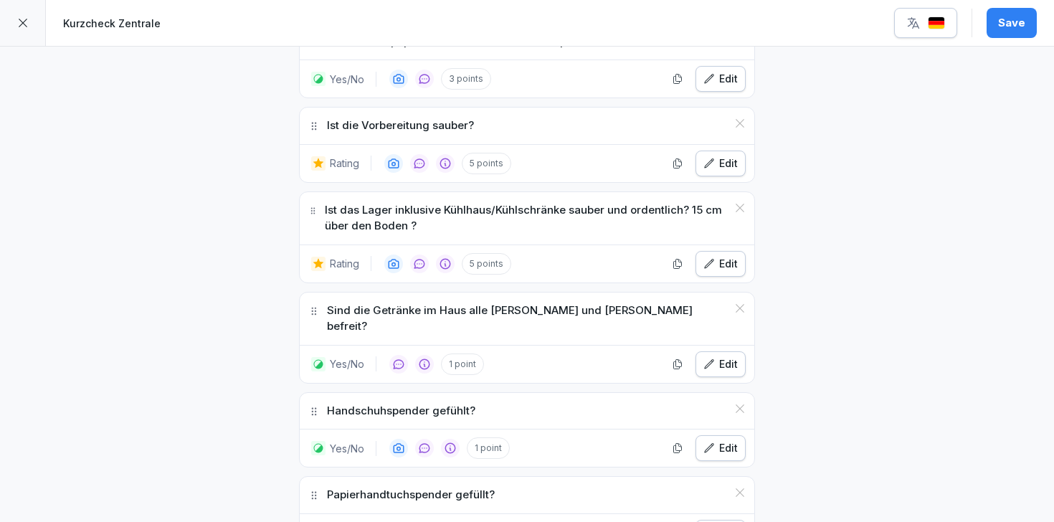
click at [725, 356] on div "Edit" at bounding box center [720, 364] width 34 height 16
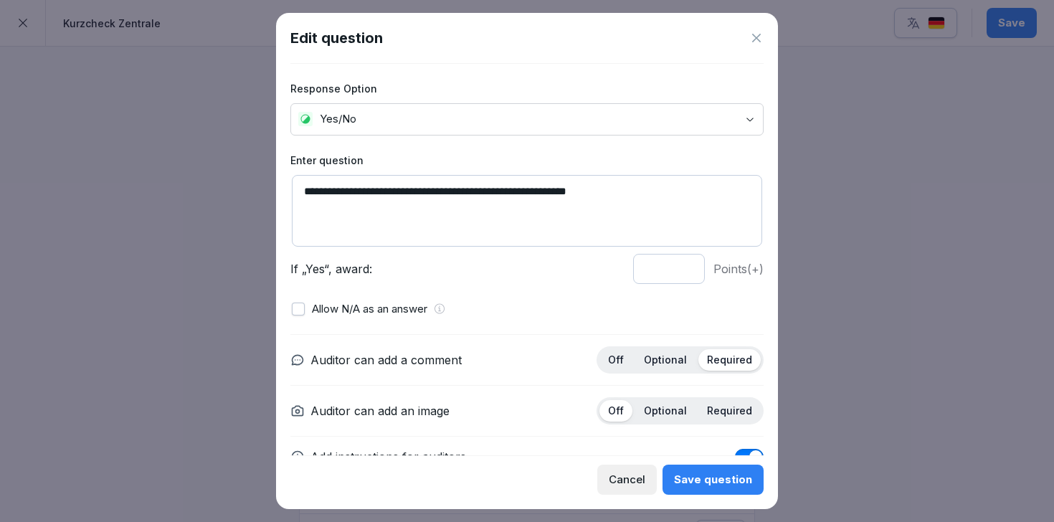
click at [680, 356] on p "Optional" at bounding box center [665, 359] width 43 height 13
click at [698, 480] on div "Save question" at bounding box center [713, 480] width 78 height 16
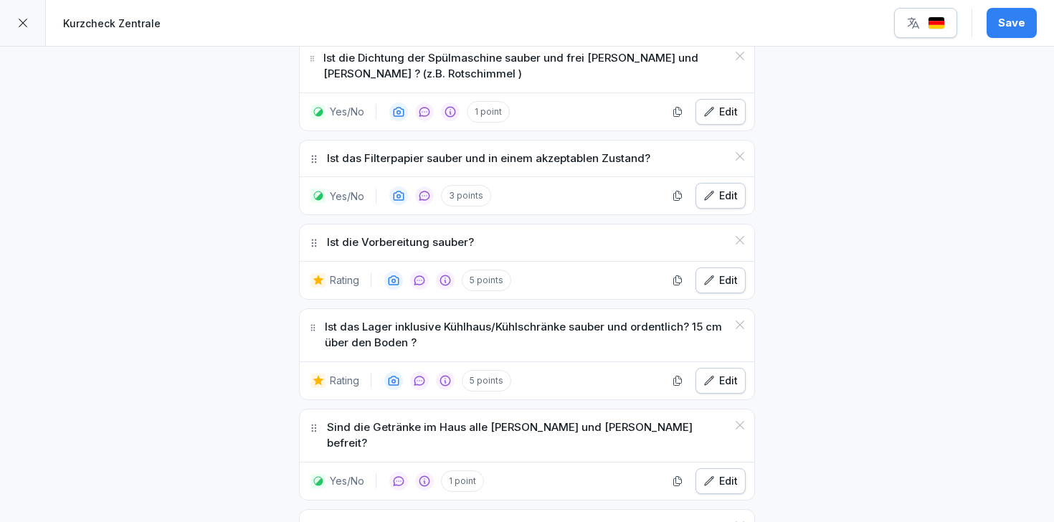
scroll to position [2948, 0]
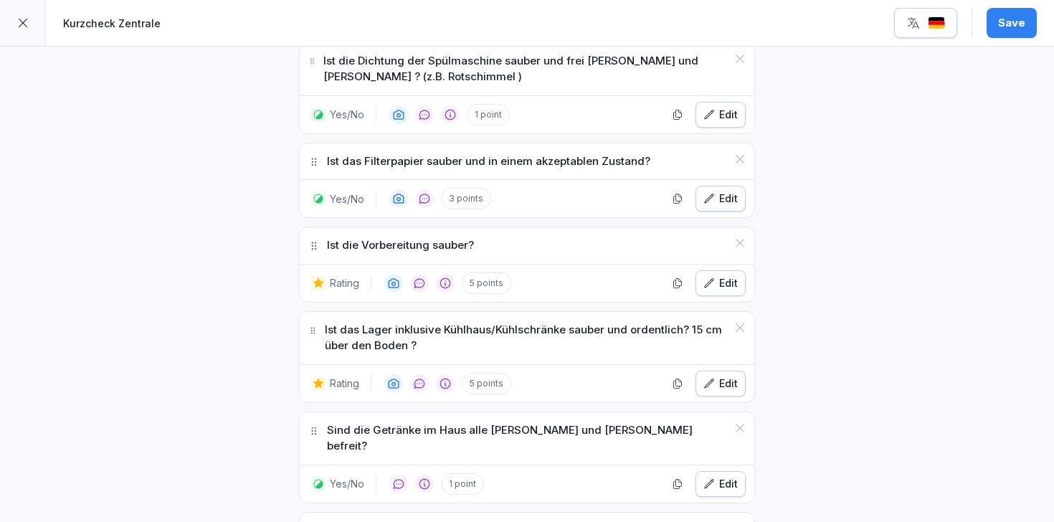
click at [434, 237] on p "Ist die Vorbereitung sauber?" at bounding box center [400, 245] width 147 height 16
click at [492, 322] on p "Ist das Lager inklusive Kühlhaus/Kühlschränke sauber und ordentlich? 15 cm über…" at bounding box center [526, 338] width 402 height 32
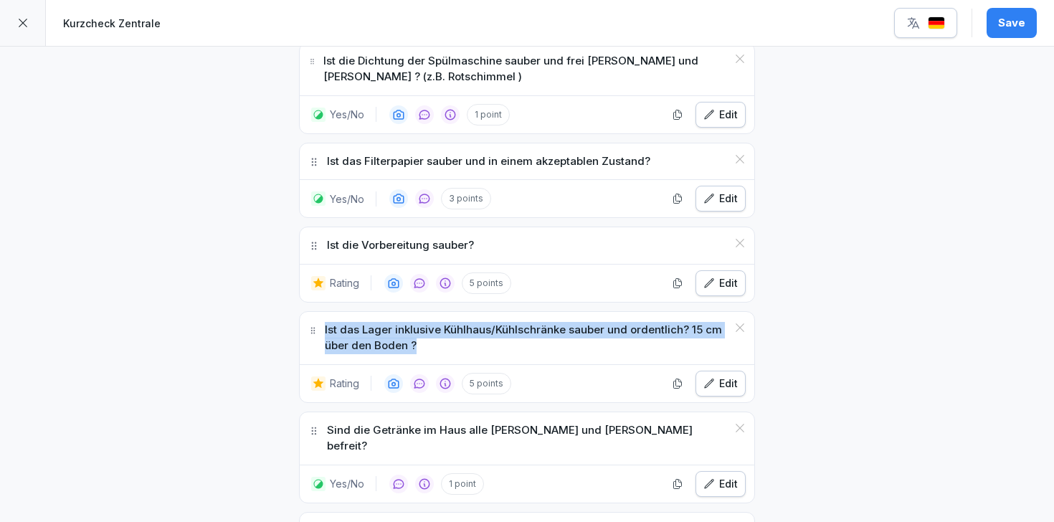
click at [492, 322] on p "Ist das Lager inklusive Kühlhaus/Kühlschränke sauber und ordentlich? 15 cm über…" at bounding box center [526, 338] width 402 height 32
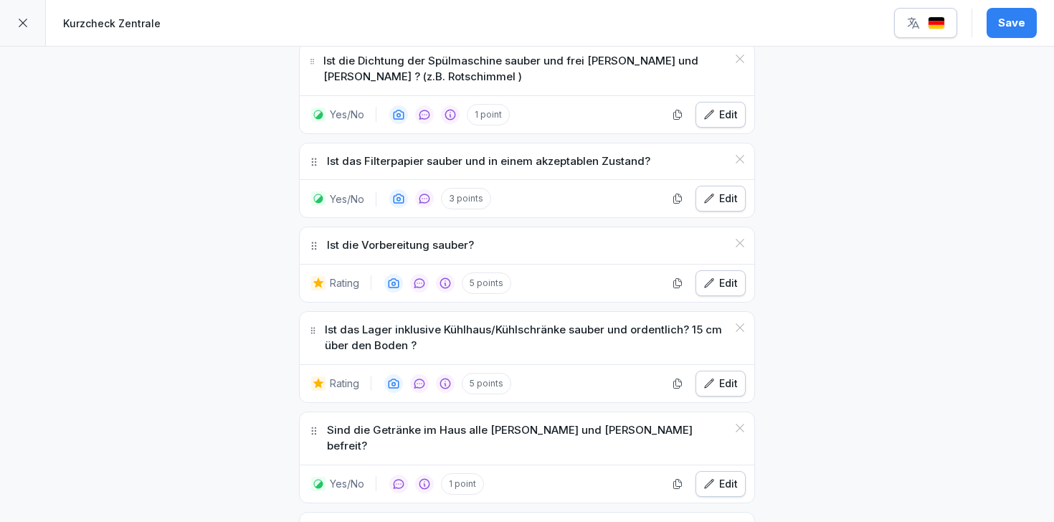
click at [834, 287] on div "**********" at bounding box center [527, 257] width 1054 height 6317
click at [1004, 28] on div "Save" at bounding box center [1011, 23] width 27 height 16
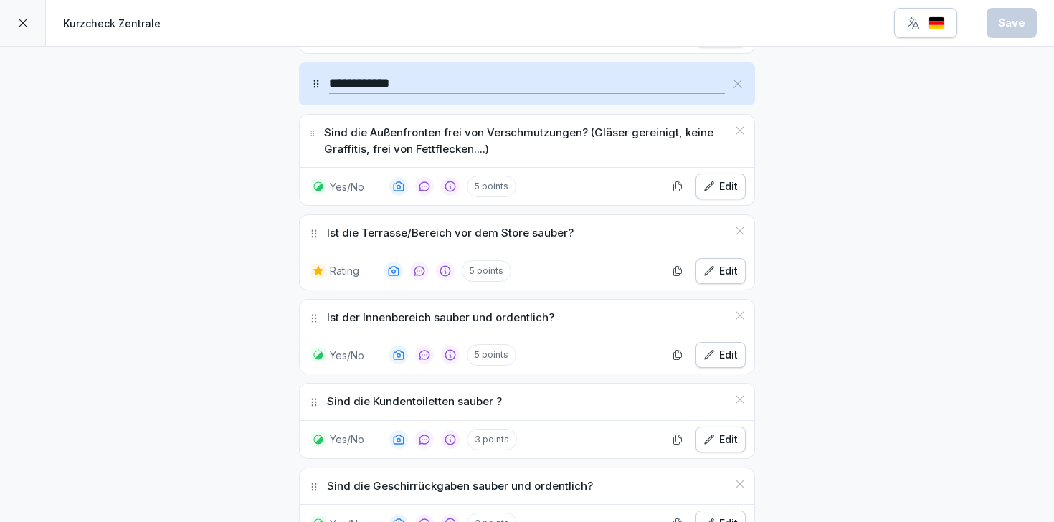
scroll to position [2230, 0]
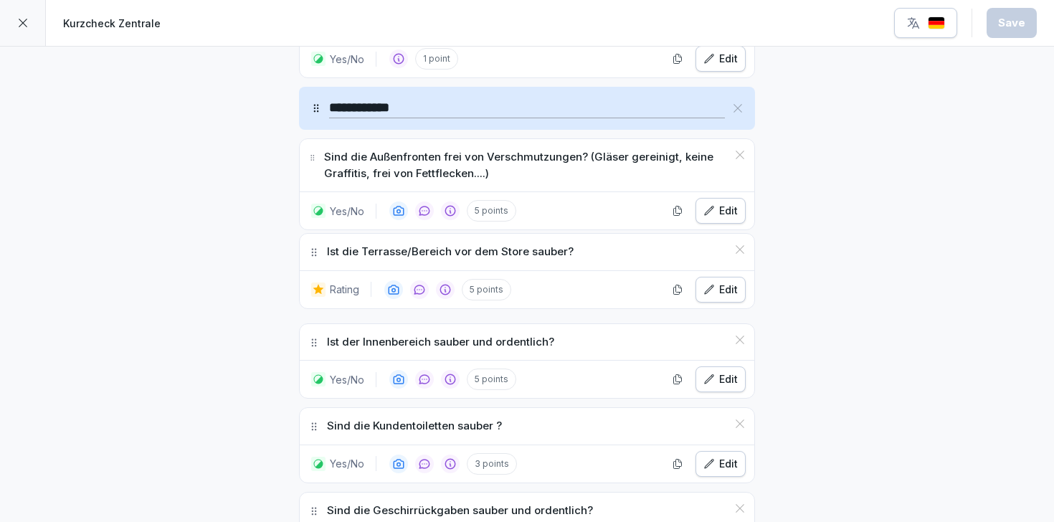
drag, startPoint x: 314, startPoint y: 244, endPoint x: 307, endPoint y: 239, distance: 8.8
click at [307, 239] on div "Ist die Terrasse/Bereich vor dem Store sauber?" at bounding box center [527, 252] width 455 height 37
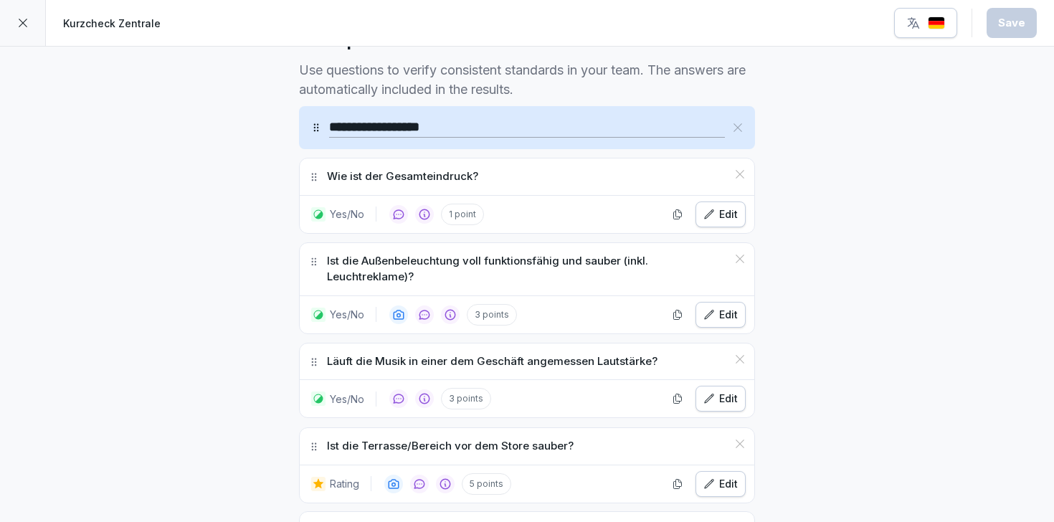
scroll to position [427, 0]
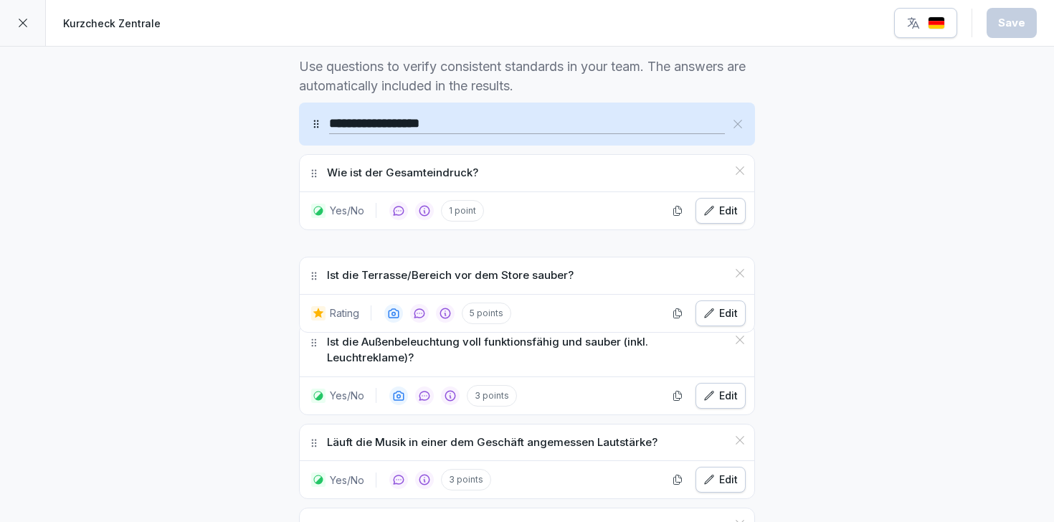
drag, startPoint x: 314, startPoint y: 242, endPoint x: 330, endPoint y: 260, distance: 23.9
click at [330, 260] on div "Ist die Terrasse/Bereich vor dem Store sauber?" at bounding box center [527, 275] width 455 height 37
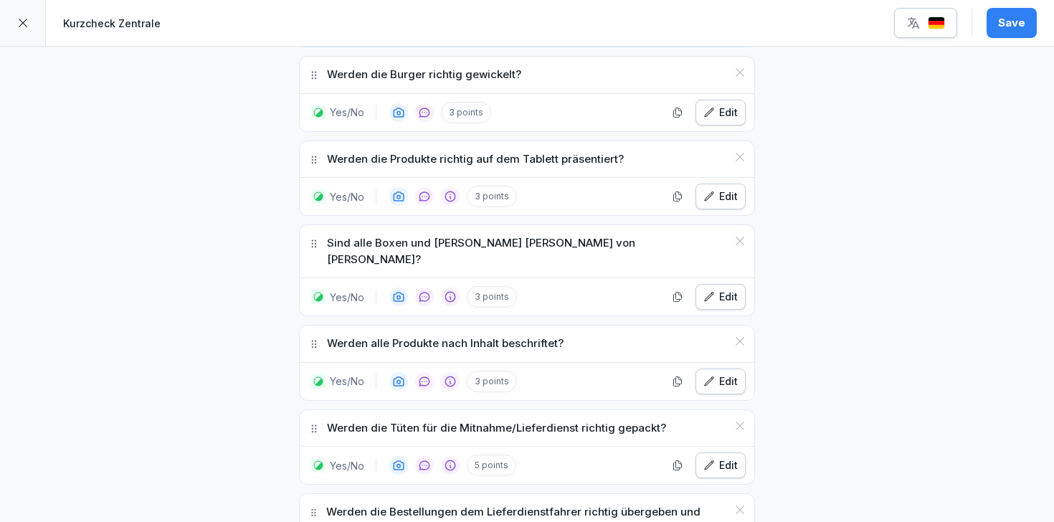
scroll to position [1739, 0]
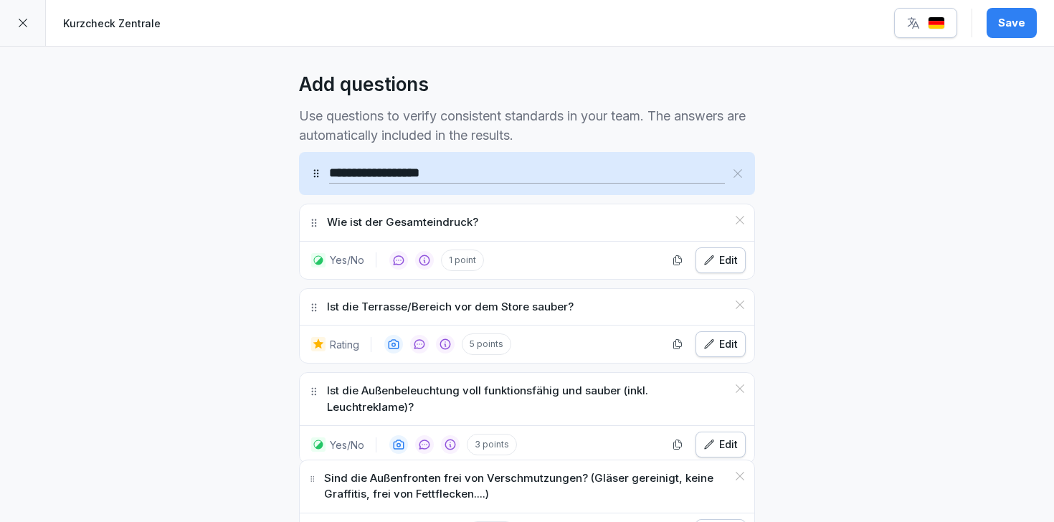
scroll to position [418, 0]
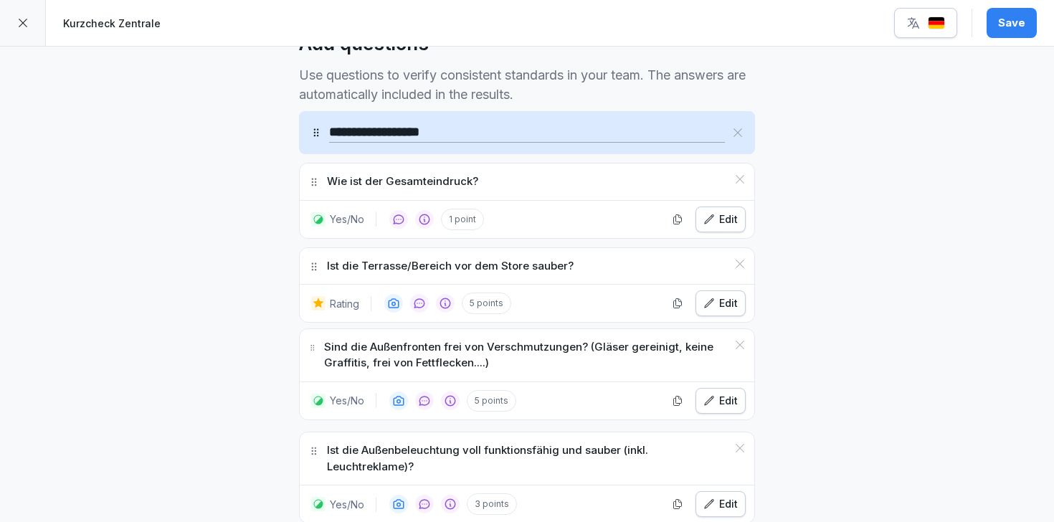
drag, startPoint x: 310, startPoint y: 215, endPoint x: 366, endPoint y: 331, distance: 128.9
click at [366, 331] on div "Sind die Außenfronten frei von Verschmutzungen? (Gläser gereinigt, keine Graffi…" at bounding box center [527, 355] width 455 height 52
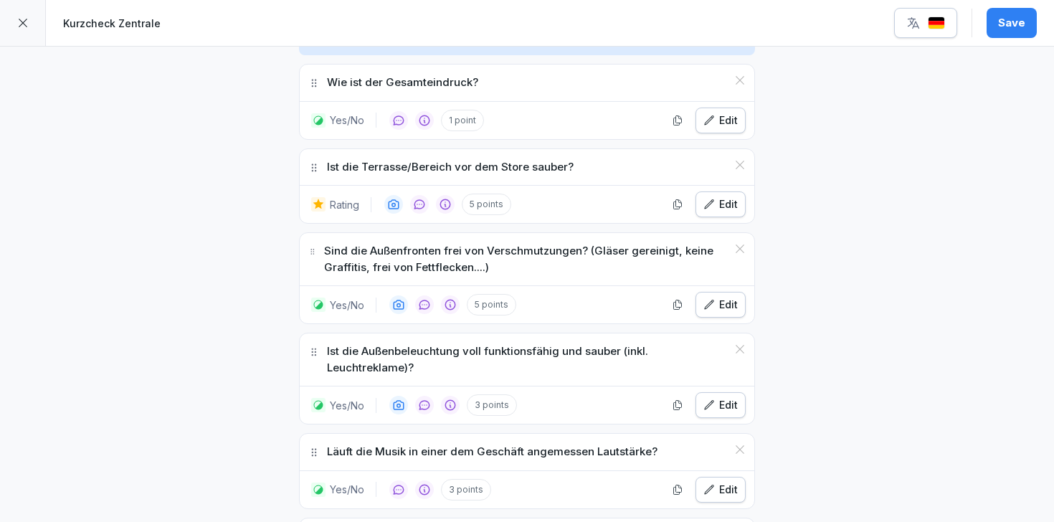
scroll to position [518, 0]
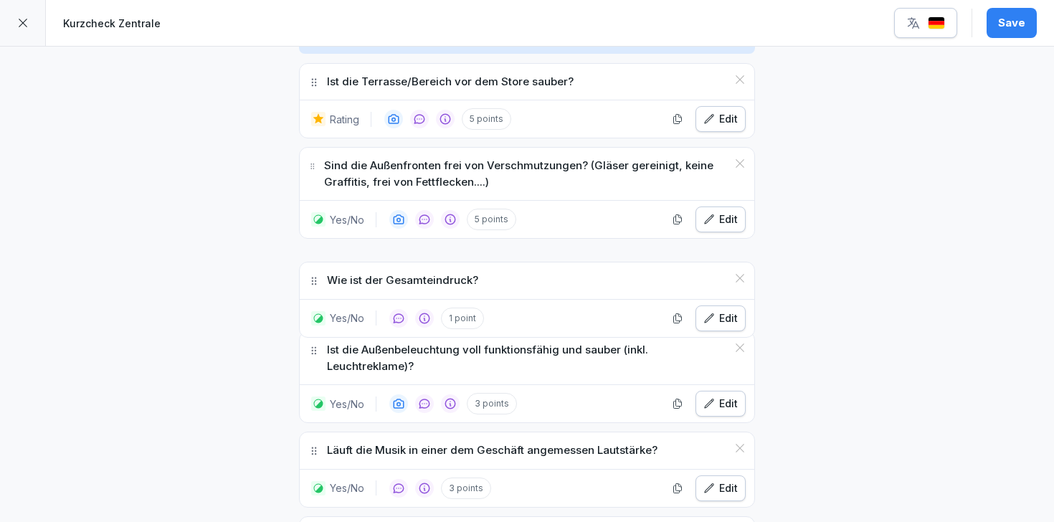
drag, startPoint x: 313, startPoint y: 80, endPoint x: 319, endPoint y: 279, distance: 199.4
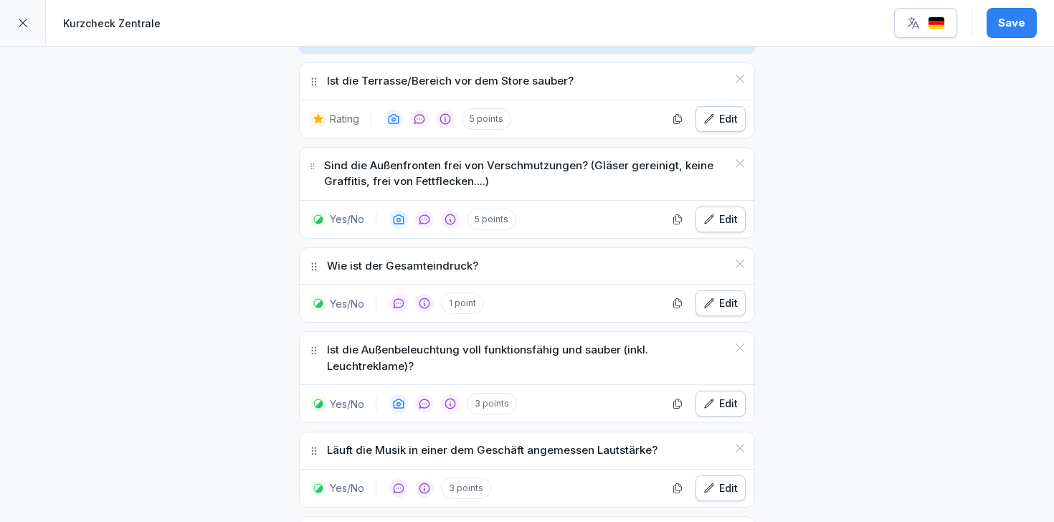
click at [1004, 22] on div "Save" at bounding box center [1011, 23] width 27 height 16
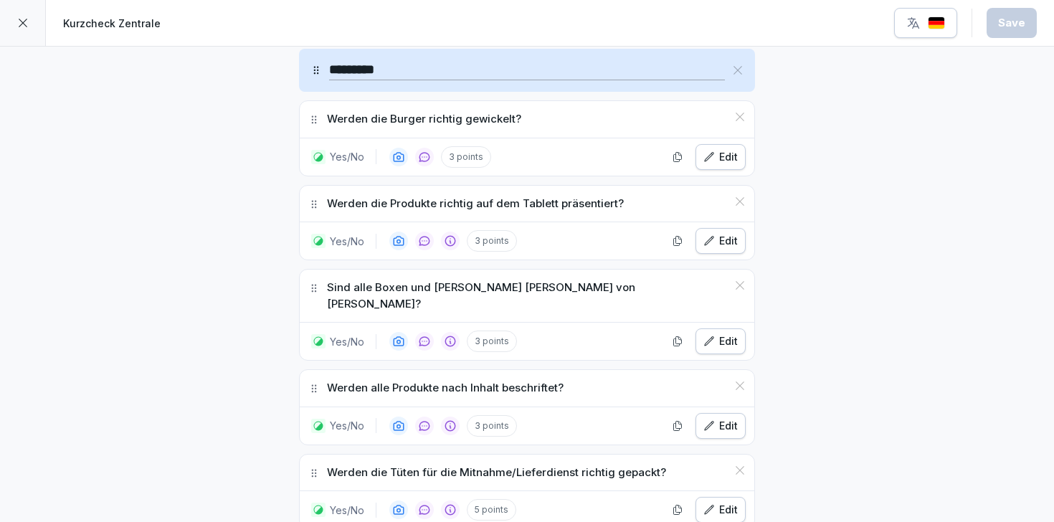
scroll to position [1791, 0]
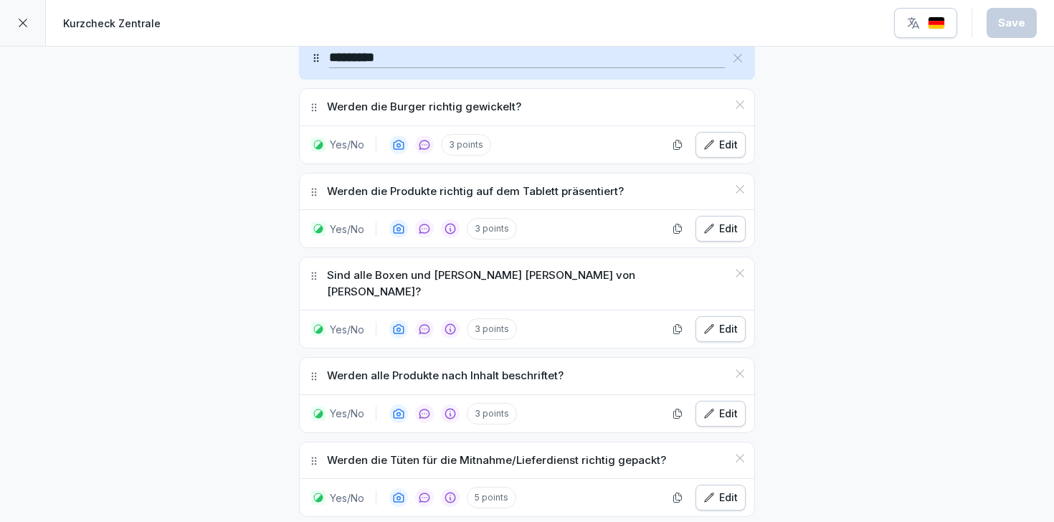
click at [729, 143] on div "Edit" at bounding box center [720, 145] width 34 height 16
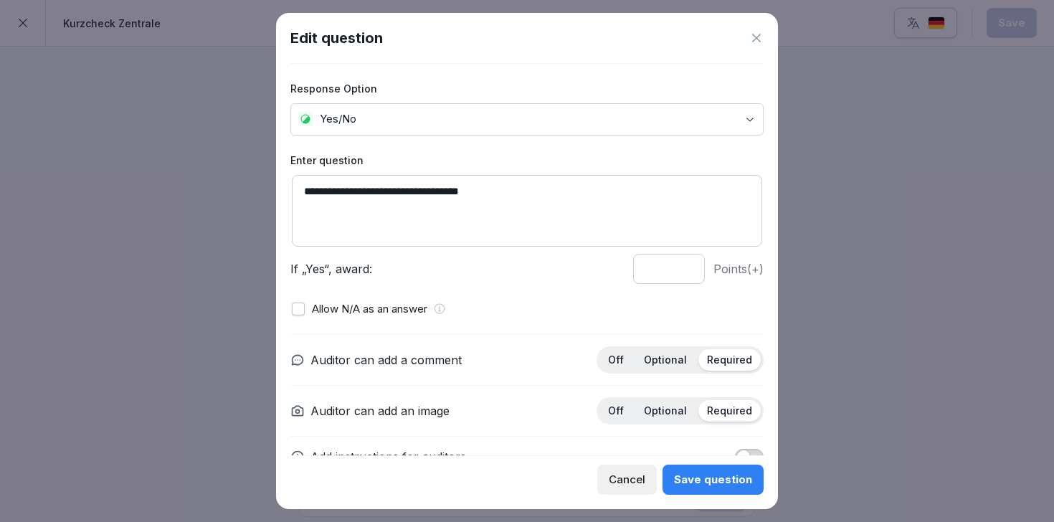
click at [671, 406] on p "Optional" at bounding box center [665, 410] width 43 height 13
click at [671, 360] on p "Optional" at bounding box center [665, 359] width 43 height 13
click at [700, 475] on div "Save question" at bounding box center [713, 480] width 78 height 16
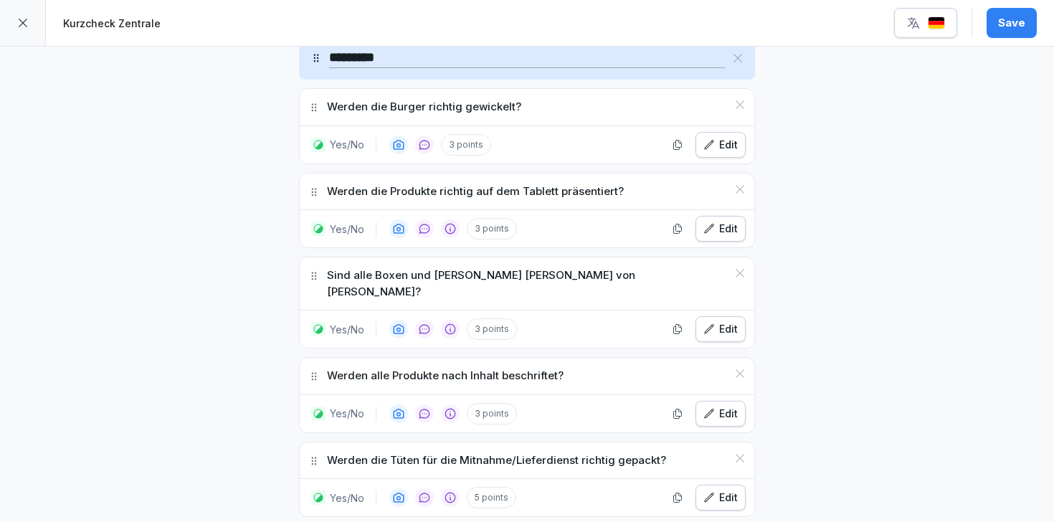
click at [715, 230] on div "Edit" at bounding box center [720, 229] width 34 height 16
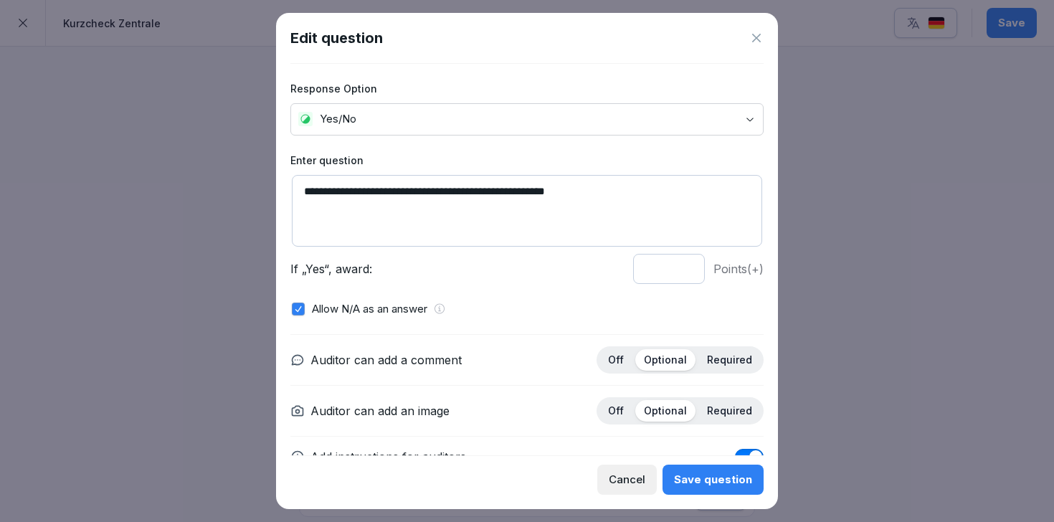
click at [756, 39] on icon at bounding box center [756, 38] width 14 height 14
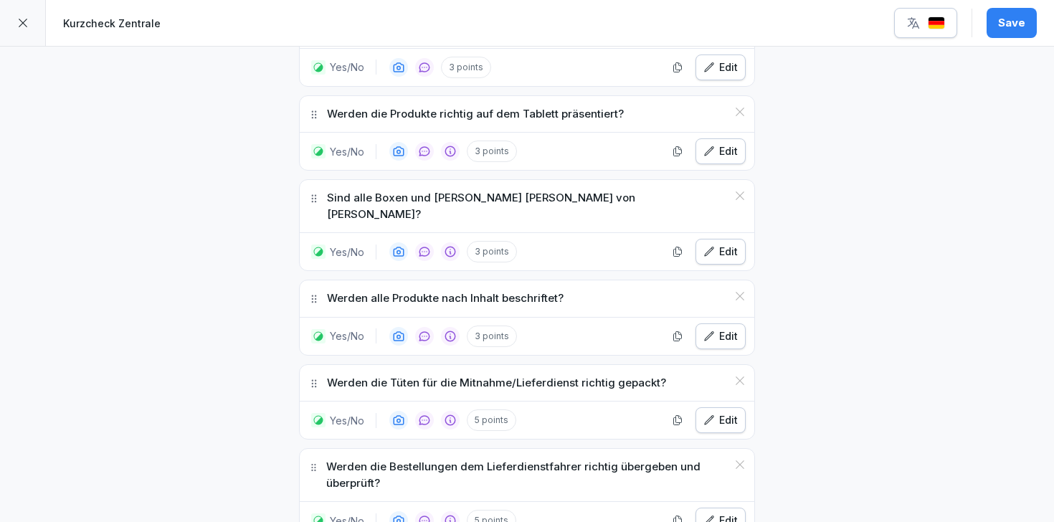
scroll to position [1870, 0]
click at [725, 242] on div "Edit" at bounding box center [720, 250] width 34 height 16
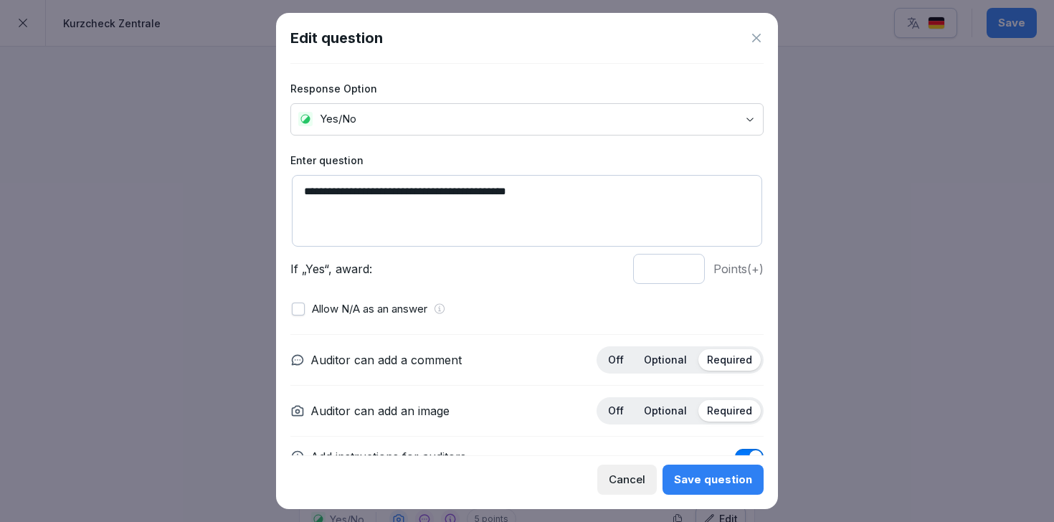
click at [674, 364] on p "Optional" at bounding box center [665, 359] width 43 height 13
click at [672, 419] on div "Optional" at bounding box center [665, 411] width 60 height 22
click at [737, 415] on p "Required" at bounding box center [729, 410] width 45 height 13
click at [708, 479] on div "Save question" at bounding box center [713, 480] width 78 height 16
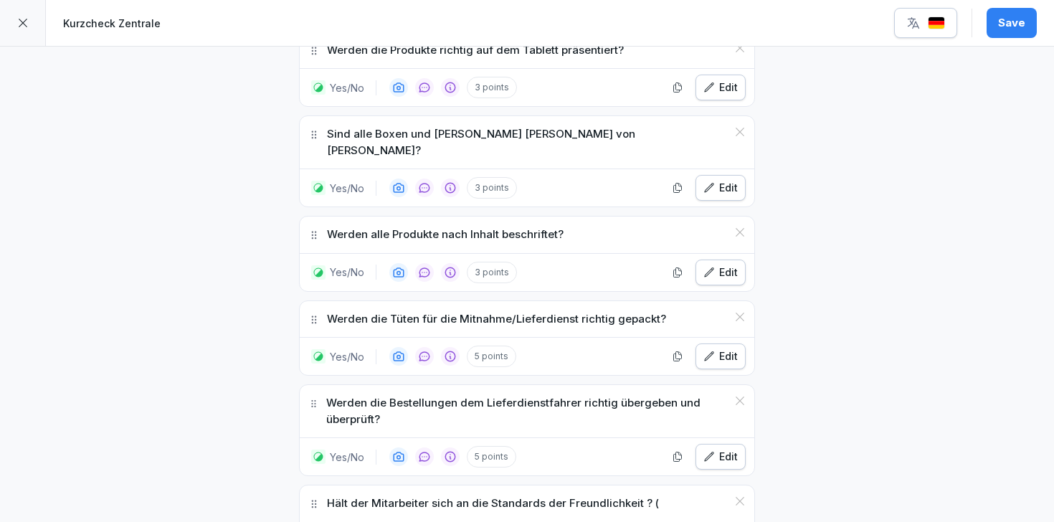
scroll to position [1957, 0]
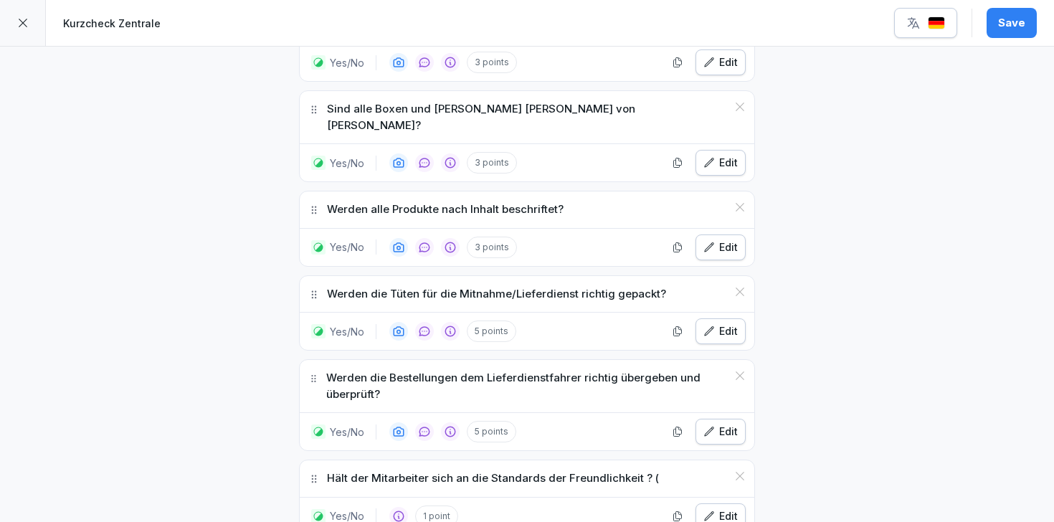
click at [718, 239] on div "Edit" at bounding box center [720, 247] width 34 height 16
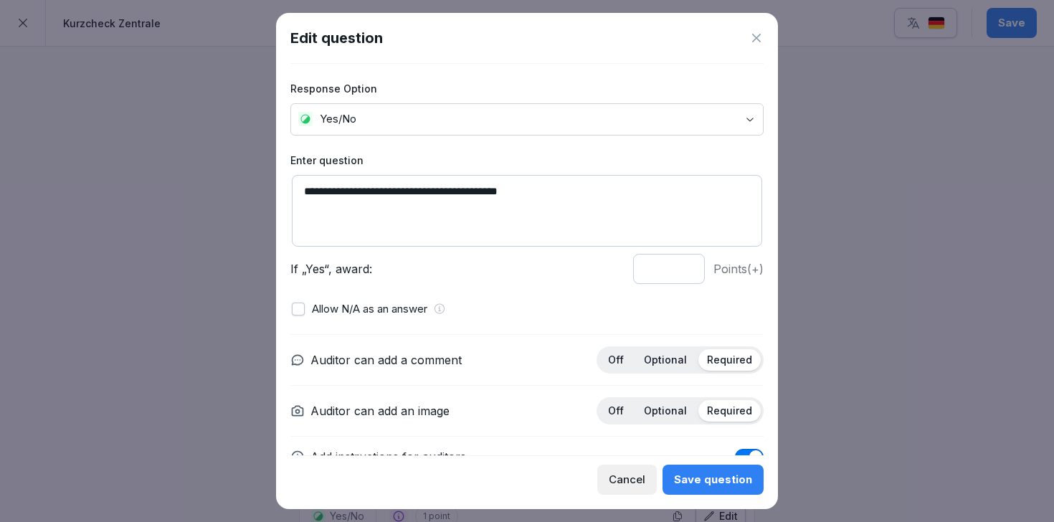
click at [702, 485] on div "Save question" at bounding box center [713, 480] width 78 height 16
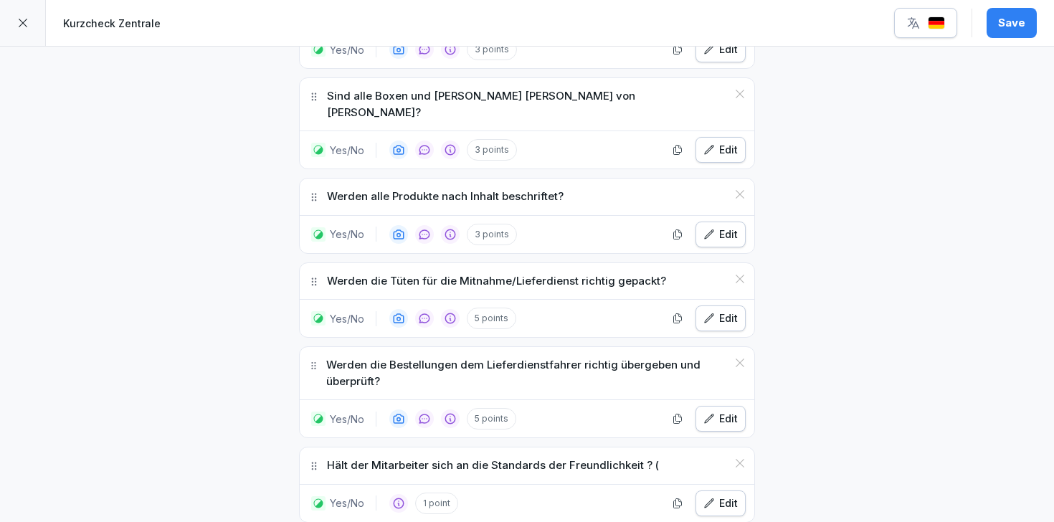
scroll to position [1969, 0]
click at [718, 312] on div "Edit" at bounding box center [720, 320] width 34 height 16
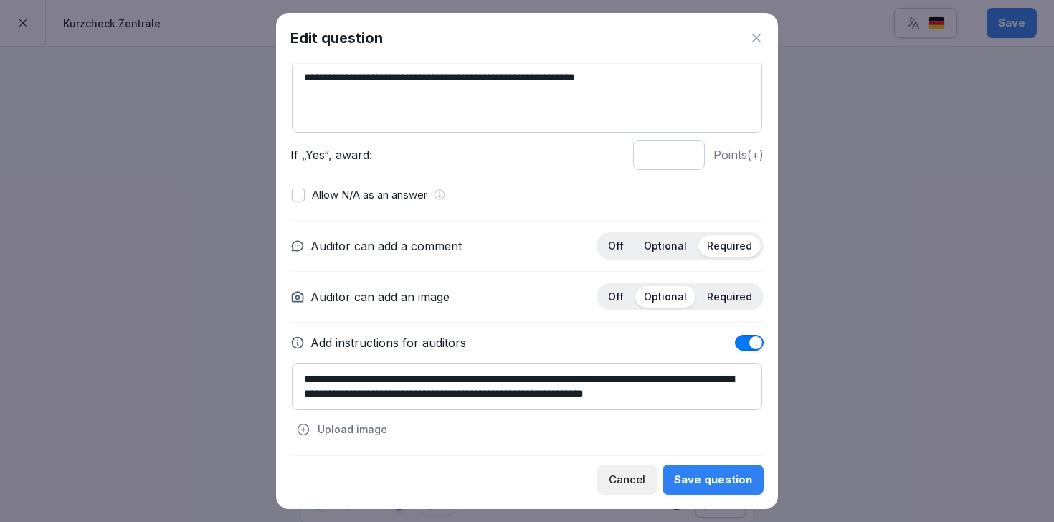
scroll to position [117, 0]
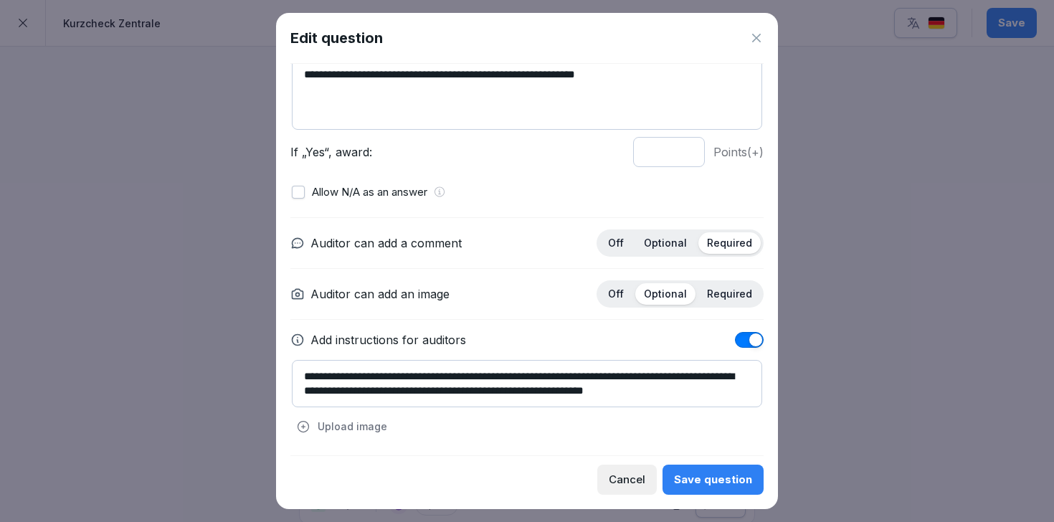
click at [672, 234] on div "Optional" at bounding box center [665, 243] width 60 height 22
click at [715, 481] on div "Save question" at bounding box center [713, 480] width 78 height 16
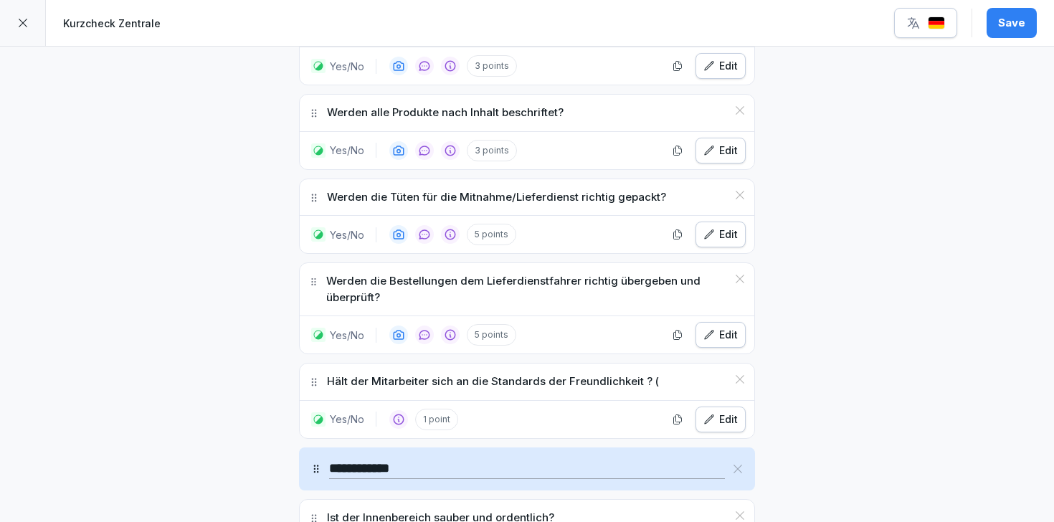
scroll to position [2059, 0]
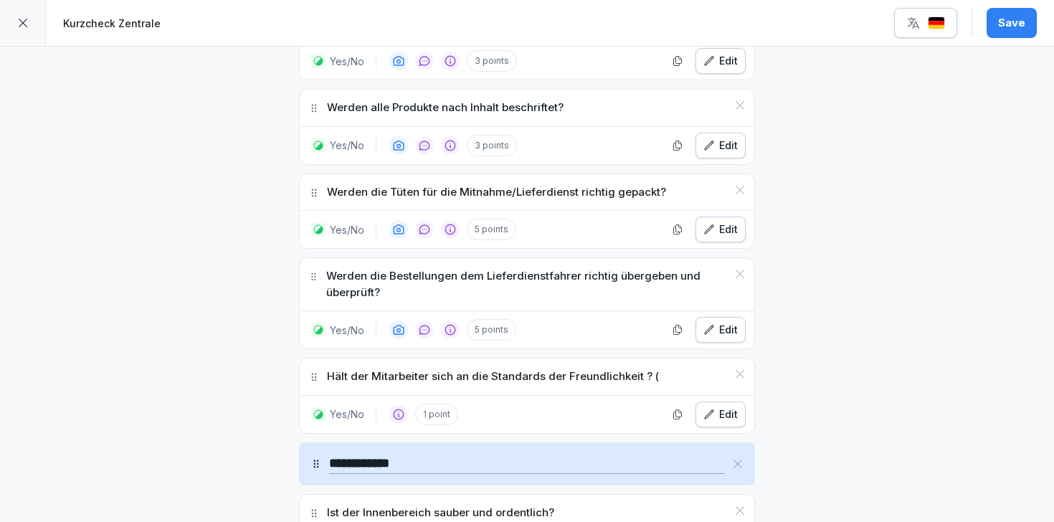
click at [715, 224] on icon "button" at bounding box center [708, 229] width 11 height 11
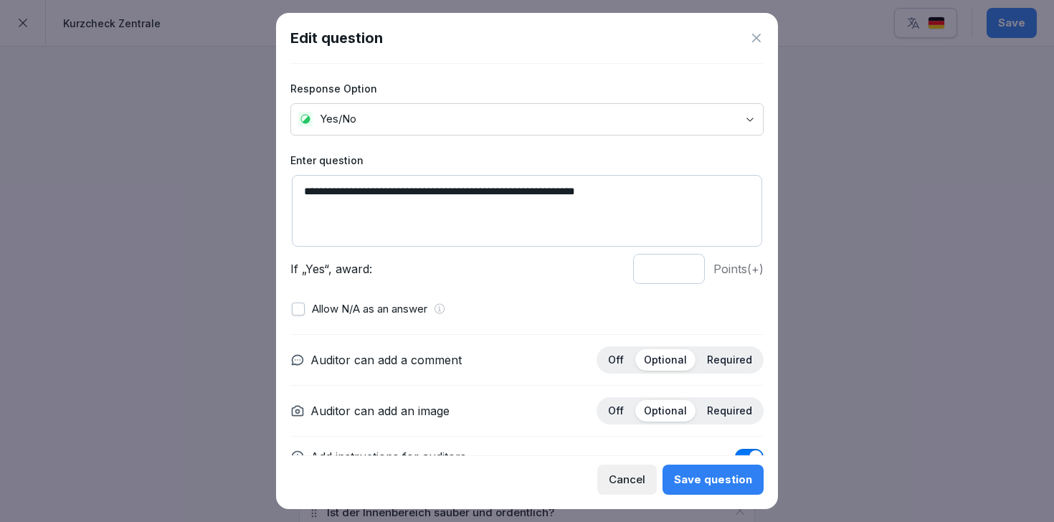
click at [687, 274] on input "*" at bounding box center [669, 269] width 72 height 30
type input "*"
click at [687, 274] on input "*" at bounding box center [669, 269] width 72 height 30
click at [708, 485] on div "Save question" at bounding box center [713, 480] width 78 height 16
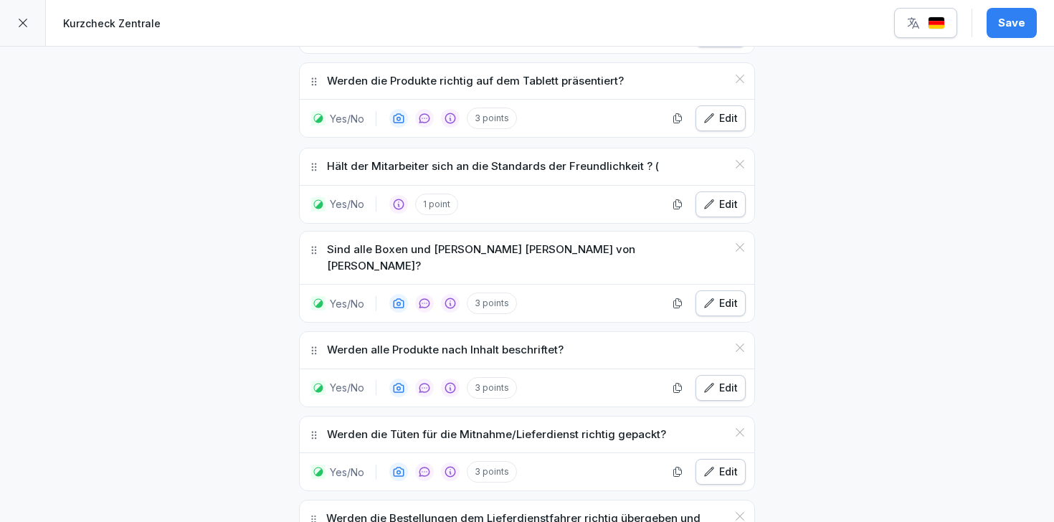
scroll to position [1894, 0]
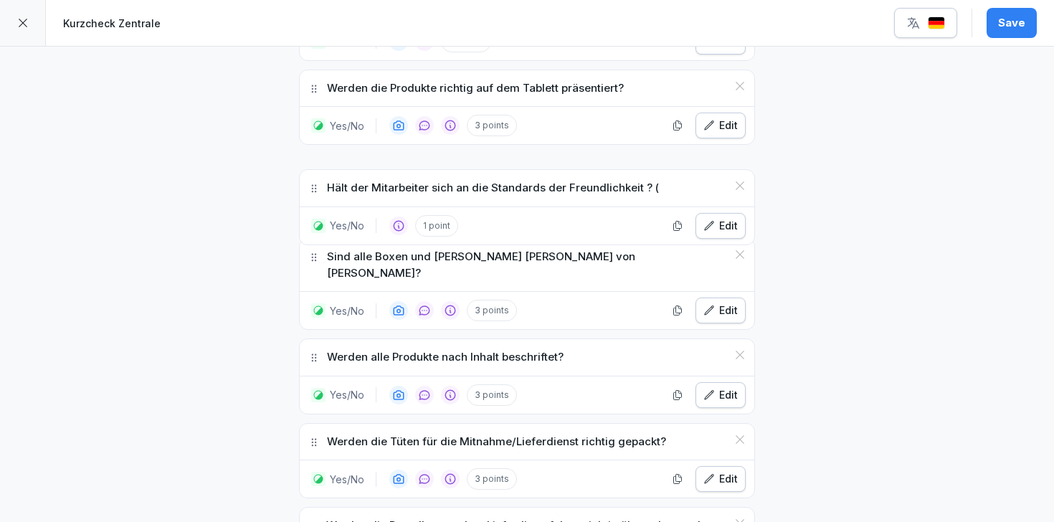
drag, startPoint x: 312, startPoint y: 361, endPoint x: 358, endPoint y: 172, distance: 194.2
click at [358, 172] on div "Hält der Mitarbeiter sich an die Standards der Freundlichkeit ? (" at bounding box center [527, 188] width 455 height 37
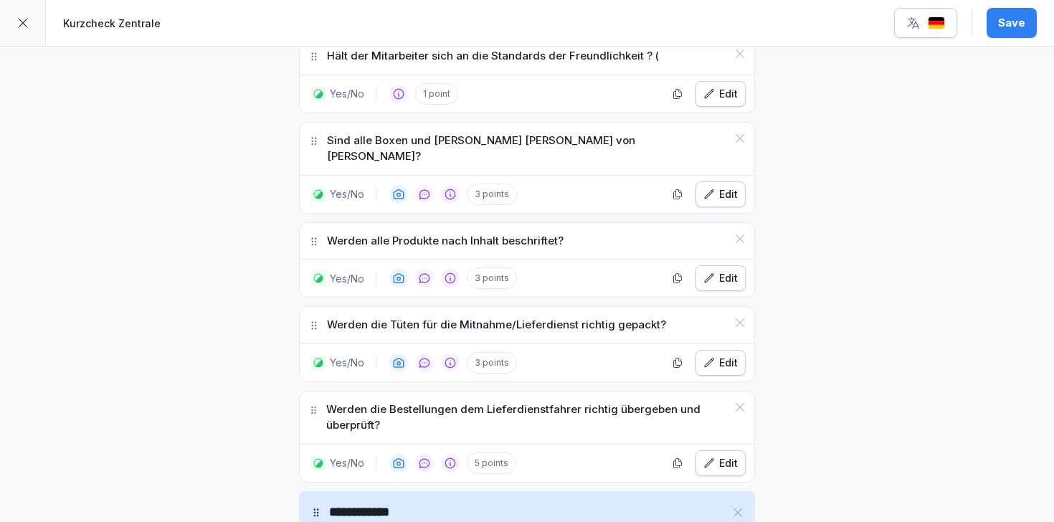
scroll to position [2094, 0]
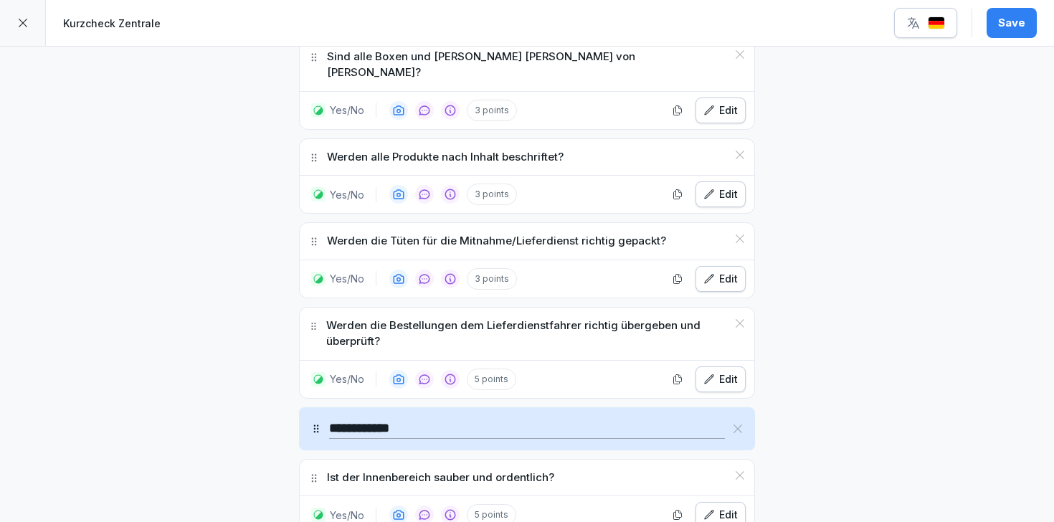
click at [418, 233] on p "Werden die Tüten für die Mitnahme/Lieferdienst richtig gepackt?" at bounding box center [496, 241] width 339 height 16
click at [718, 371] on div "Edit" at bounding box center [720, 379] width 34 height 16
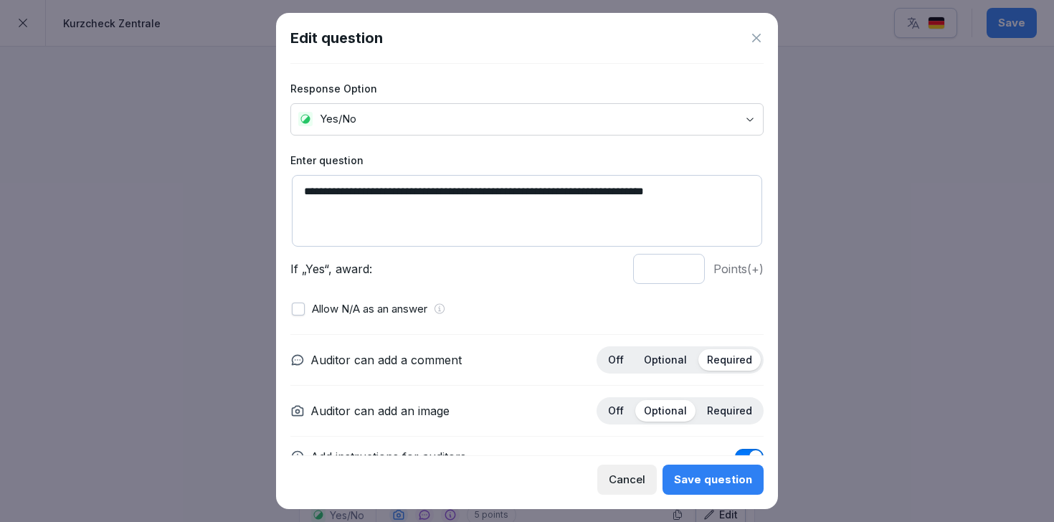
click at [686, 274] on input "*" at bounding box center [669, 269] width 72 height 30
type input "*"
click at [686, 274] on input "*" at bounding box center [669, 269] width 72 height 30
click at [729, 482] on div "Save question" at bounding box center [713, 480] width 78 height 16
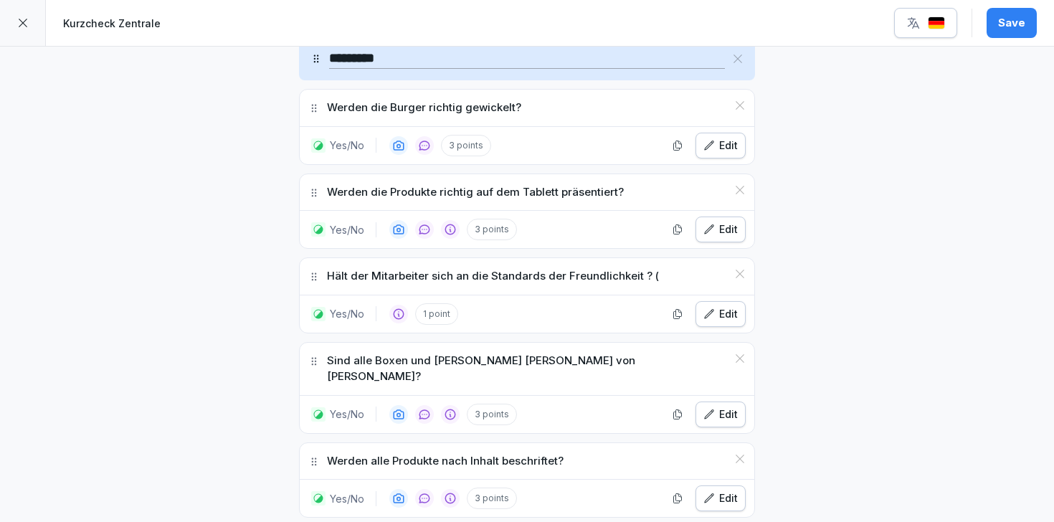
scroll to position [1787, 0]
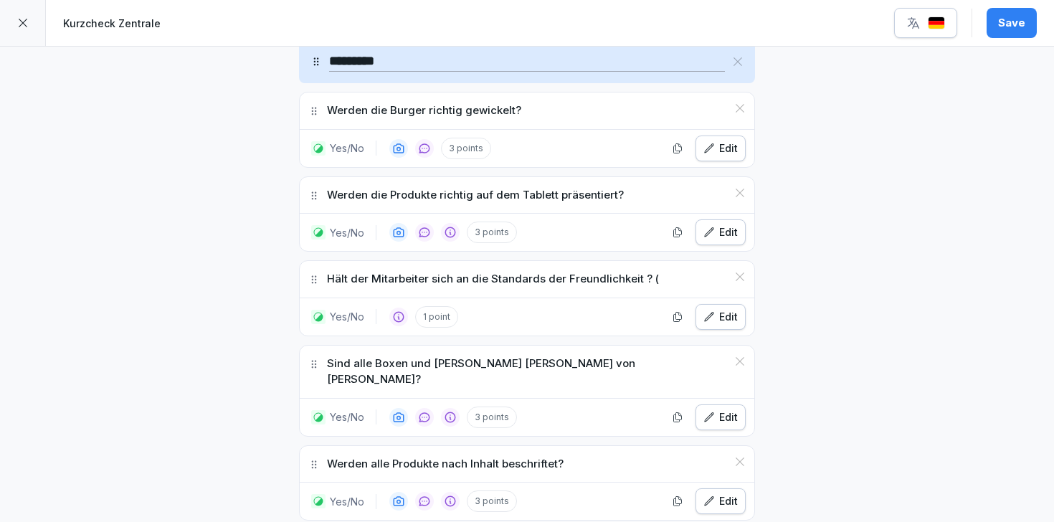
click at [728, 318] on div "Edit" at bounding box center [720, 317] width 34 height 16
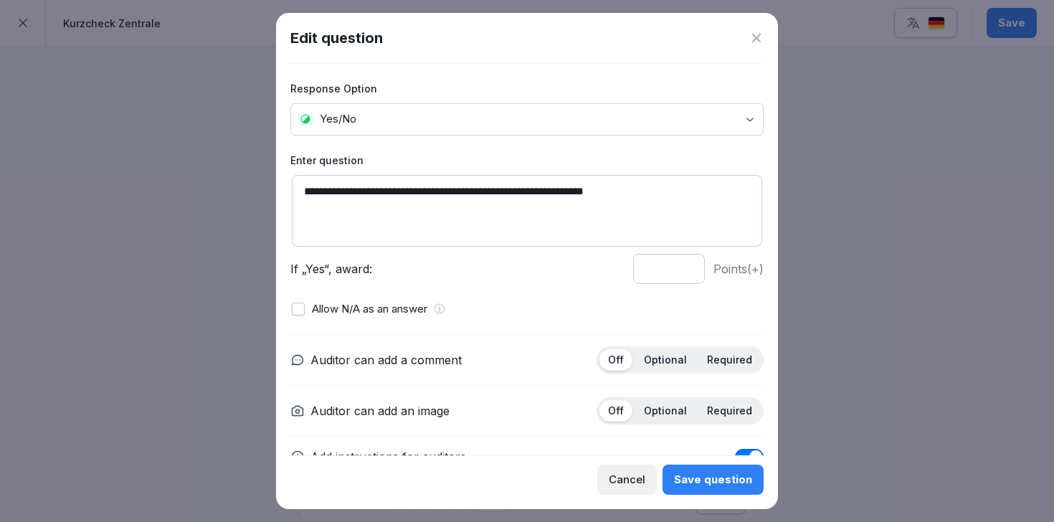
click at [686, 264] on input "*" at bounding box center [669, 269] width 72 height 30
type input "*"
click at [686, 264] on input "*" at bounding box center [669, 269] width 72 height 30
click at [725, 485] on div "Save question" at bounding box center [713, 480] width 78 height 16
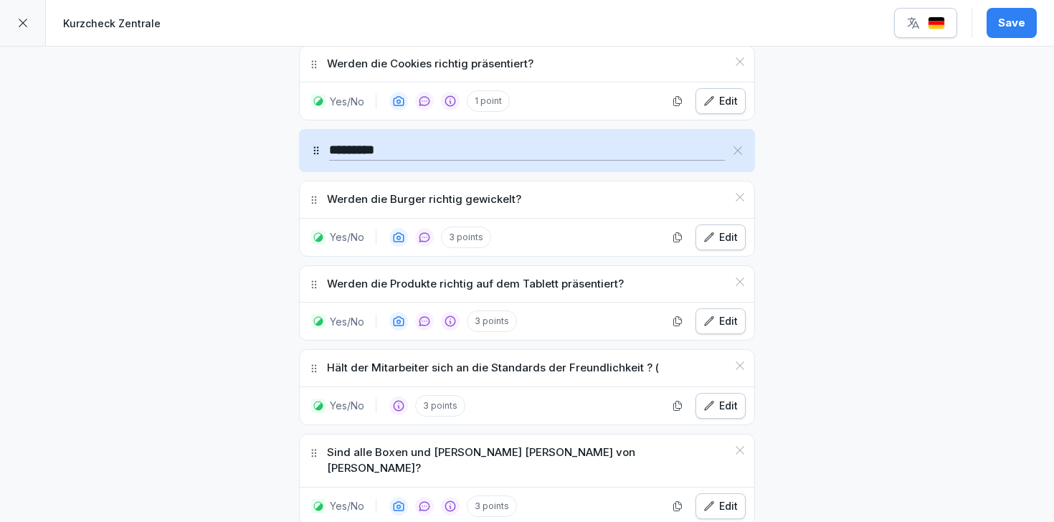
scroll to position [1660, 0]
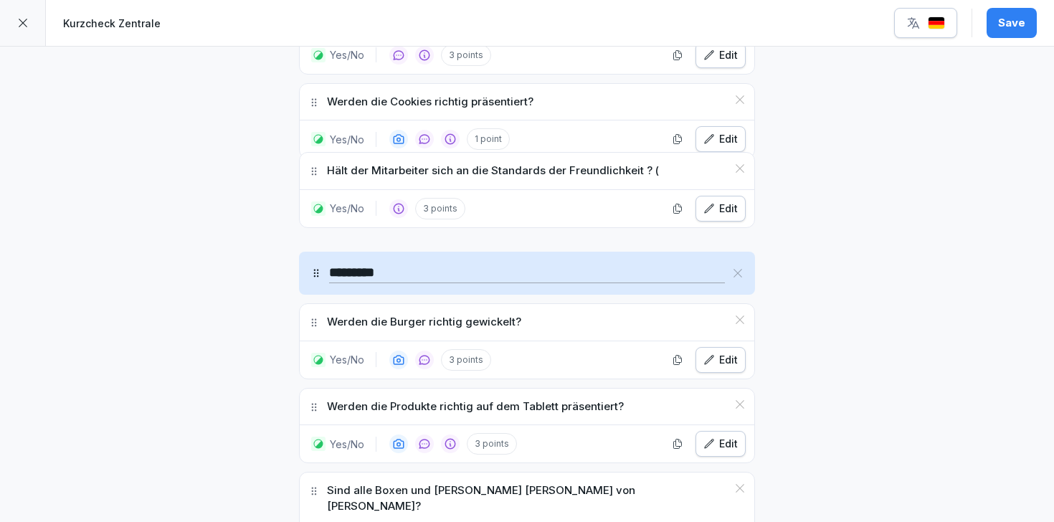
drag, startPoint x: 314, startPoint y: 403, endPoint x: 324, endPoint y: 168, distance: 235.4
click at [324, 168] on div "Hält der Mitarbeiter sich an die Standards der Freundlichkeit ? (" at bounding box center [527, 171] width 455 height 37
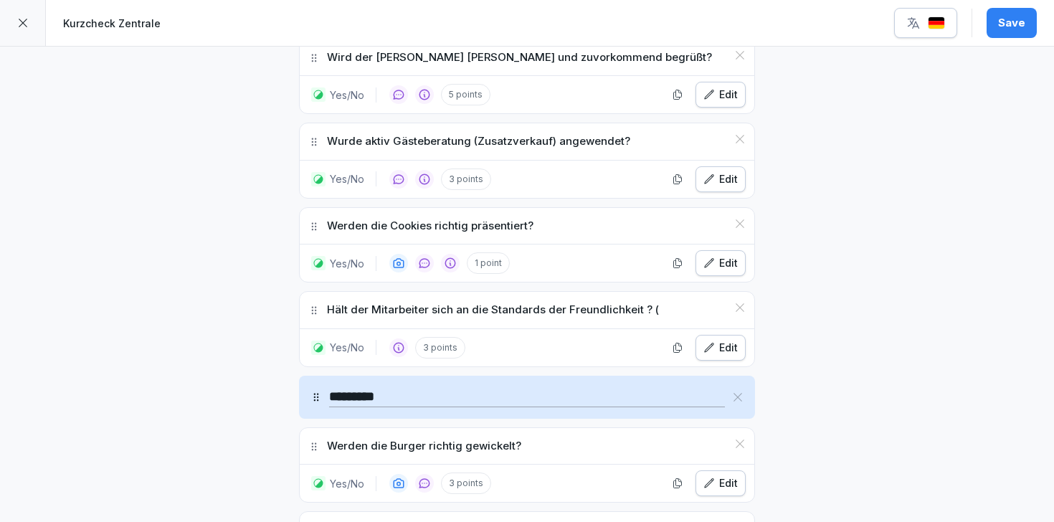
scroll to position [1518, 0]
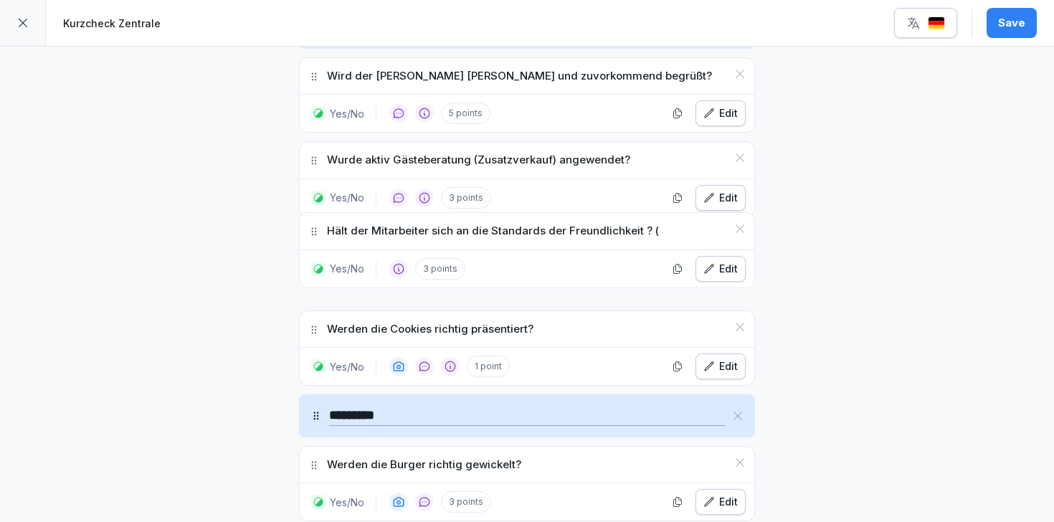
drag, startPoint x: 315, startPoint y: 327, endPoint x: 315, endPoint y: 229, distance: 97.5
click at [315, 229] on icon at bounding box center [313, 231] width 11 height 11
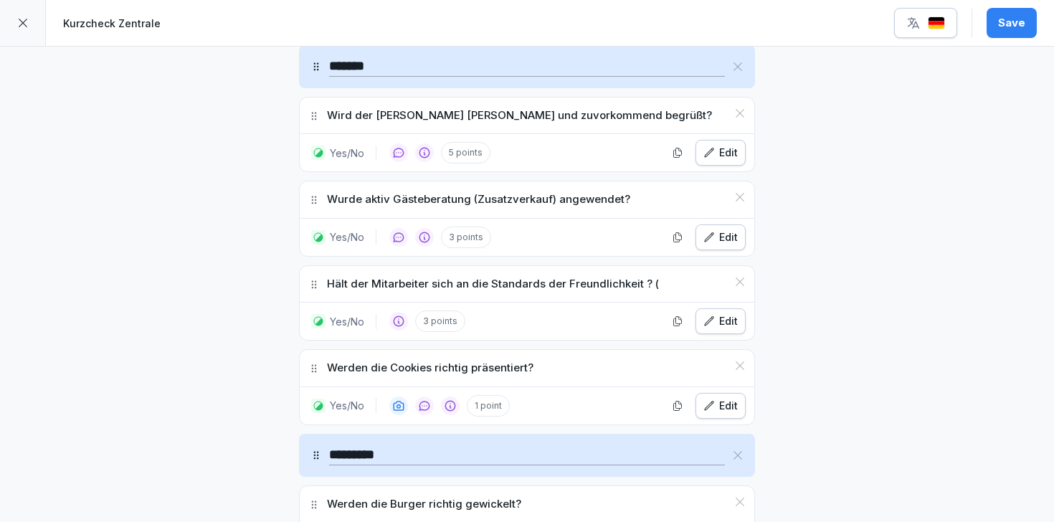
scroll to position [1462, 0]
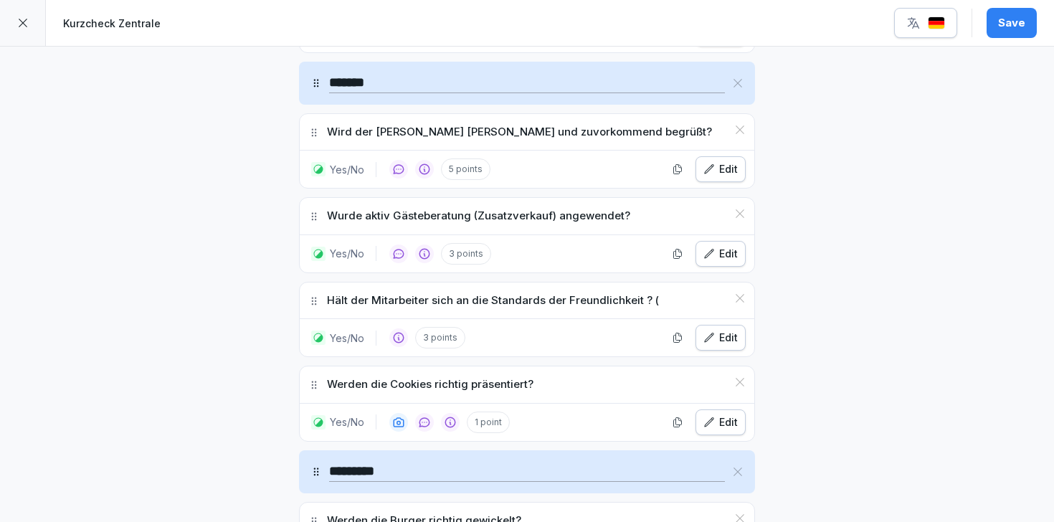
click at [1014, 19] on div "Save" at bounding box center [1011, 23] width 27 height 16
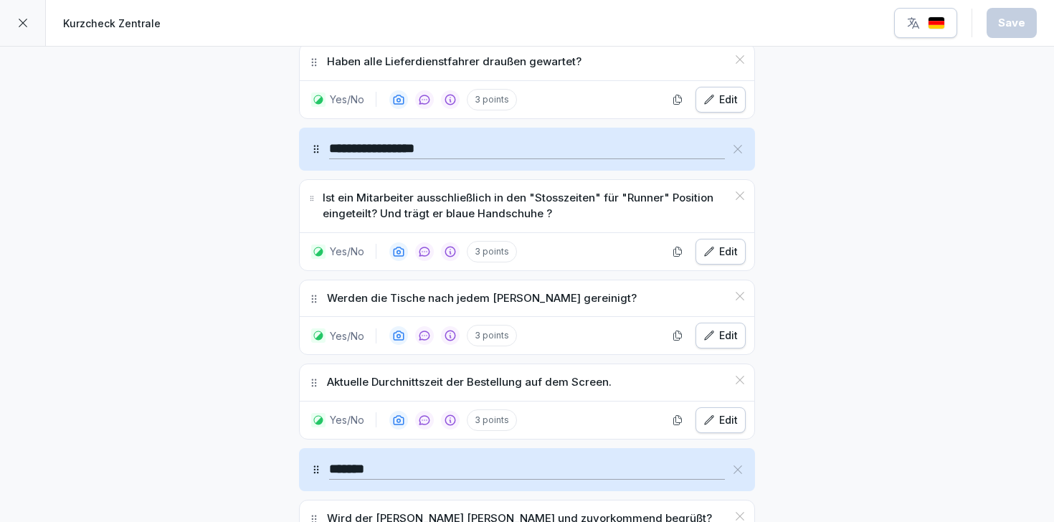
scroll to position [1073, 0]
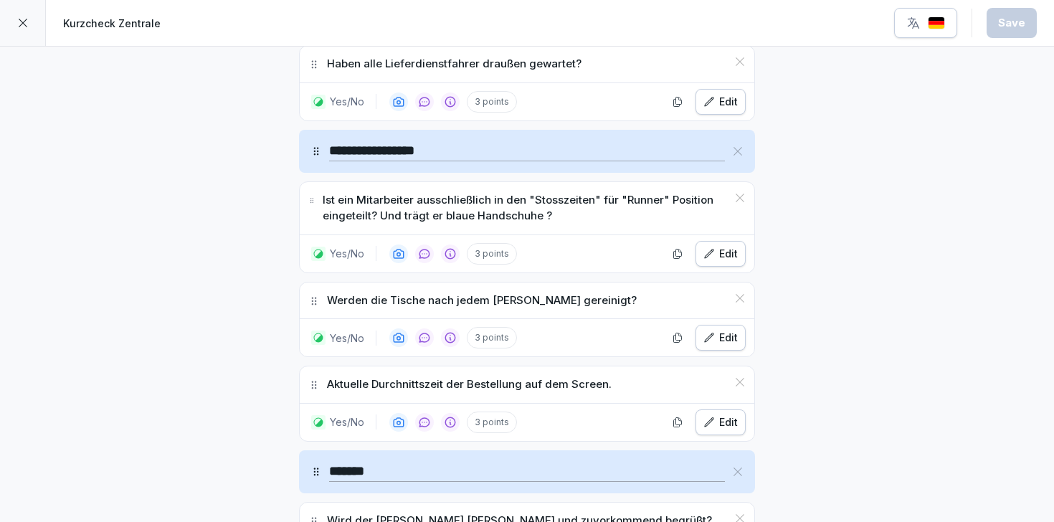
click at [718, 251] on div "Edit" at bounding box center [720, 254] width 34 height 16
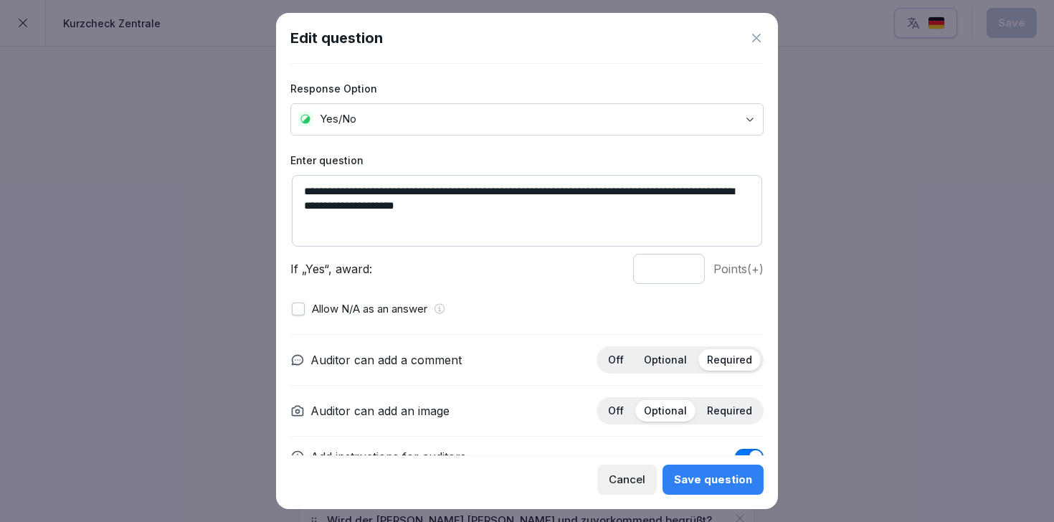
click at [364, 310] on p "Allow N/A as an answer" at bounding box center [369, 309] width 115 height 16
click at [300, 304] on button "button" at bounding box center [298, 309] width 13 height 13
click at [704, 478] on div "Save question" at bounding box center [713, 480] width 78 height 16
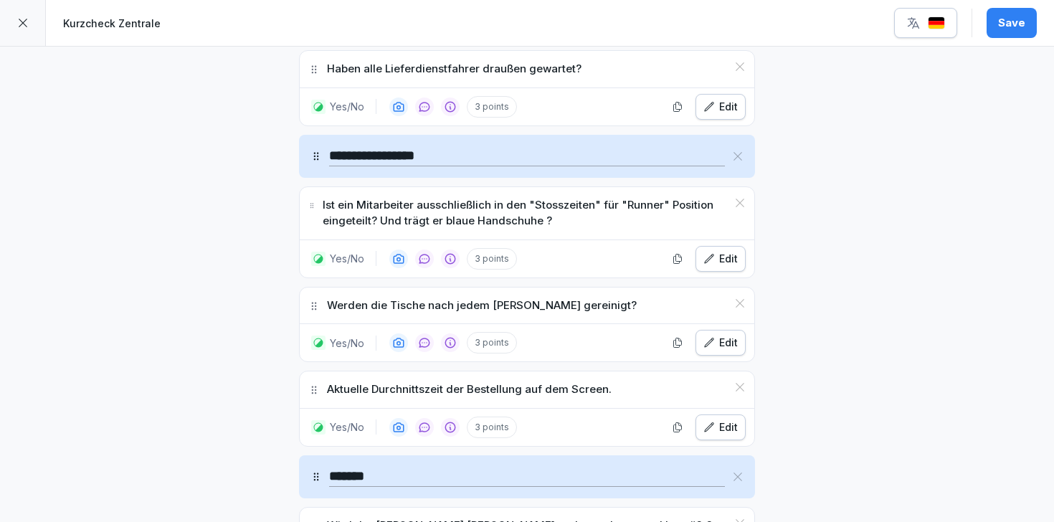
scroll to position [1095, 0]
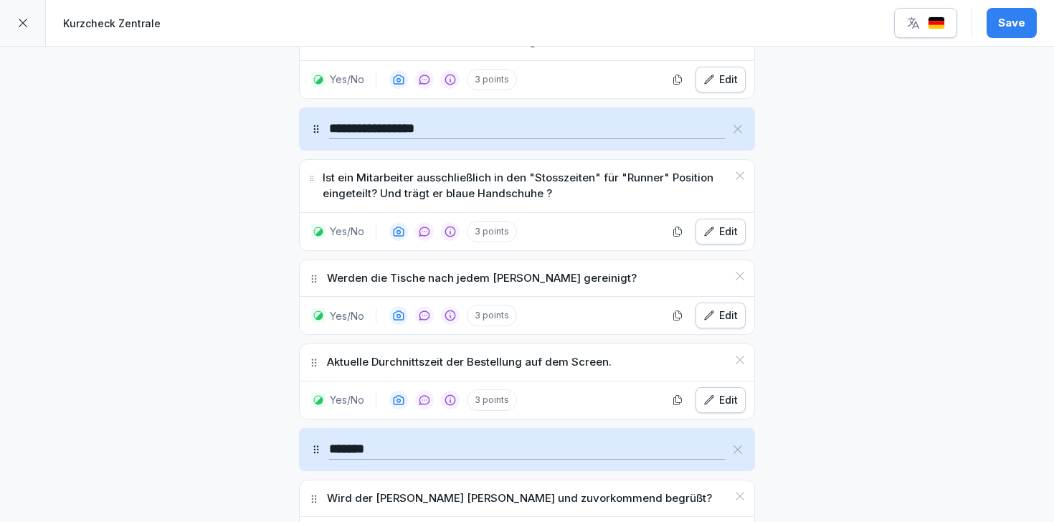
click at [718, 320] on div "Edit" at bounding box center [720, 316] width 34 height 16
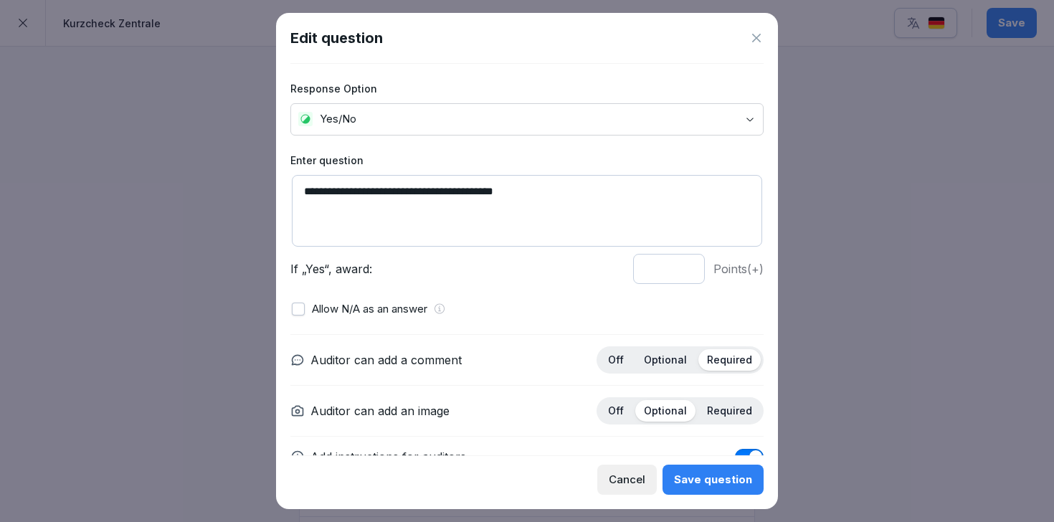
click at [417, 308] on p "Allow N/A as an answer" at bounding box center [369, 309] width 115 height 16
click at [298, 311] on button "button" at bounding box center [298, 309] width 13 height 13
click at [725, 473] on div "Save question" at bounding box center [713, 480] width 78 height 16
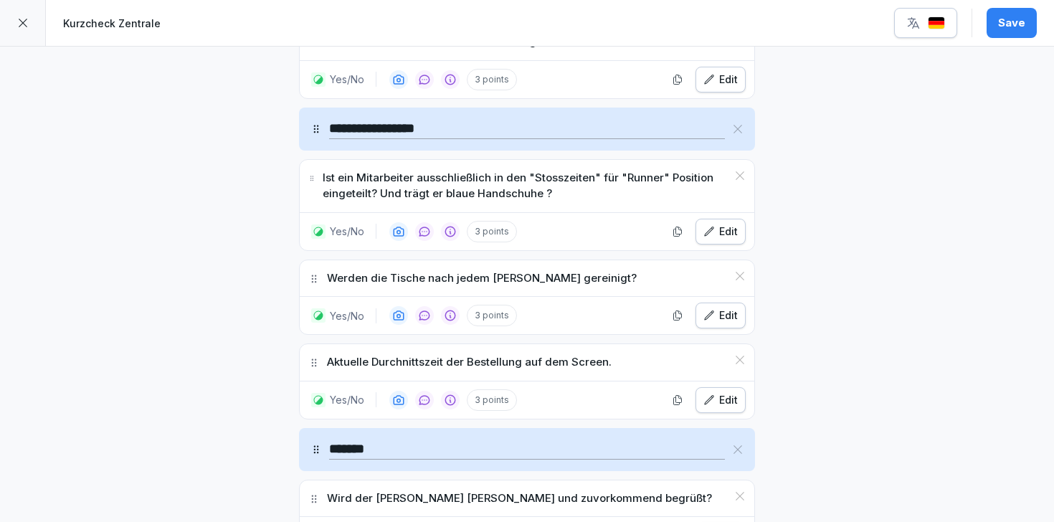
click at [712, 314] on icon "button" at bounding box center [708, 315] width 11 height 11
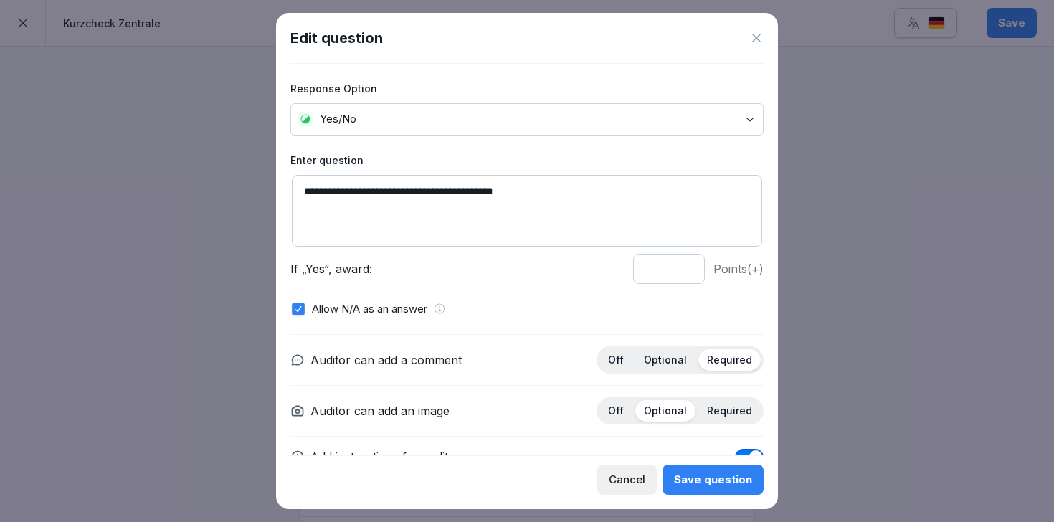
click at [700, 473] on div "Save question" at bounding box center [713, 480] width 78 height 16
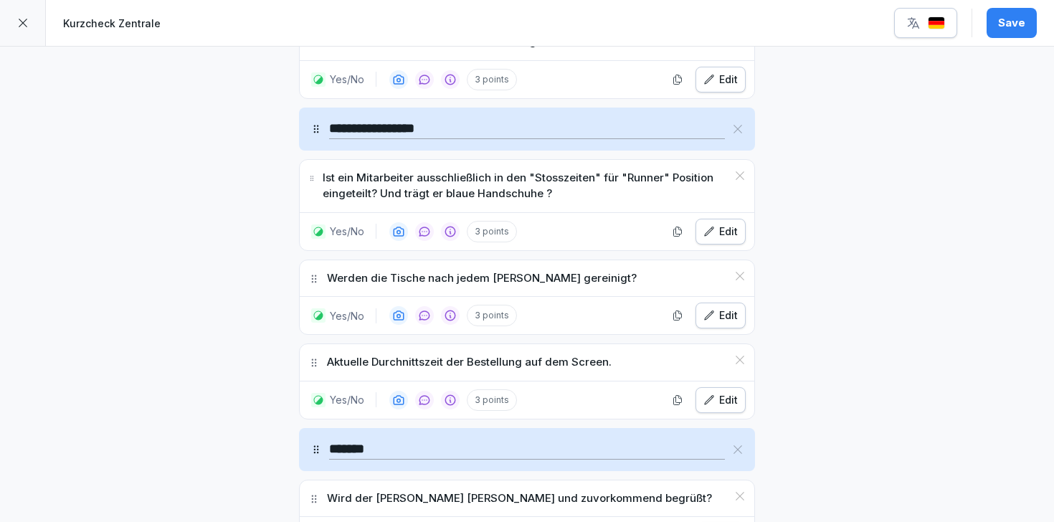
click at [713, 404] on icon "button" at bounding box center [708, 399] width 11 height 11
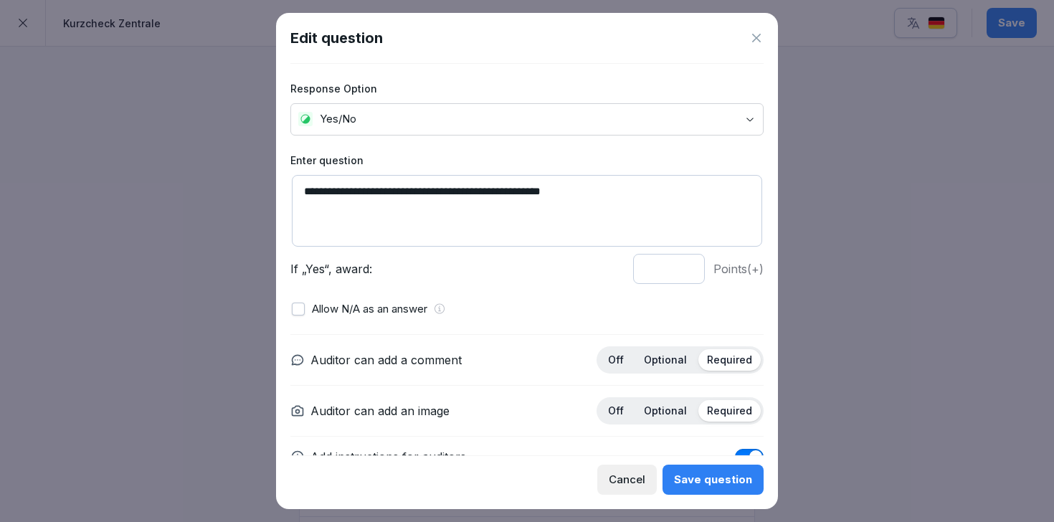
click at [671, 327] on div "**********" at bounding box center [526, 259] width 473 height 391
click at [680, 477] on div "Save question" at bounding box center [713, 480] width 78 height 16
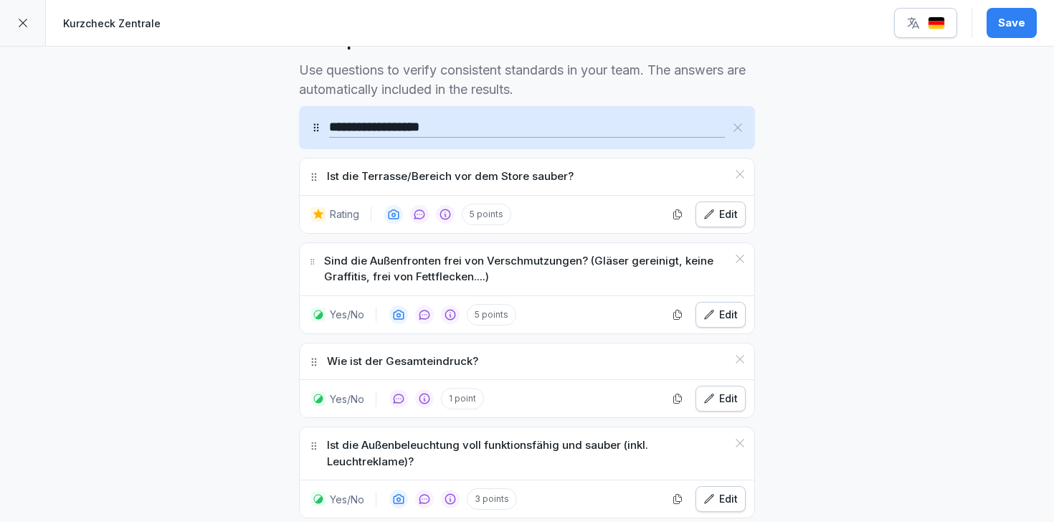
scroll to position [480, 0]
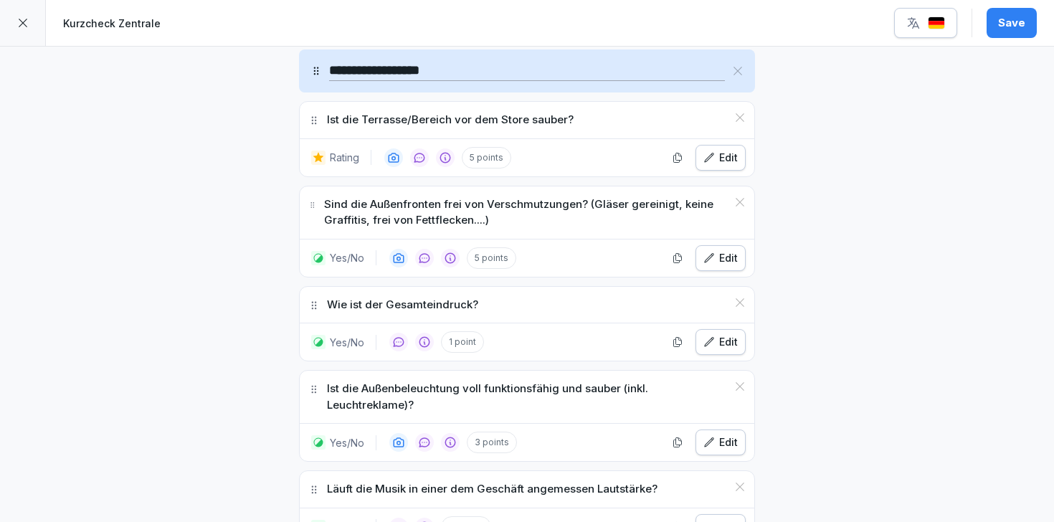
click at [1022, 23] on div "Save" at bounding box center [1011, 23] width 27 height 16
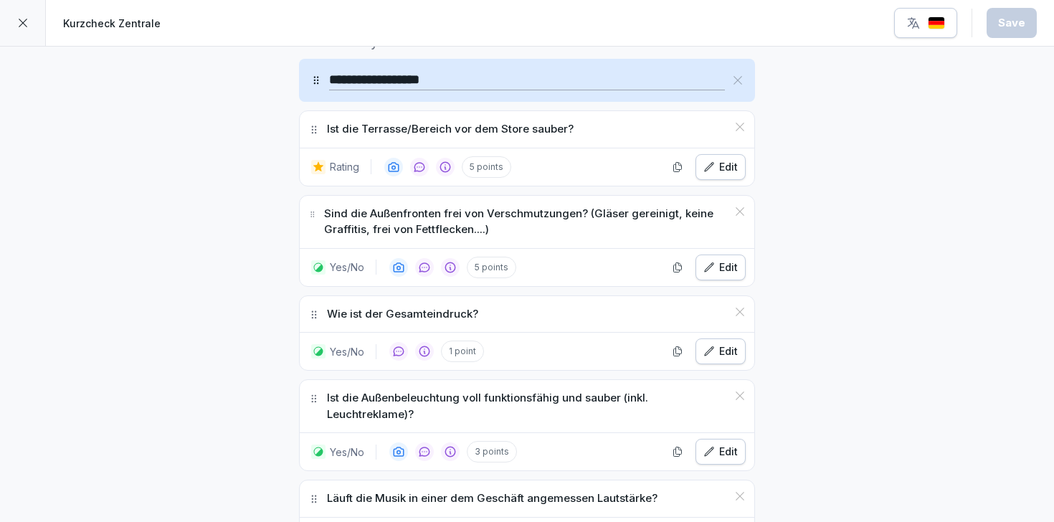
scroll to position [507, 0]
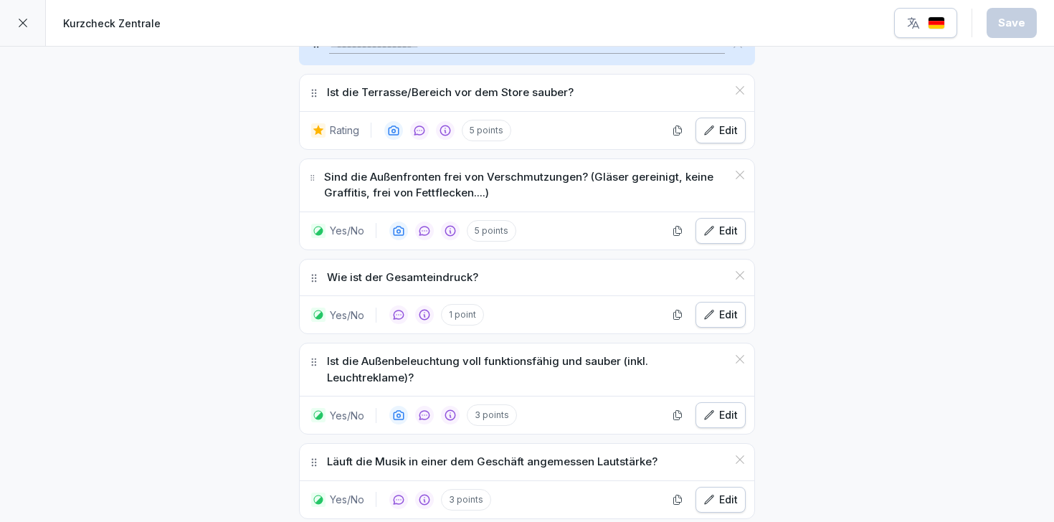
click at [723, 416] on div "Edit" at bounding box center [720, 415] width 34 height 16
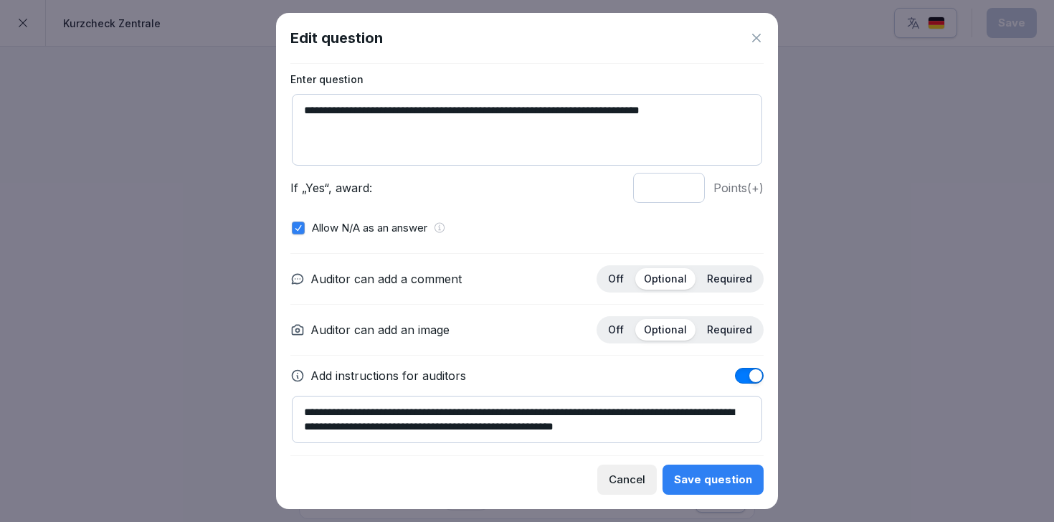
scroll to position [117, 0]
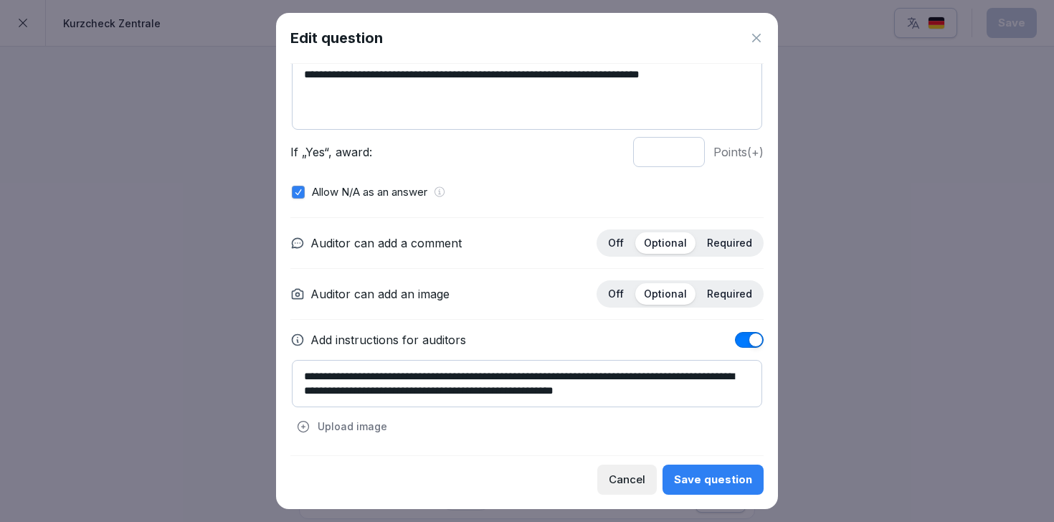
click at [686, 155] on input "*" at bounding box center [669, 152] width 72 height 30
type input "*"
click at [686, 155] on input "*" at bounding box center [669, 152] width 72 height 30
click at [710, 477] on div "Save question" at bounding box center [713, 480] width 78 height 16
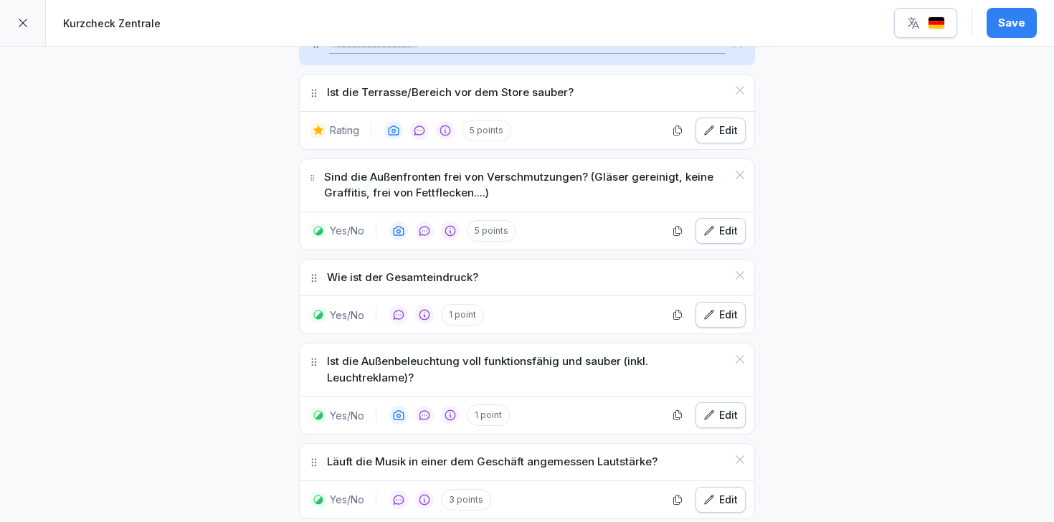
click at [719, 414] on div "Edit" at bounding box center [720, 415] width 34 height 16
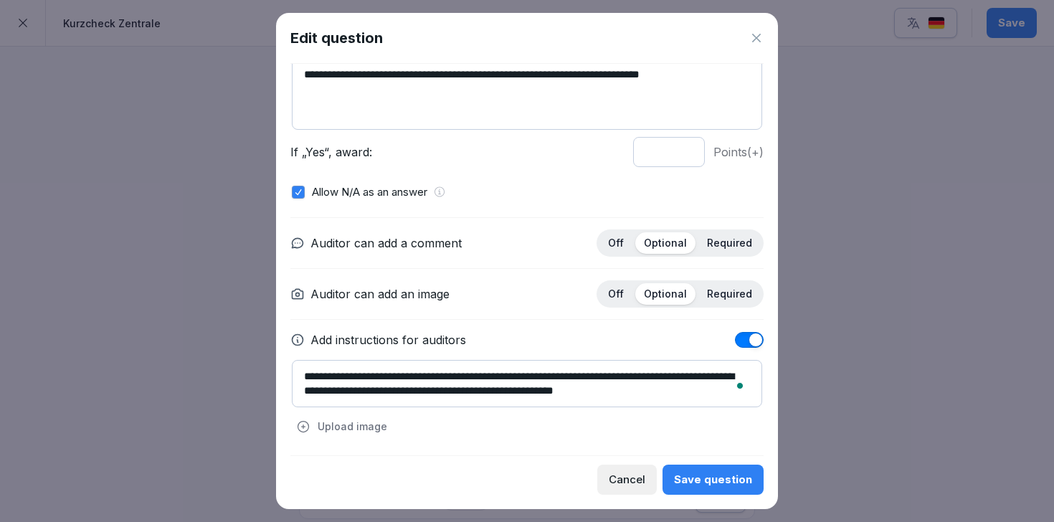
drag, startPoint x: 379, startPoint y: 390, endPoint x: 581, endPoint y: 404, distance: 202.6
click at [581, 404] on textarea "**********" at bounding box center [527, 383] width 470 height 47
click at [601, 427] on div "**********" at bounding box center [527, 399] width 470 height 78
click at [717, 478] on div "Save question" at bounding box center [713, 480] width 78 height 16
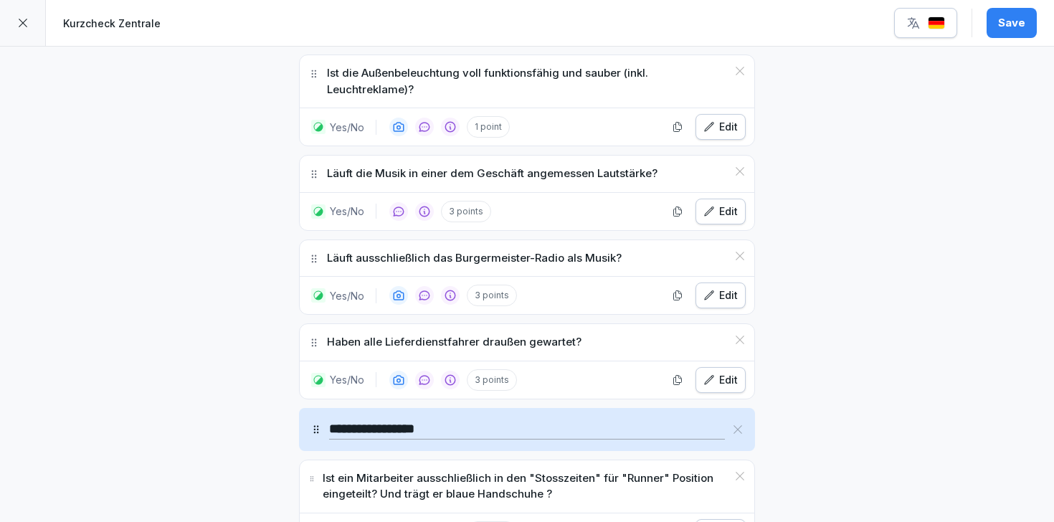
scroll to position [803, 0]
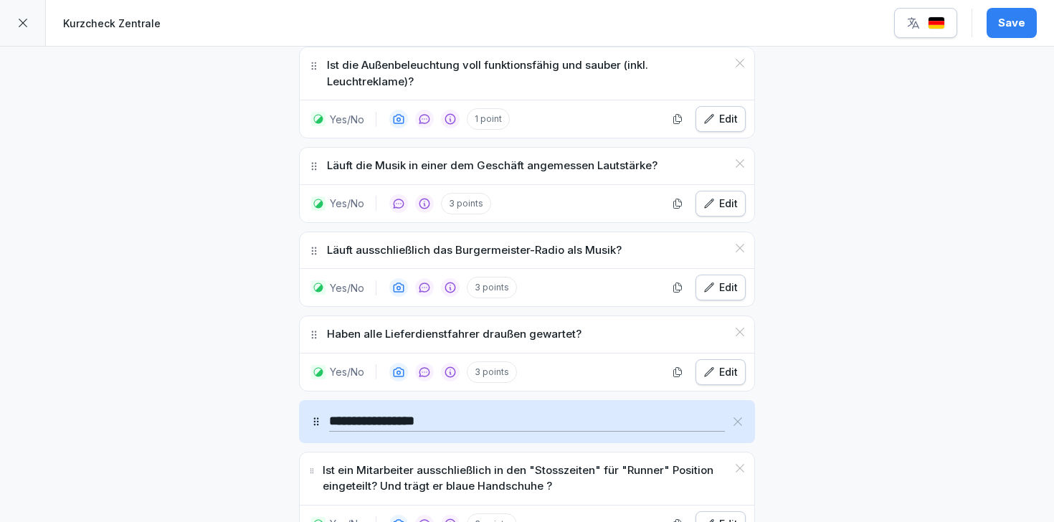
click at [719, 210] on div "Edit" at bounding box center [720, 204] width 34 height 16
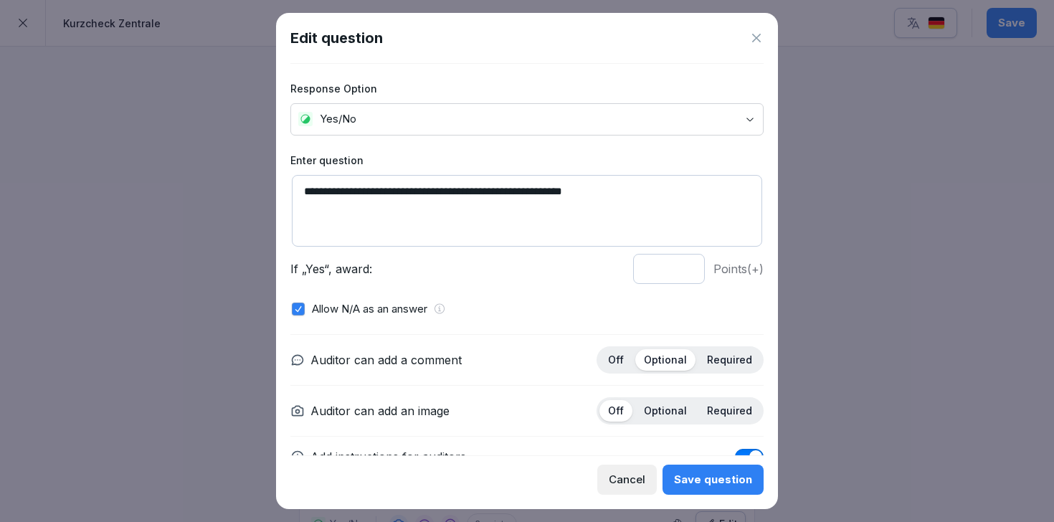
click at [686, 272] on input "*" at bounding box center [669, 269] width 72 height 30
type input "*"
click at [686, 272] on input "*" at bounding box center [669, 269] width 72 height 30
click at [698, 469] on button "Save question" at bounding box center [712, 480] width 101 height 30
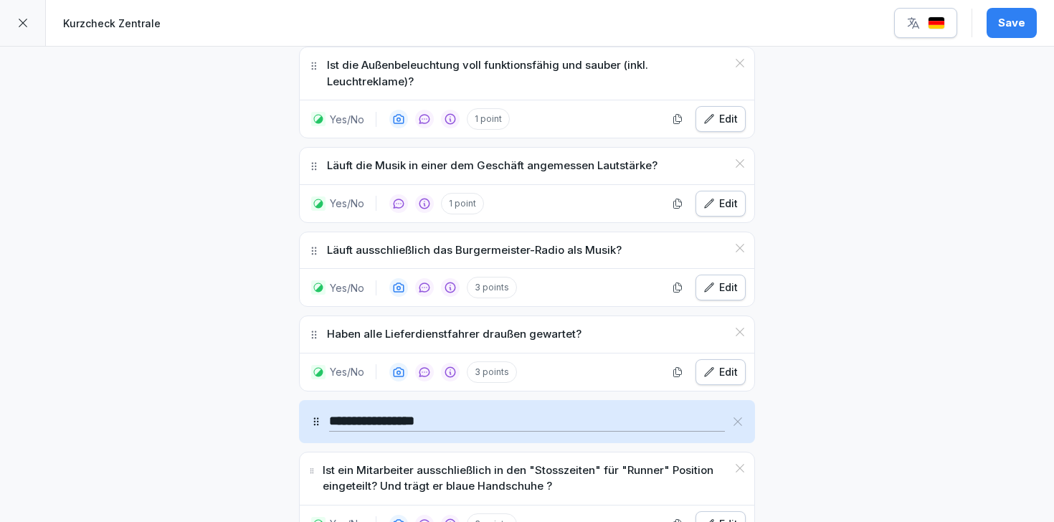
click at [713, 283] on icon "button" at bounding box center [709, 287] width 9 height 9
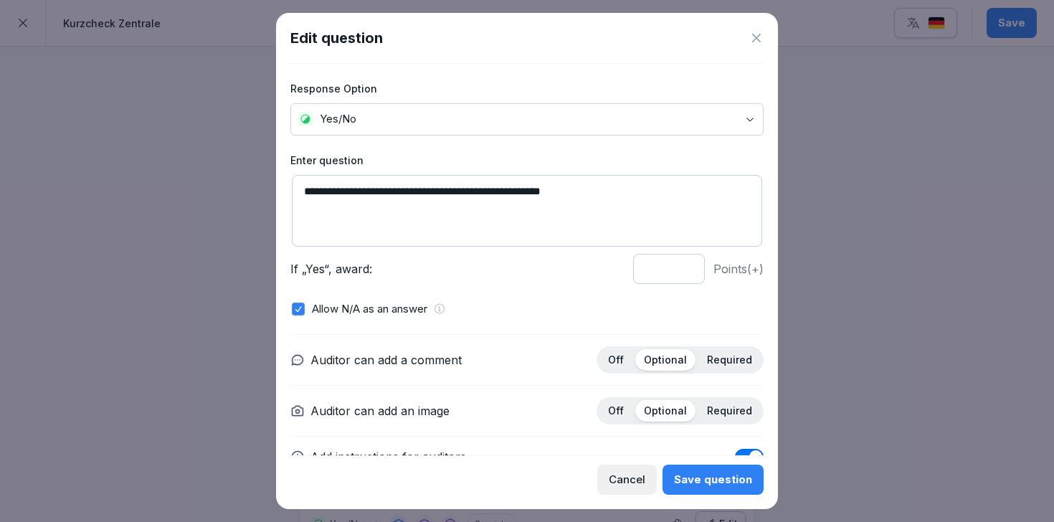
click at [688, 271] on input "*" at bounding box center [669, 269] width 72 height 30
type input "*"
click at [688, 271] on input "*" at bounding box center [669, 269] width 72 height 30
click at [696, 483] on div "Save question" at bounding box center [713, 480] width 78 height 16
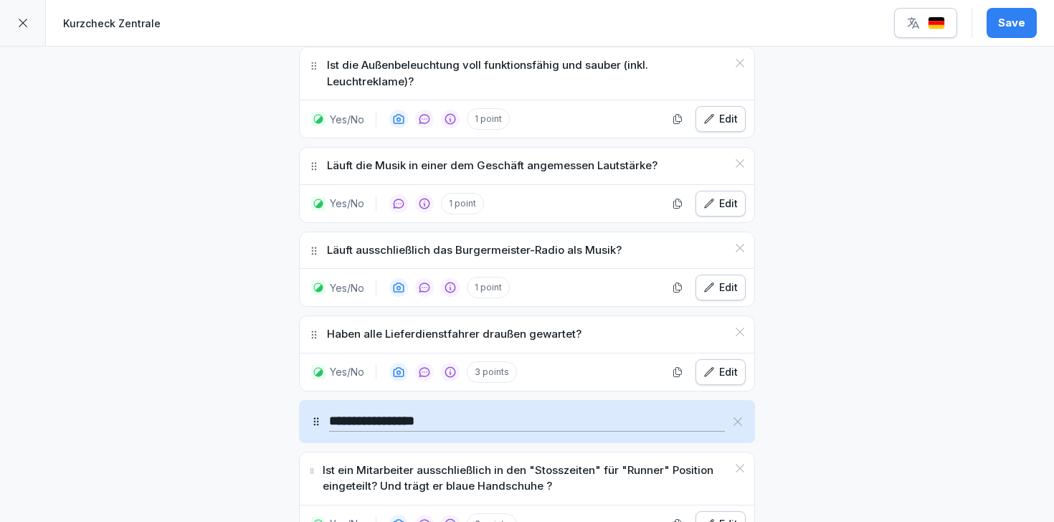
click at [1019, 27] on div "Save" at bounding box center [1011, 23] width 27 height 16
click at [708, 206] on icon "button" at bounding box center [708, 203] width 11 height 11
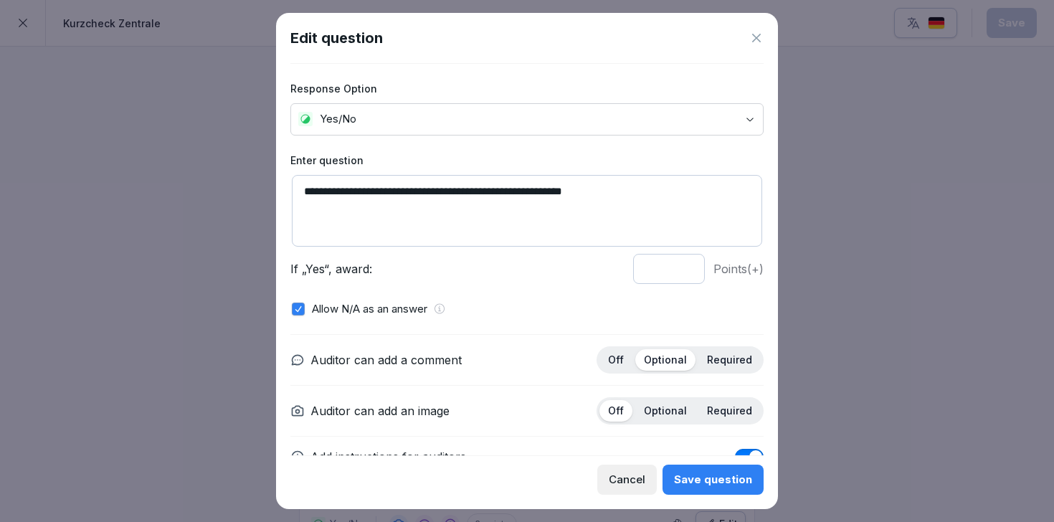
click at [716, 480] on div "Save question" at bounding box center [713, 480] width 78 height 16
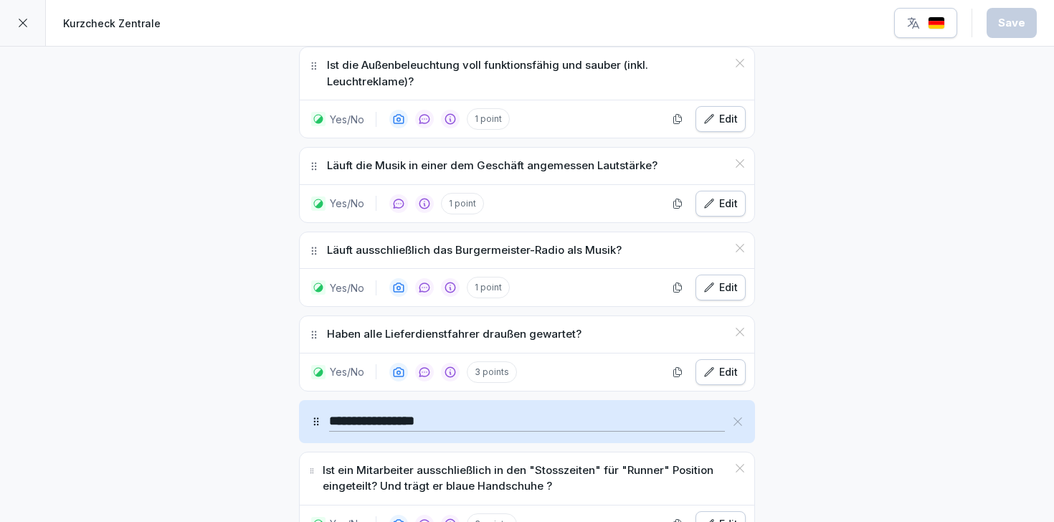
click at [713, 292] on icon "button" at bounding box center [708, 287] width 11 height 11
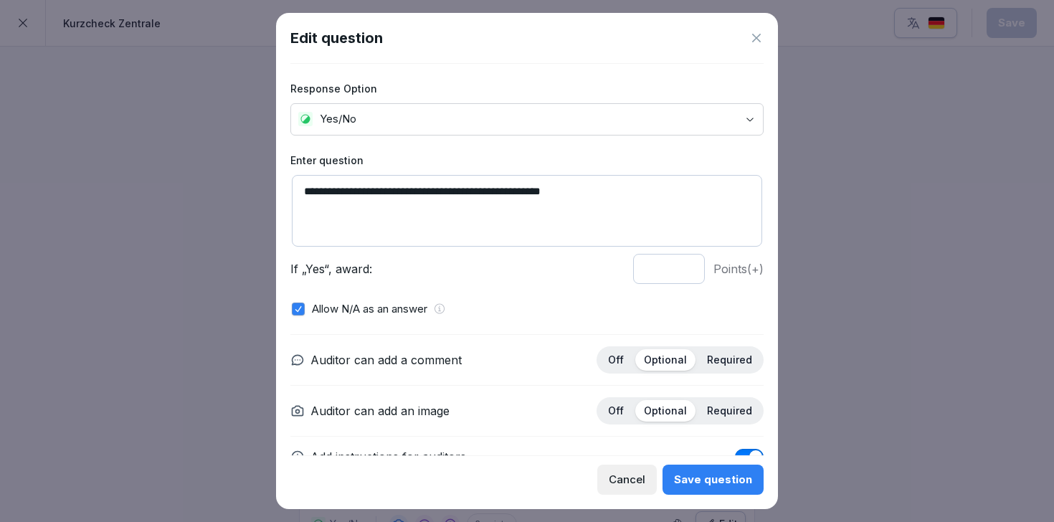
click at [706, 494] on div "**********" at bounding box center [527, 261] width 502 height 496
click at [708, 479] on div "Save question" at bounding box center [713, 480] width 78 height 16
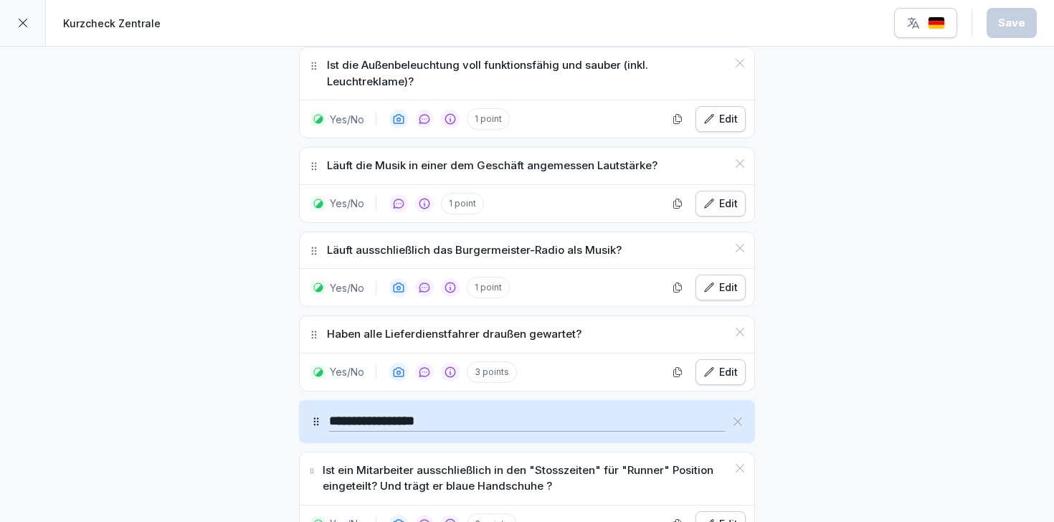
click at [722, 364] on div "Edit" at bounding box center [720, 372] width 34 height 16
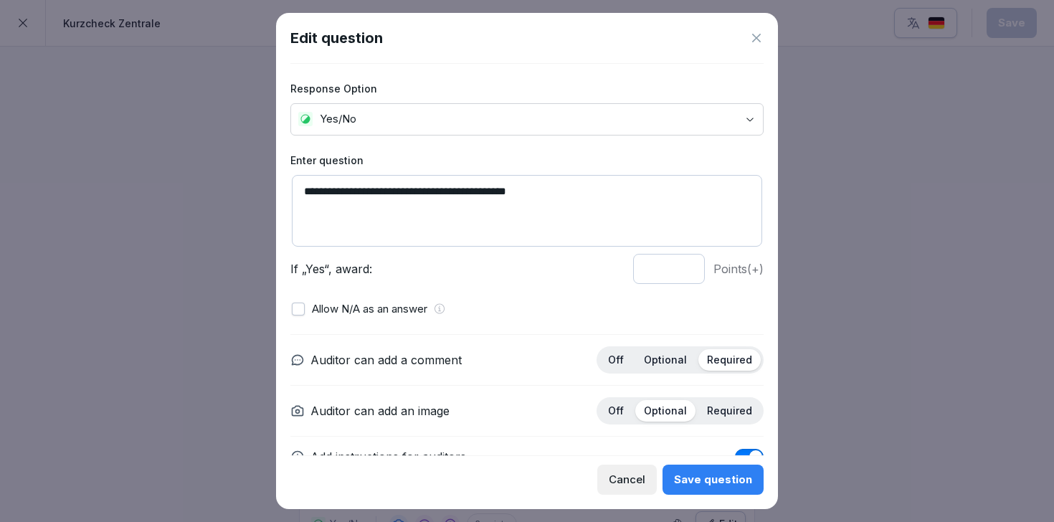
click at [672, 362] on p "Optional" at bounding box center [665, 359] width 43 height 13
click at [718, 487] on div "Save question" at bounding box center [713, 480] width 78 height 16
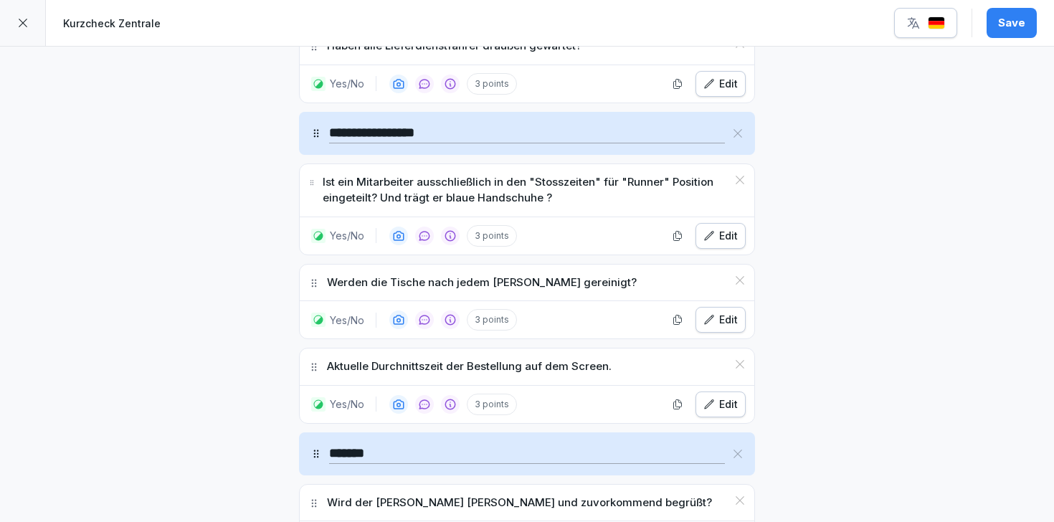
scroll to position [1106, 0]
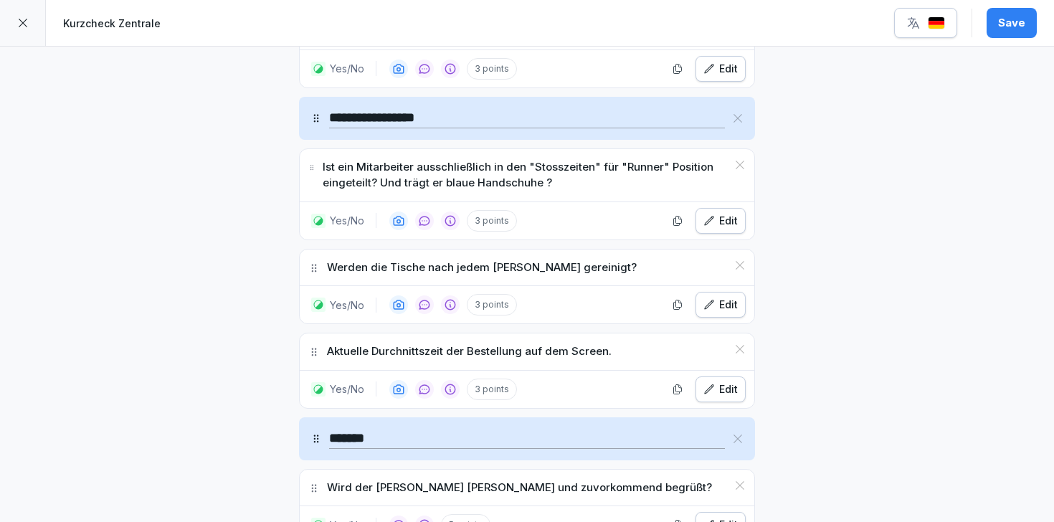
click at [1001, 29] on div "Save" at bounding box center [1011, 23] width 27 height 16
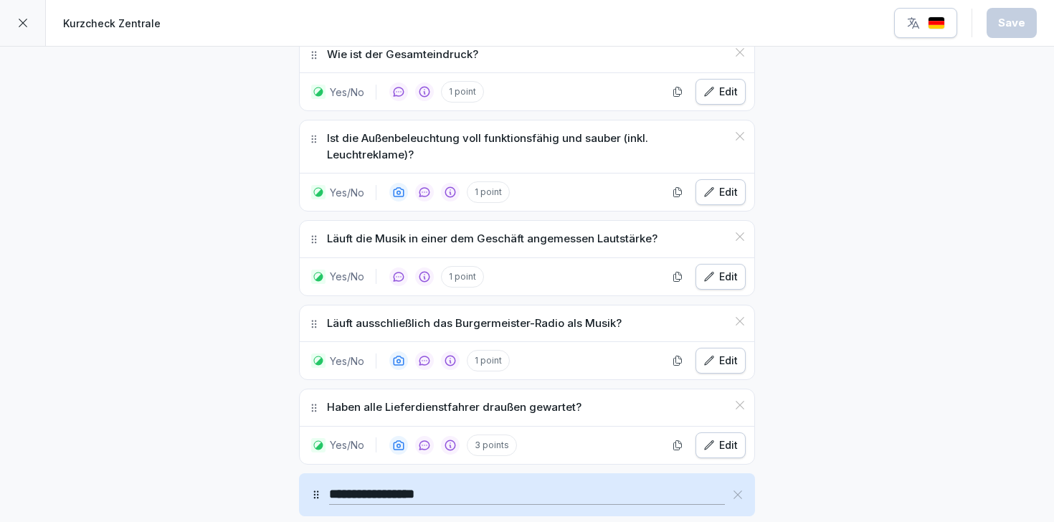
scroll to position [728, 0]
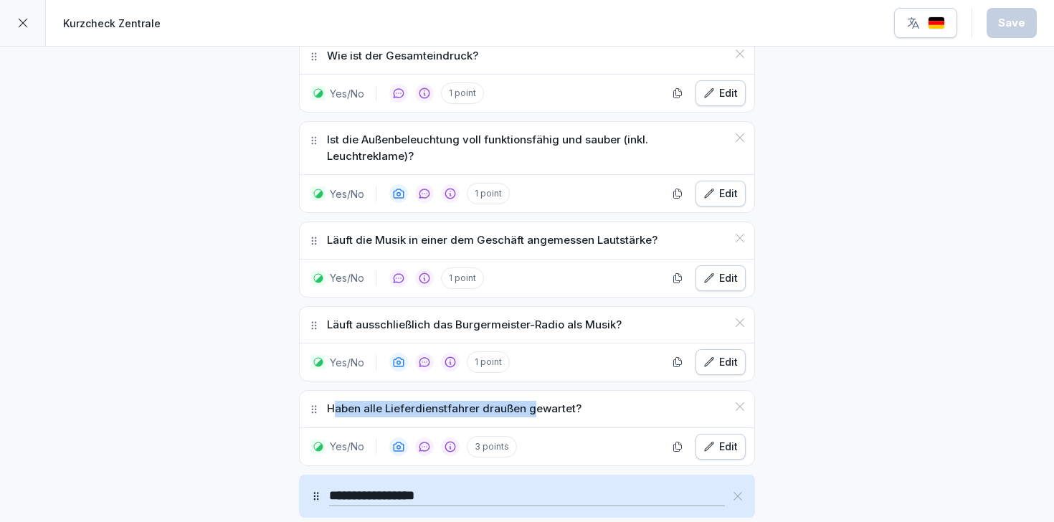
drag, startPoint x: 334, startPoint y: 406, endPoint x: 528, endPoint y: 413, distance: 193.7
click at [528, 413] on p "Haben alle Lieferdienstfahrer draußen gewartet?" at bounding box center [454, 409] width 254 height 16
click at [531, 413] on p "Haben alle Lieferdienstfahrer draußen gewartet?" at bounding box center [454, 409] width 254 height 16
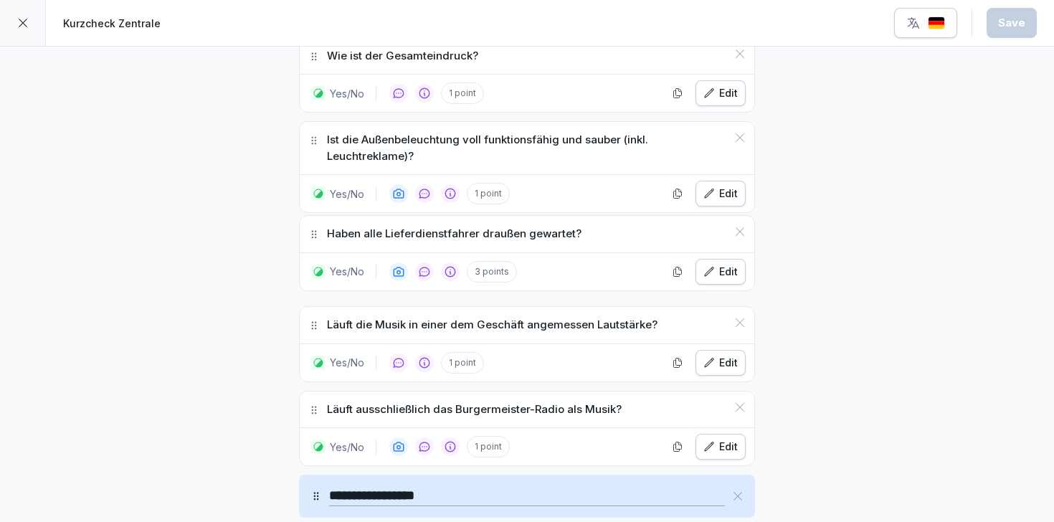
drag, startPoint x: 315, startPoint y: 411, endPoint x: 317, endPoint y: 237, distance: 174.2
click at [317, 237] on icon at bounding box center [313, 234] width 11 height 11
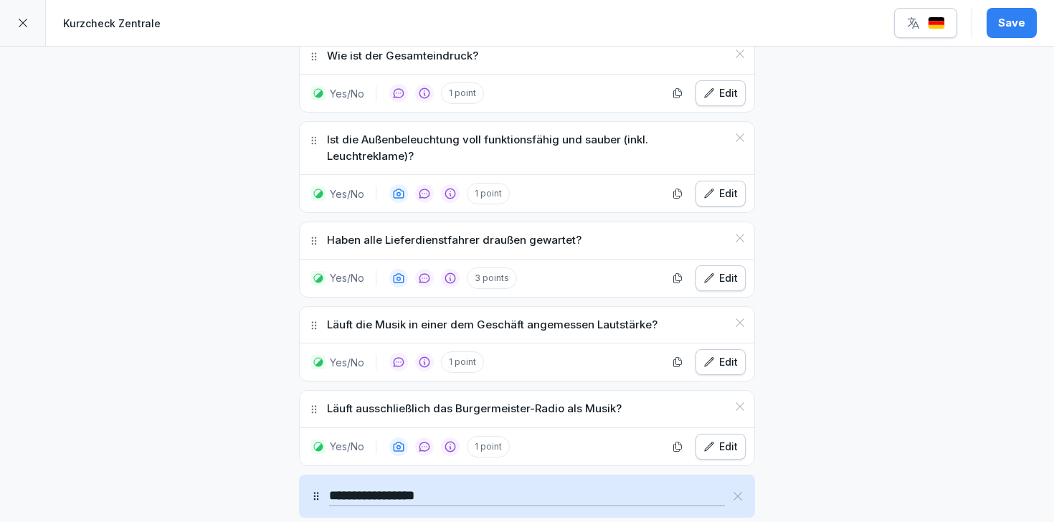
click at [313, 239] on icon at bounding box center [313, 240] width 11 height 11
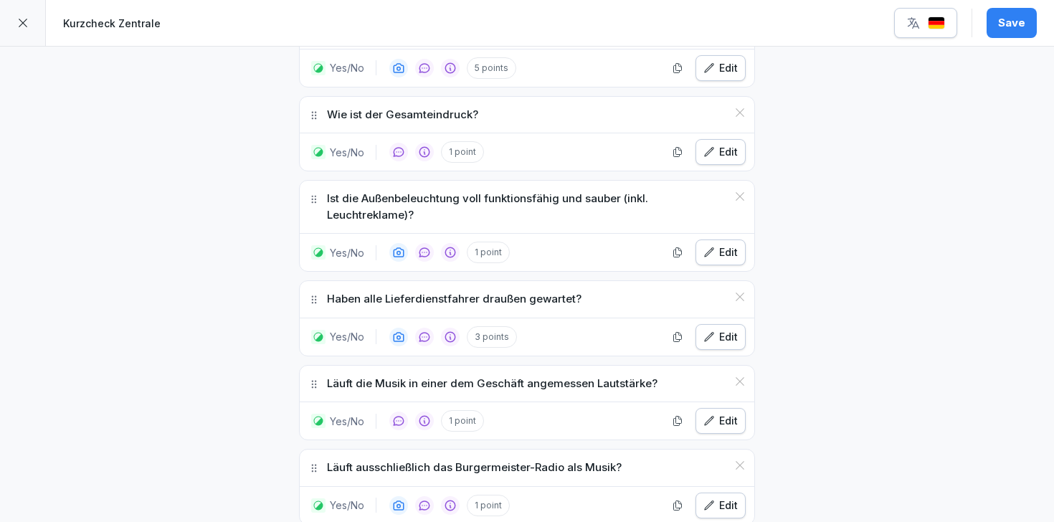
scroll to position [665, 0]
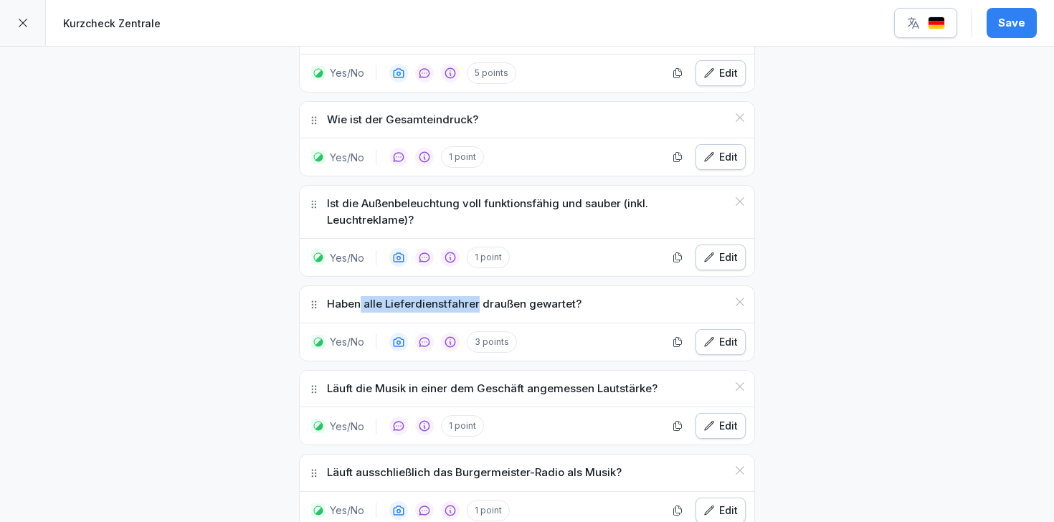
drag, startPoint x: 357, startPoint y: 310, endPoint x: 472, endPoint y: 309, distance: 115.4
click at [473, 310] on p "Haben alle Lieferdienstfahrer draußen gewartet?" at bounding box center [454, 304] width 254 height 16
click at [472, 309] on p "Haben alle Lieferdienstfahrer draußen gewartet?" at bounding box center [454, 304] width 254 height 16
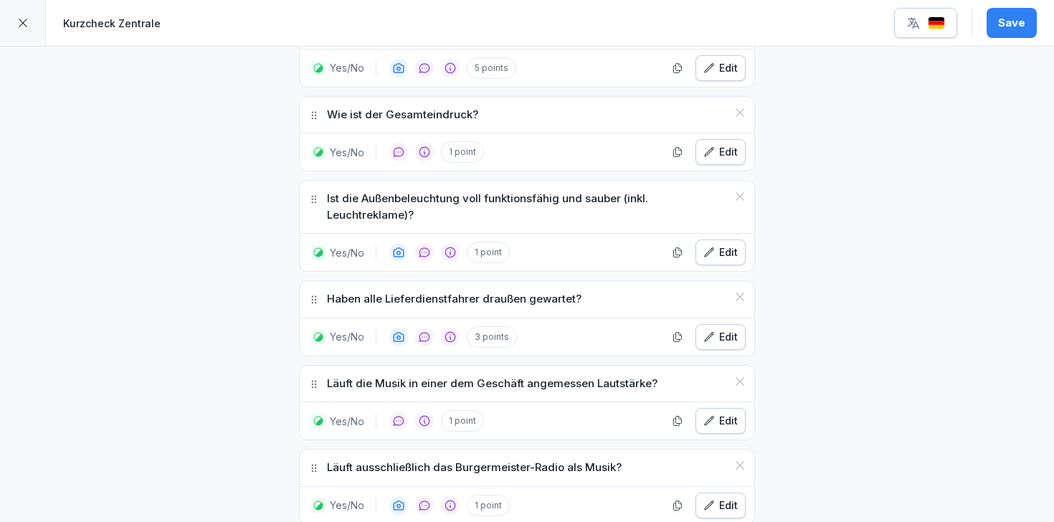
scroll to position [672, 0]
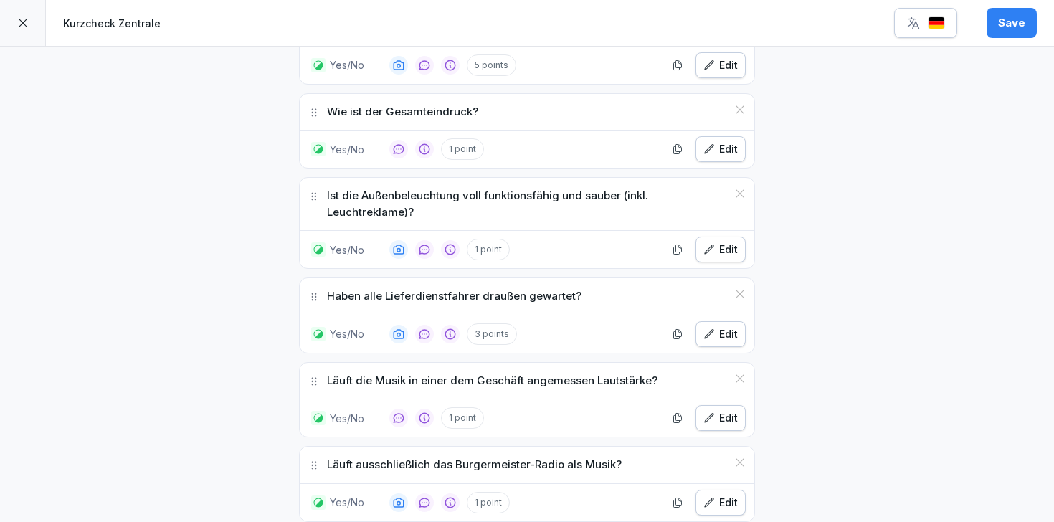
click at [518, 295] on p "Haben alle Lieferdienstfahrer draußen gewartet?" at bounding box center [454, 296] width 254 height 16
click at [418, 299] on p "Haben alle Lieferdienstfahrer draußen gewartet?" at bounding box center [454, 296] width 254 height 16
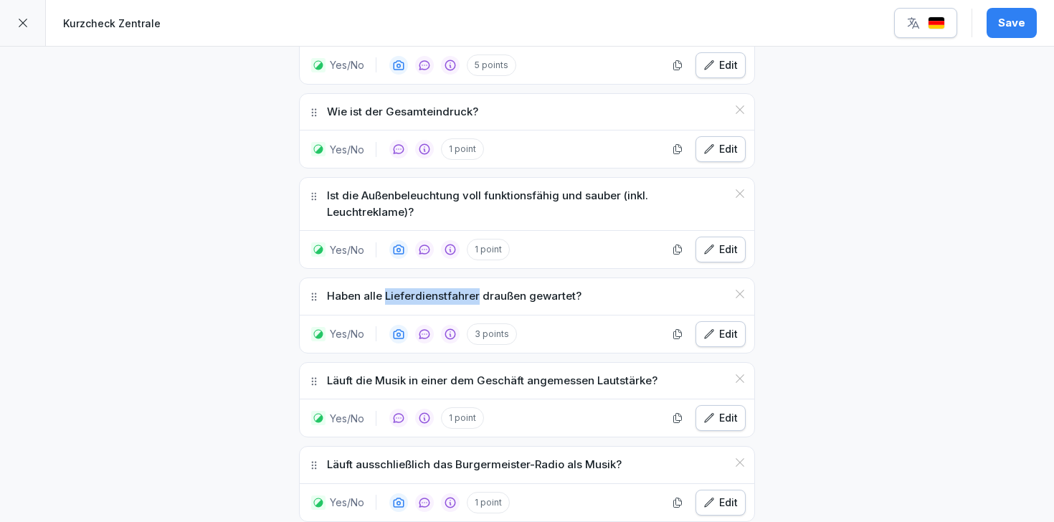
click at [418, 299] on p "Haben alle Lieferdienstfahrer draußen gewartet?" at bounding box center [454, 296] width 254 height 16
click at [510, 300] on p "Haben alle Lieferdienstfahrer draußen gewartet?" at bounding box center [454, 296] width 254 height 16
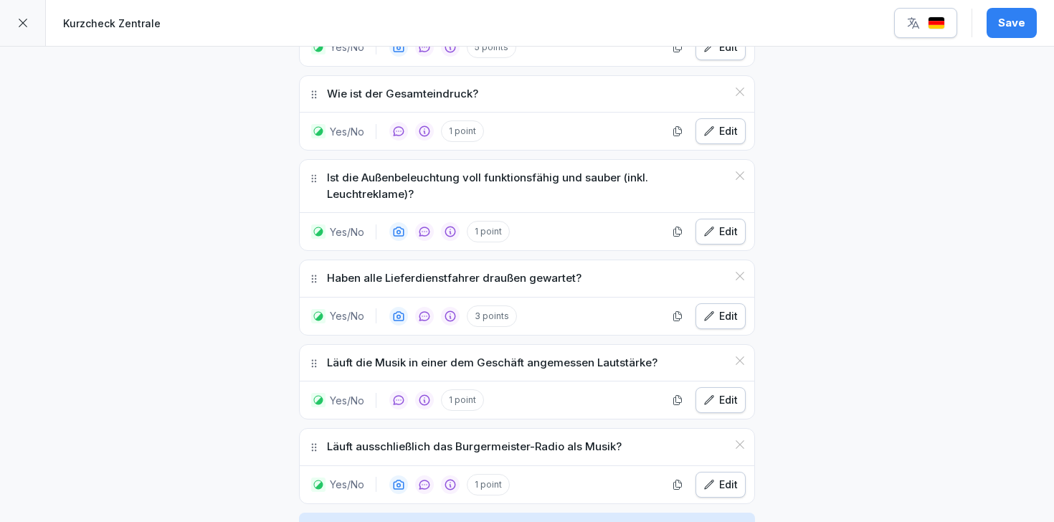
click at [491, 314] on p "3 points" at bounding box center [492, 316] width 50 height 22
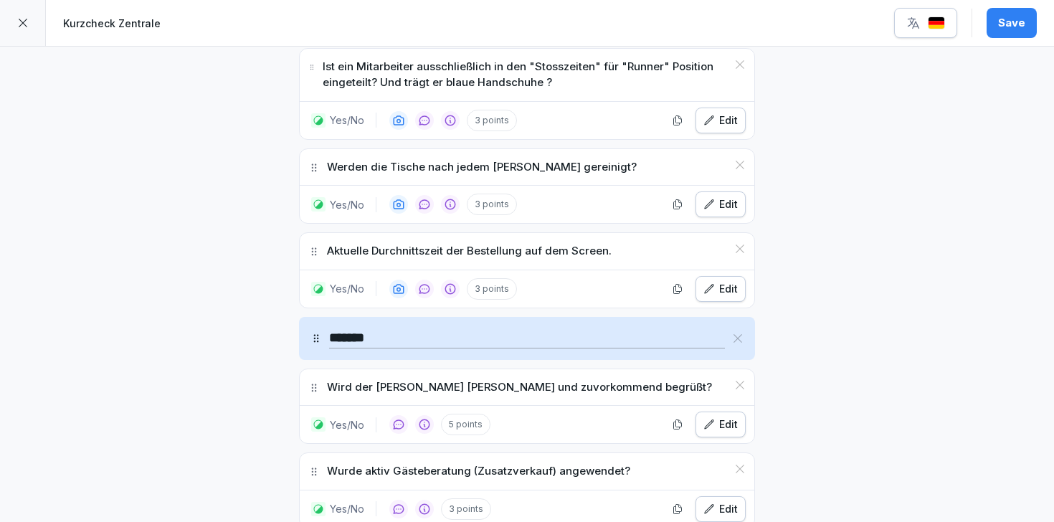
scroll to position [1256, 0]
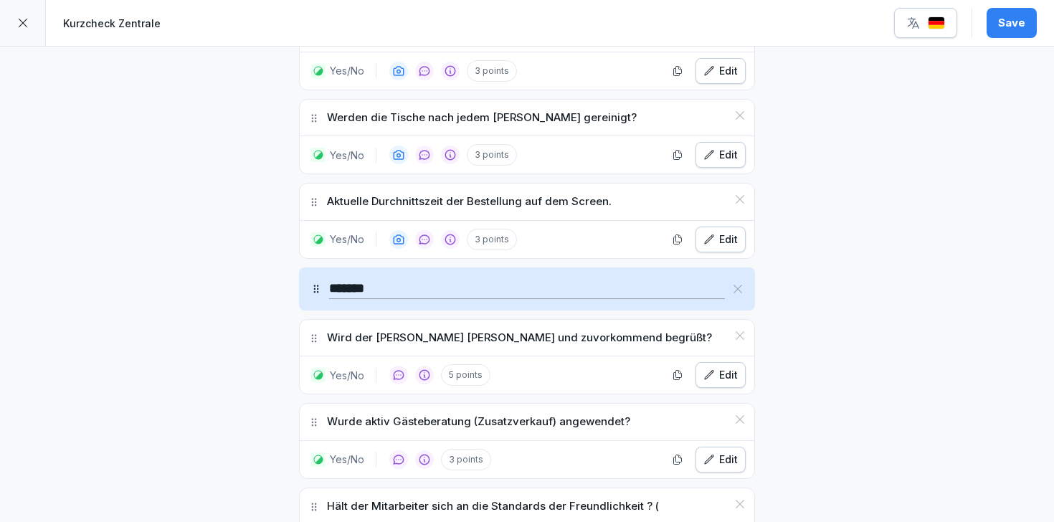
click at [699, 153] on button "Edit" at bounding box center [720, 155] width 50 height 26
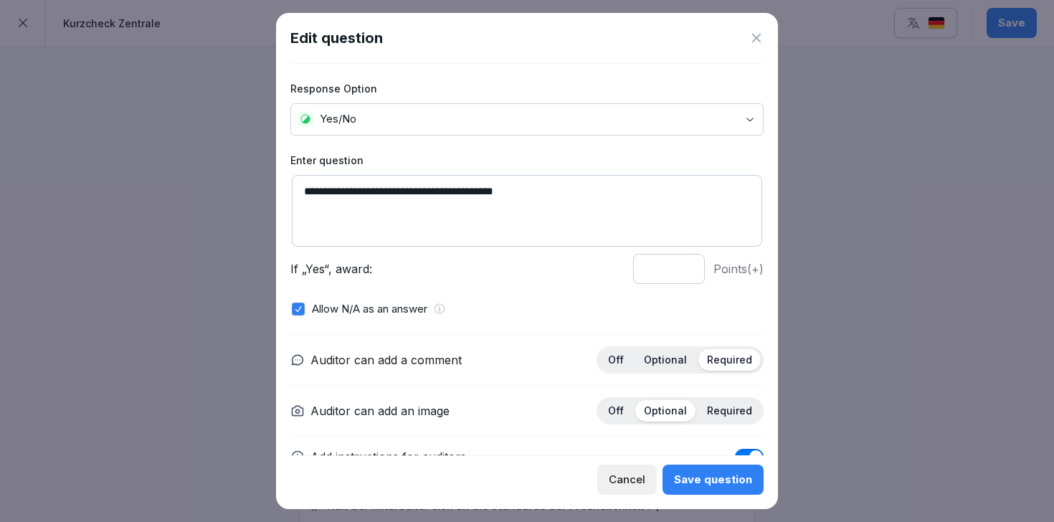
click at [757, 34] on icon at bounding box center [756, 38] width 14 height 14
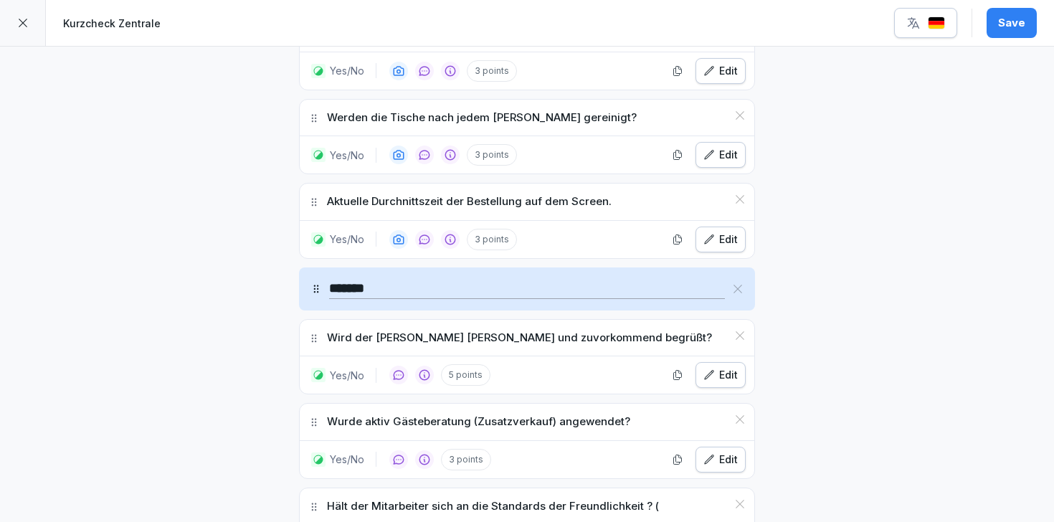
click at [730, 75] on div "Edit" at bounding box center [720, 71] width 34 height 16
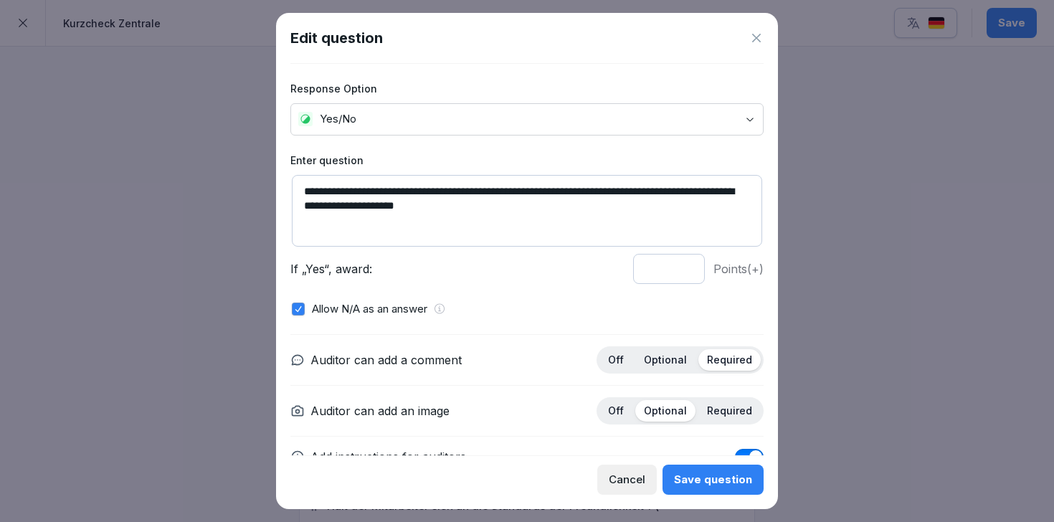
click at [752, 33] on icon at bounding box center [756, 38] width 14 height 14
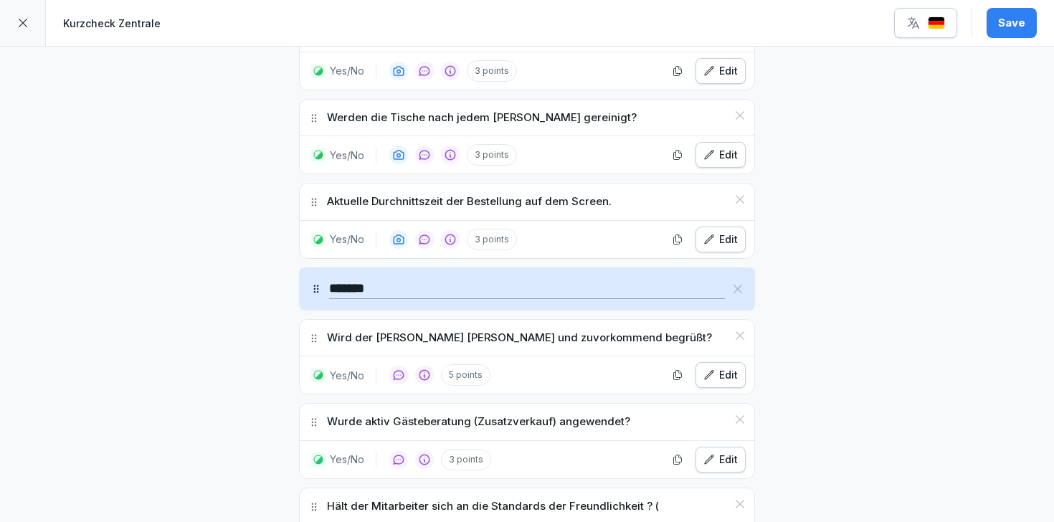
click at [710, 238] on icon "button" at bounding box center [708, 239] width 11 height 11
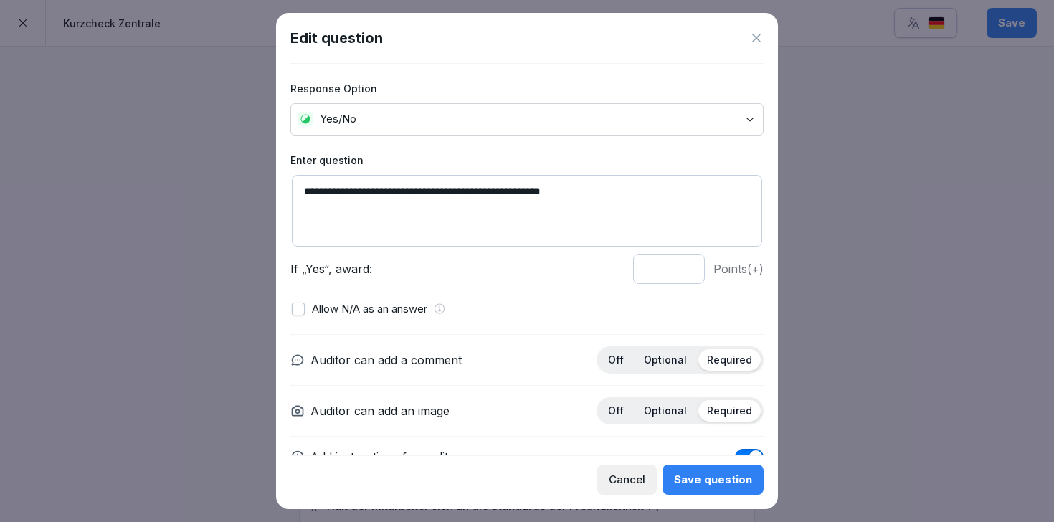
click at [762, 32] on icon at bounding box center [756, 38] width 14 height 14
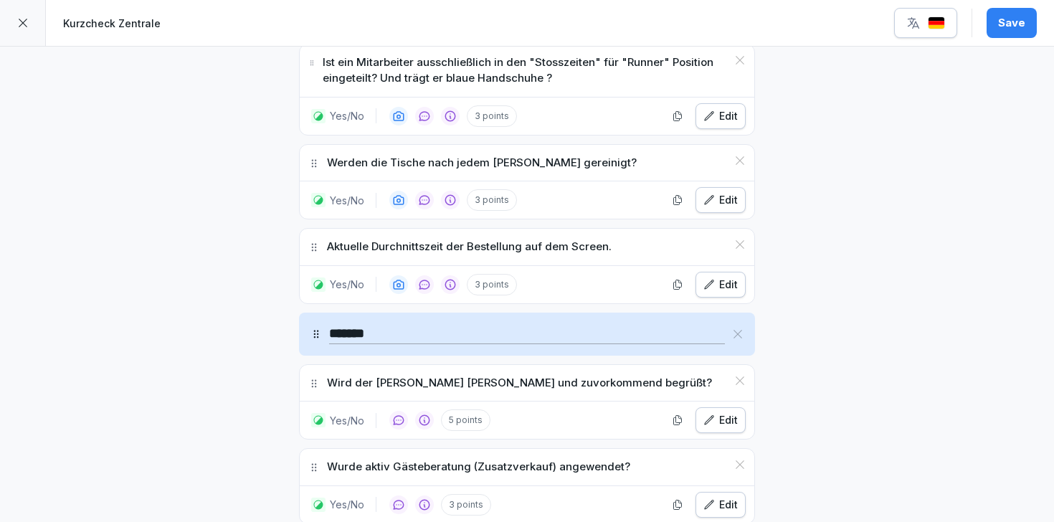
scroll to position [1200, 0]
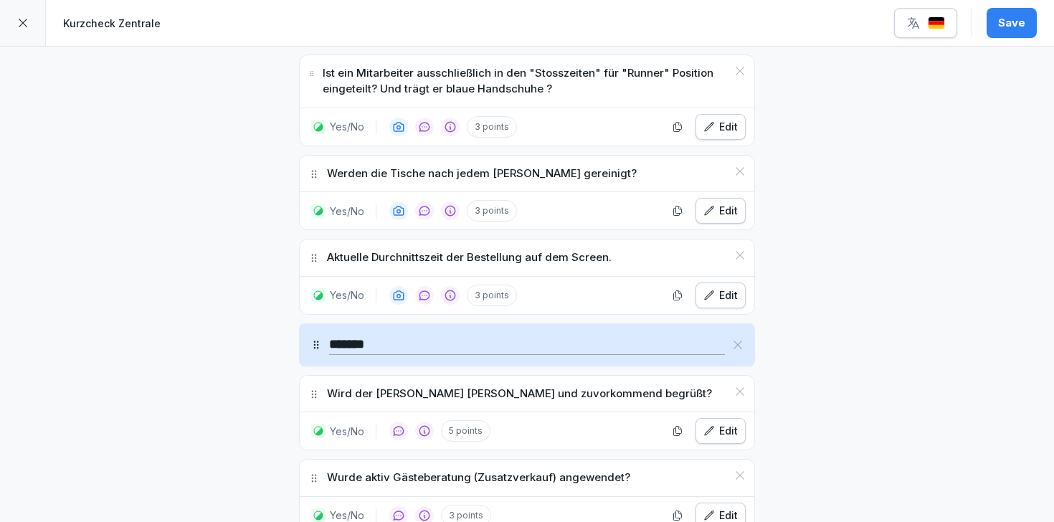
click at [312, 260] on icon at bounding box center [313, 257] width 11 height 11
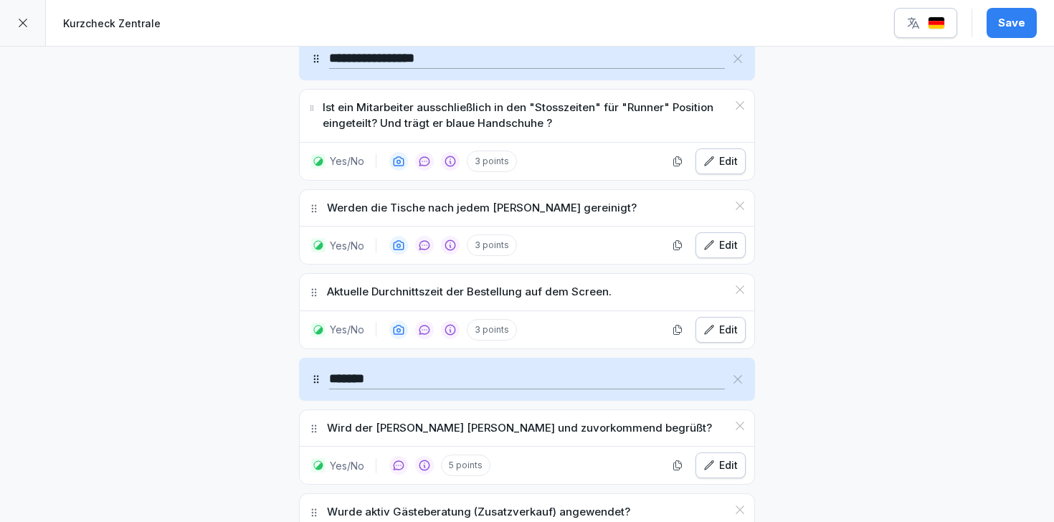
scroll to position [1167, 0]
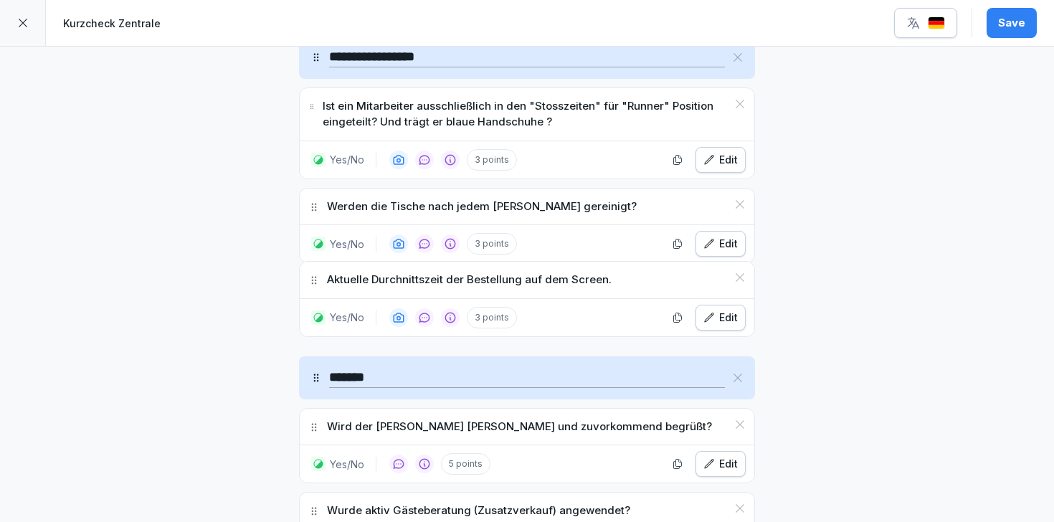
drag, startPoint x: 312, startPoint y: 290, endPoint x: 319, endPoint y: 280, distance: 12.3
click at [319, 280] on icon at bounding box center [313, 280] width 11 height 11
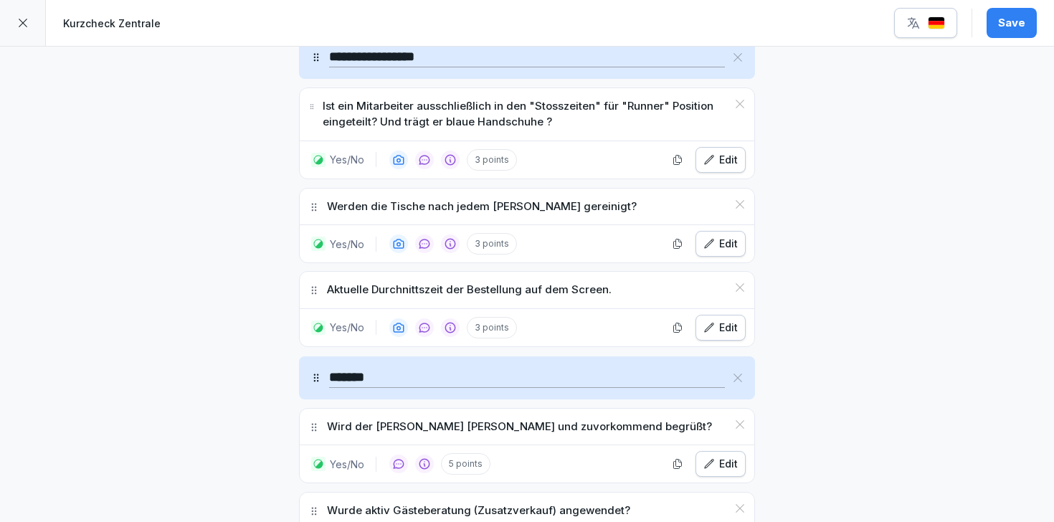
click at [313, 292] on icon at bounding box center [313, 290] width 11 height 11
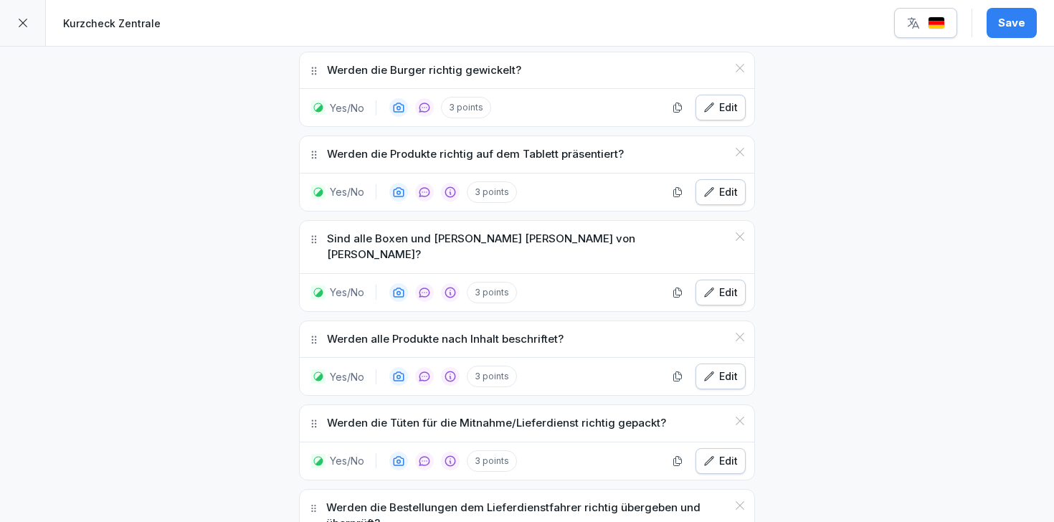
scroll to position [1903, 0]
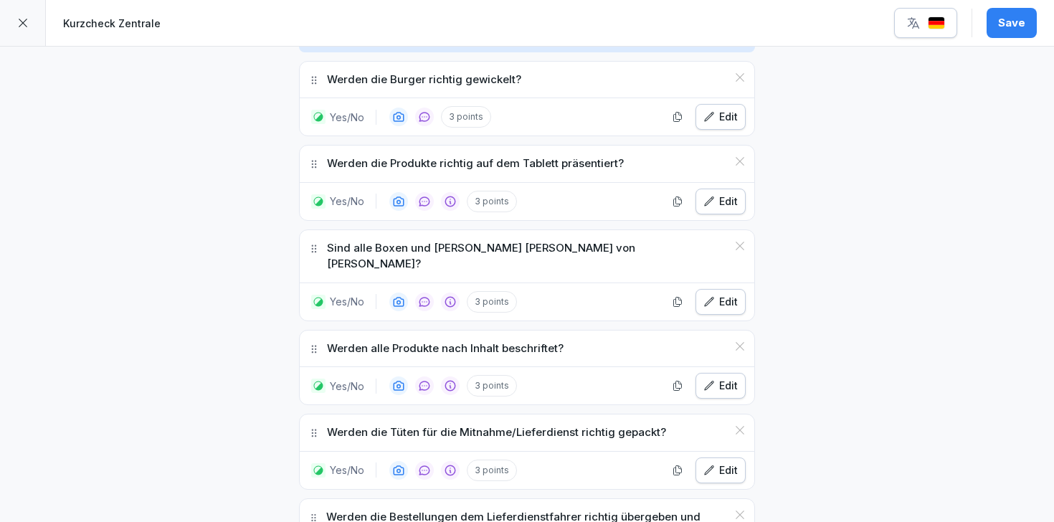
click at [726, 123] on div "Edit" at bounding box center [720, 117] width 34 height 16
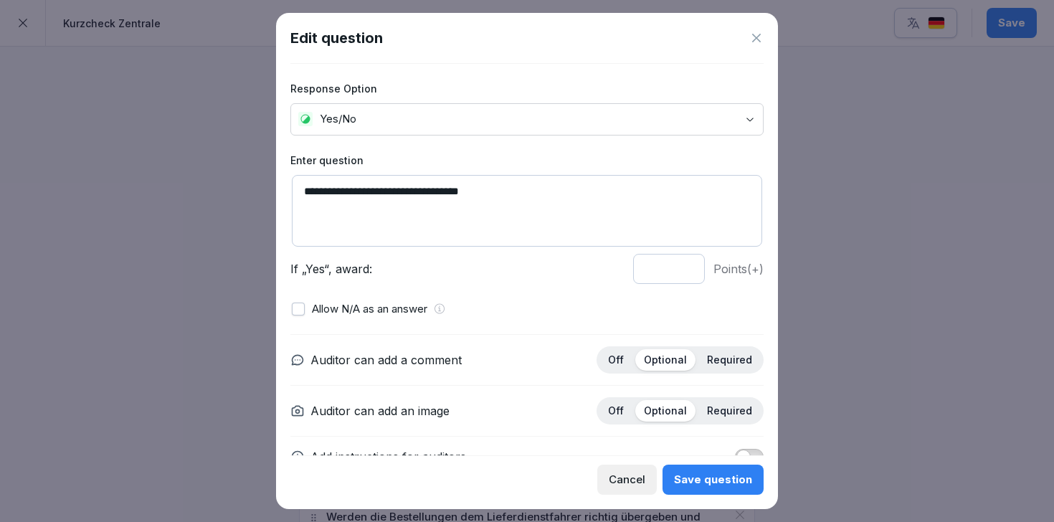
click at [761, 37] on icon at bounding box center [756, 38] width 14 height 14
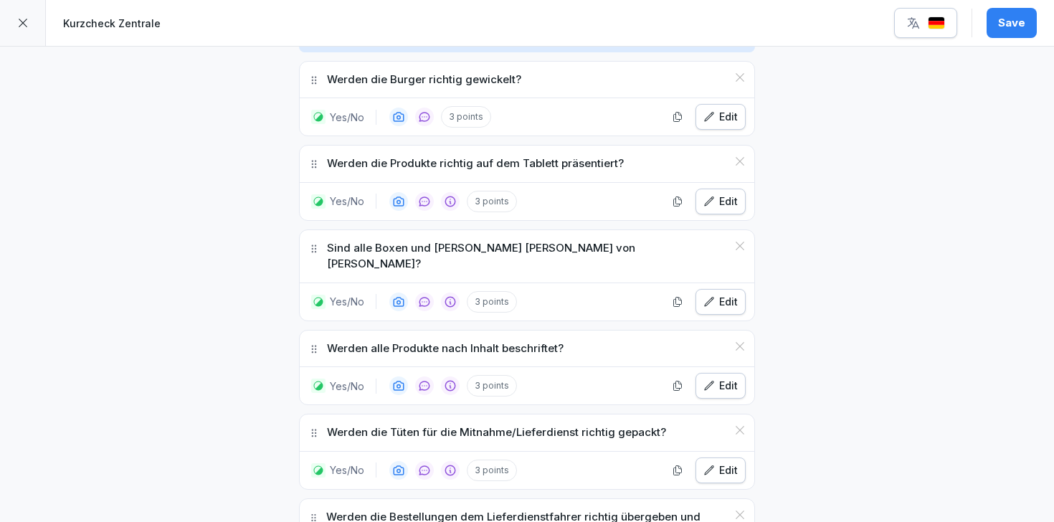
scroll to position [1970, 0]
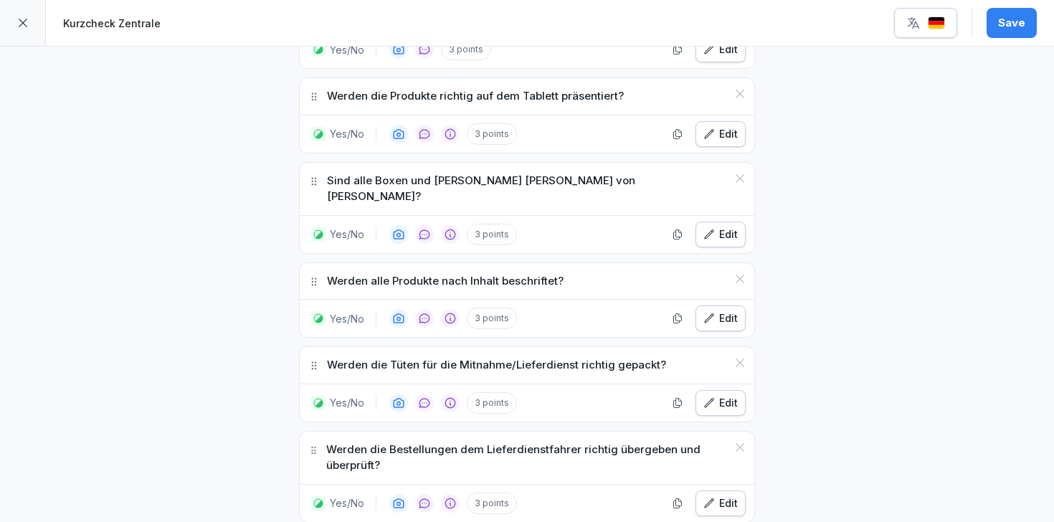
click at [725, 127] on div "Edit" at bounding box center [720, 134] width 34 height 16
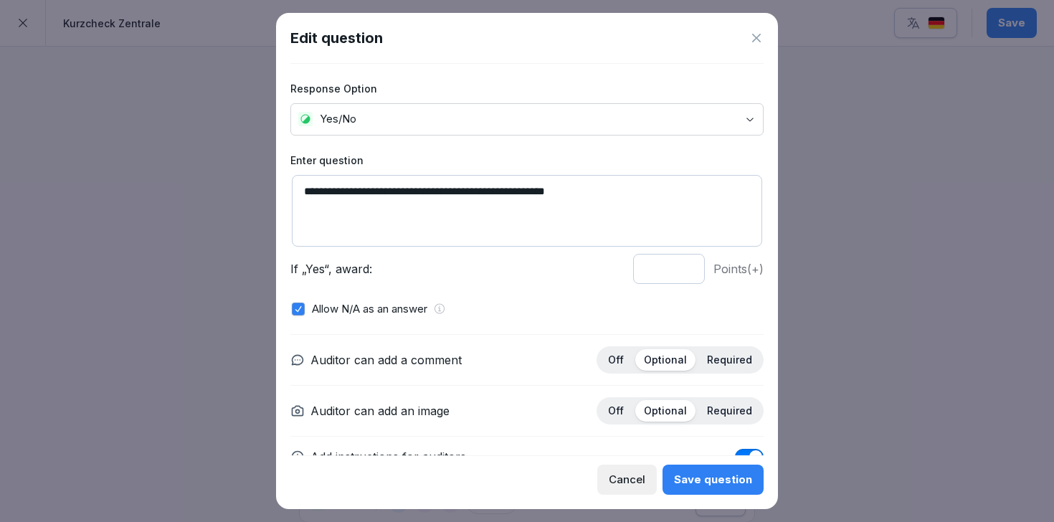
click at [753, 37] on icon at bounding box center [756, 38] width 14 height 14
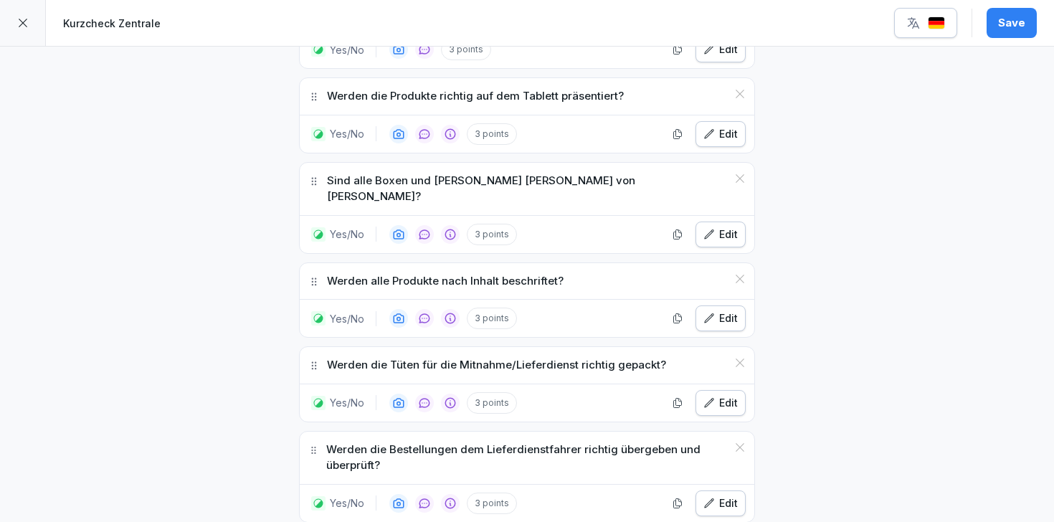
click at [725, 227] on div "Edit" at bounding box center [720, 235] width 34 height 16
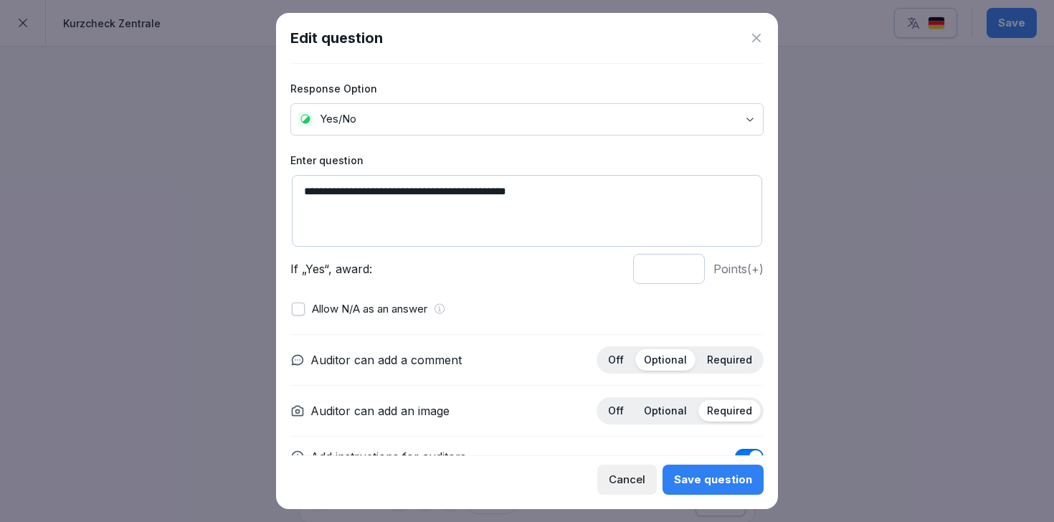
click at [756, 35] on icon at bounding box center [756, 38] width 14 height 14
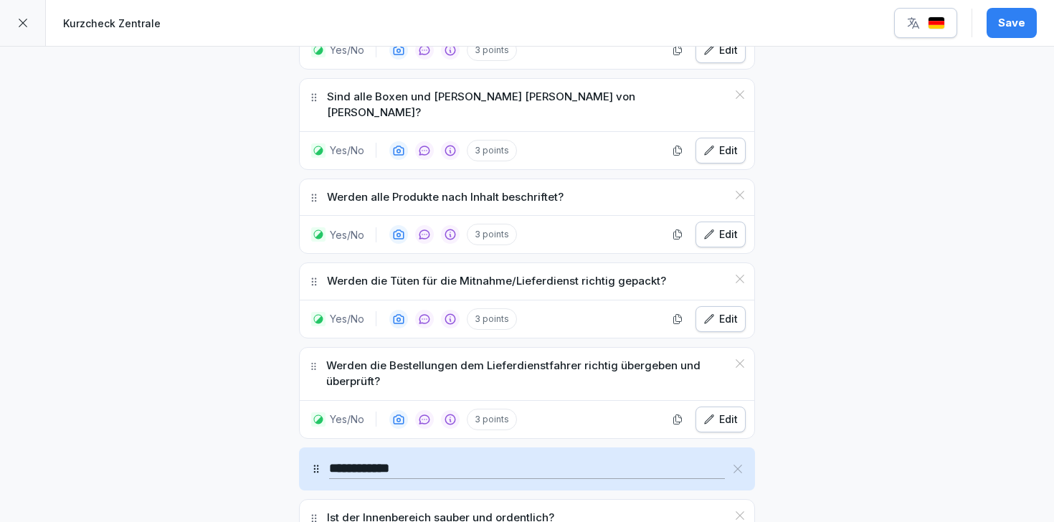
scroll to position [2055, 0]
click at [725, 226] on div "Edit" at bounding box center [720, 234] width 34 height 16
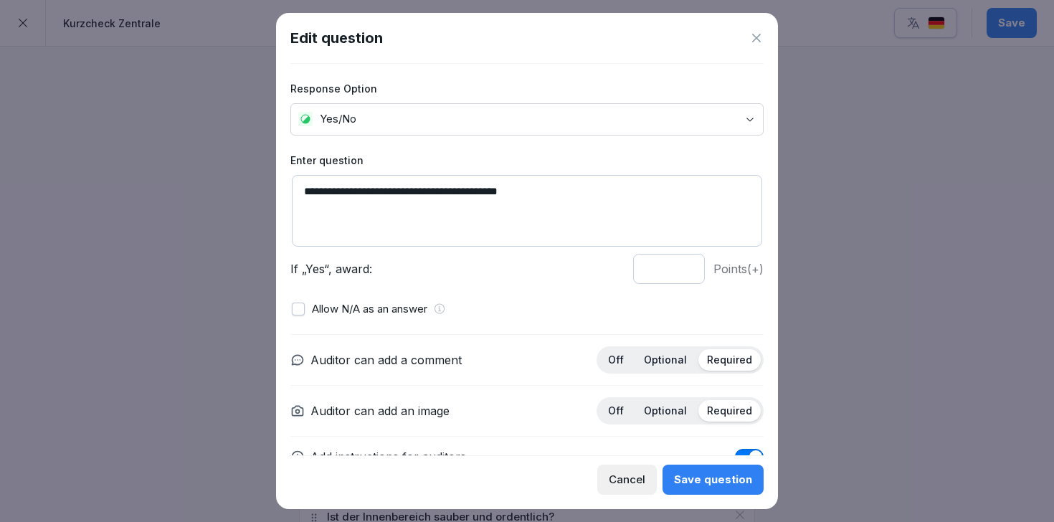
click at [755, 33] on icon at bounding box center [756, 38] width 14 height 14
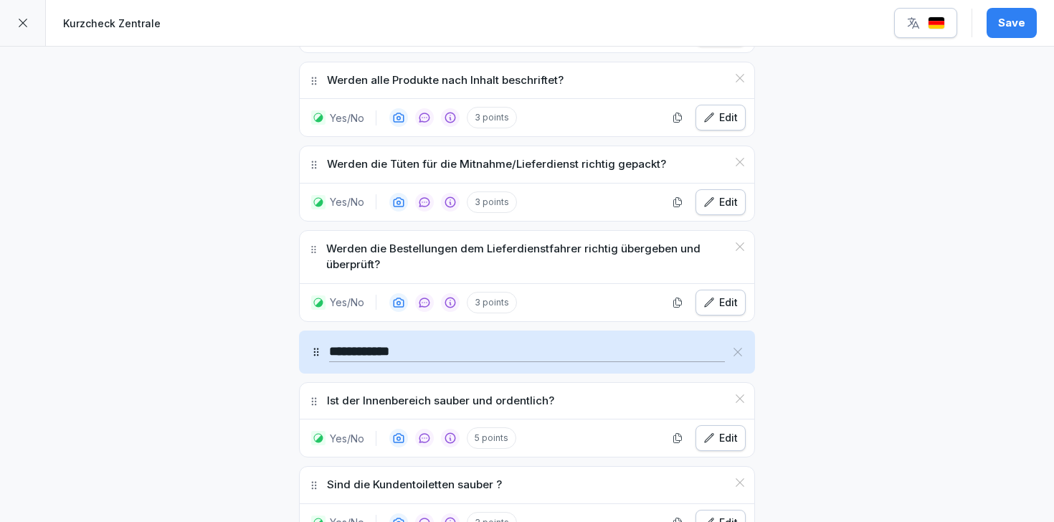
scroll to position [2172, 0]
click at [726, 293] on div "Edit" at bounding box center [720, 301] width 34 height 16
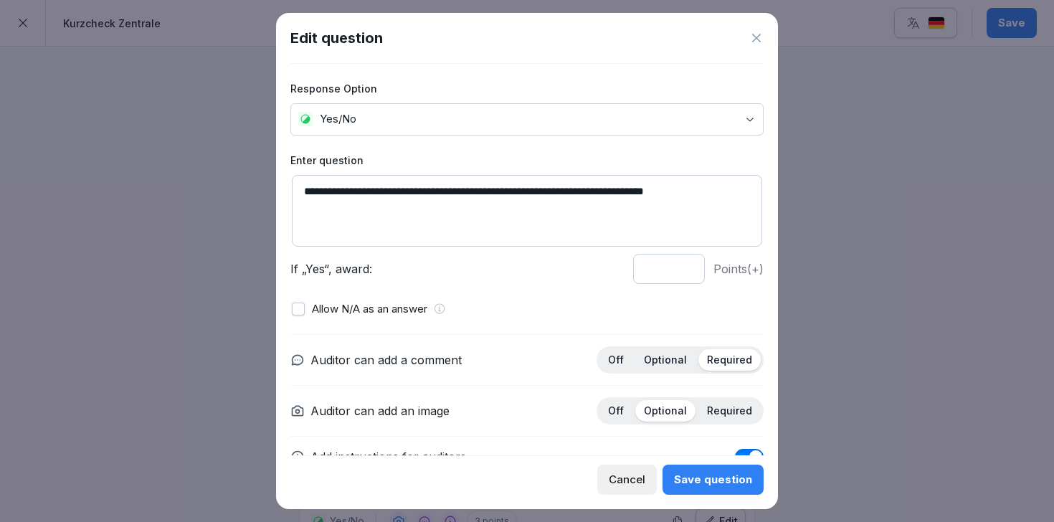
click at [752, 39] on icon at bounding box center [756, 38] width 14 height 14
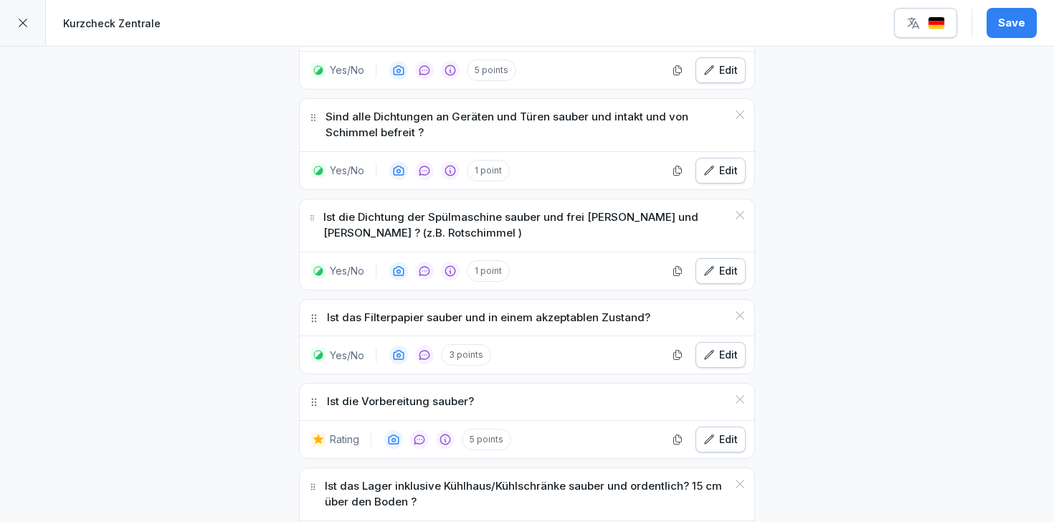
scroll to position [2785, 0]
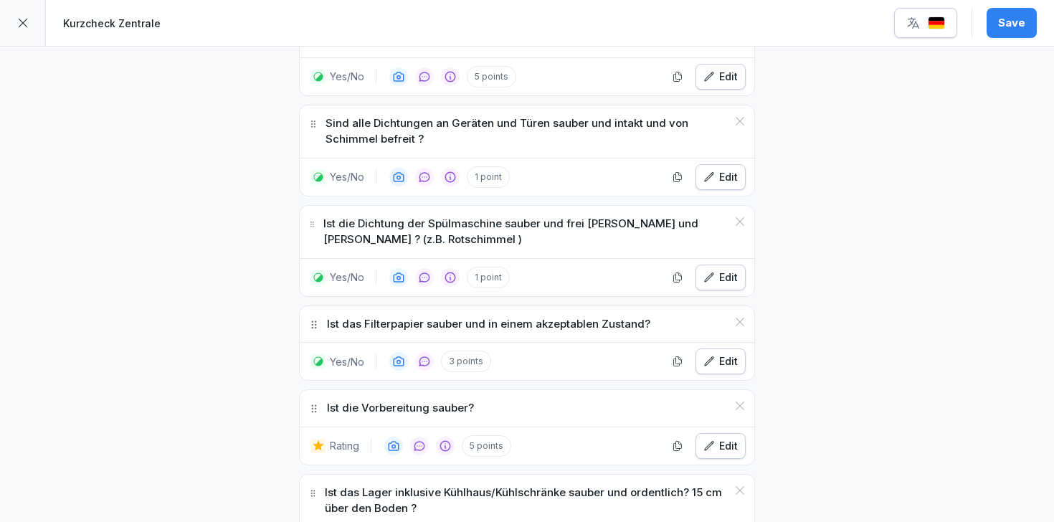
click at [719, 270] on div "Edit" at bounding box center [720, 278] width 34 height 16
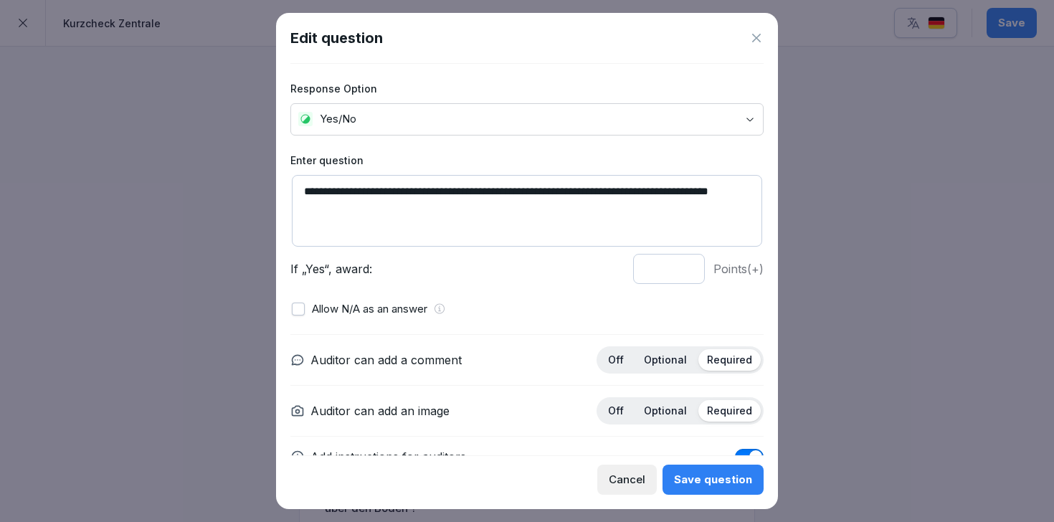
click at [677, 360] on p "Optional" at bounding box center [665, 359] width 43 height 13
click at [680, 409] on p "Optional" at bounding box center [665, 410] width 43 height 13
click at [701, 476] on div "Save question" at bounding box center [713, 480] width 78 height 16
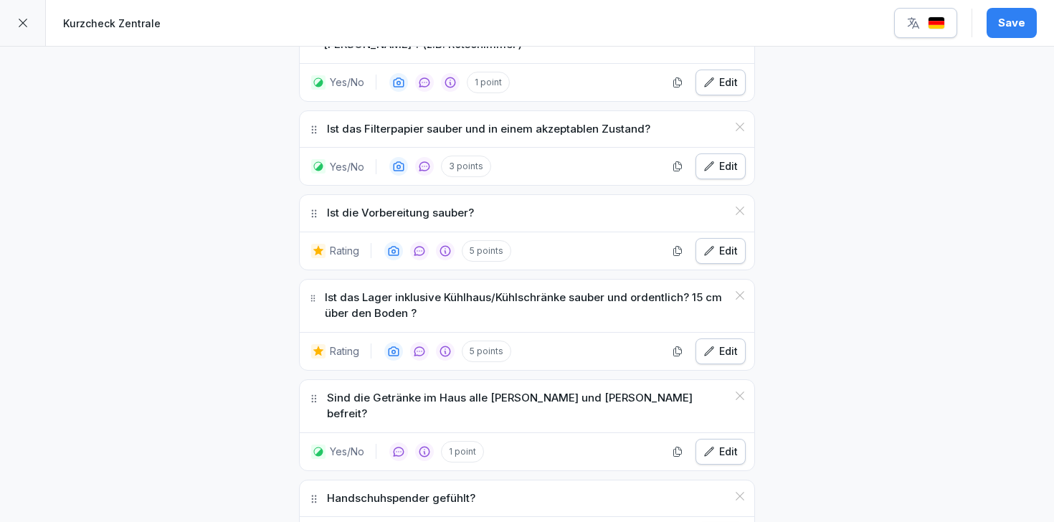
scroll to position [2981, 0]
click at [715, 158] on div "Edit" at bounding box center [720, 166] width 34 height 16
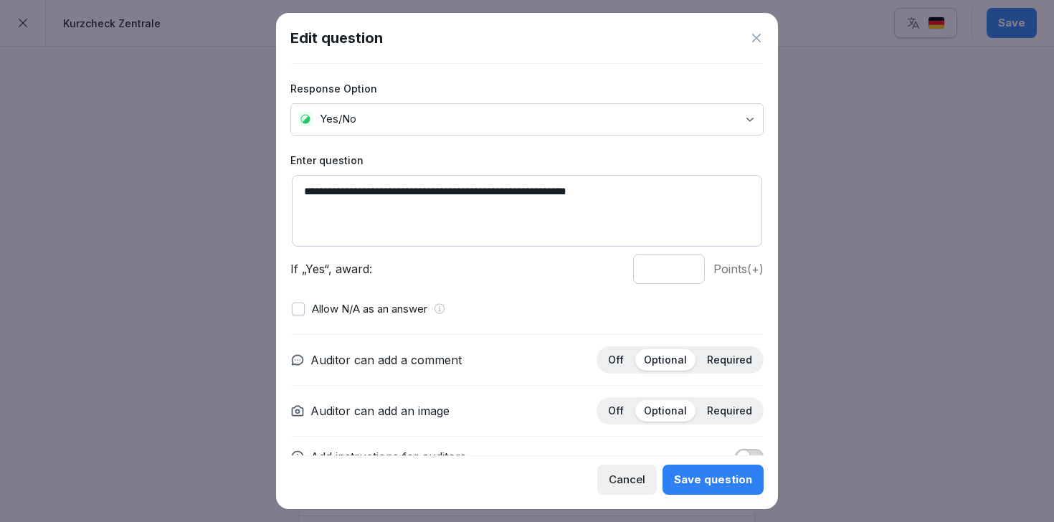
click at [754, 36] on icon at bounding box center [756, 38] width 9 height 9
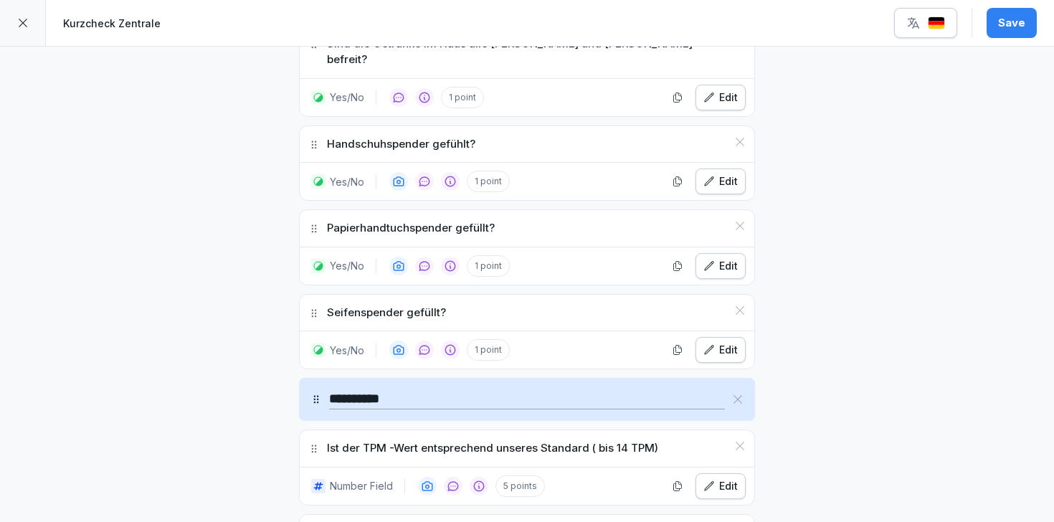
scroll to position [3337, 0]
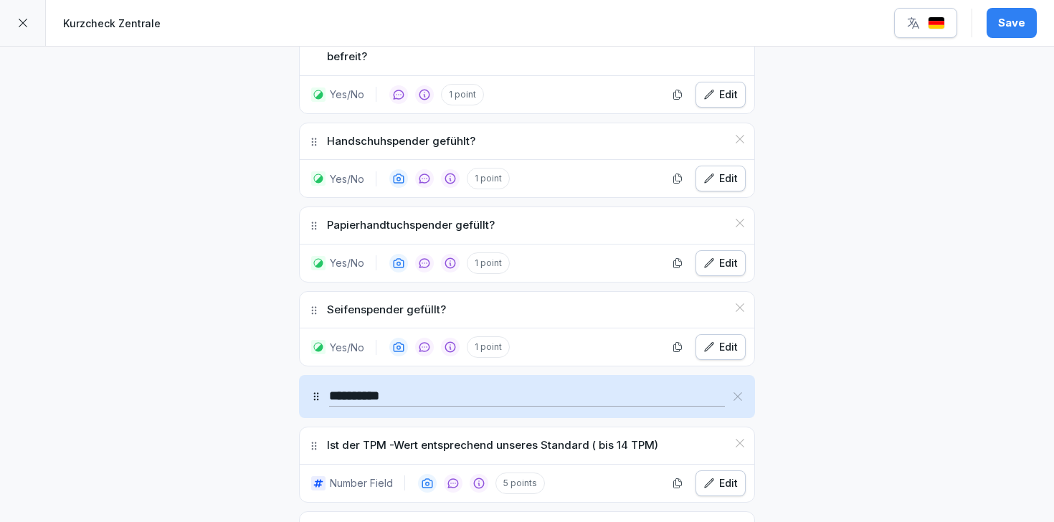
click at [715, 87] on div "Edit" at bounding box center [720, 95] width 34 height 16
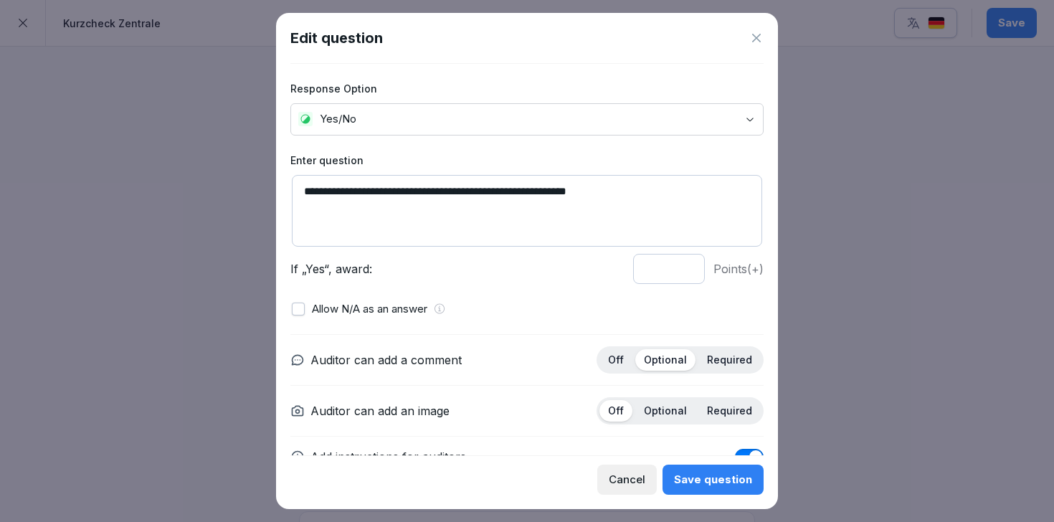
click at [756, 37] on icon at bounding box center [756, 38] width 14 height 14
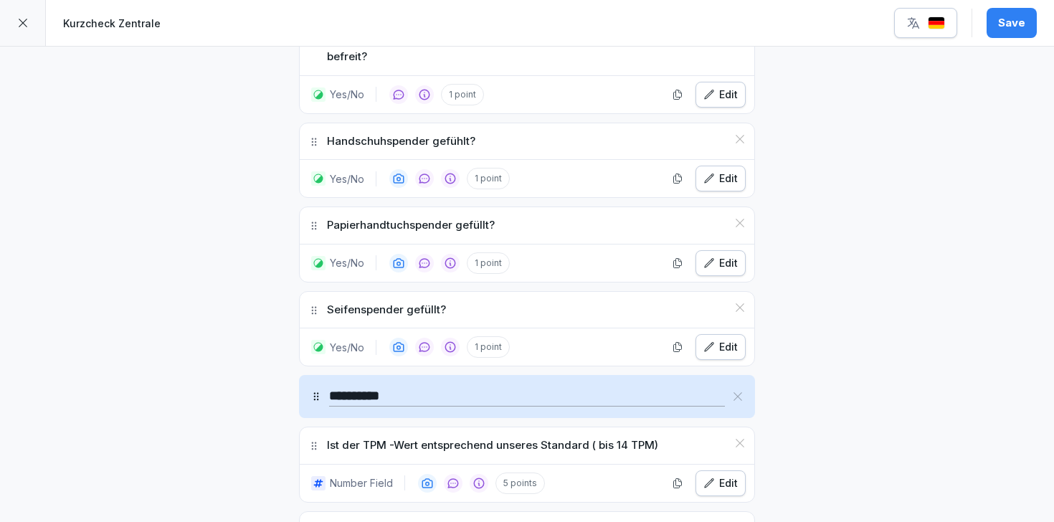
click at [721, 339] on div "Edit" at bounding box center [720, 347] width 34 height 16
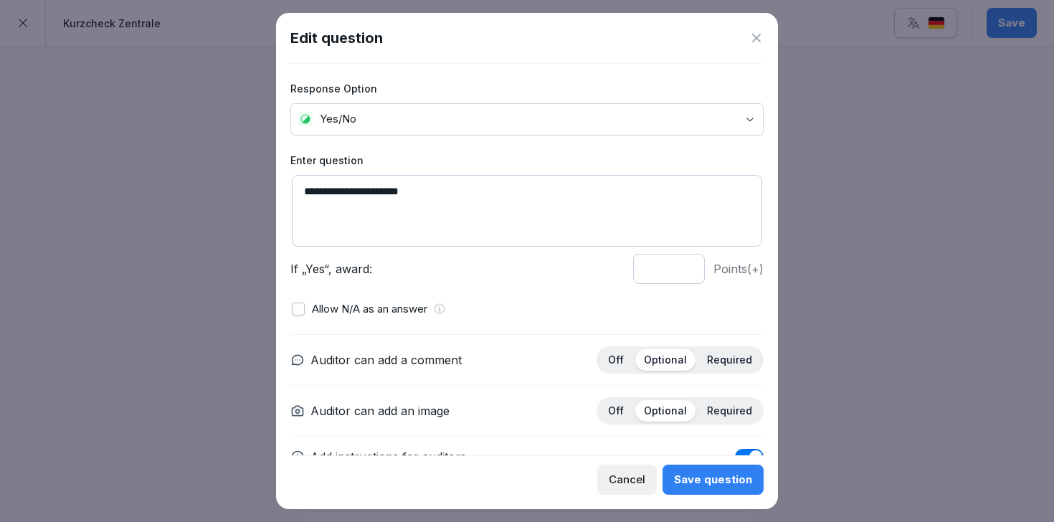
click at [750, 31] on icon at bounding box center [756, 38] width 14 height 14
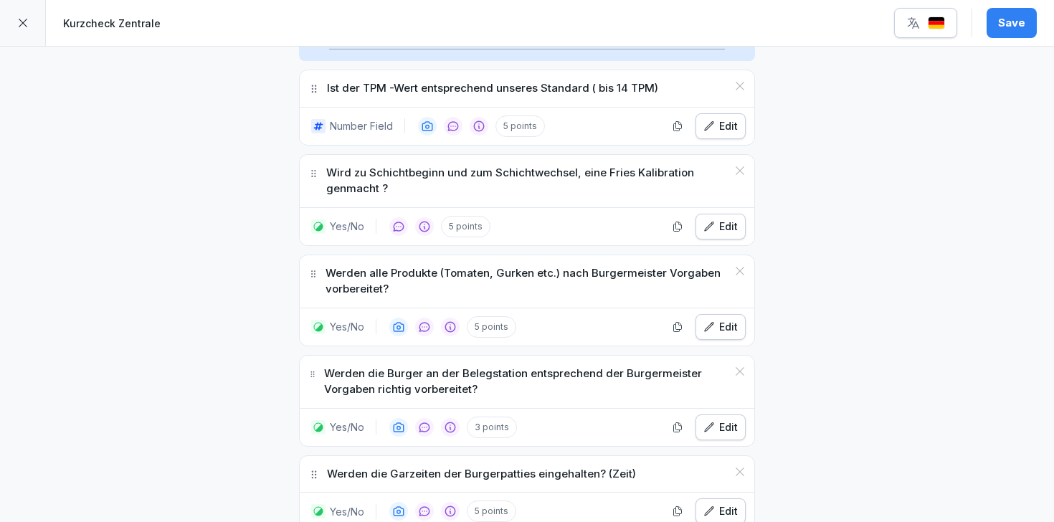
scroll to position [3764, 0]
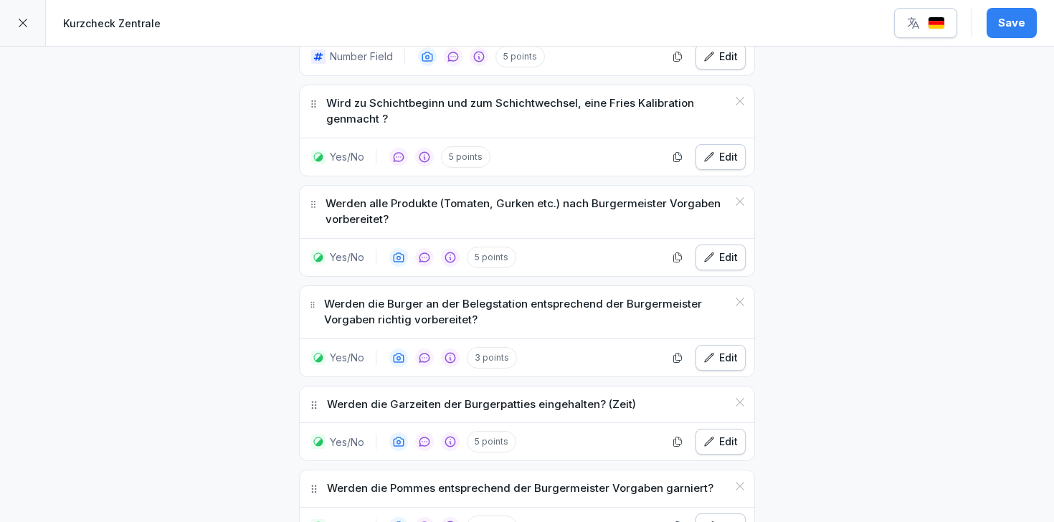
click at [725, 149] on div "Edit" at bounding box center [720, 157] width 34 height 16
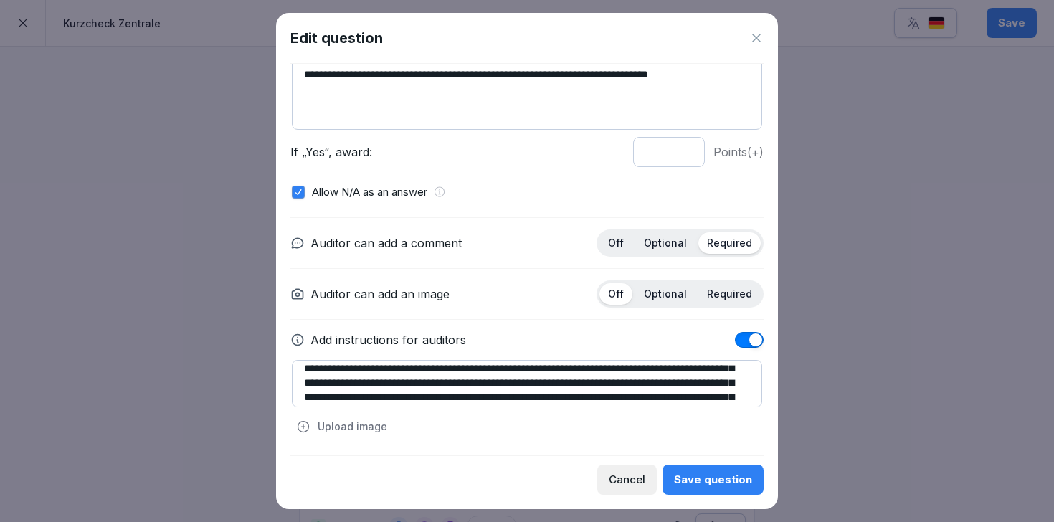
scroll to position [34, 0]
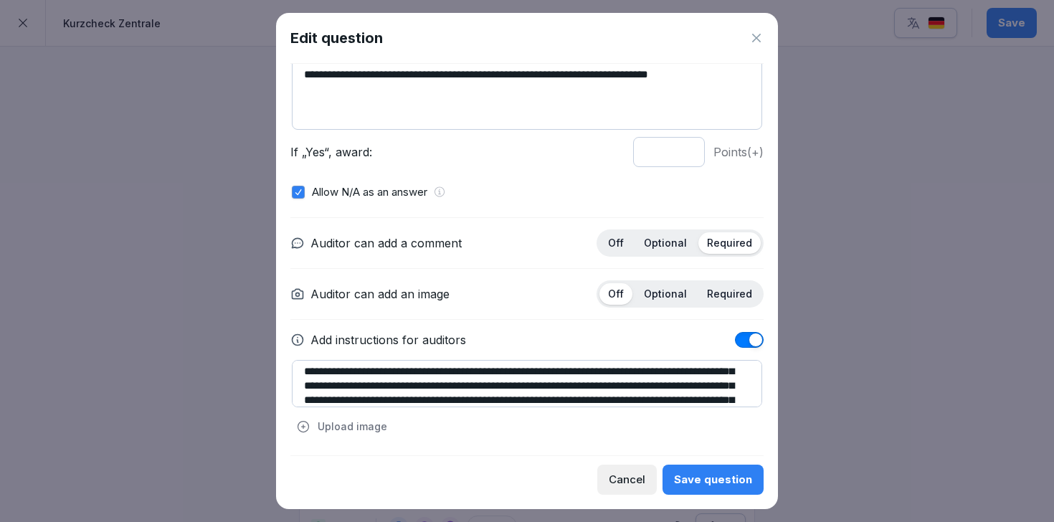
click at [757, 27] on div "Edit question" at bounding box center [526, 38] width 473 height 22
click at [754, 34] on icon at bounding box center [756, 38] width 14 height 14
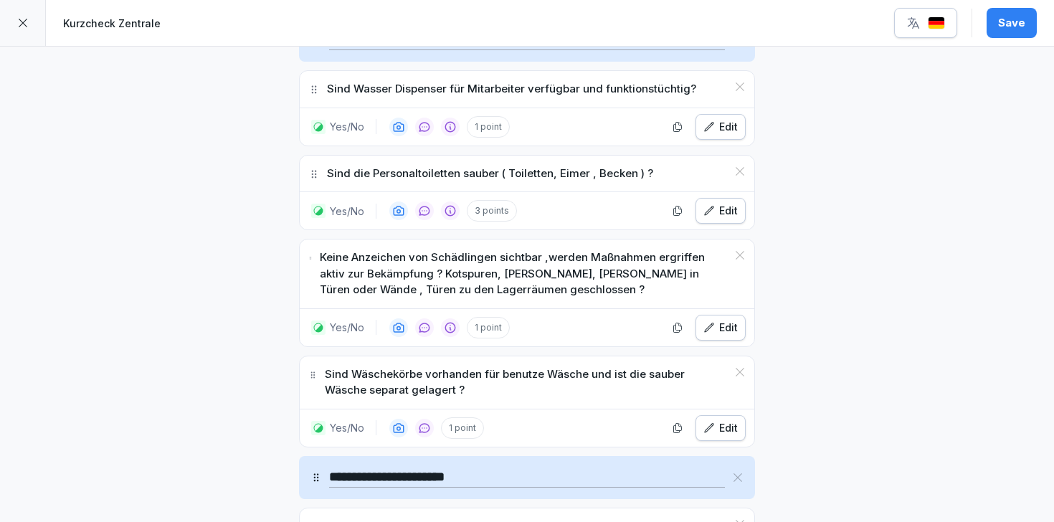
scroll to position [4921, 0]
click at [715, 202] on div "Edit" at bounding box center [720, 210] width 34 height 16
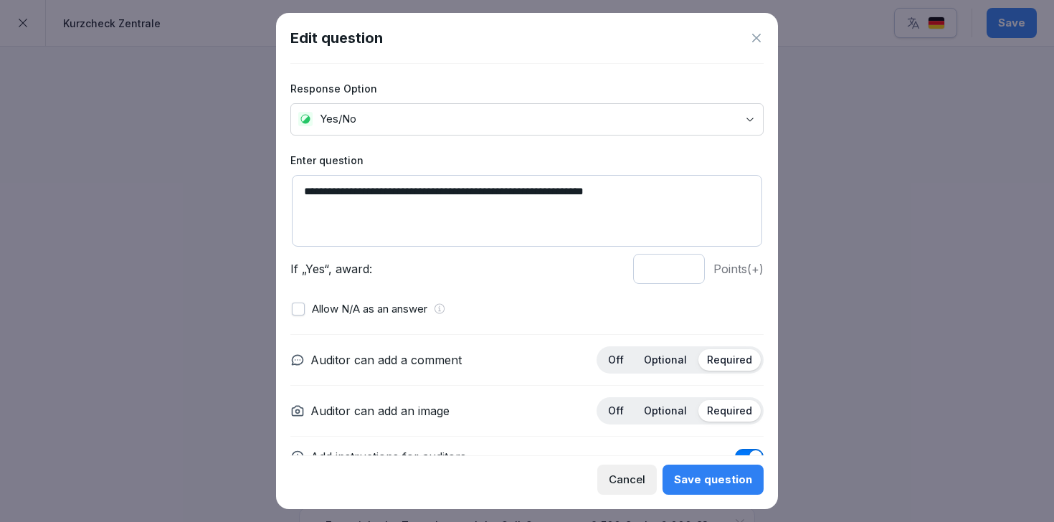
click at [754, 42] on icon at bounding box center [756, 38] width 14 height 14
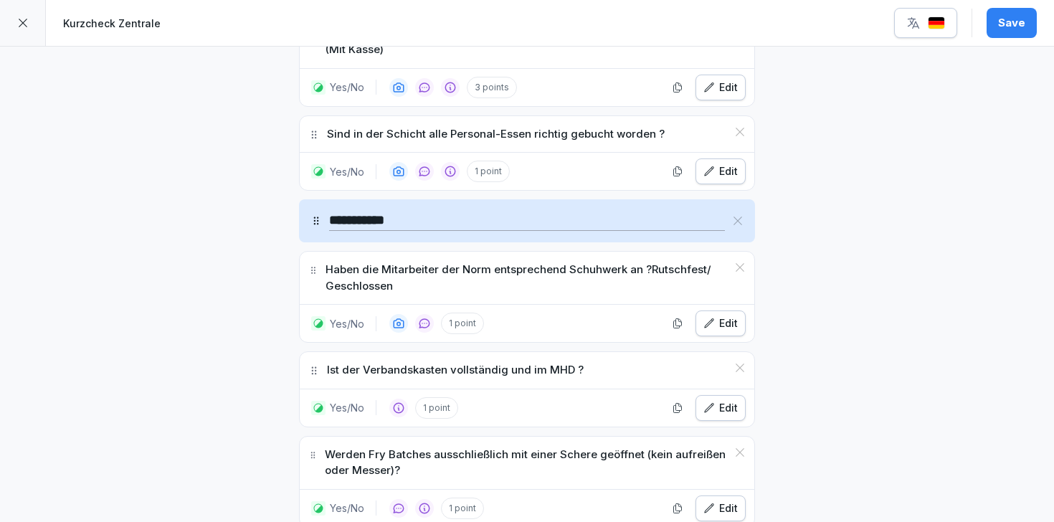
scroll to position [5435, 0]
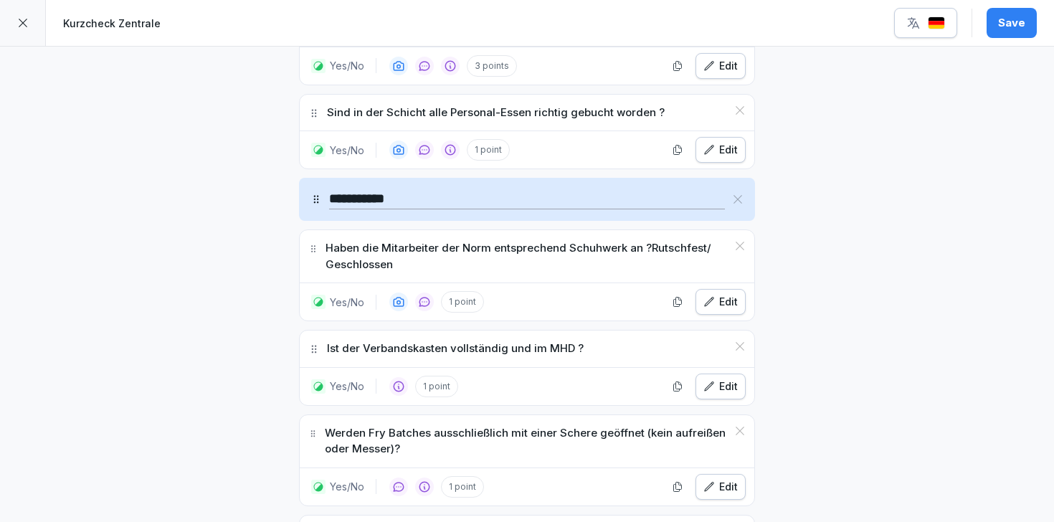
click at [724, 142] on div "Edit" at bounding box center [720, 150] width 34 height 16
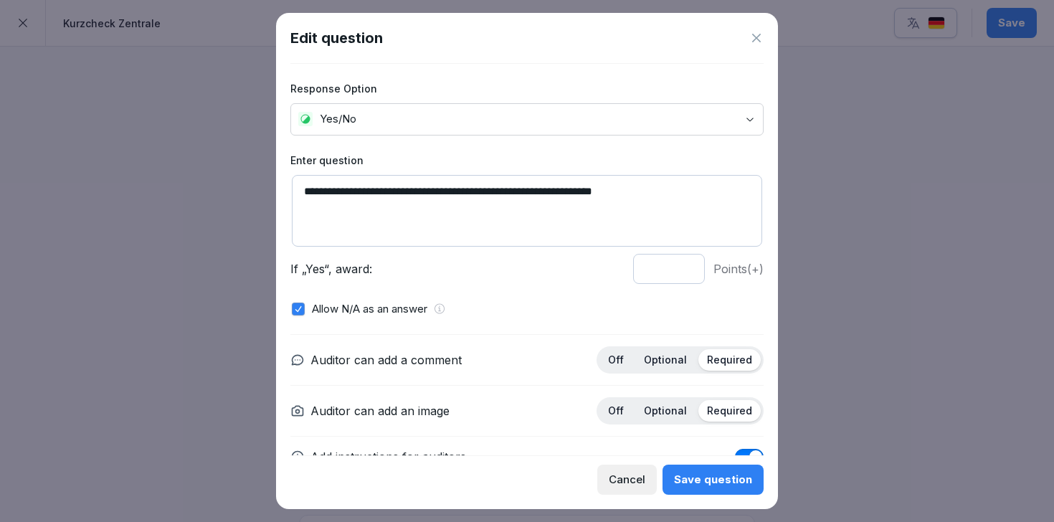
click at [671, 358] on p "Optional" at bounding box center [665, 359] width 43 height 13
click at [668, 411] on p "Optional" at bounding box center [665, 410] width 43 height 13
click at [708, 483] on div "Save question" at bounding box center [713, 480] width 78 height 16
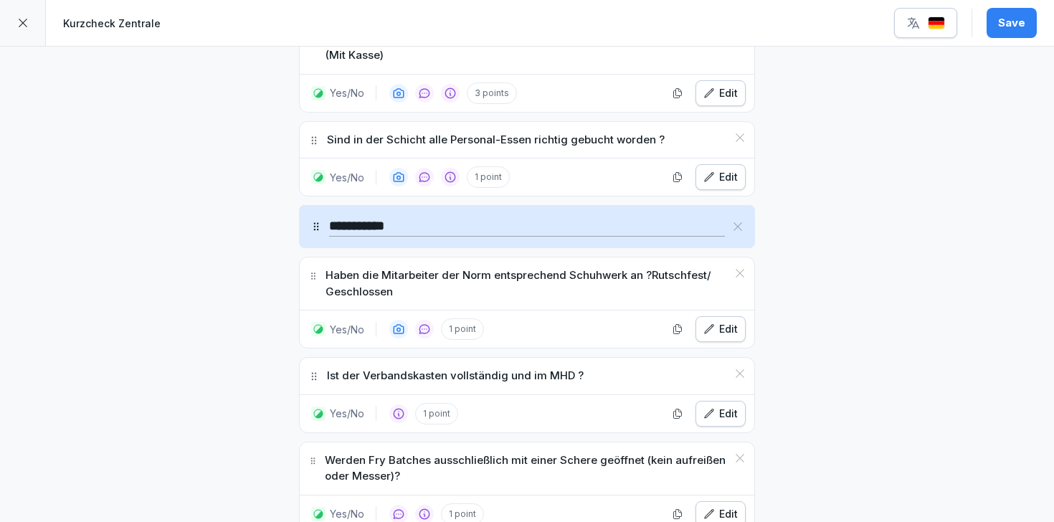
scroll to position [5402, 0]
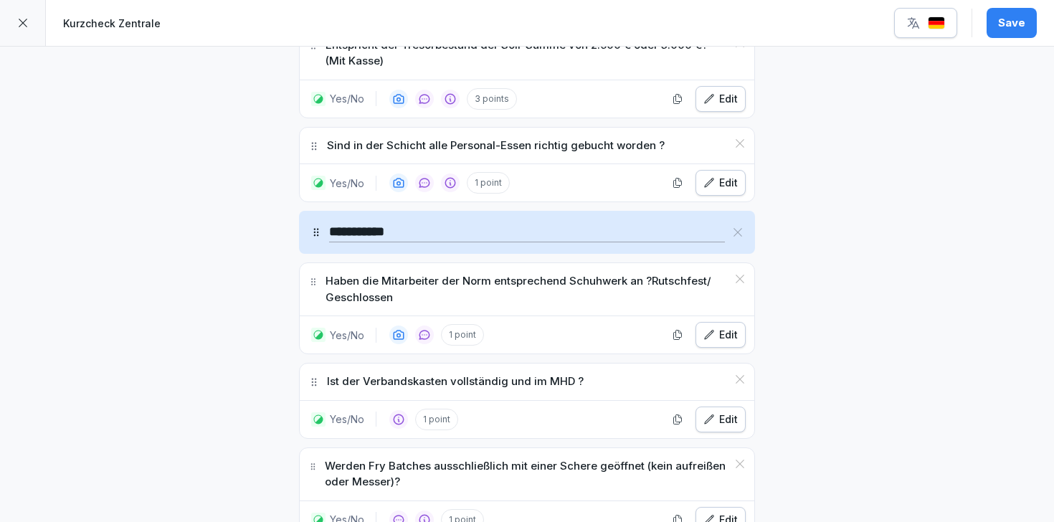
click at [732, 175] on div "Edit" at bounding box center [720, 183] width 34 height 16
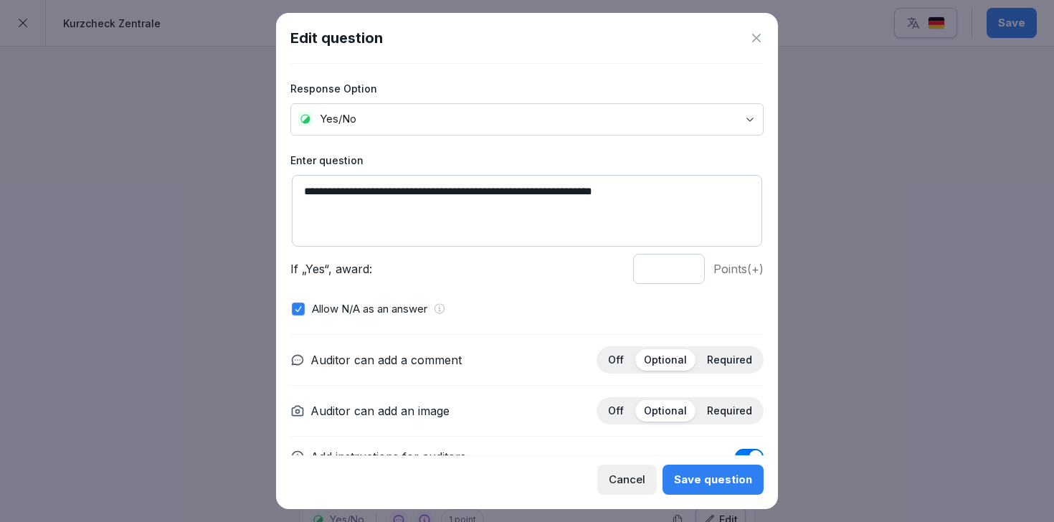
click at [705, 184] on textarea "**********" at bounding box center [527, 211] width 470 height 72
click at [753, 37] on icon at bounding box center [756, 38] width 14 height 14
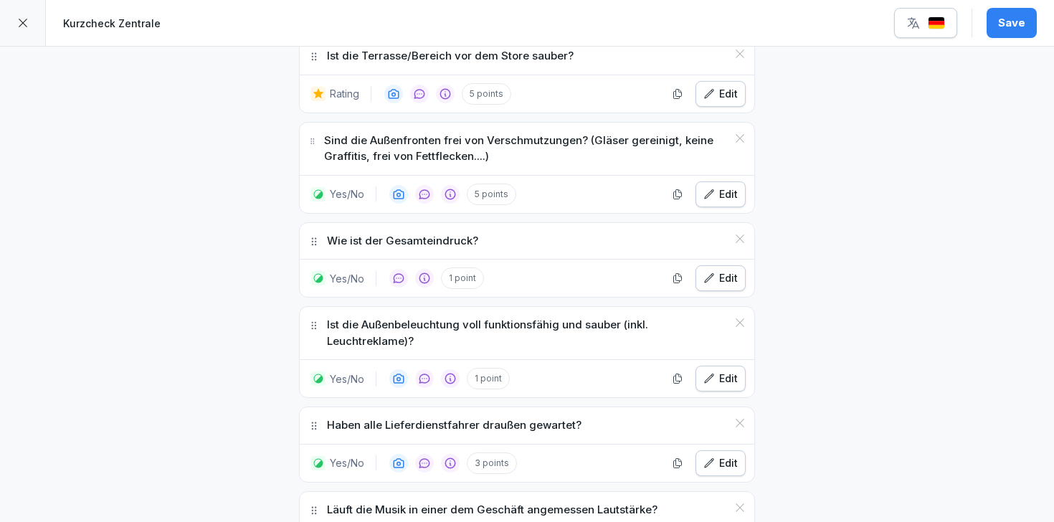
scroll to position [568, 0]
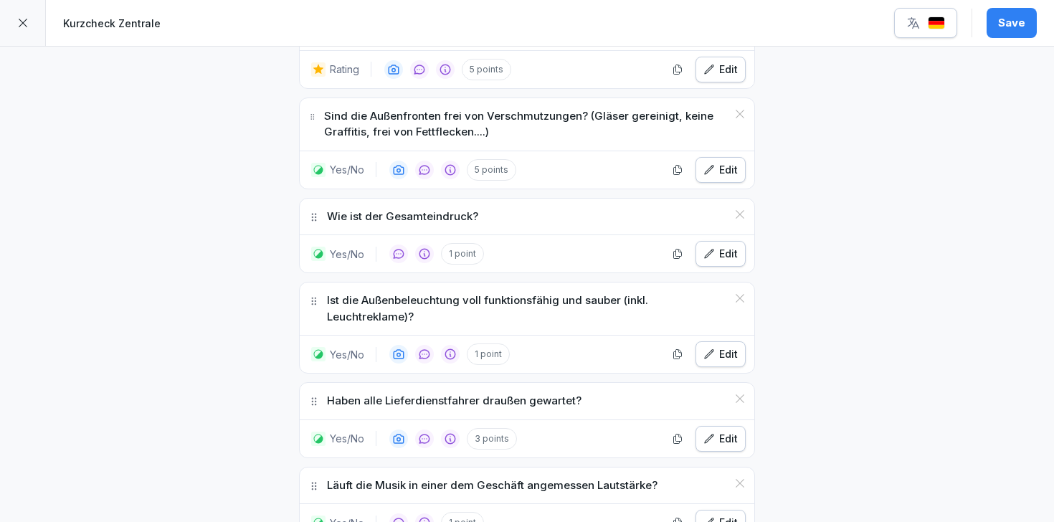
click at [1011, 32] on button "Save" at bounding box center [1011, 23] width 50 height 30
click at [19, 16] on div at bounding box center [23, 23] width 46 height 46
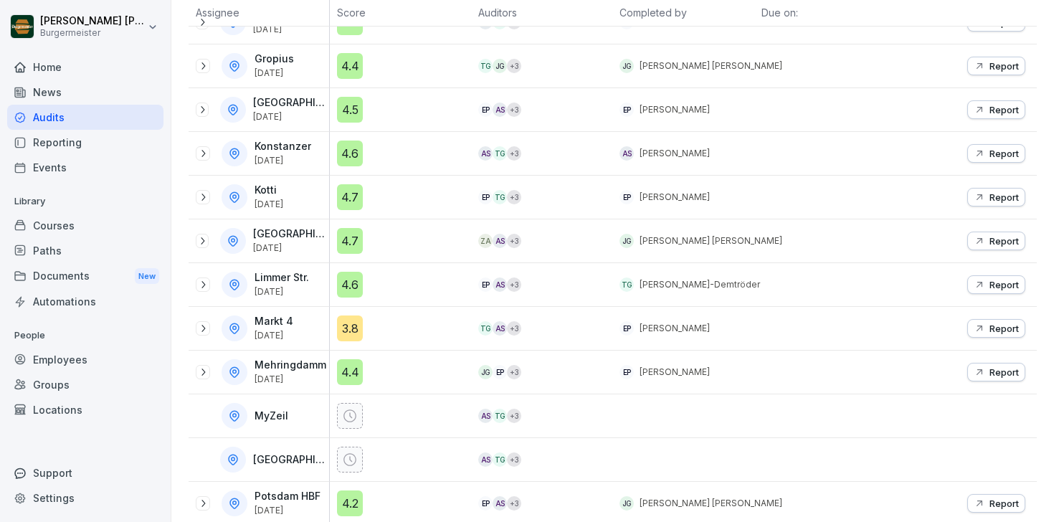
scroll to position [419, 0]
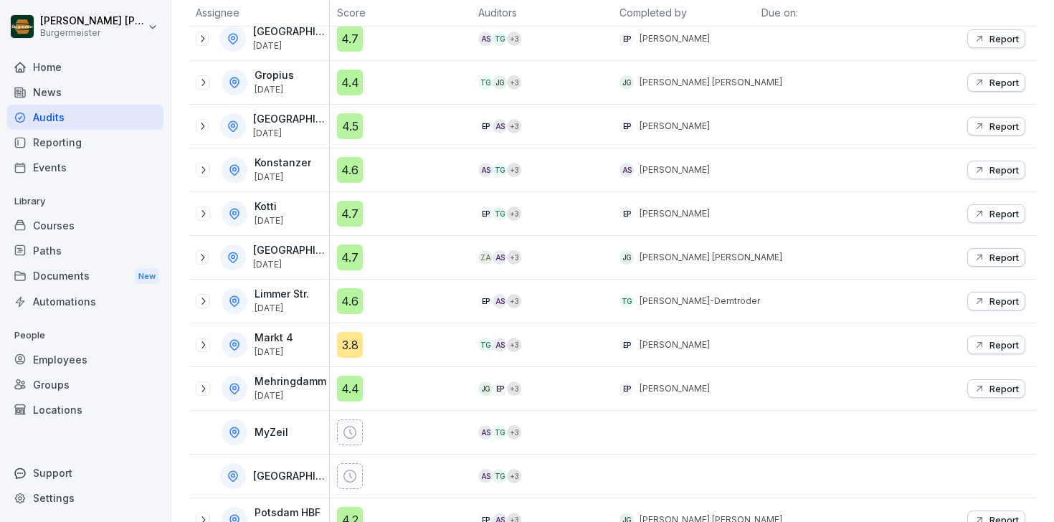
click at [201, 342] on icon at bounding box center [202, 344] width 11 height 11
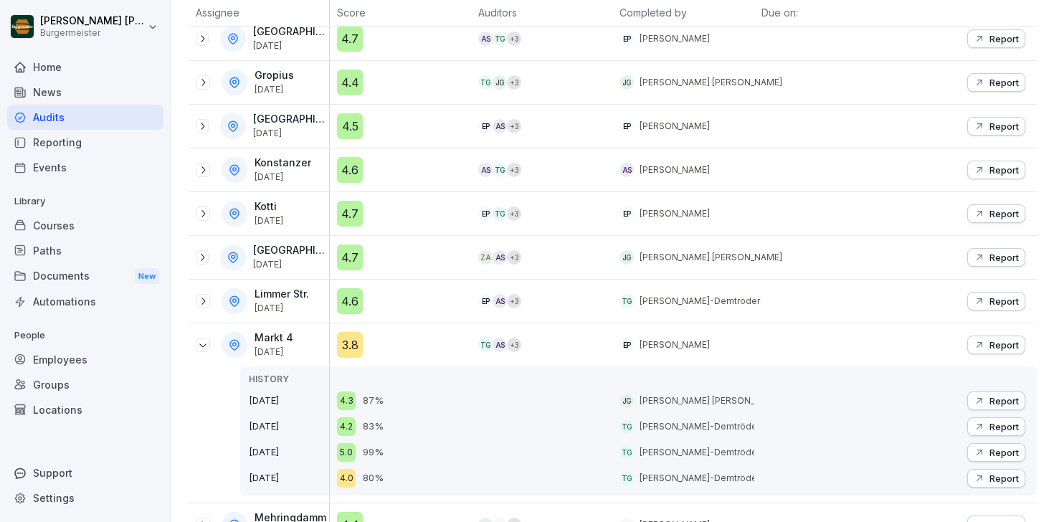
click at [201, 343] on icon at bounding box center [202, 344] width 11 height 11
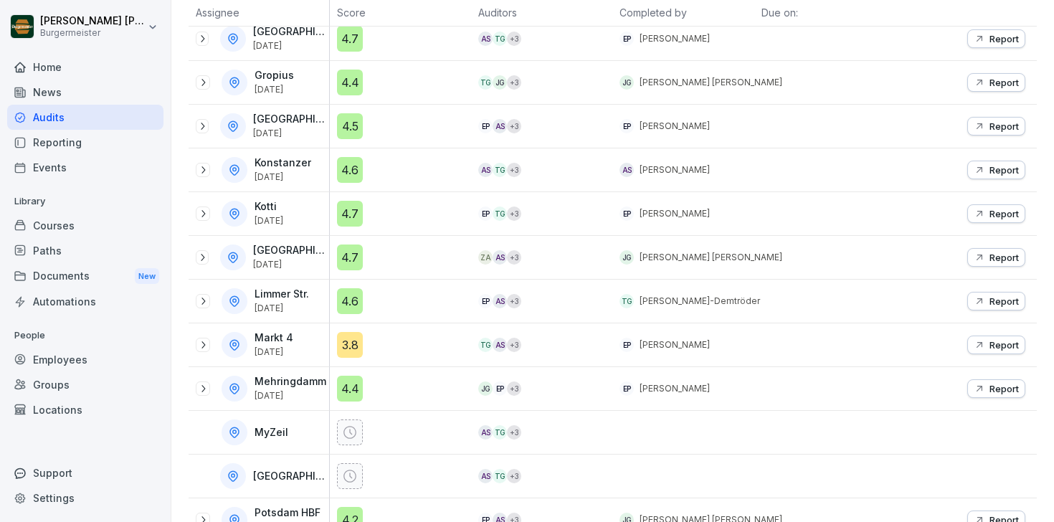
click at [201, 343] on icon at bounding box center [202, 344] width 11 height 11
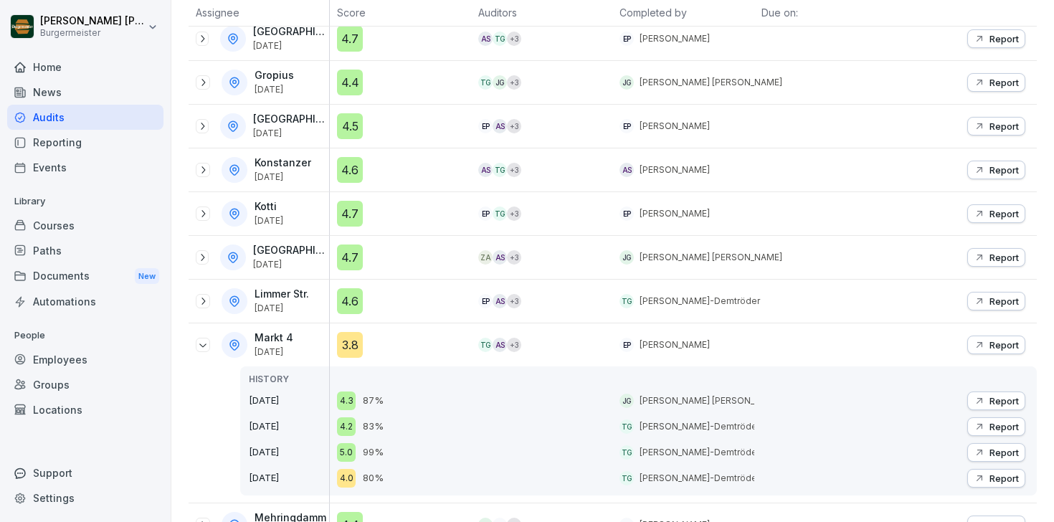
click at [201, 343] on icon at bounding box center [202, 344] width 11 height 11
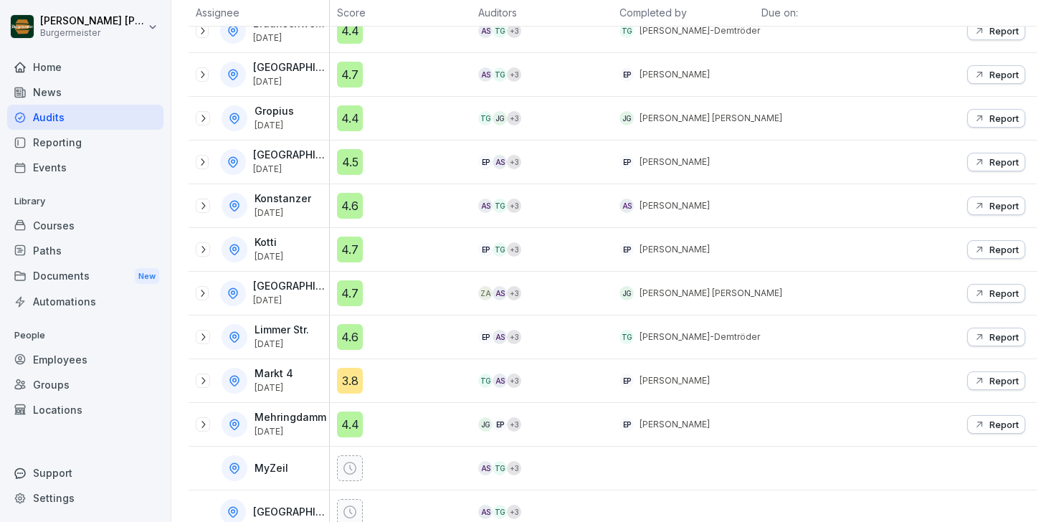
scroll to position [360, 0]
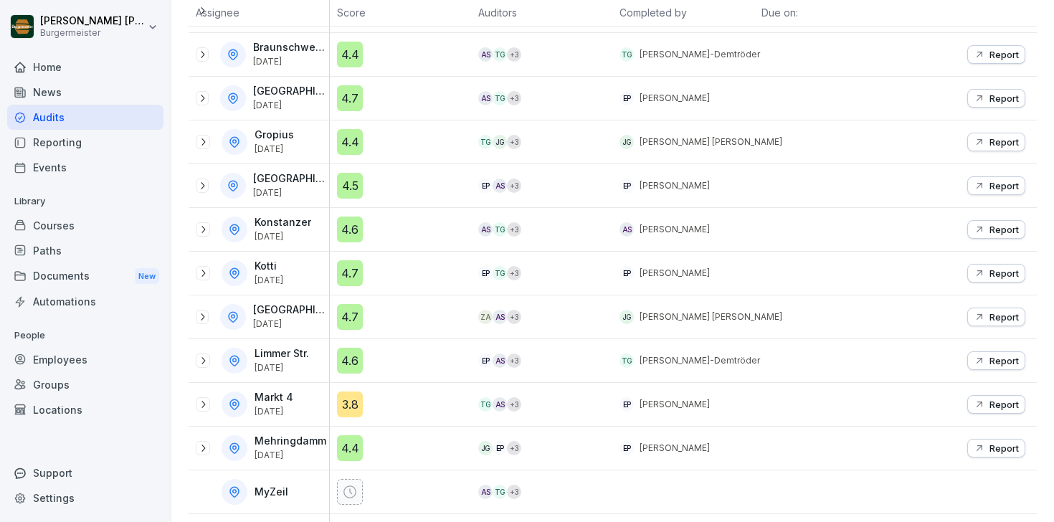
click at [197, 142] on icon at bounding box center [202, 141] width 11 height 11
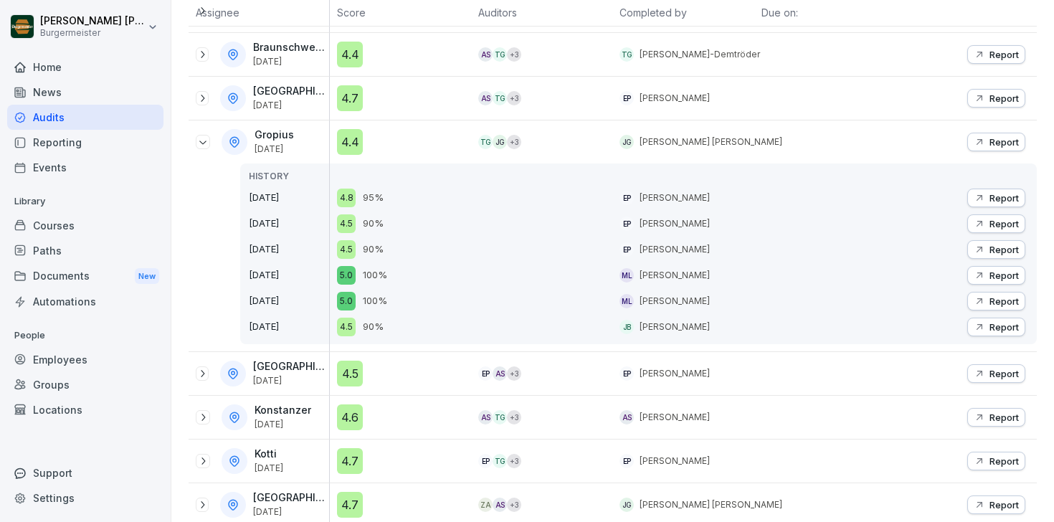
click at [353, 138] on div "4.4" at bounding box center [350, 142] width 26 height 26
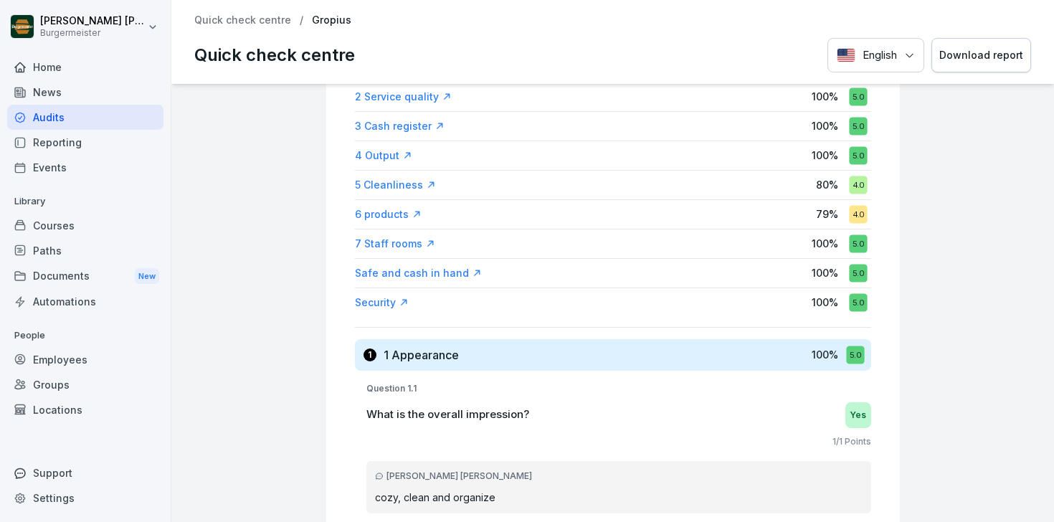
scroll to position [80, 0]
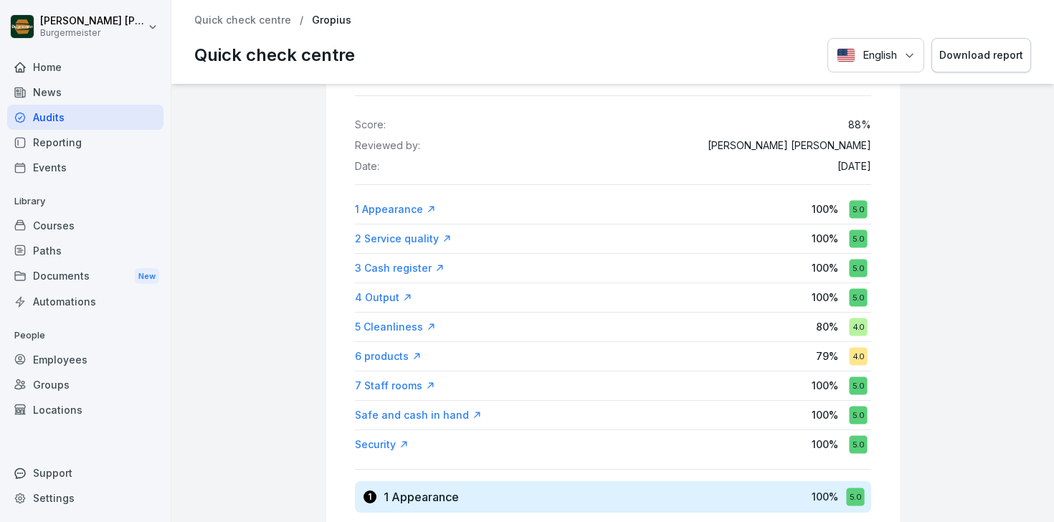
click at [213, 22] on p "Quick check centre" at bounding box center [242, 20] width 97 height 12
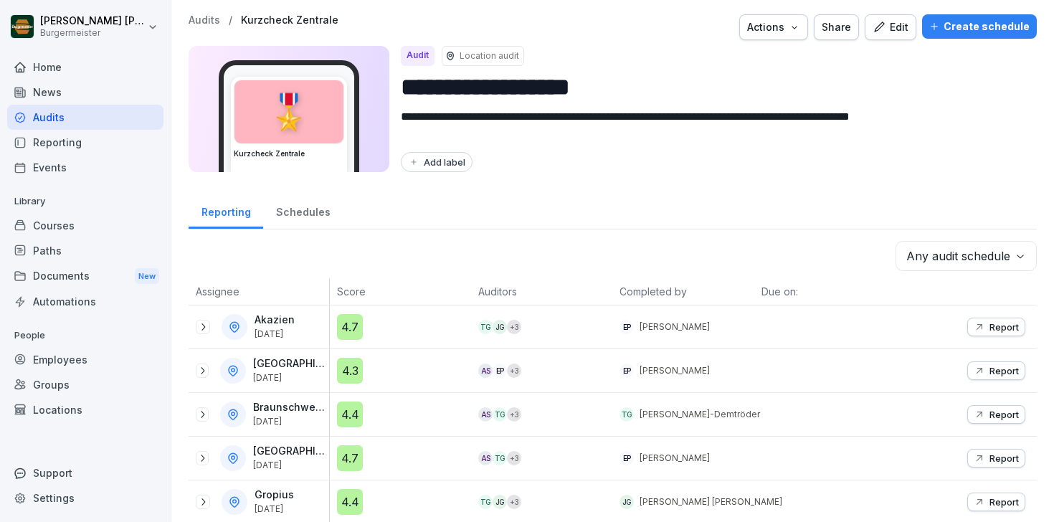
click at [513, 148] on div "**********" at bounding box center [713, 109] width 624 height 126
